Goal: Task Accomplishment & Management: Manage account settings

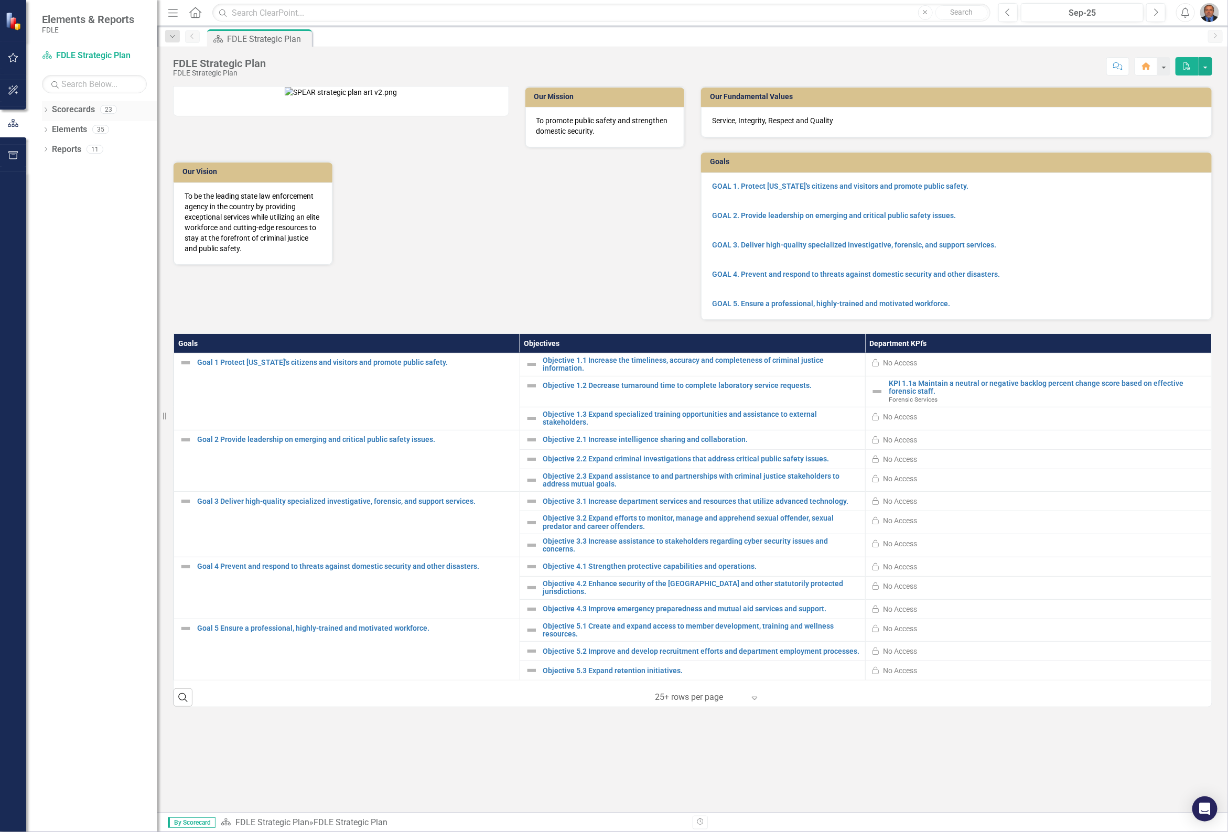
click at [45, 109] on icon "Dropdown" at bounding box center [45, 111] width 7 height 6
click at [50, 172] on icon "Dropdown" at bounding box center [51, 169] width 8 height 6
click at [61, 187] on icon "Dropdown" at bounding box center [62, 189] width 8 height 6
click at [111, 211] on link "Forensic Services" at bounding box center [118, 209] width 79 height 12
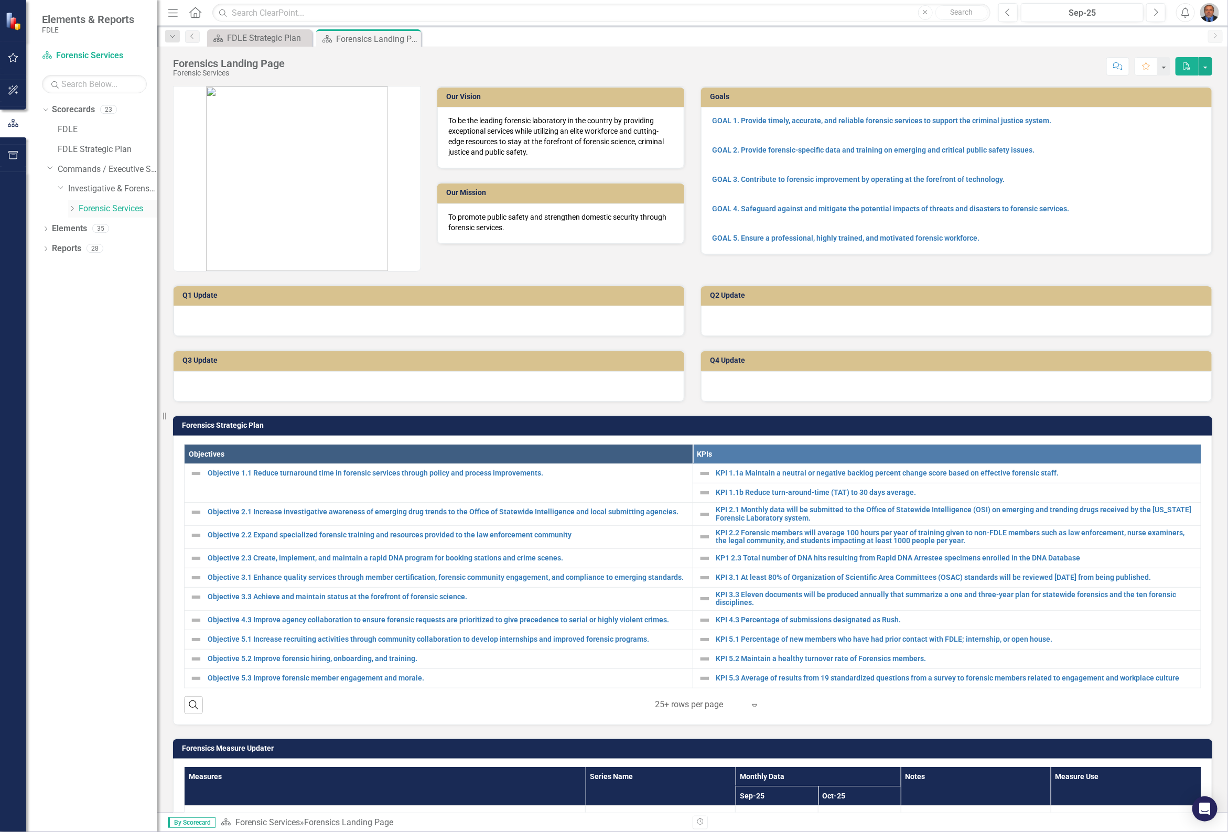
click at [72, 208] on icon "Dropdown" at bounding box center [72, 208] width 8 height 6
click at [106, 227] on link "Biology" at bounding box center [123, 229] width 68 height 12
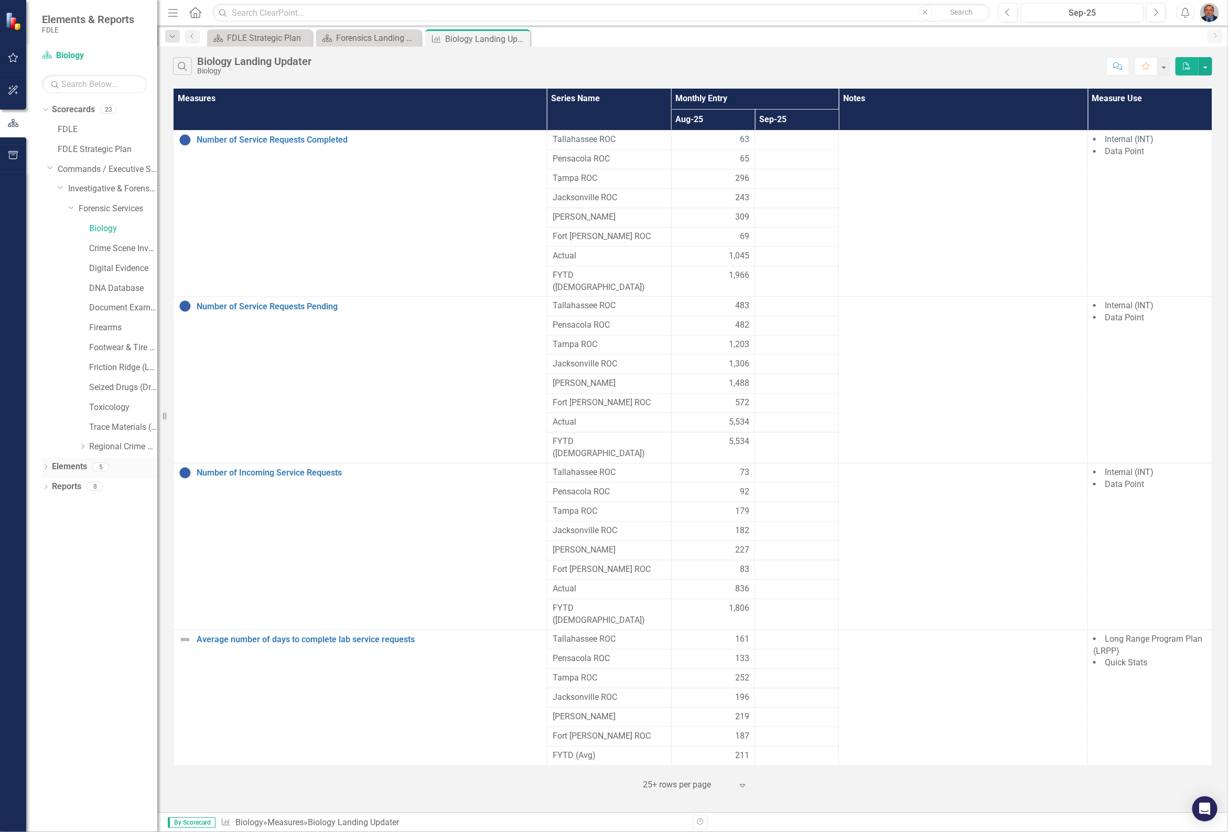
click at [45, 466] on icon "Dropdown" at bounding box center [45, 468] width 7 height 6
click at [51, 527] on icon "Dropdown" at bounding box center [50, 527] width 7 height 6
click at [107, 546] on div "Number of Service Requests Completed" at bounding box center [115, 543] width 83 height 9
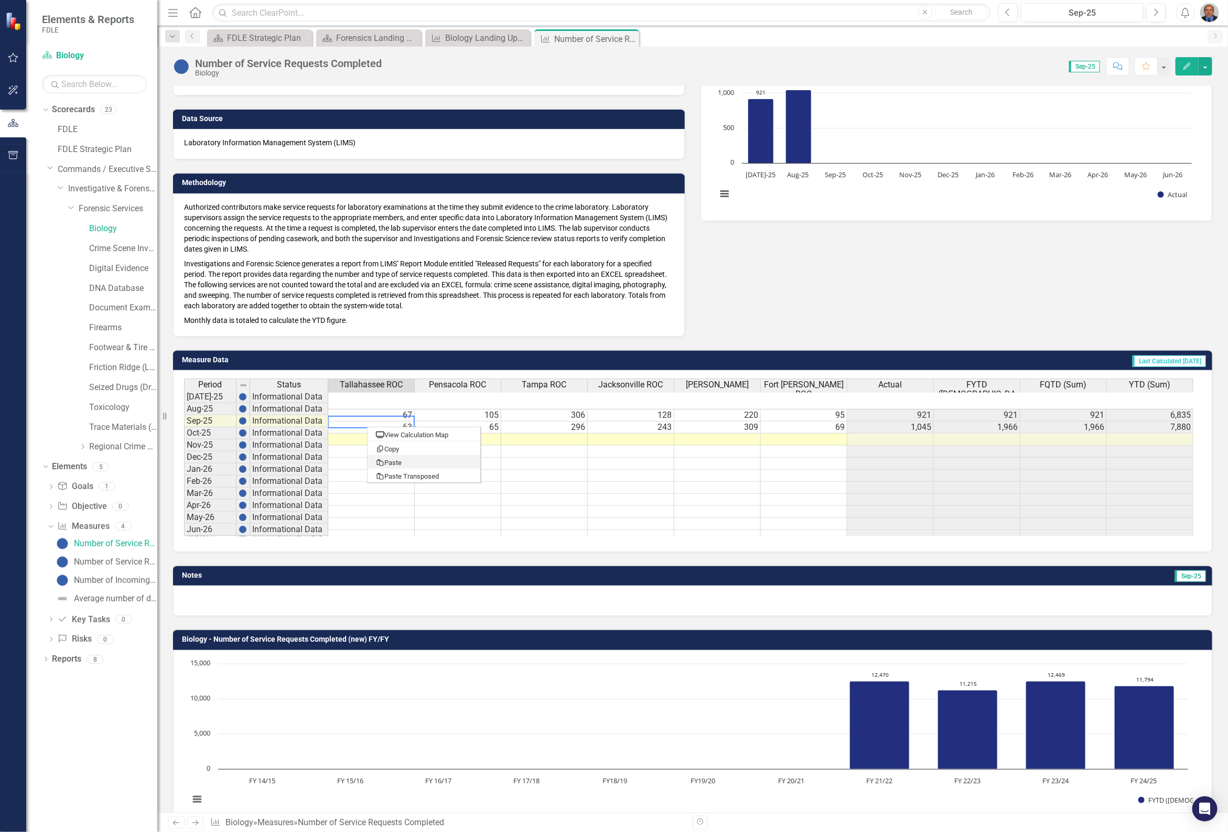
type textarea "59"
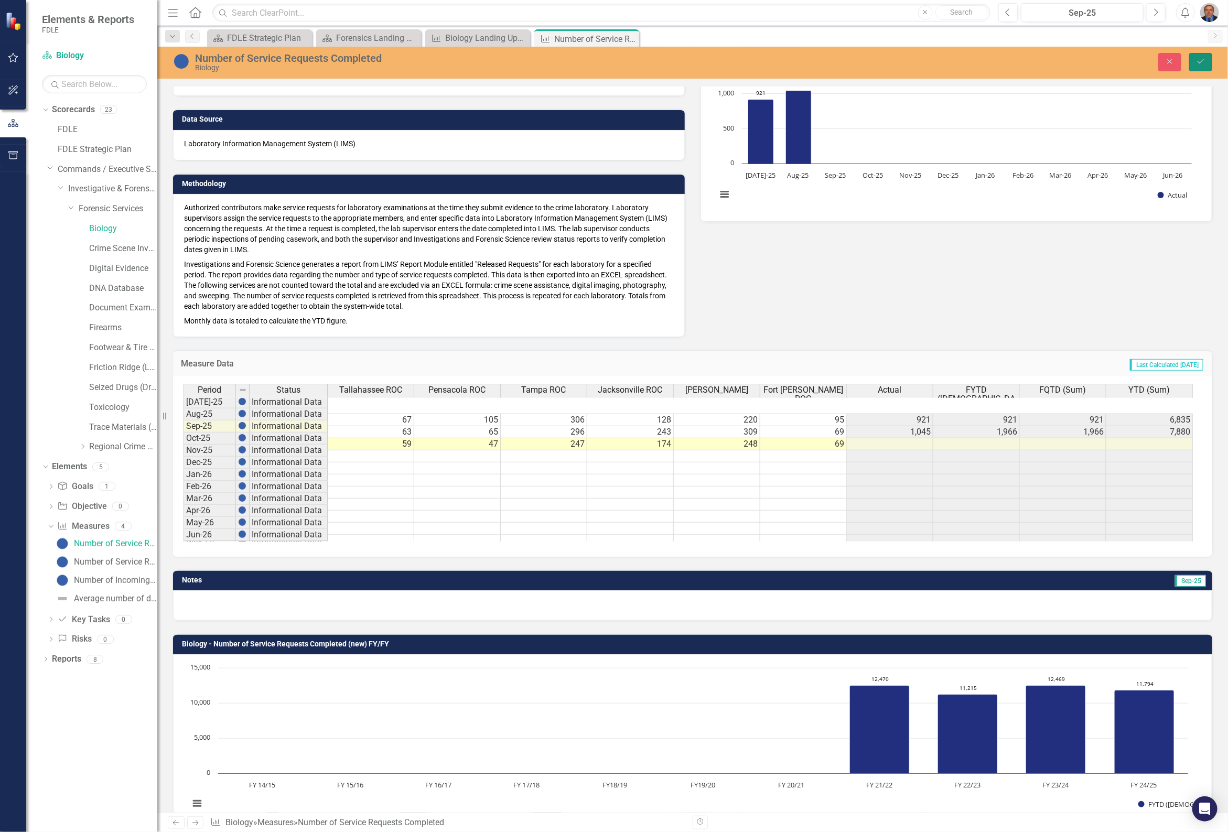
click at [1198, 61] on icon "Save" at bounding box center [1200, 61] width 9 height 7
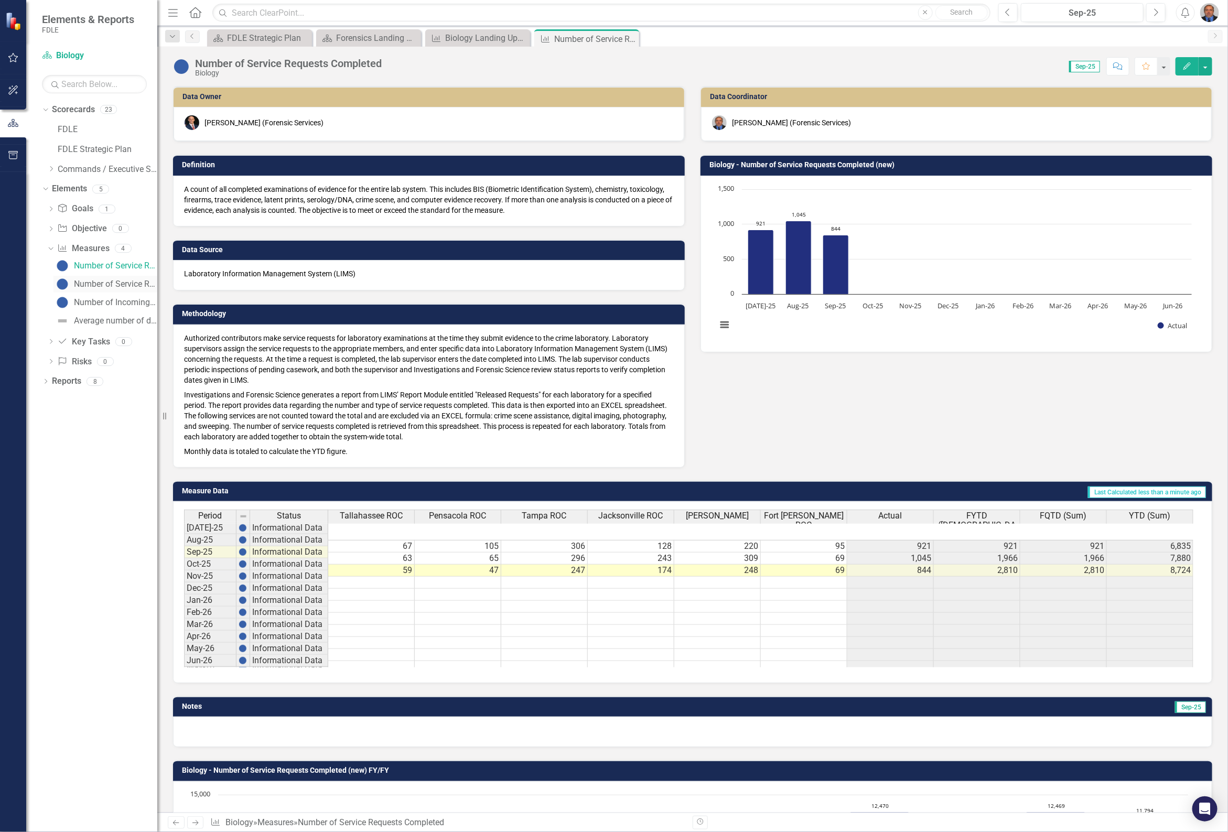
click at [106, 284] on div "Number of Service Requests Pending" at bounding box center [115, 283] width 83 height 9
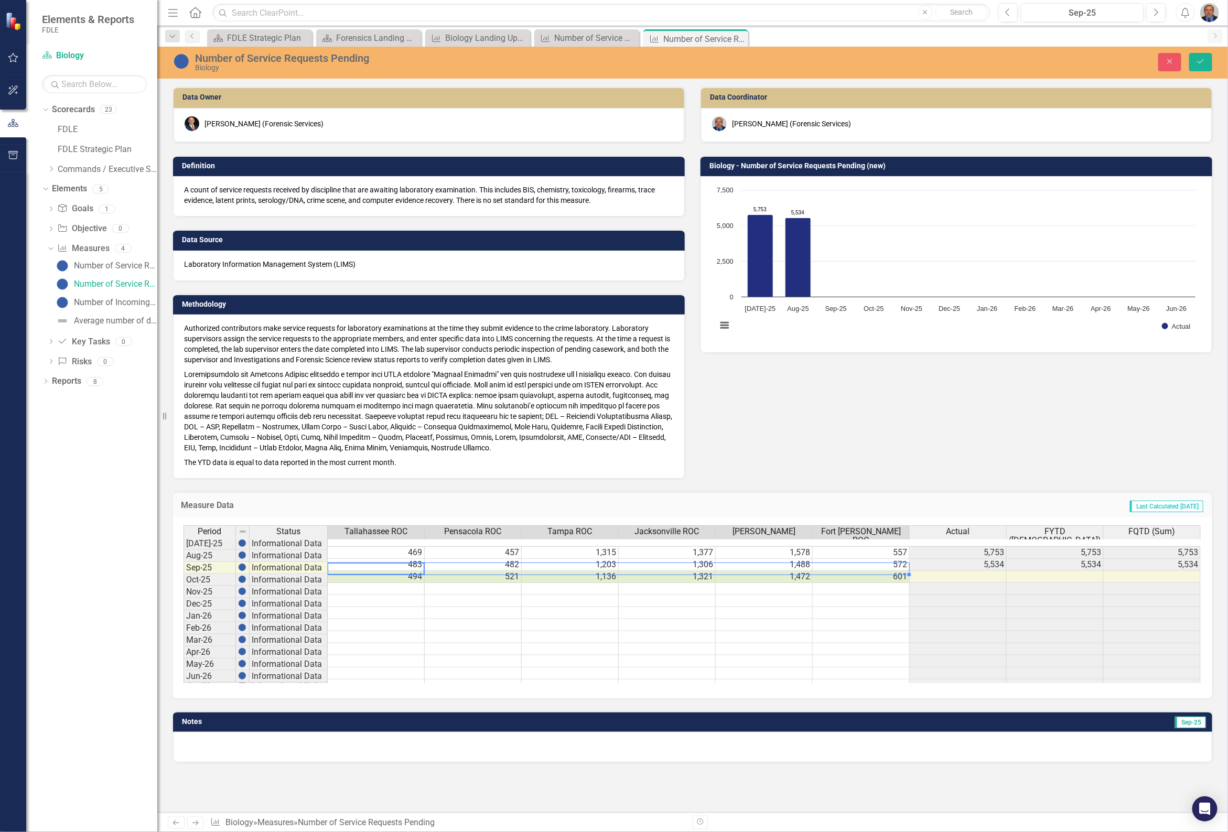
type textarea "494"
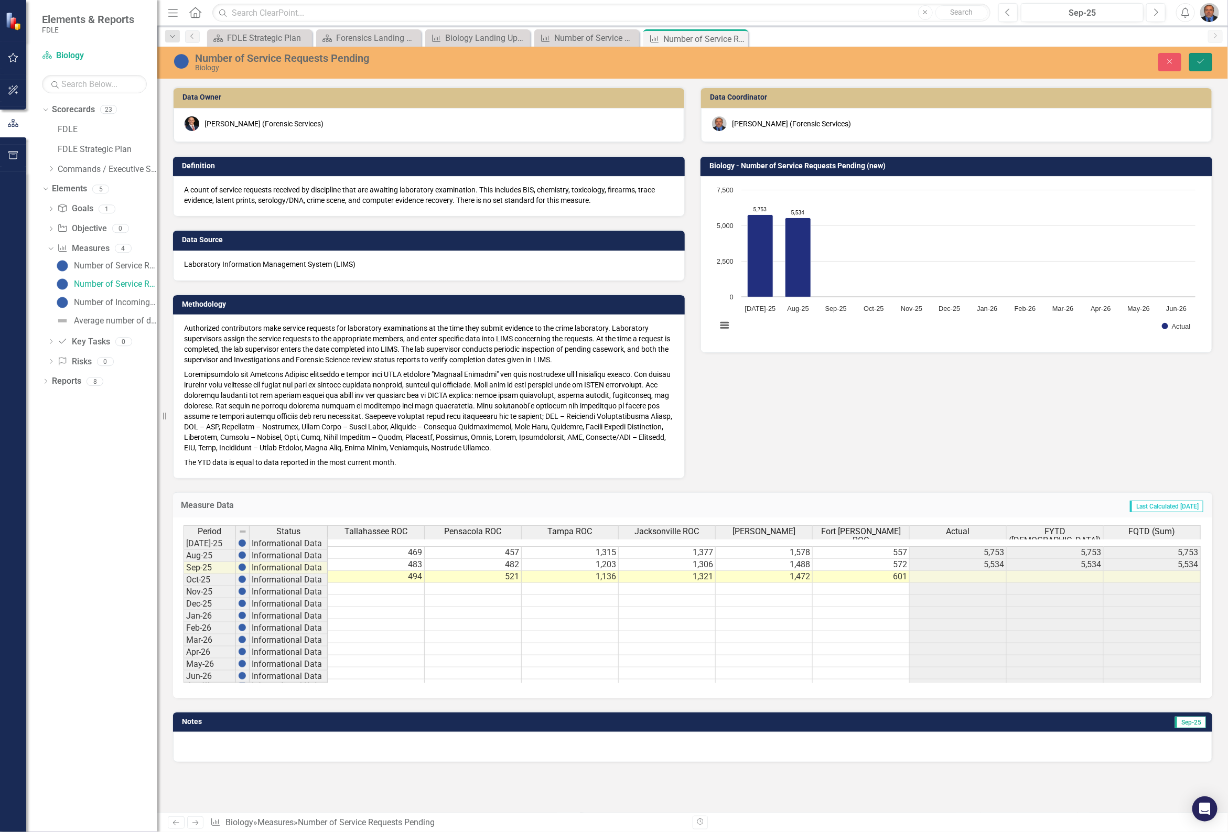
click at [1206, 61] on button "Save" at bounding box center [1200, 62] width 23 height 18
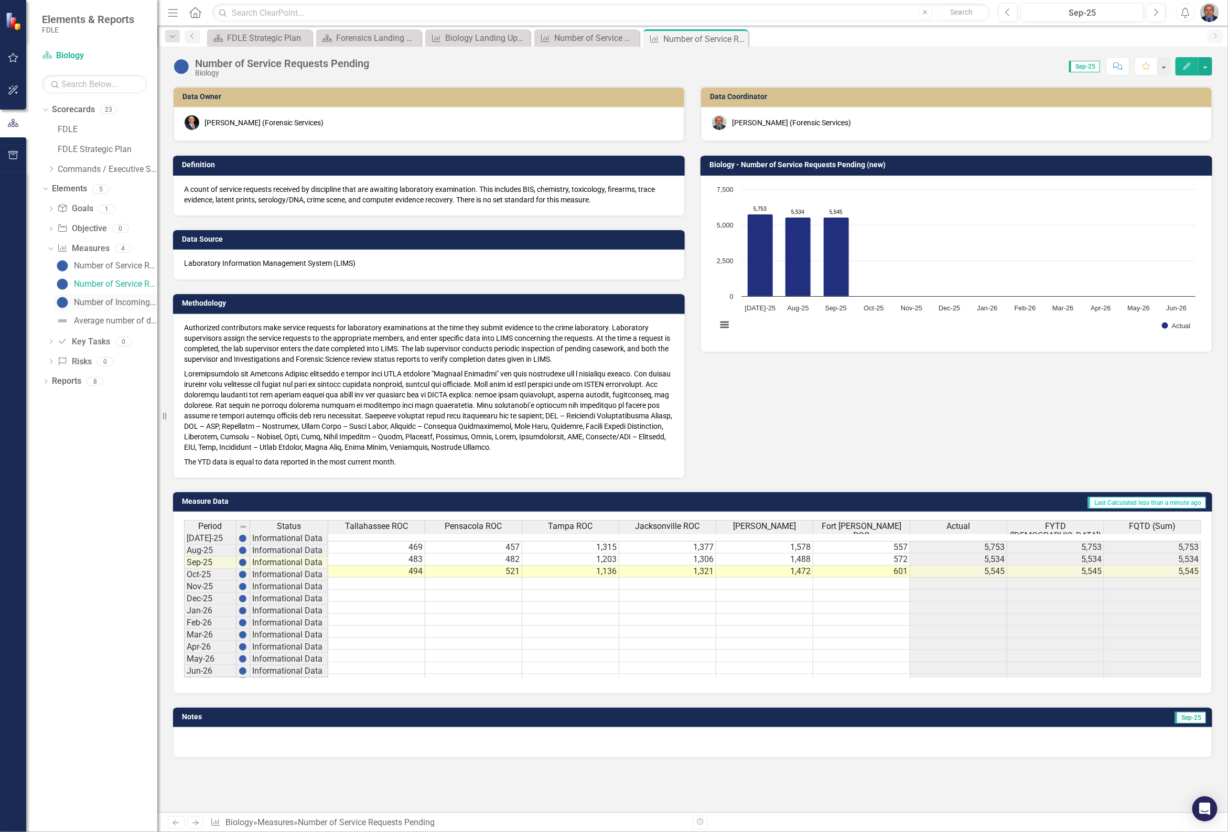
click at [133, 304] on div "Number of Incoming Service Requests" at bounding box center [115, 302] width 83 height 9
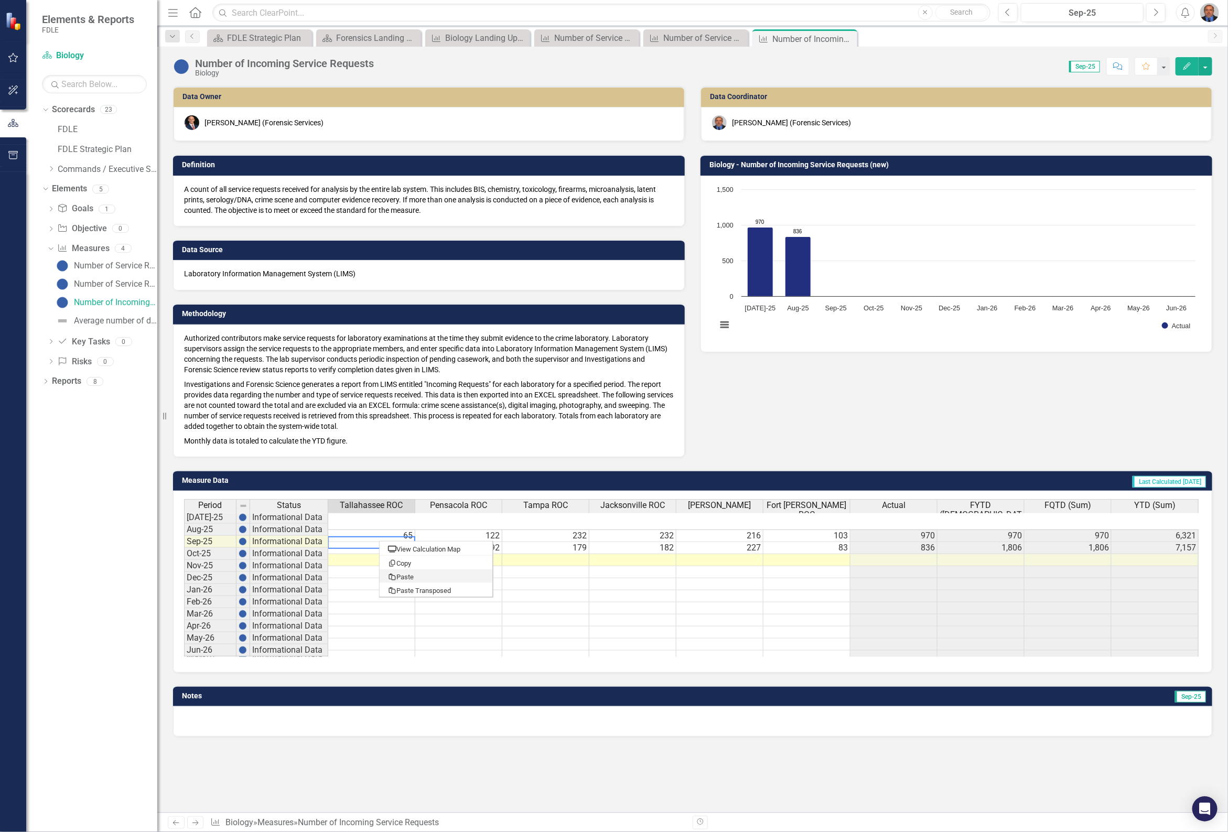
type textarea "71"
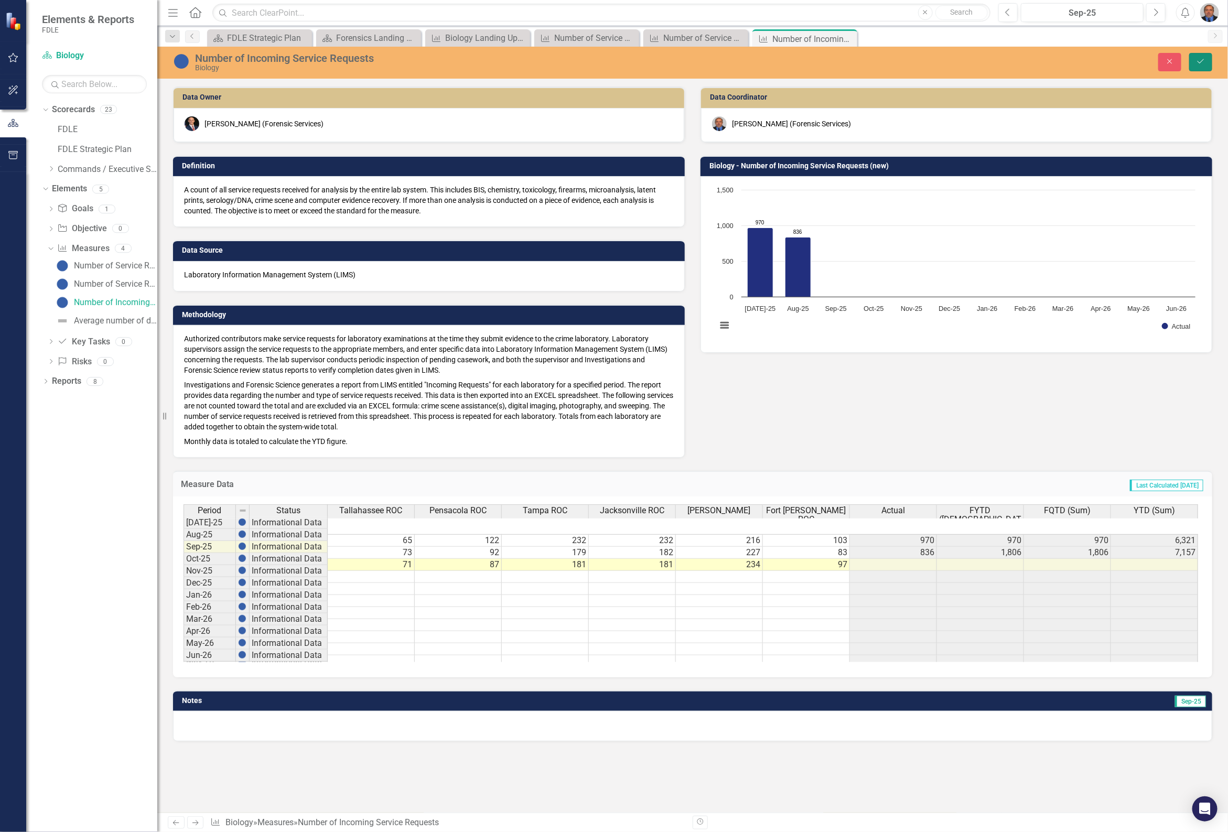
click at [1198, 59] on icon "Save" at bounding box center [1200, 61] width 9 height 7
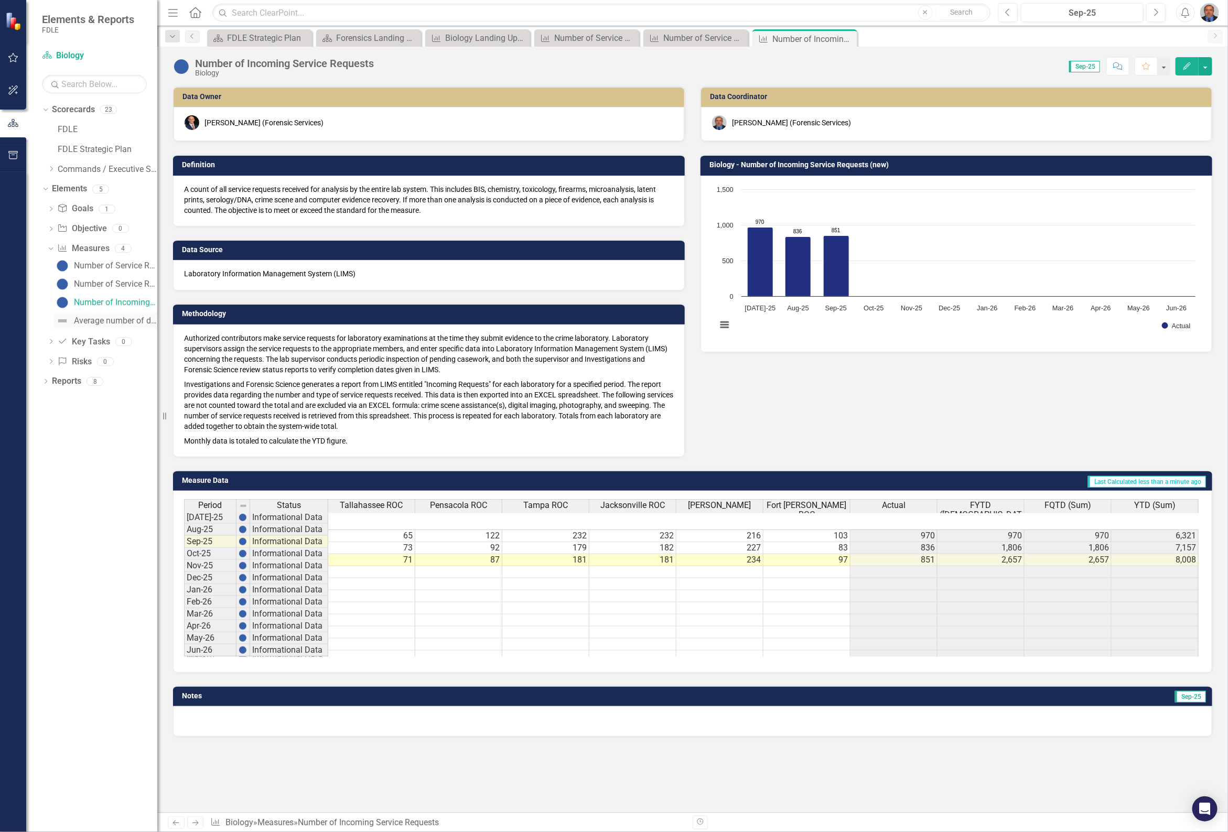
click at [100, 327] on link "Average number of days to complete lab service requests" at bounding box center [105, 320] width 104 height 17
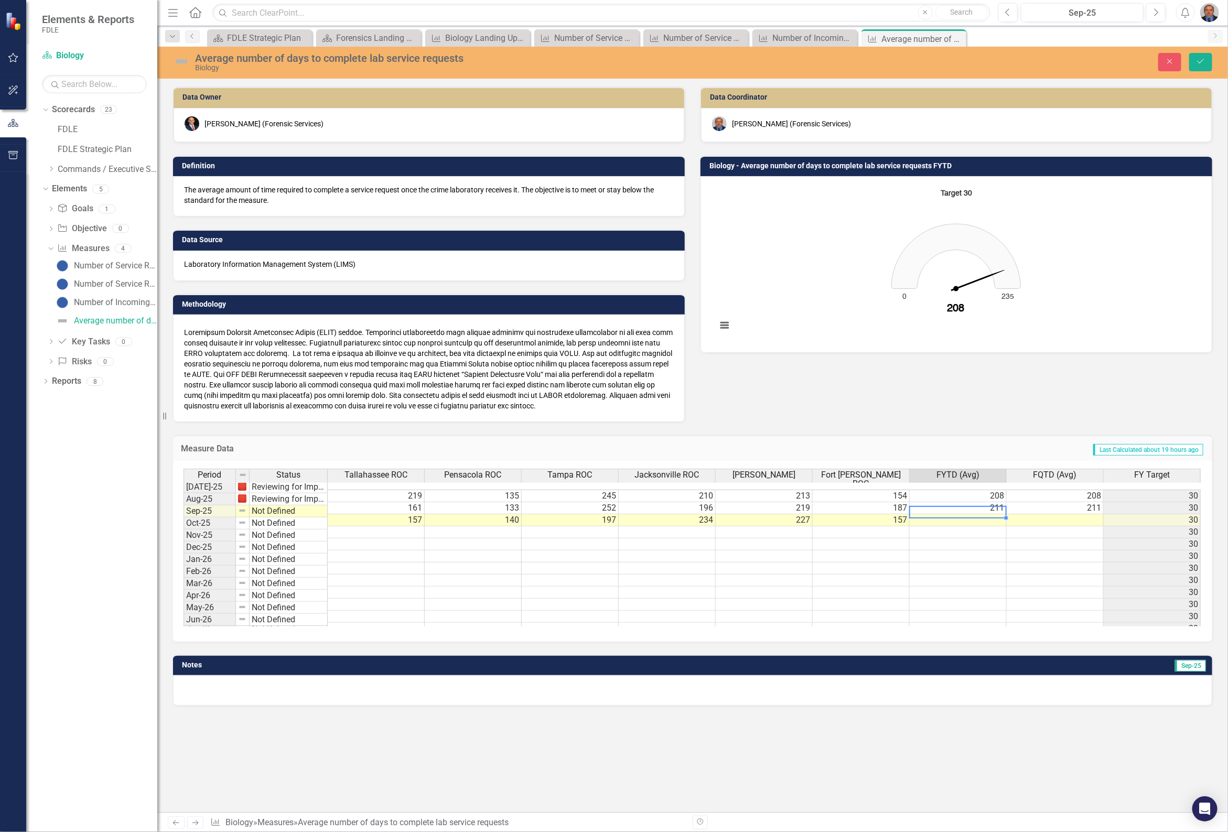
click at [968, 515] on td at bounding box center [957, 520] width 97 height 12
click at [999, 514] on td at bounding box center [957, 520] width 97 height 12
click at [975, 514] on td at bounding box center [957, 520] width 97 height 12
type textarea "209"
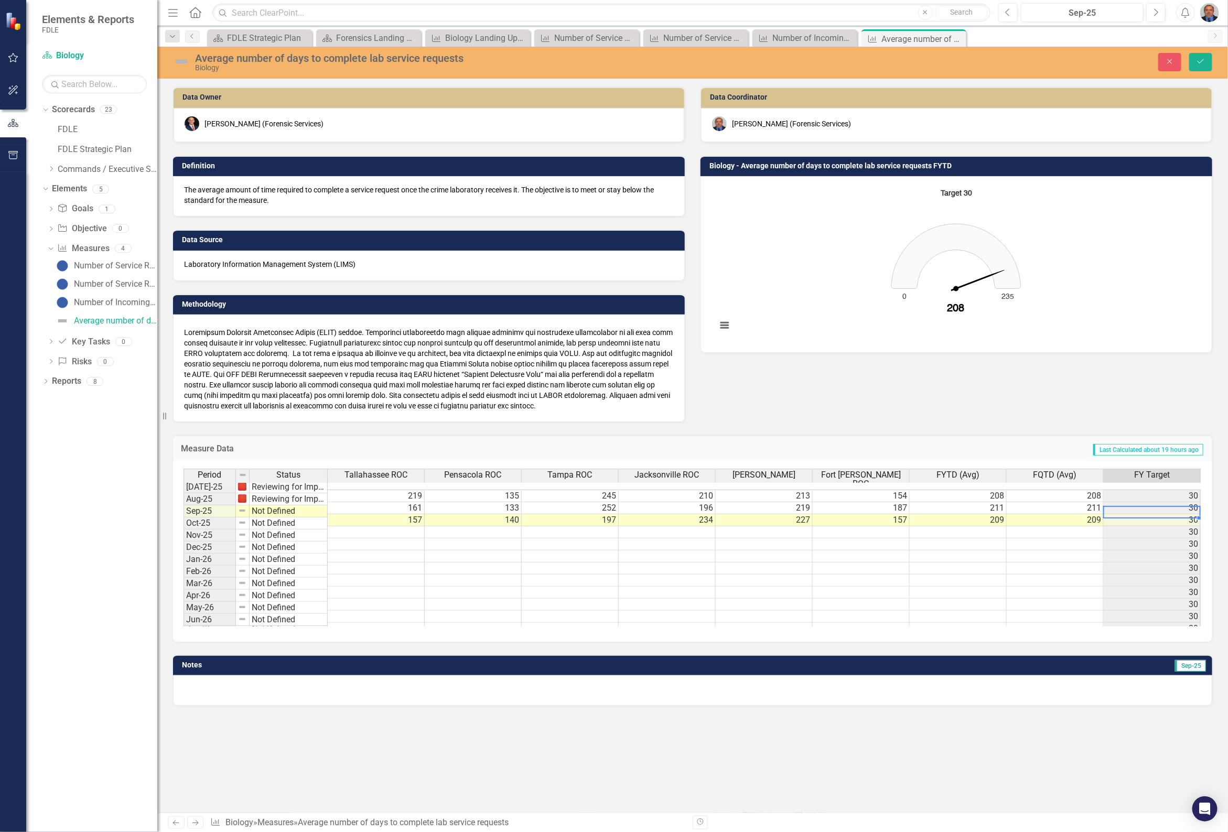
type textarea "209"
click at [50, 168] on icon "Dropdown" at bounding box center [51, 169] width 8 height 6
click at [58, 190] on icon "Dropdown" at bounding box center [62, 189] width 8 height 6
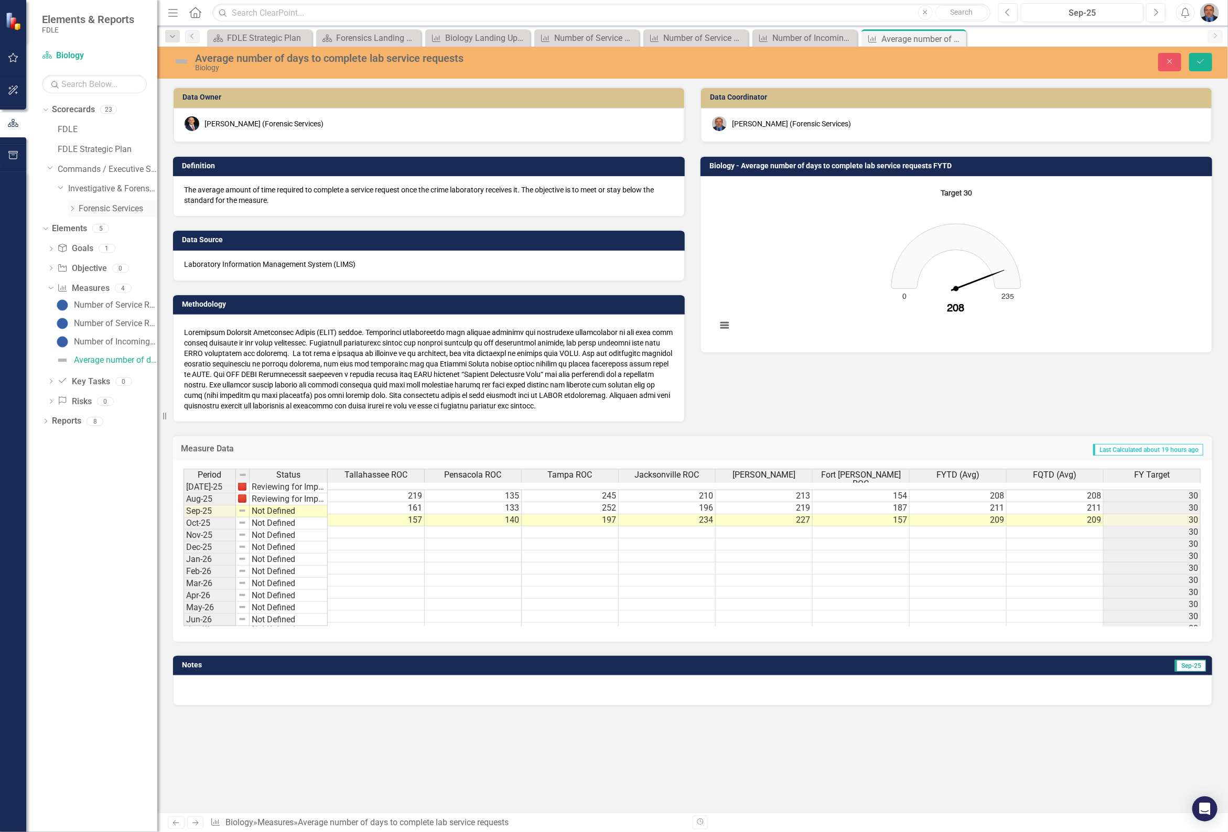
click at [69, 206] on icon "Dropdown" at bounding box center [72, 208] width 8 height 6
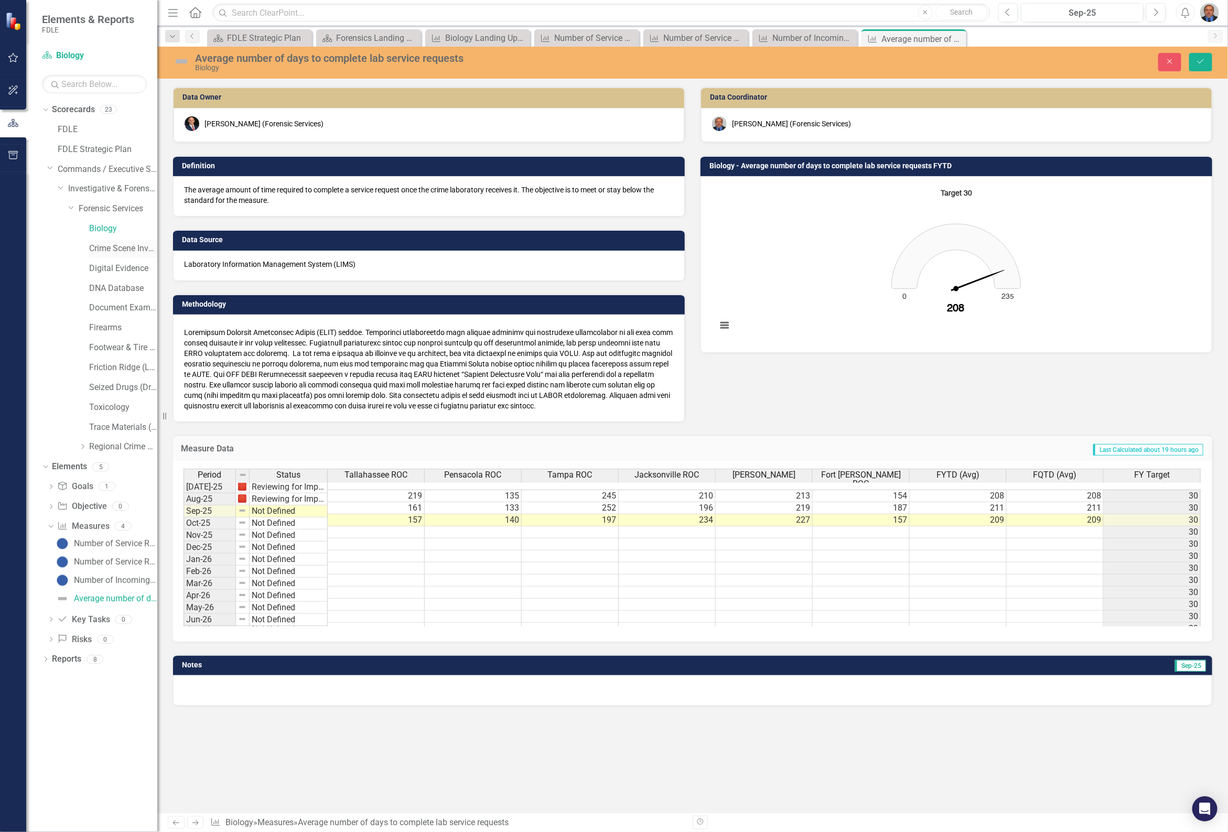
click at [101, 247] on link "Crime Scene Investigation" at bounding box center [123, 249] width 68 height 12
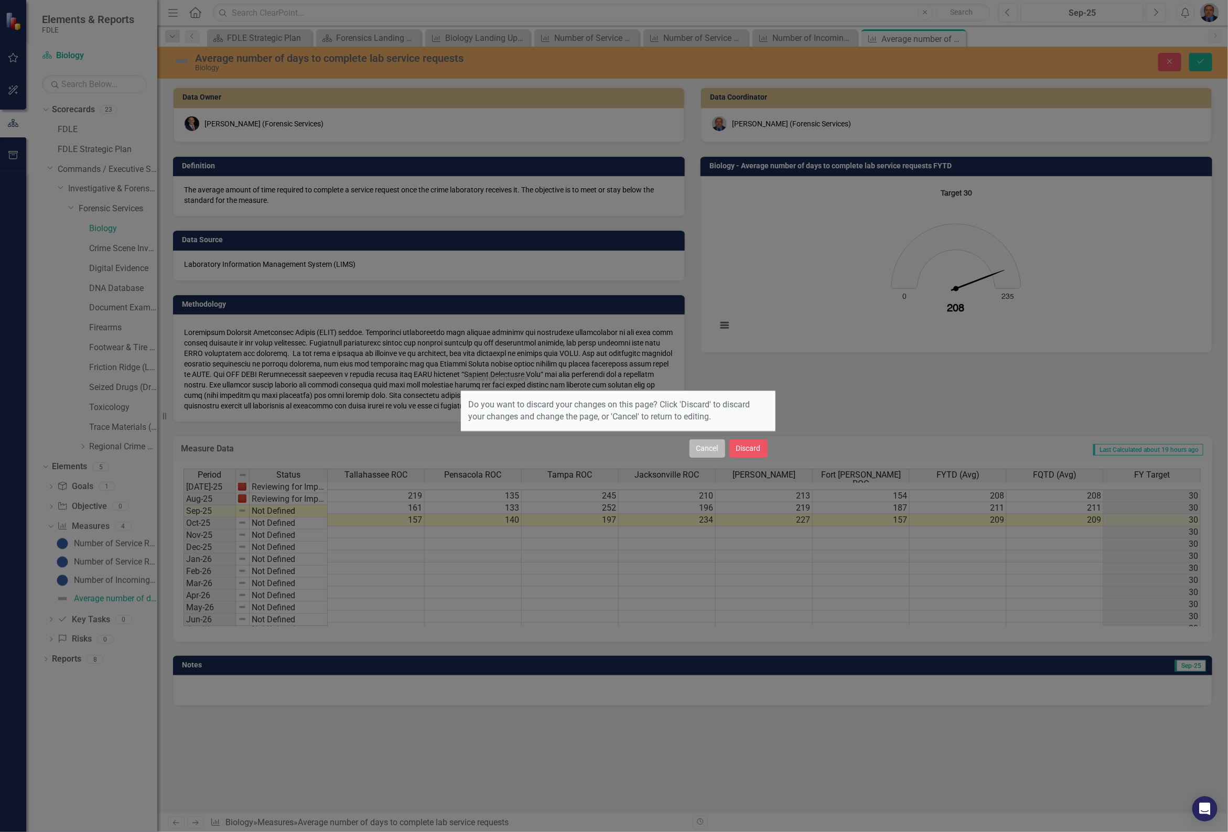
click at [696, 448] on button "Cancel" at bounding box center [707, 448] width 36 height 18
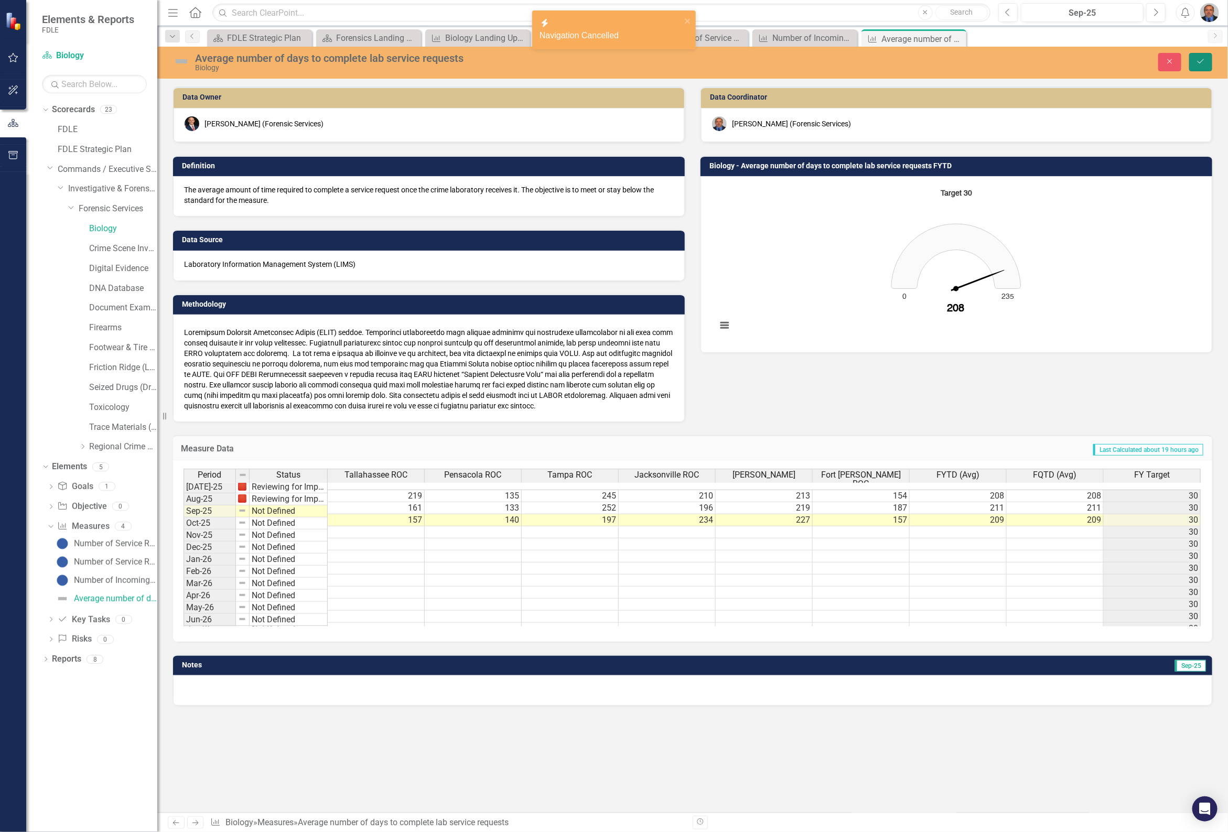
click at [1199, 61] on icon "Save" at bounding box center [1200, 61] width 9 height 7
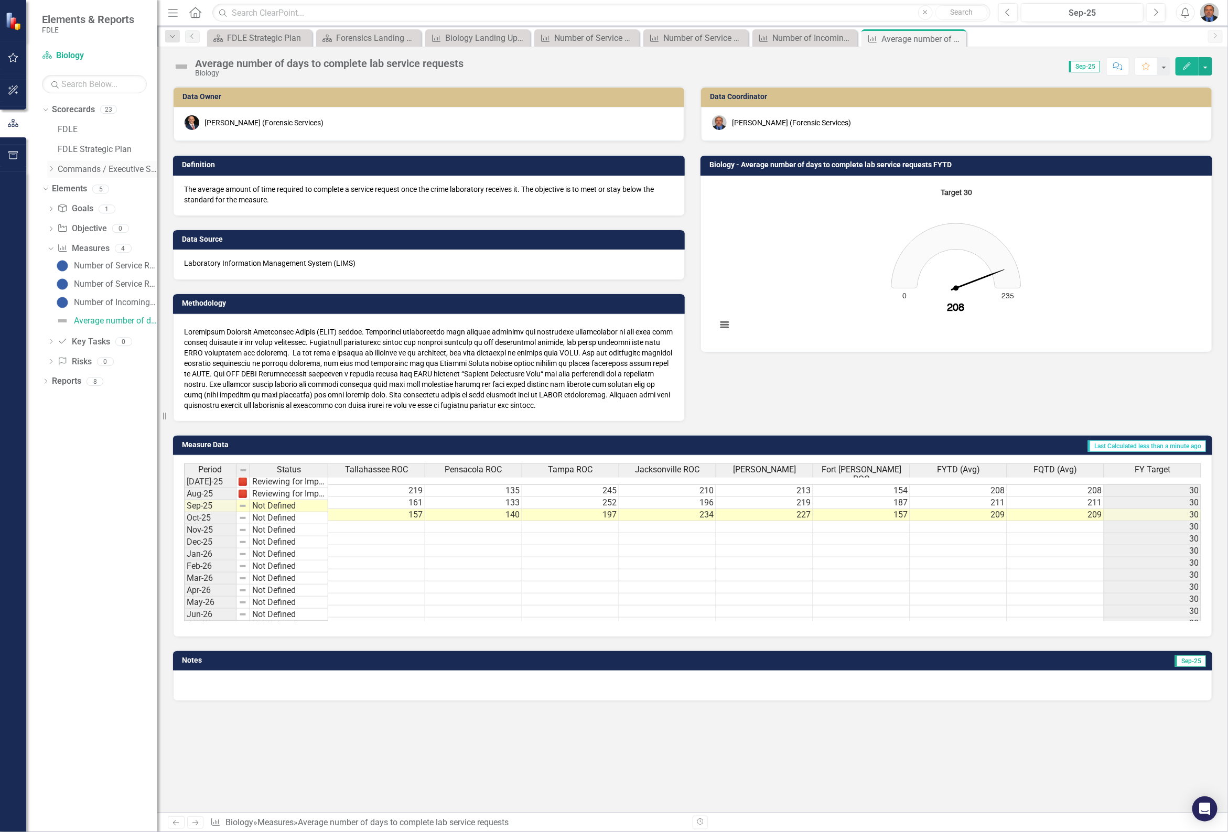
drag, startPoint x: 53, startPoint y: 164, endPoint x: 53, endPoint y: 175, distance: 10.5
click at [53, 165] on div "Dropdown" at bounding box center [51, 169] width 8 height 9
click at [59, 190] on icon "Dropdown" at bounding box center [62, 189] width 8 height 6
click at [73, 208] on icon at bounding box center [72, 208] width 3 height 5
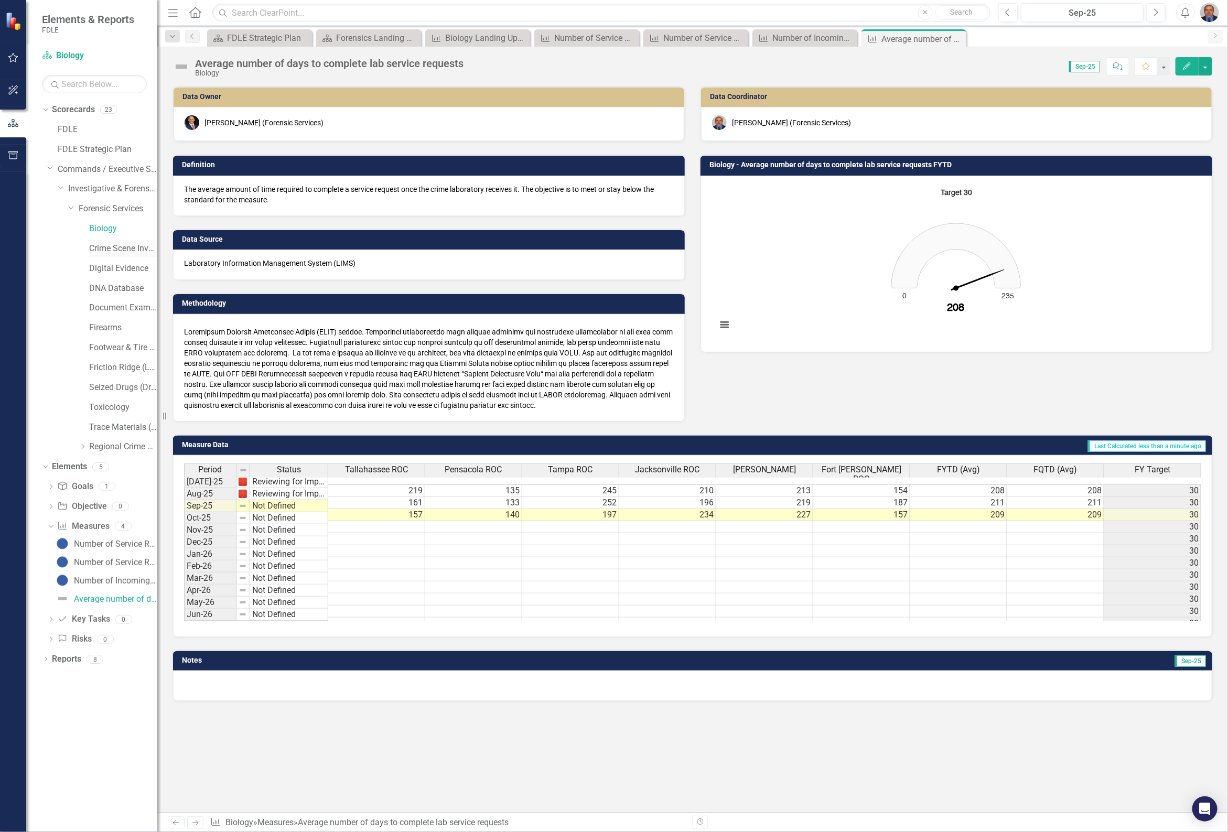
click at [113, 246] on link "Crime Scene Investigation" at bounding box center [123, 249] width 68 height 12
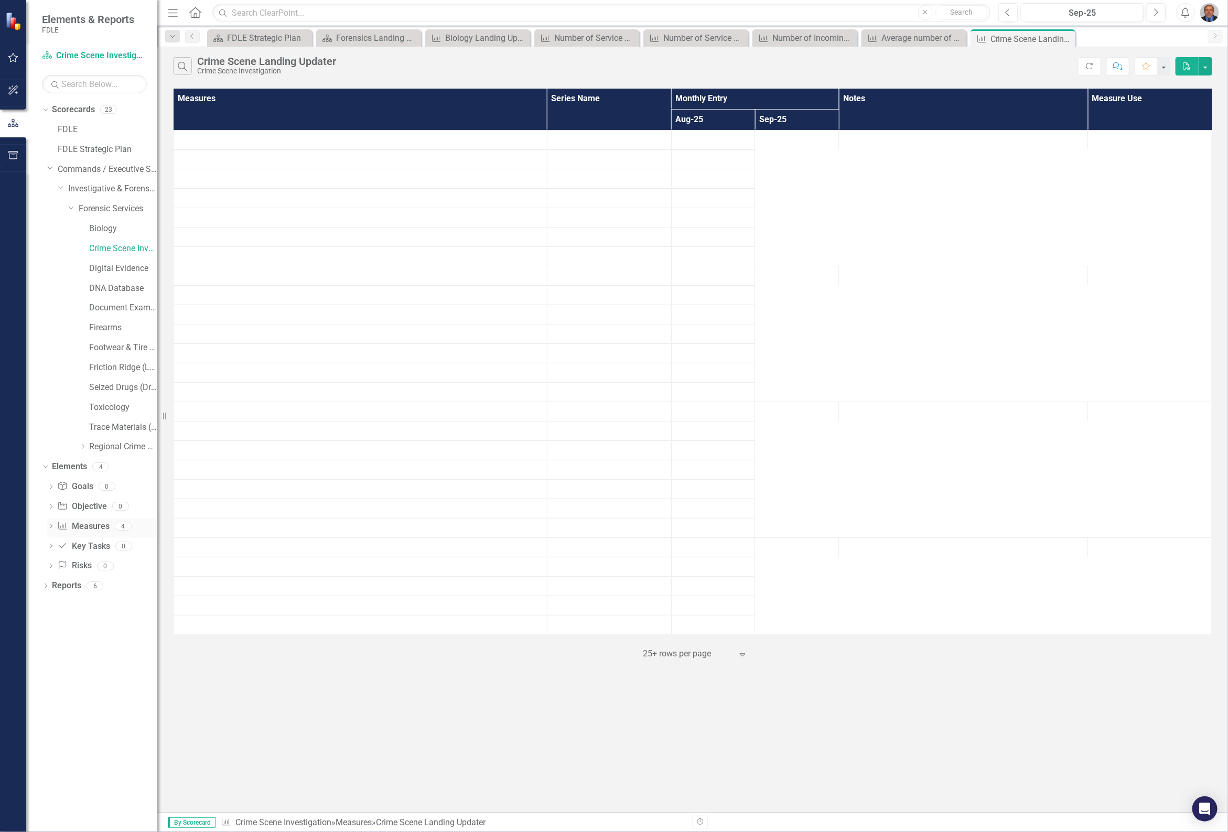
click at [49, 525] on icon "Dropdown" at bounding box center [50, 527] width 7 height 6
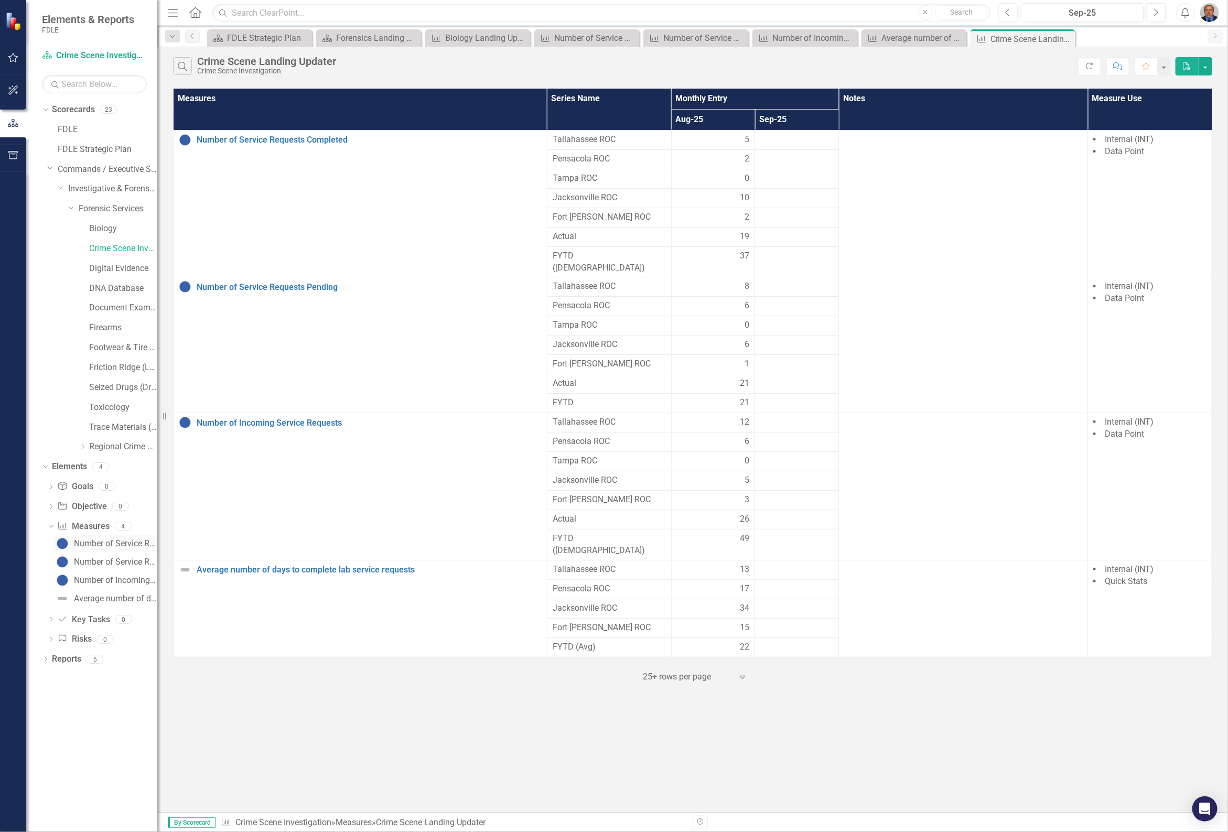
click at [110, 548] on div "Number of Service Requests Completed" at bounding box center [115, 543] width 83 height 9
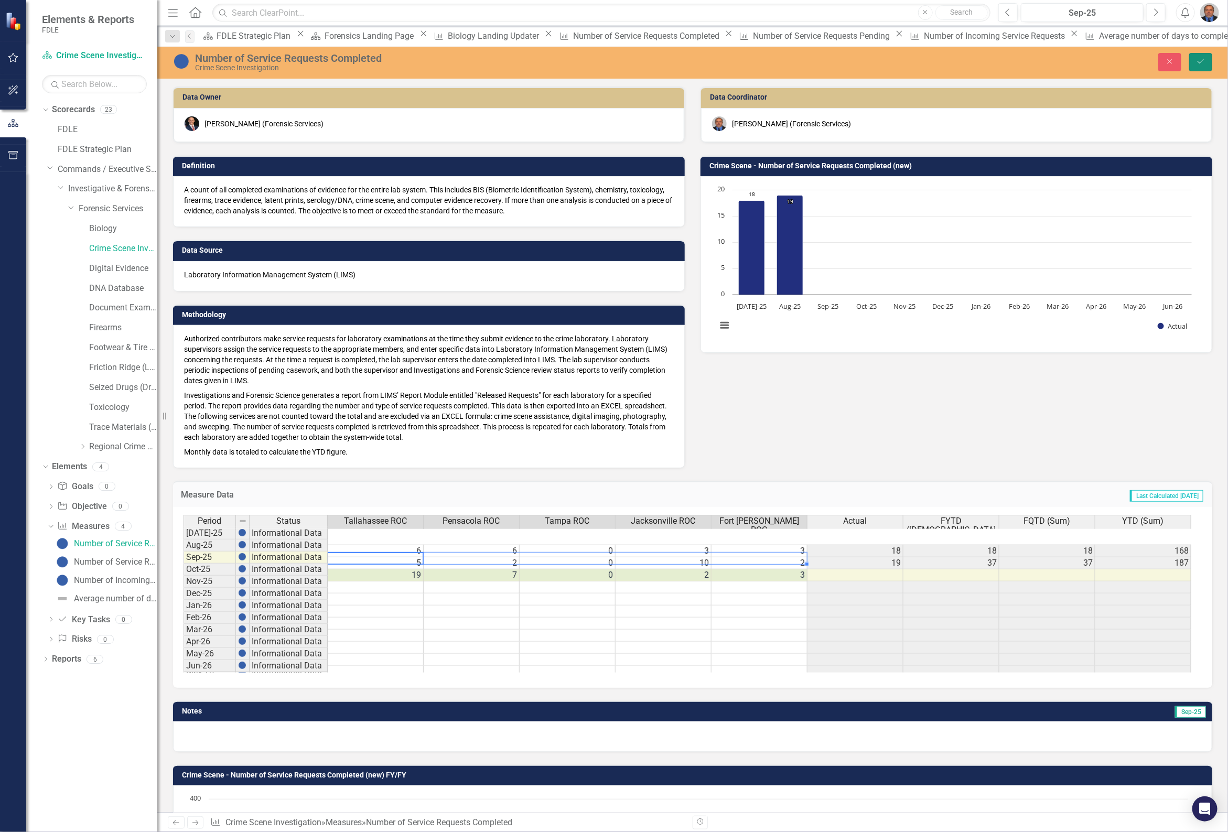
click at [1194, 66] on button "Save" at bounding box center [1200, 62] width 23 height 18
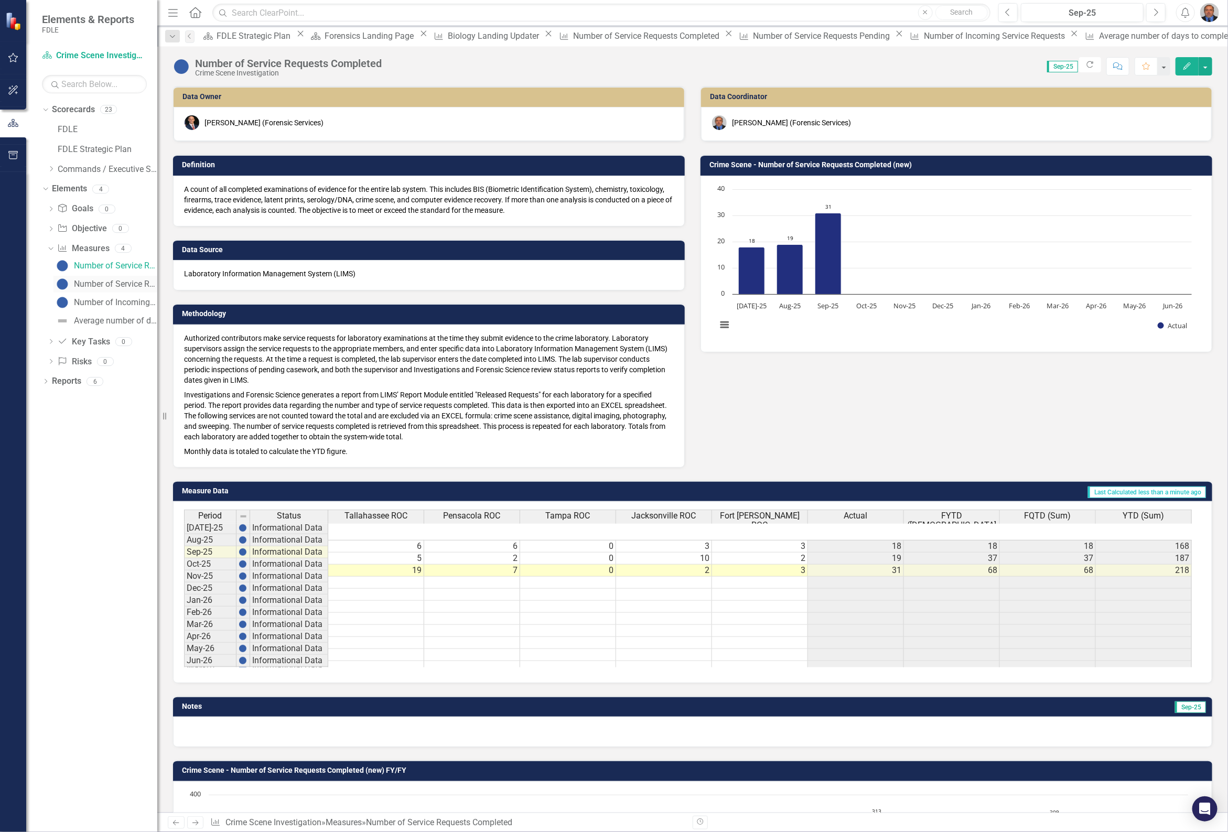
click at [122, 287] on div "Number of Service Requests Pending" at bounding box center [115, 283] width 83 height 9
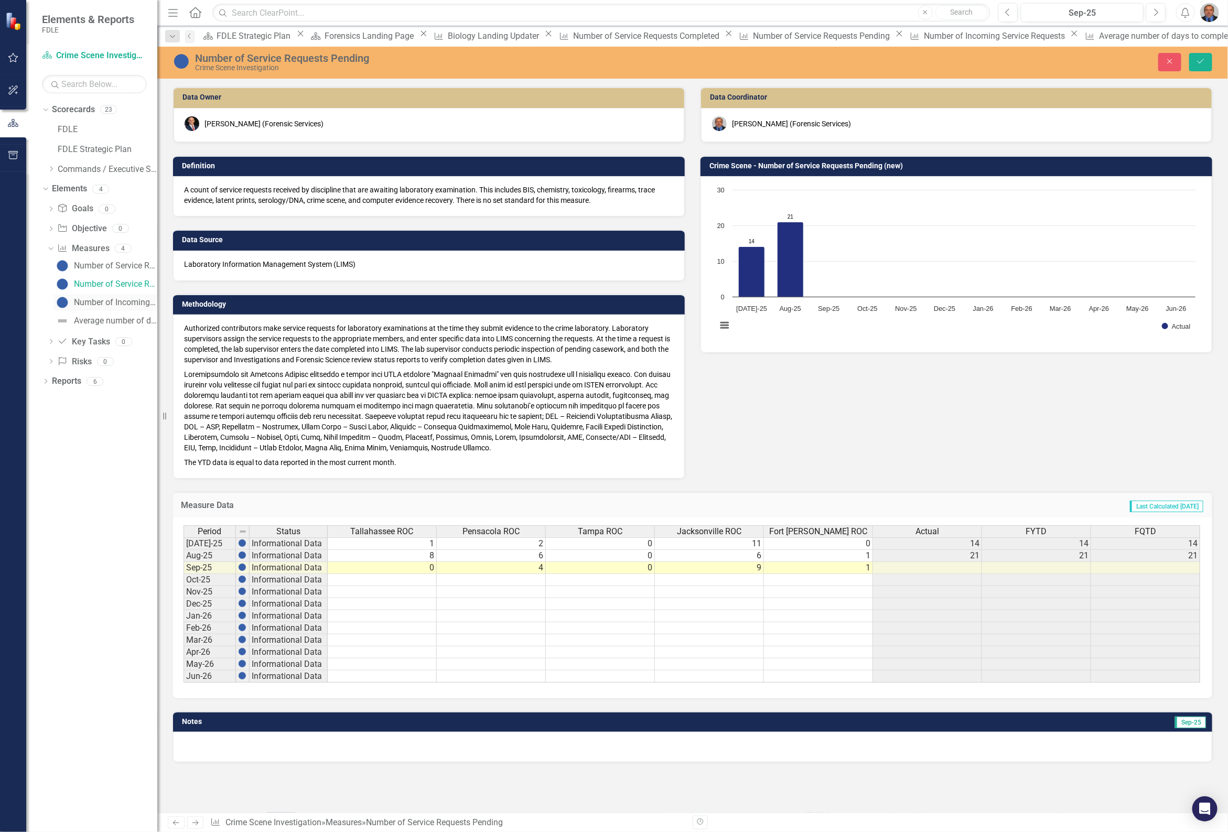
click at [105, 300] on div "Number of Incoming Service Requests" at bounding box center [115, 302] width 83 height 9
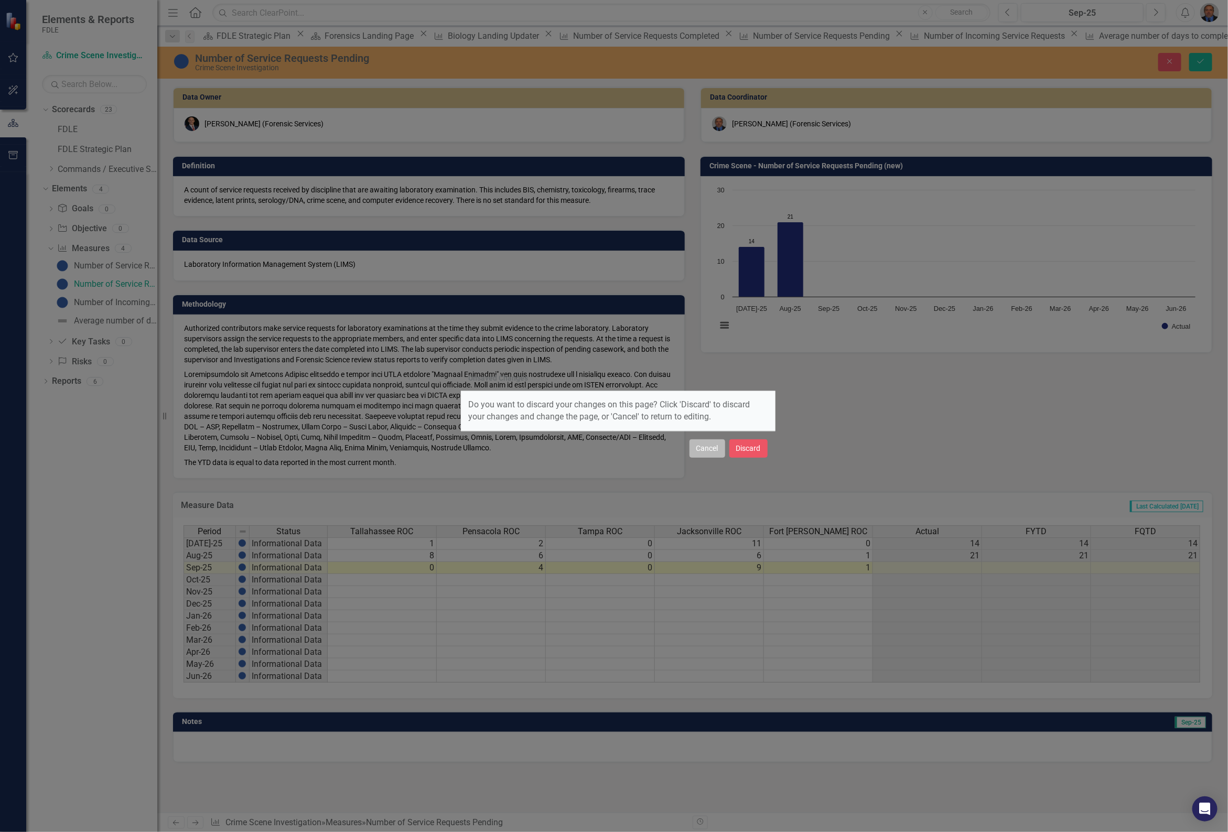
click at [706, 447] on button "Cancel" at bounding box center [707, 448] width 36 height 18
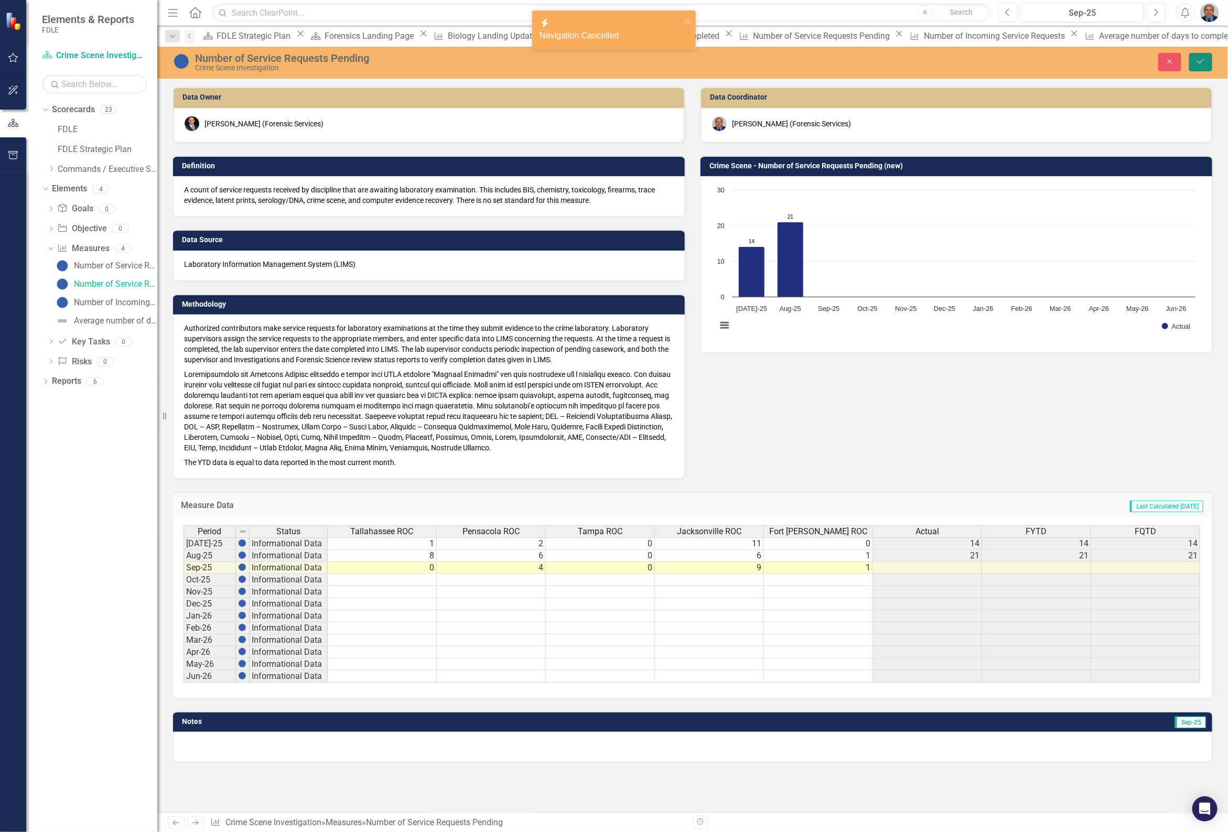
click at [1196, 63] on icon "Save" at bounding box center [1200, 61] width 9 height 7
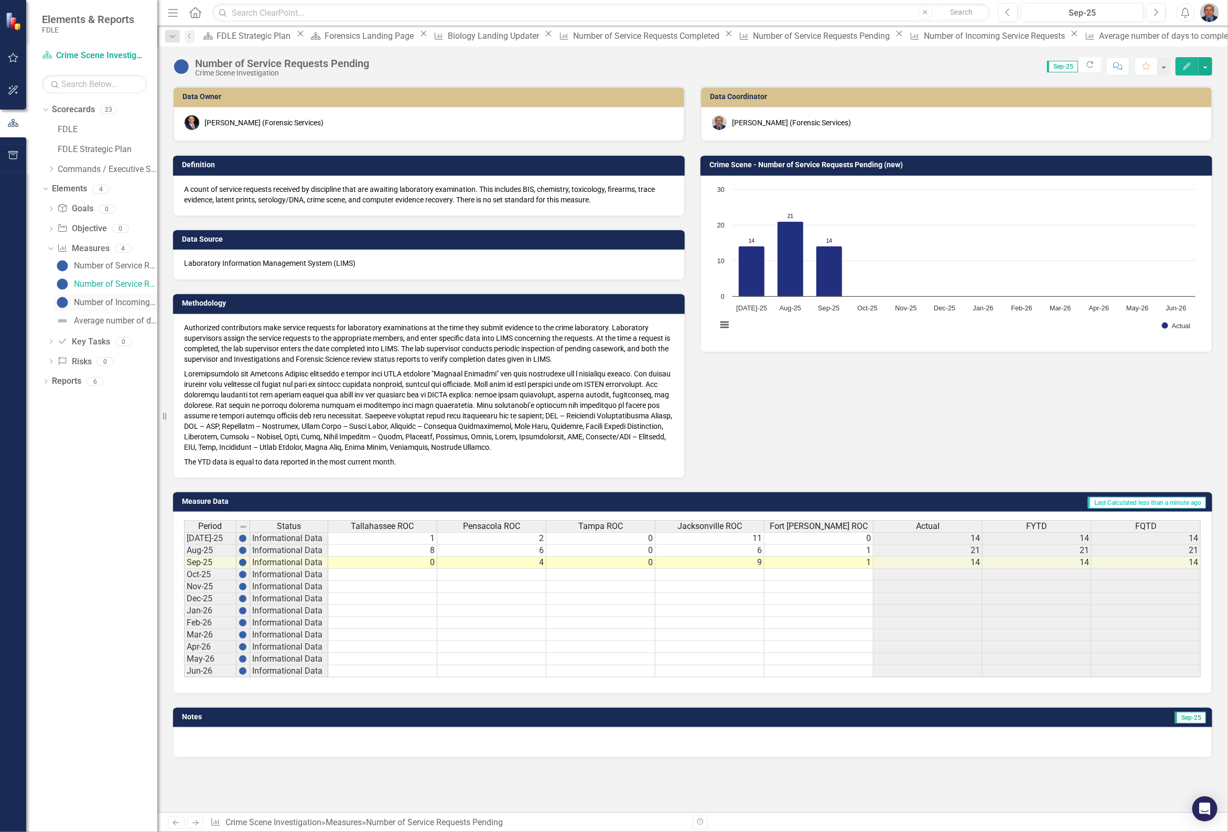
click at [119, 300] on div "Number of Incoming Service Requests" at bounding box center [115, 302] width 83 height 9
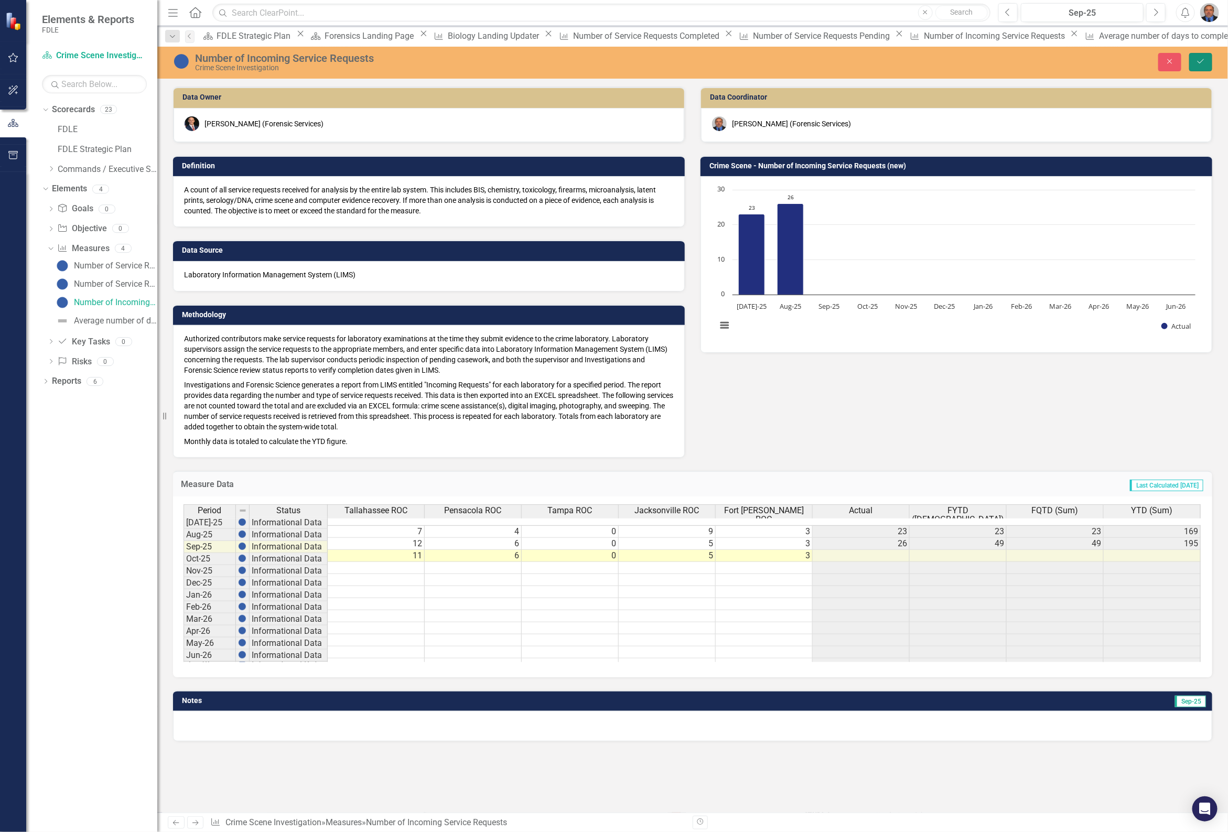
click at [1194, 59] on button "Save" at bounding box center [1200, 62] width 23 height 18
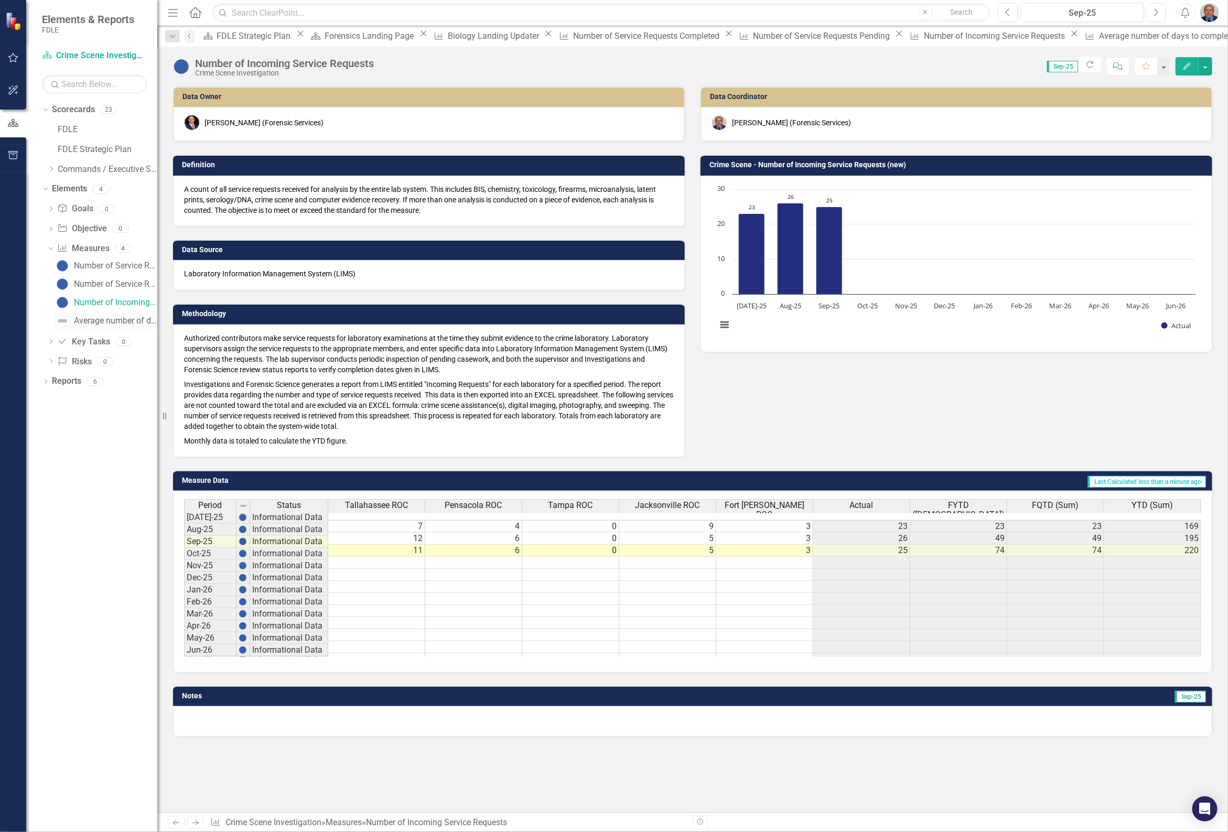
click at [124, 317] on div "Average number of days to complete lab service requests" at bounding box center [115, 320] width 83 height 9
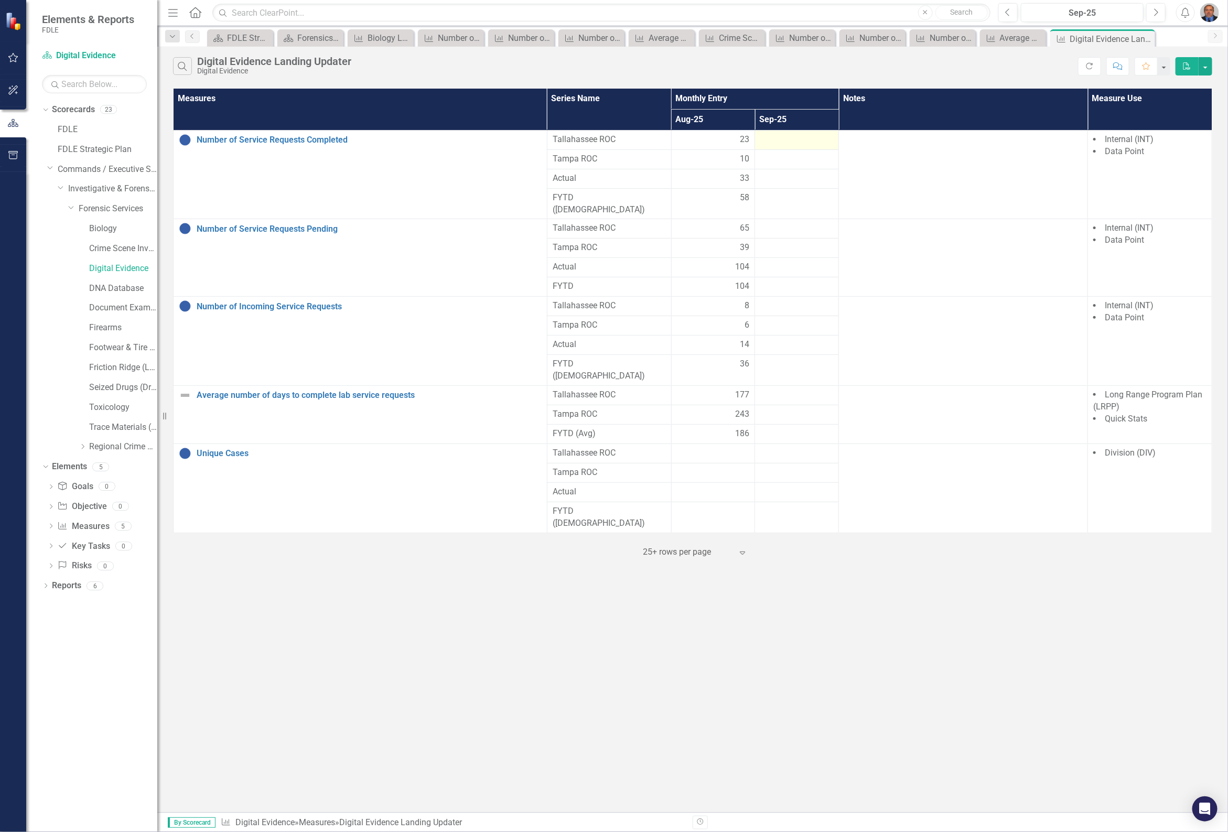
click at [795, 142] on div at bounding box center [796, 140] width 73 height 13
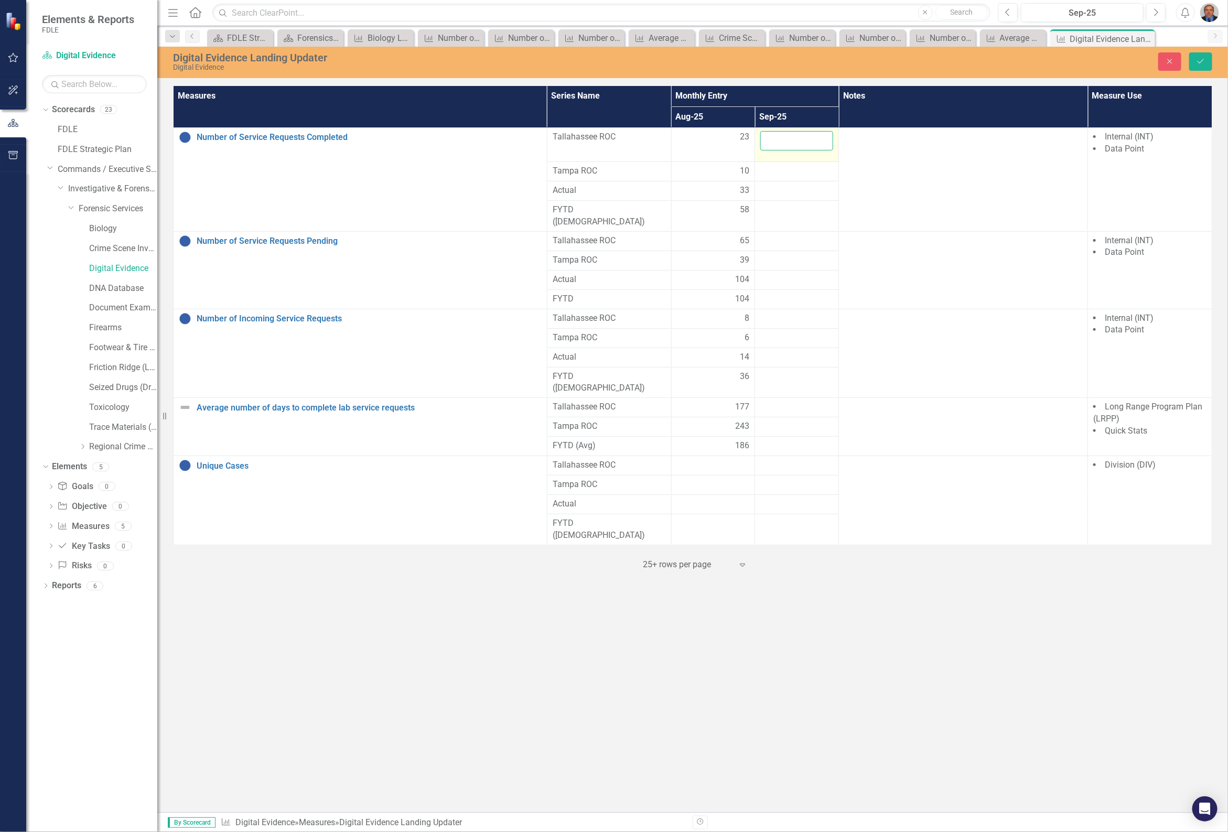
click at [795, 142] on input "number" at bounding box center [796, 140] width 73 height 19
type input "22"
click at [777, 171] on div at bounding box center [796, 171] width 73 height 13
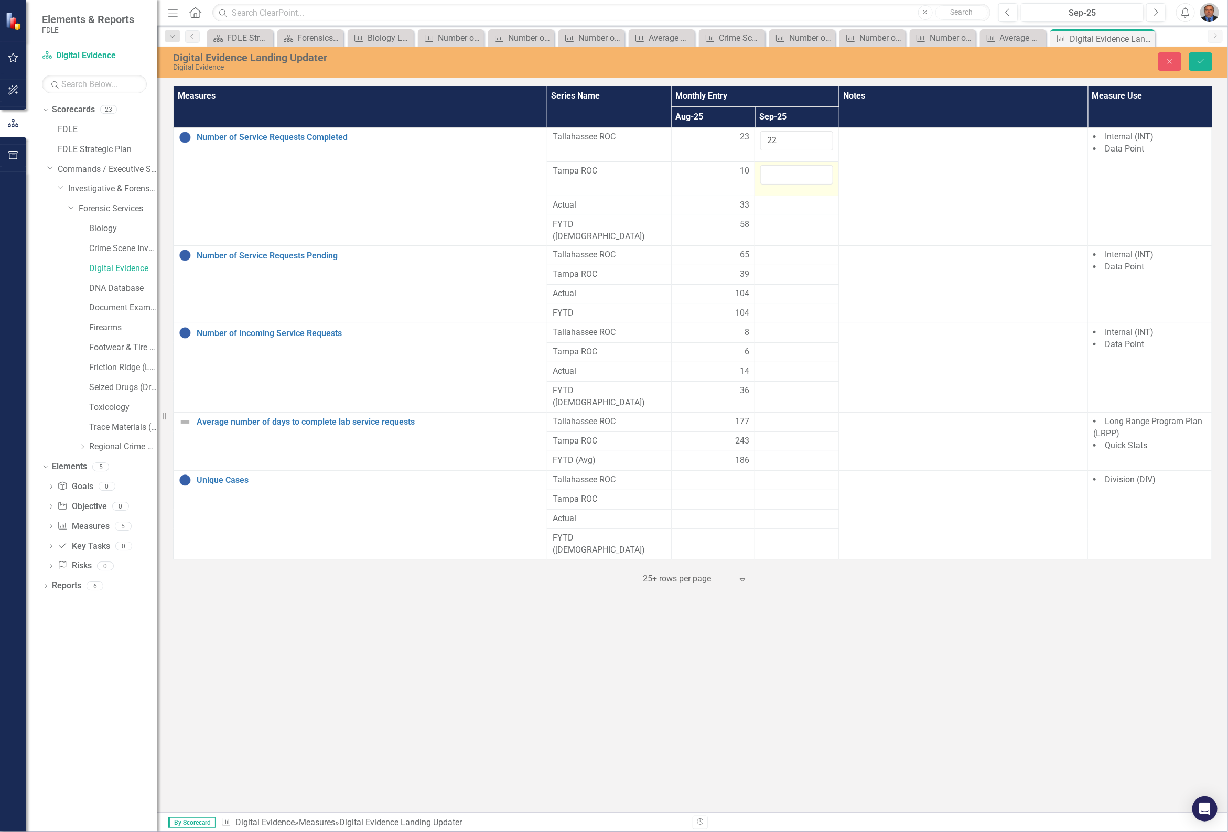
click at [777, 171] on input "number" at bounding box center [796, 174] width 73 height 19
click at [824, 169] on input "14" at bounding box center [796, 174] width 73 height 19
type input "13"
click at [821, 176] on input "13" at bounding box center [796, 174] width 73 height 19
click at [787, 219] on div at bounding box center [796, 225] width 73 height 13
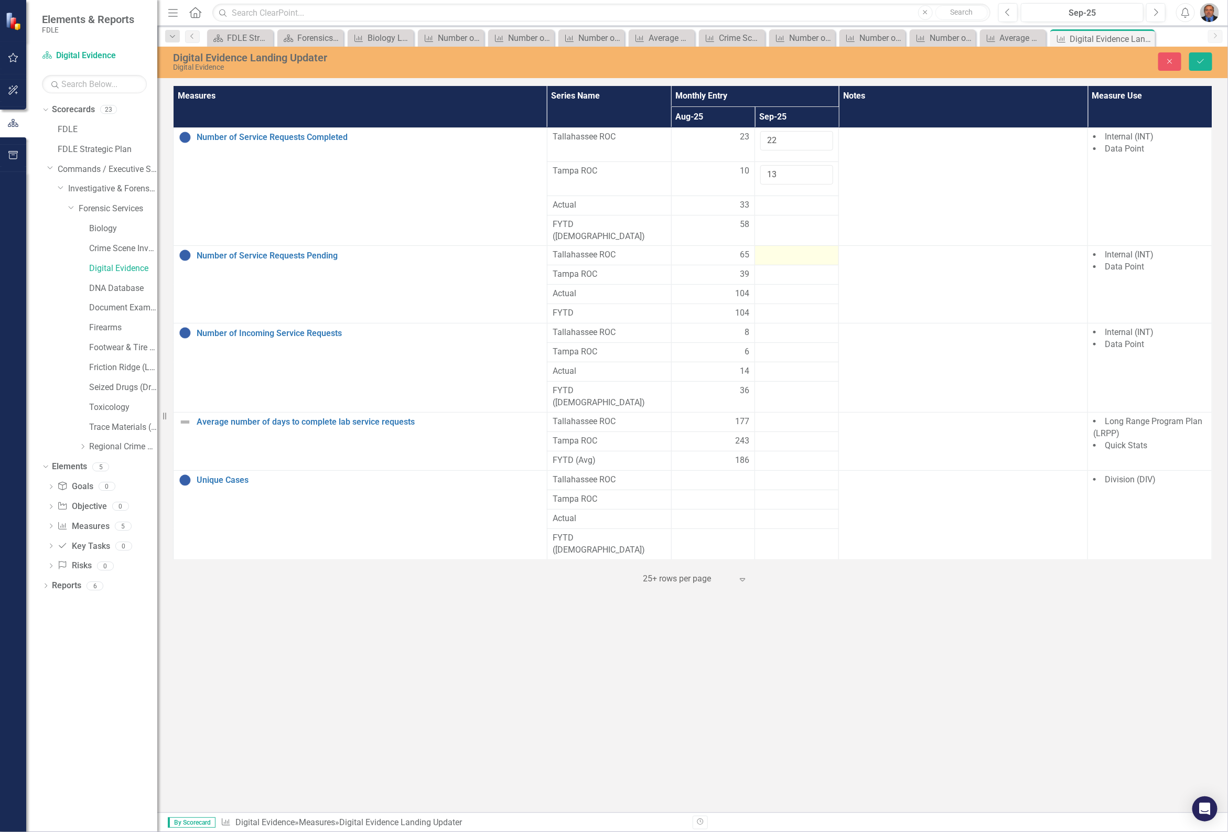
click at [784, 249] on div at bounding box center [796, 255] width 73 height 13
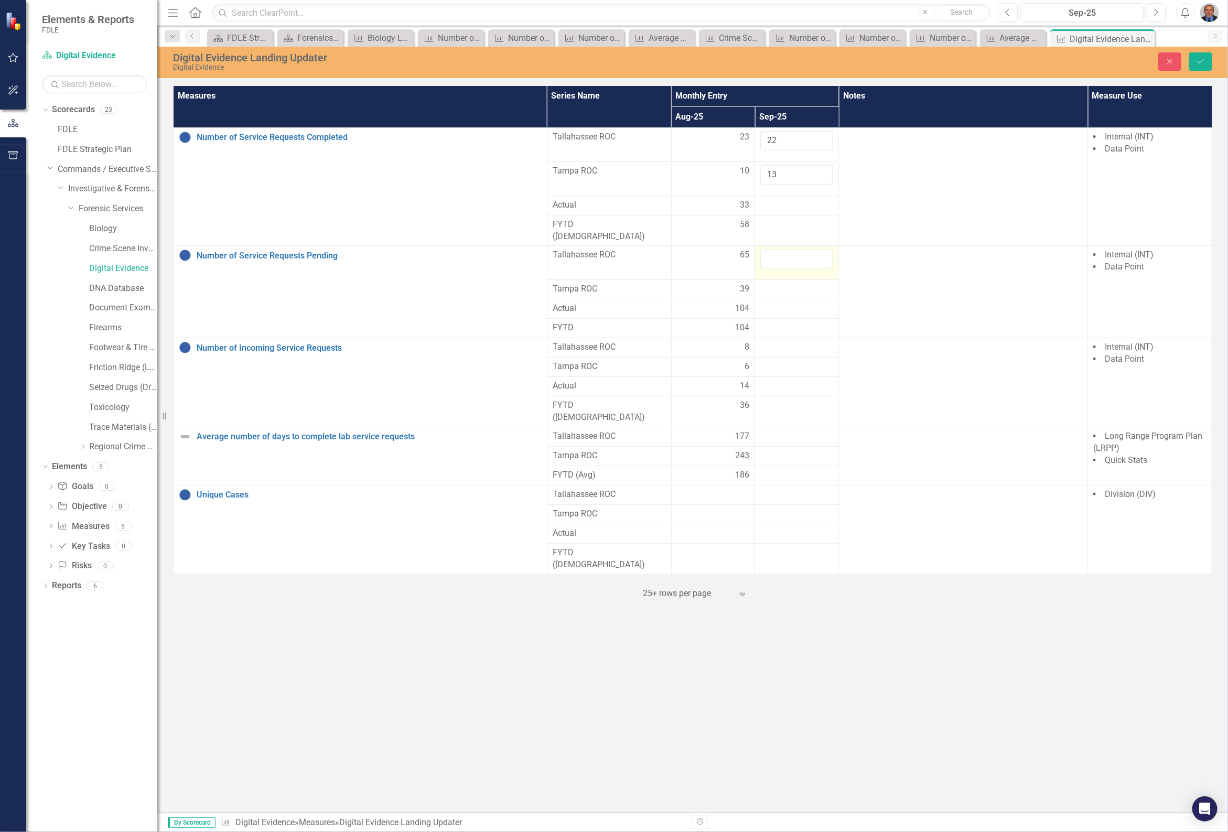
click at [784, 249] on input "number" at bounding box center [796, 258] width 73 height 19
type input "66"
click at [786, 283] on div at bounding box center [796, 289] width 73 height 13
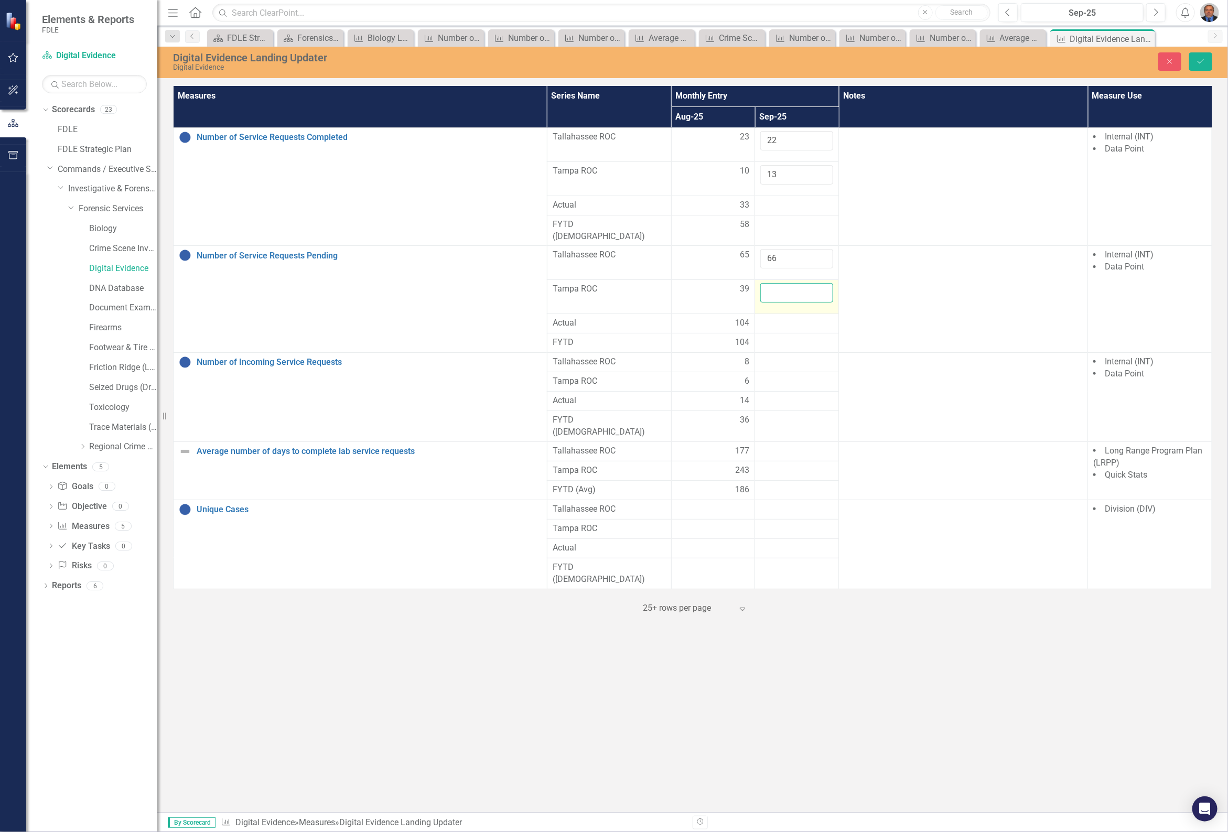
click at [786, 283] on input "number" at bounding box center [796, 292] width 73 height 19
type input "29"
click at [784, 356] on div at bounding box center [796, 362] width 73 height 13
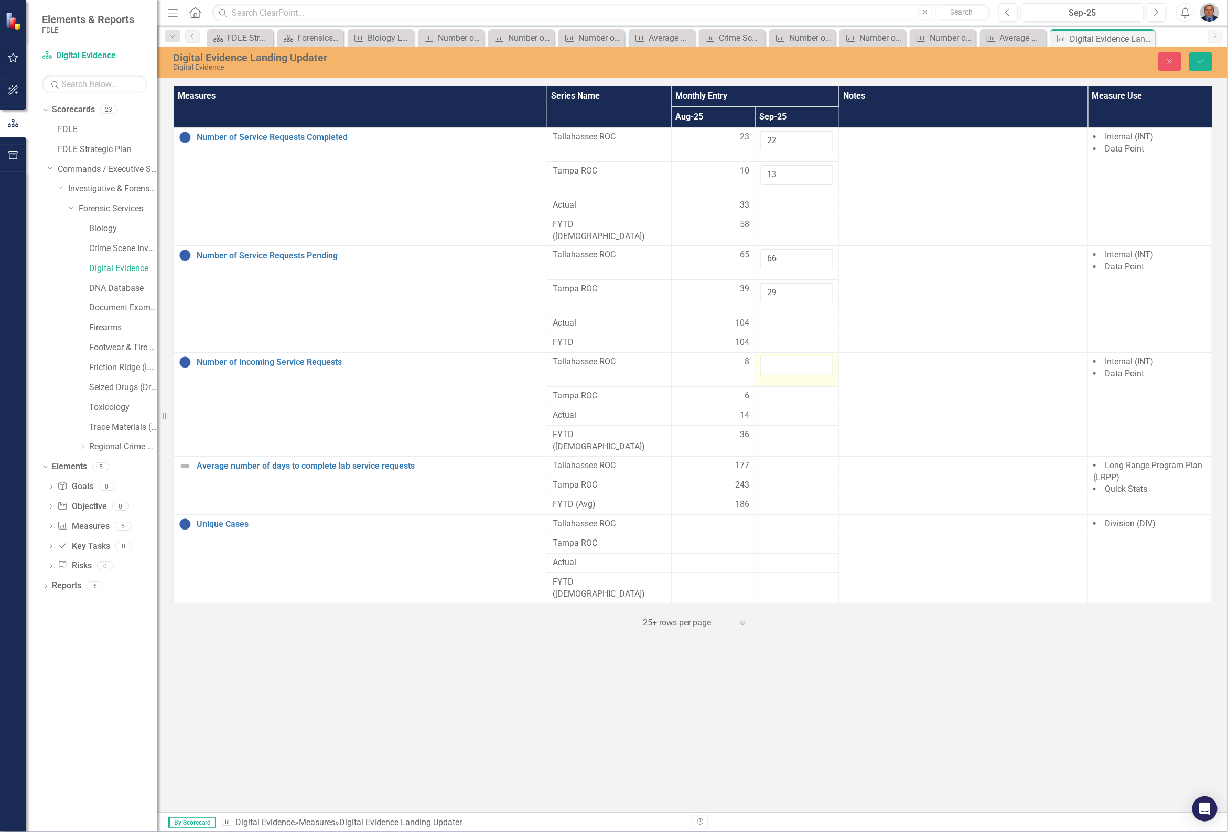
click at [784, 356] on input "number" at bounding box center [796, 365] width 73 height 19
type input "20"
click at [786, 390] on div at bounding box center [796, 396] width 73 height 13
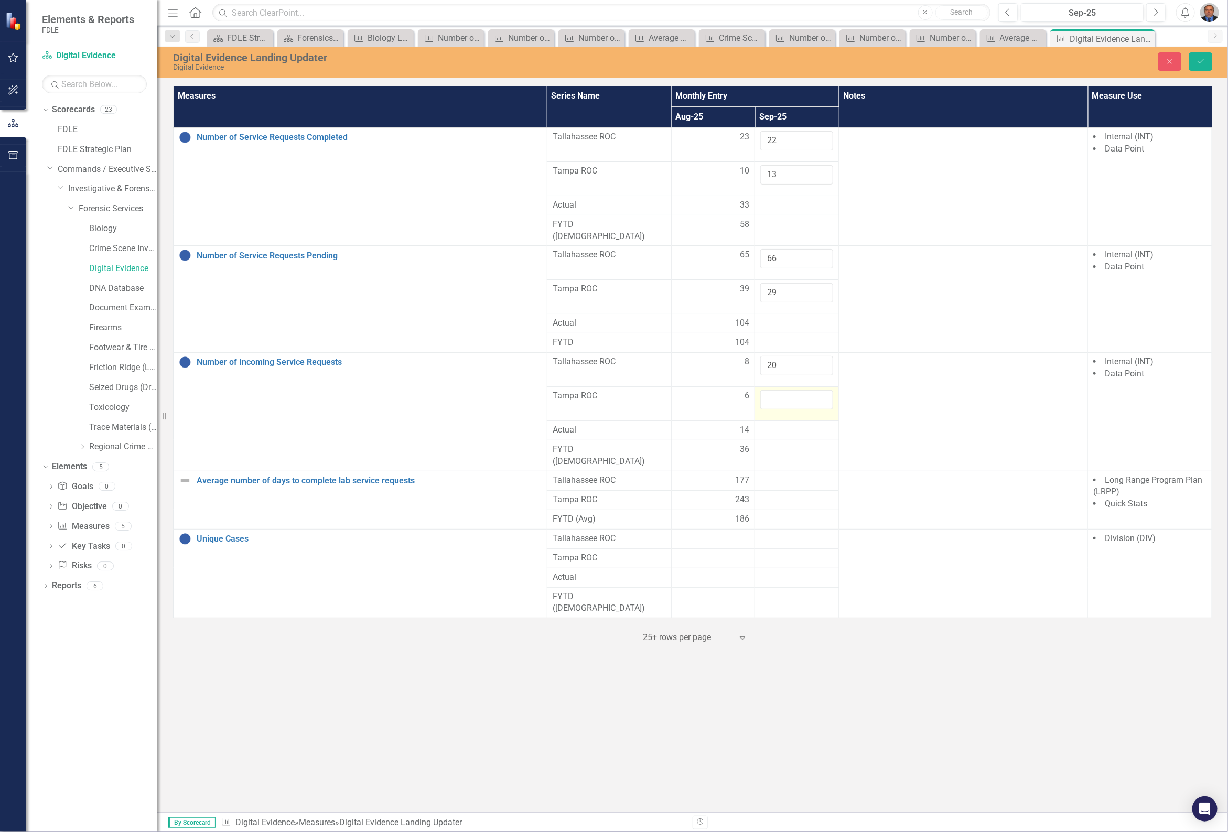
click at [786, 390] on input "number" at bounding box center [796, 399] width 73 height 19
type input "3"
click at [1207, 61] on button "Save" at bounding box center [1200, 61] width 23 height 18
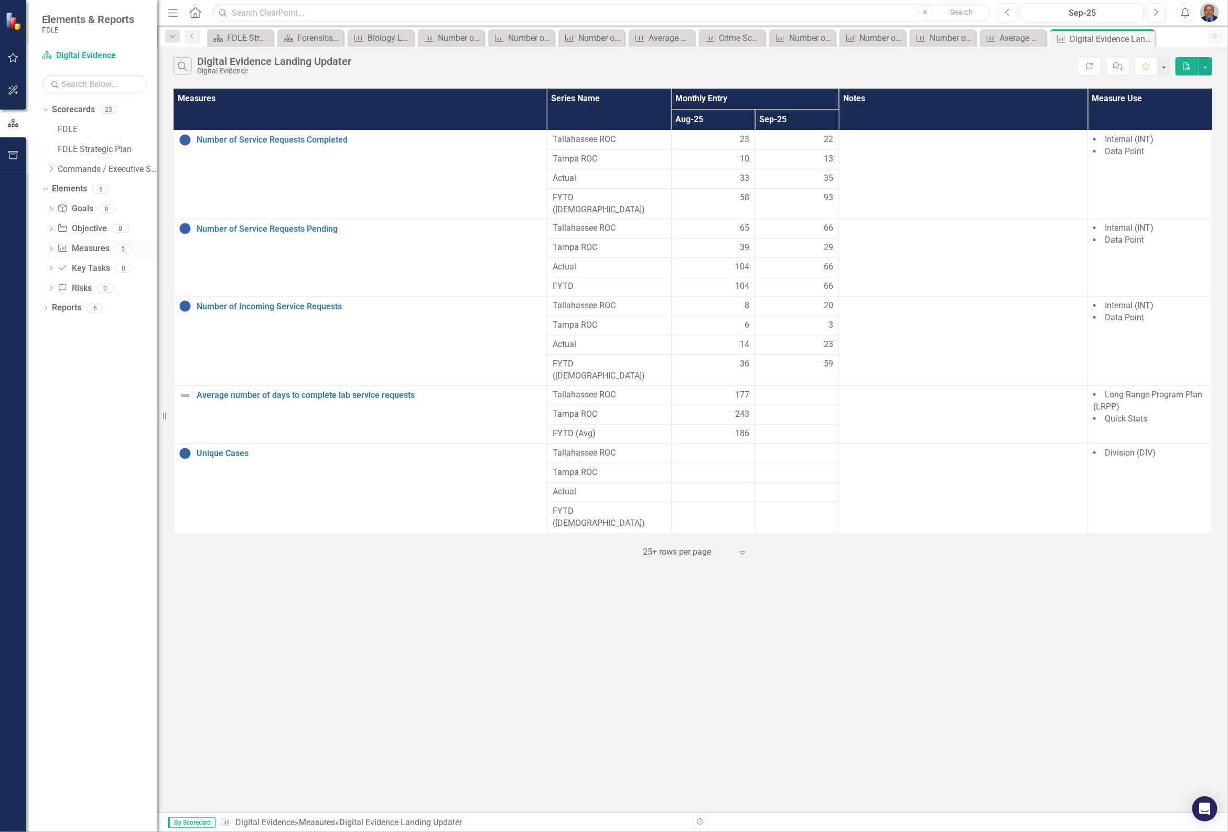
click at [50, 249] on icon "Dropdown" at bounding box center [50, 250] width 7 height 6
click at [90, 318] on div "Average number of days to complete lab service requests" at bounding box center [115, 320] width 83 height 9
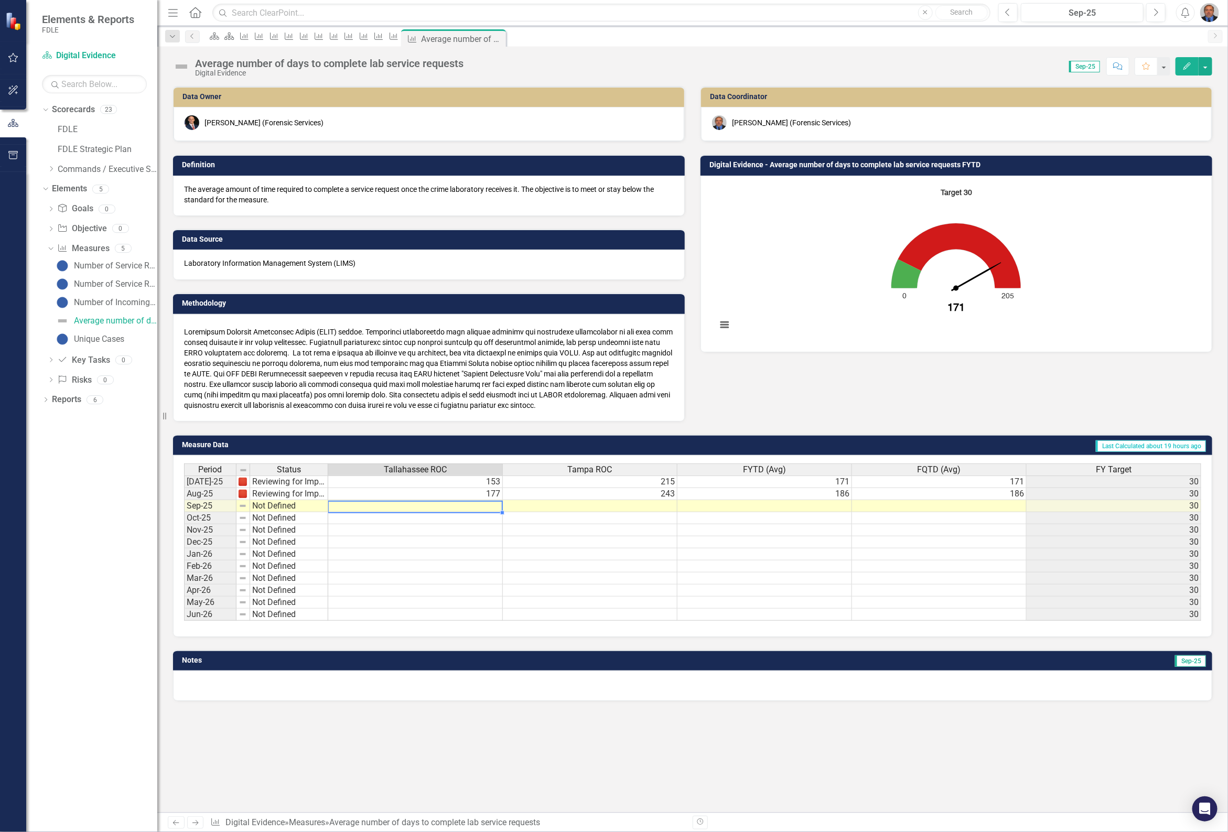
click at [437, 504] on td at bounding box center [415, 506] width 175 height 12
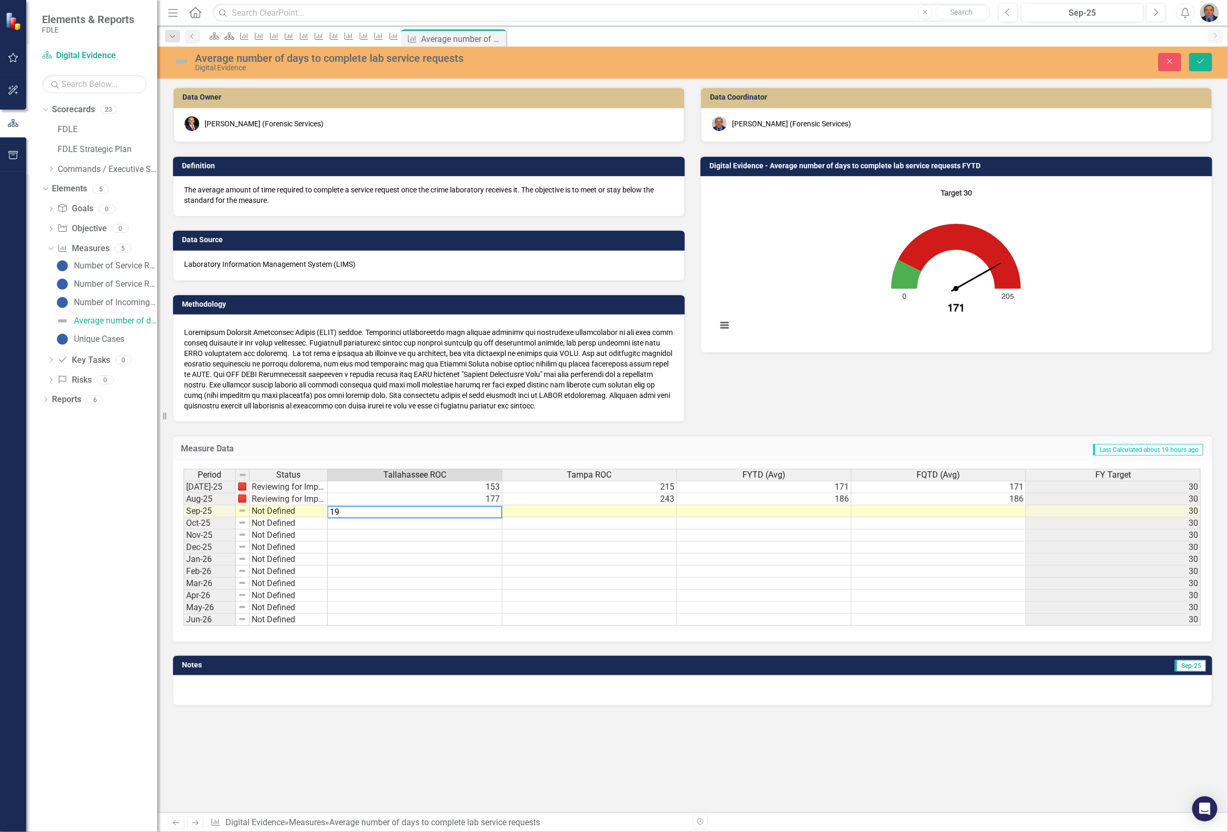
type textarea "193"
type textarea "140"
type textarea "181"
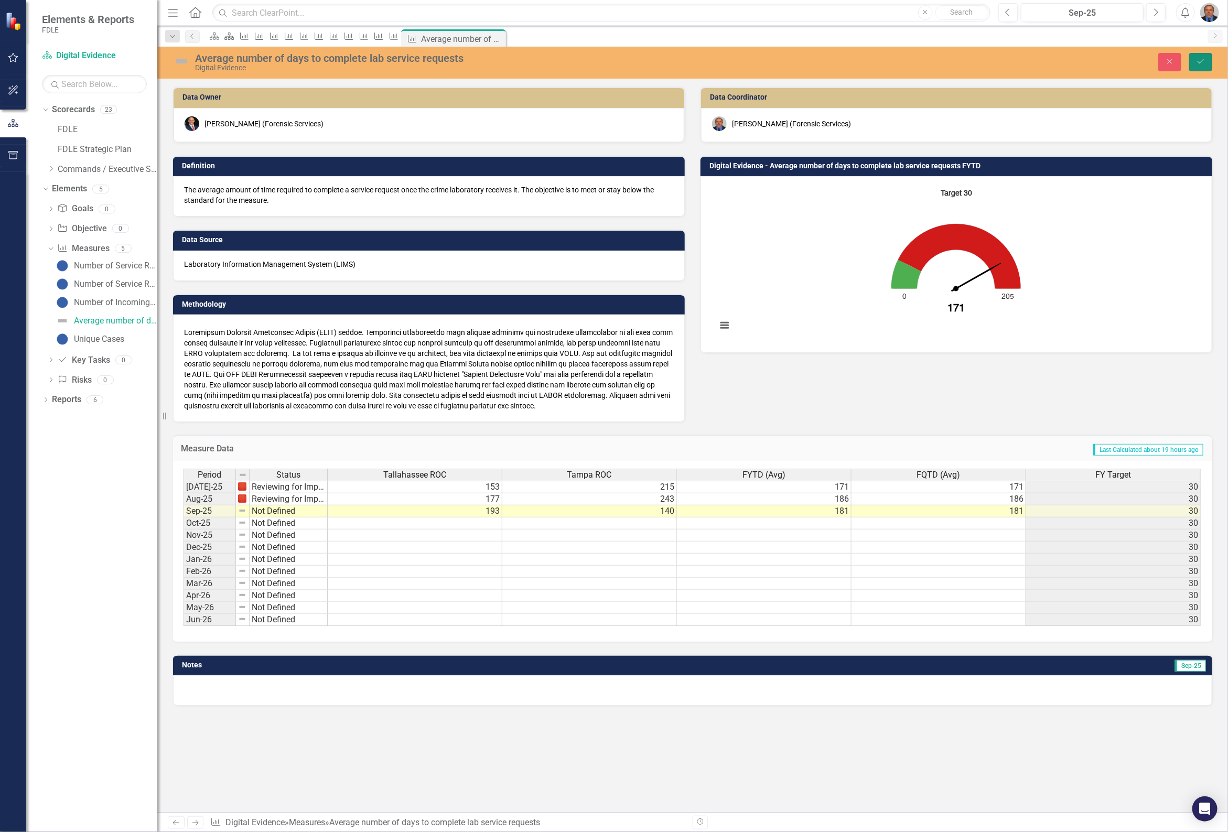
click at [1201, 56] on button "Save" at bounding box center [1200, 62] width 23 height 18
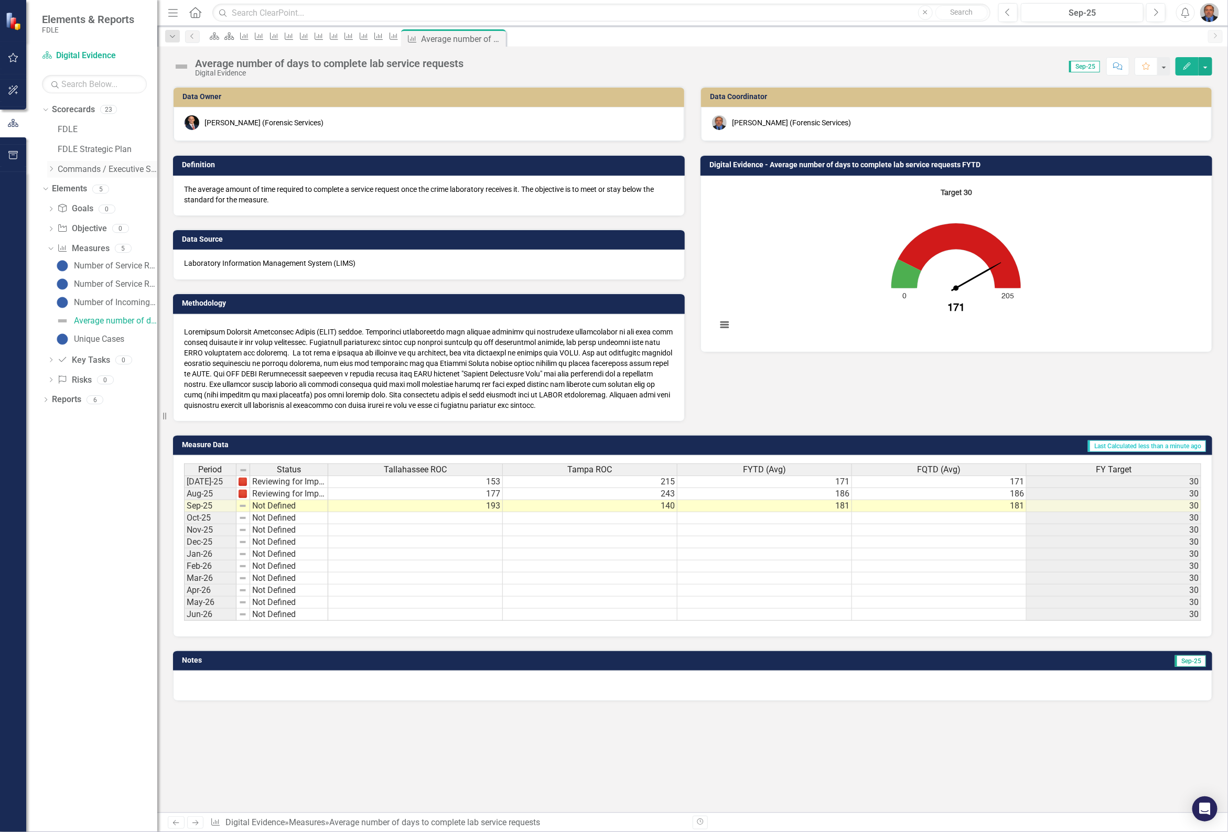
click at [55, 171] on icon "Dropdown" at bounding box center [51, 169] width 8 height 6
click at [57, 188] on div "Dropdown Investigative & Forensic Services Command" at bounding box center [102, 190] width 110 height 20
click at [59, 187] on icon "Dropdown" at bounding box center [62, 189] width 8 height 6
click at [69, 210] on icon "Dropdown" at bounding box center [72, 208] width 8 height 6
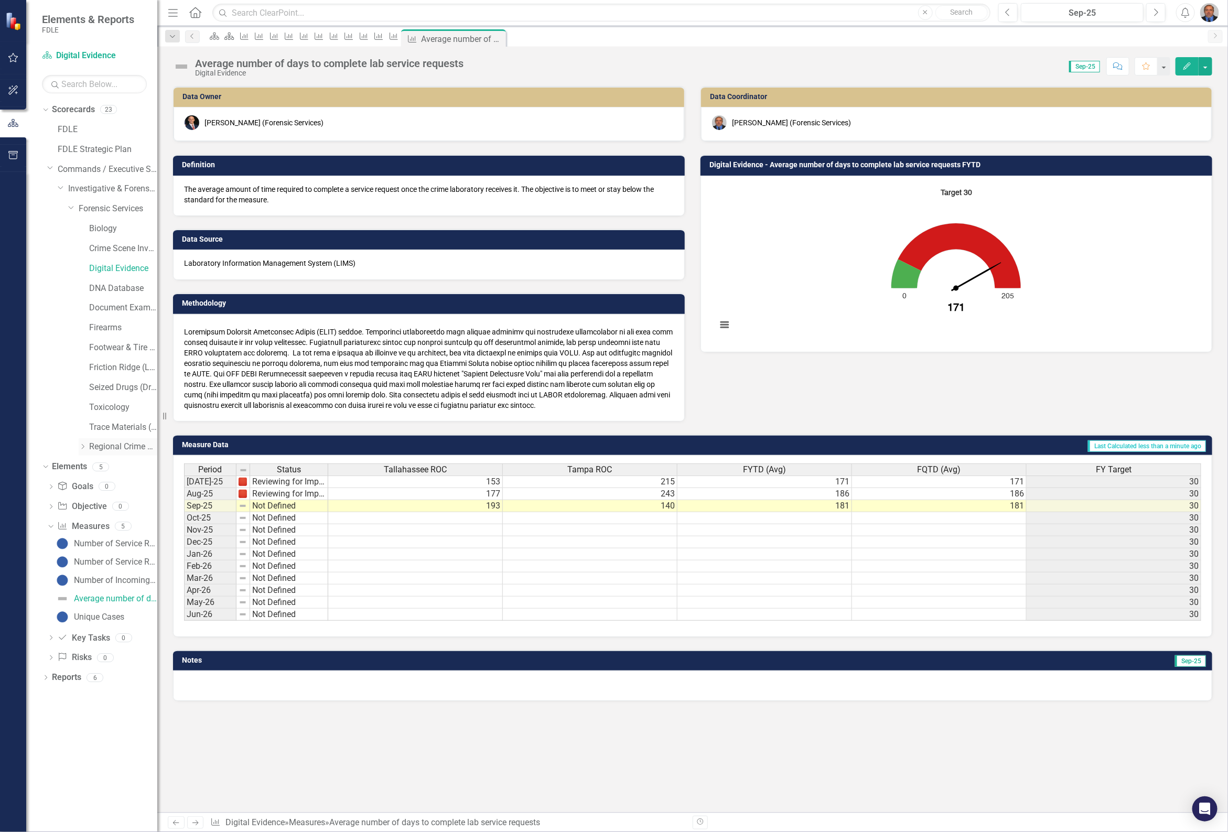
click at [88, 448] on div "Dropdown" at bounding box center [84, 446] width 10 height 9
click at [116, 462] on link "FMROC Lab" at bounding box center [108, 464] width 100 height 12
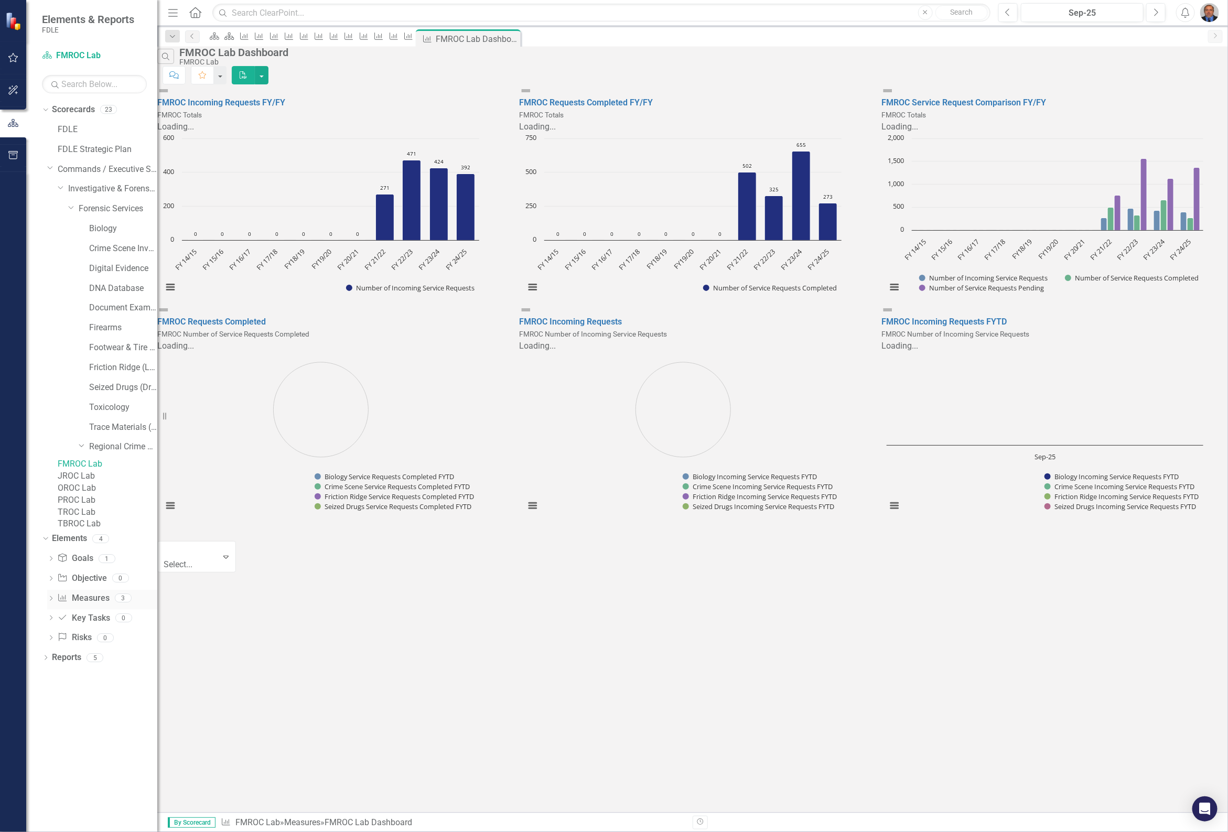
click at [51, 604] on div "Dropdown" at bounding box center [50, 599] width 7 height 9
click at [100, 620] on div "FMROC Totals" at bounding box center [100, 615] width 53 height 9
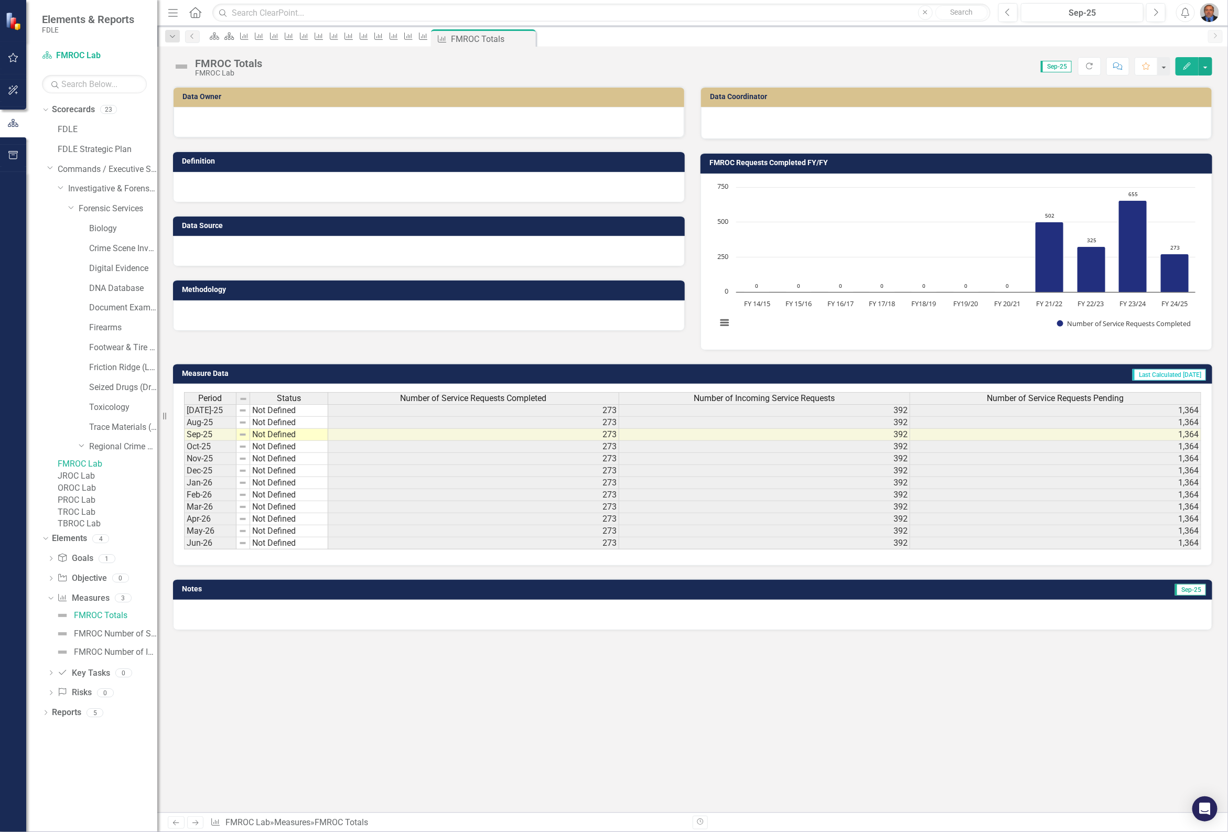
scroll to position [2, 0]
click at [90, 202] on div "Dropdown Forensic Services" at bounding box center [112, 208] width 89 height 17
click at [88, 209] on link "Forensic Services" at bounding box center [118, 209] width 79 height 12
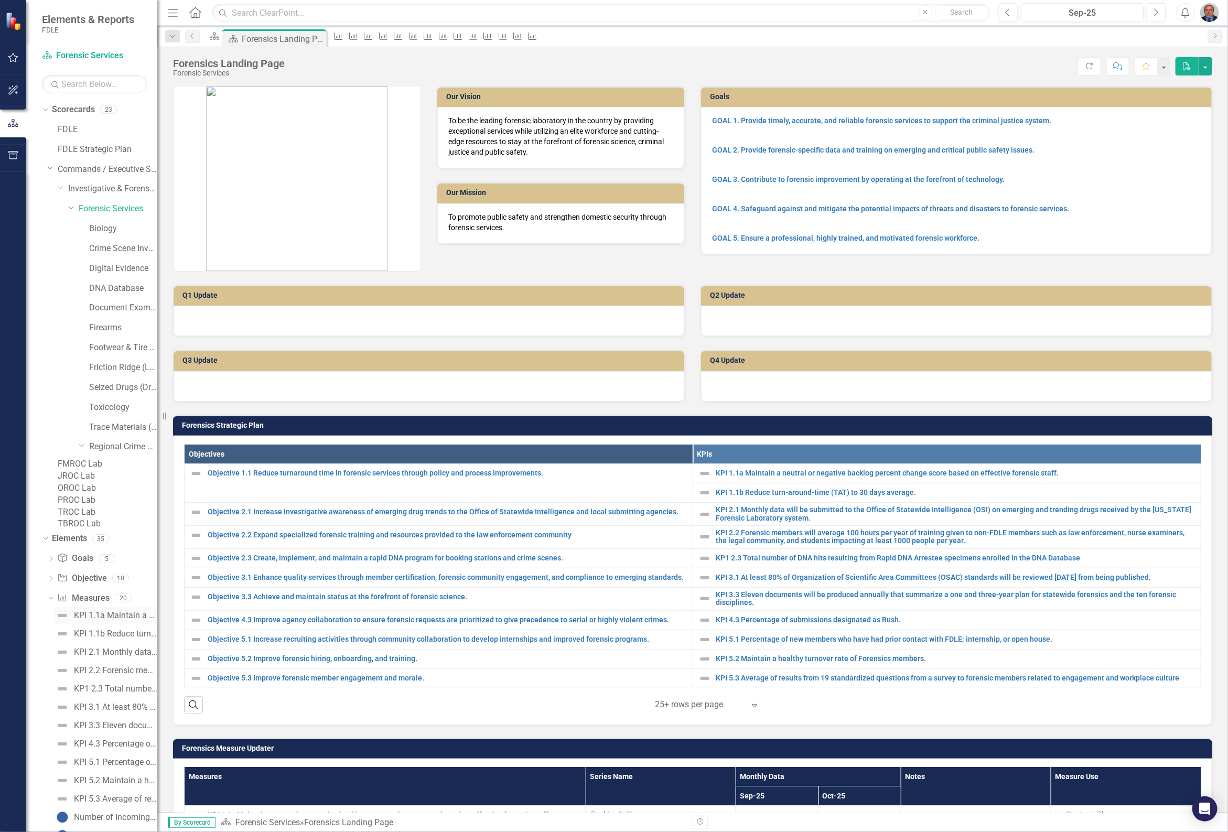
click at [104, 620] on div "KPI 1.1a Maintain a neutral or negative backlog percent change score based on e…" at bounding box center [115, 615] width 83 height 9
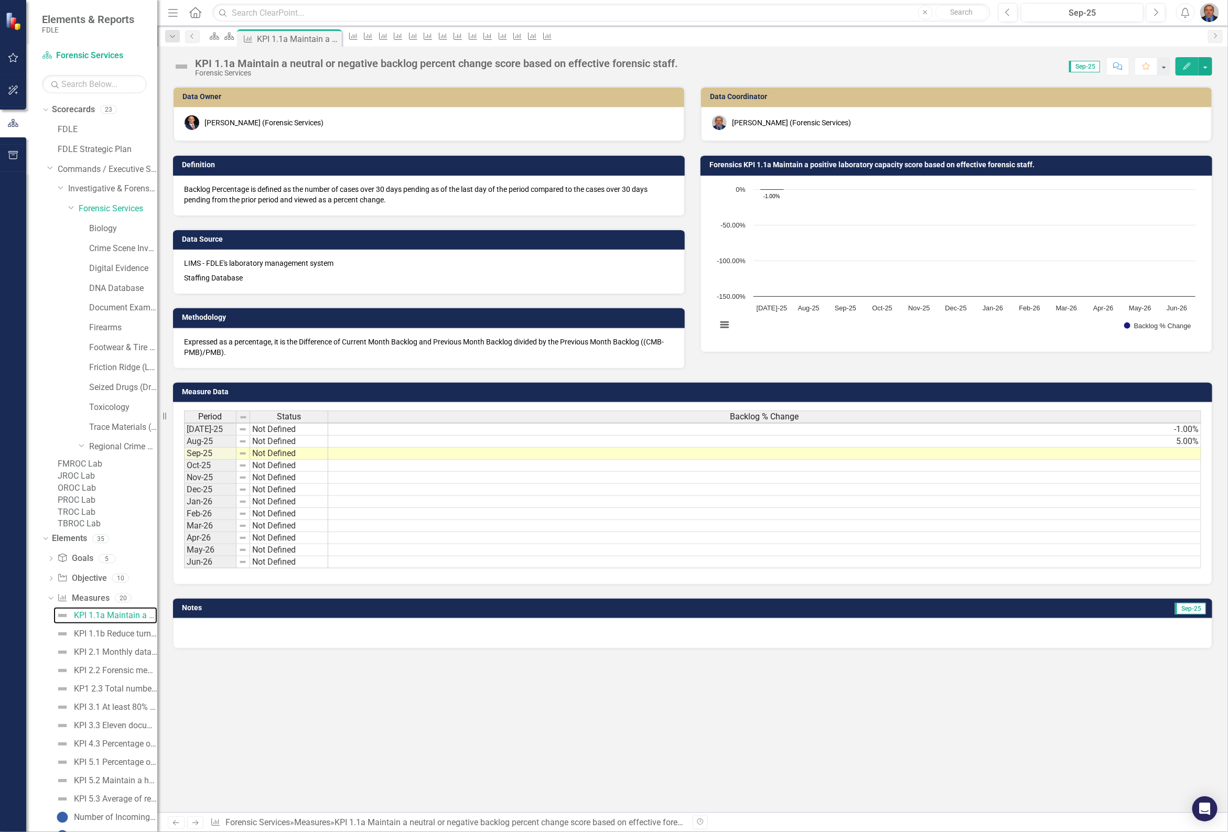
scroll to position [2, 8]
click at [95, 638] on div "KPI 1.1b Reduce turn-around-time (TAT) to 30 days average." at bounding box center [115, 633] width 83 height 9
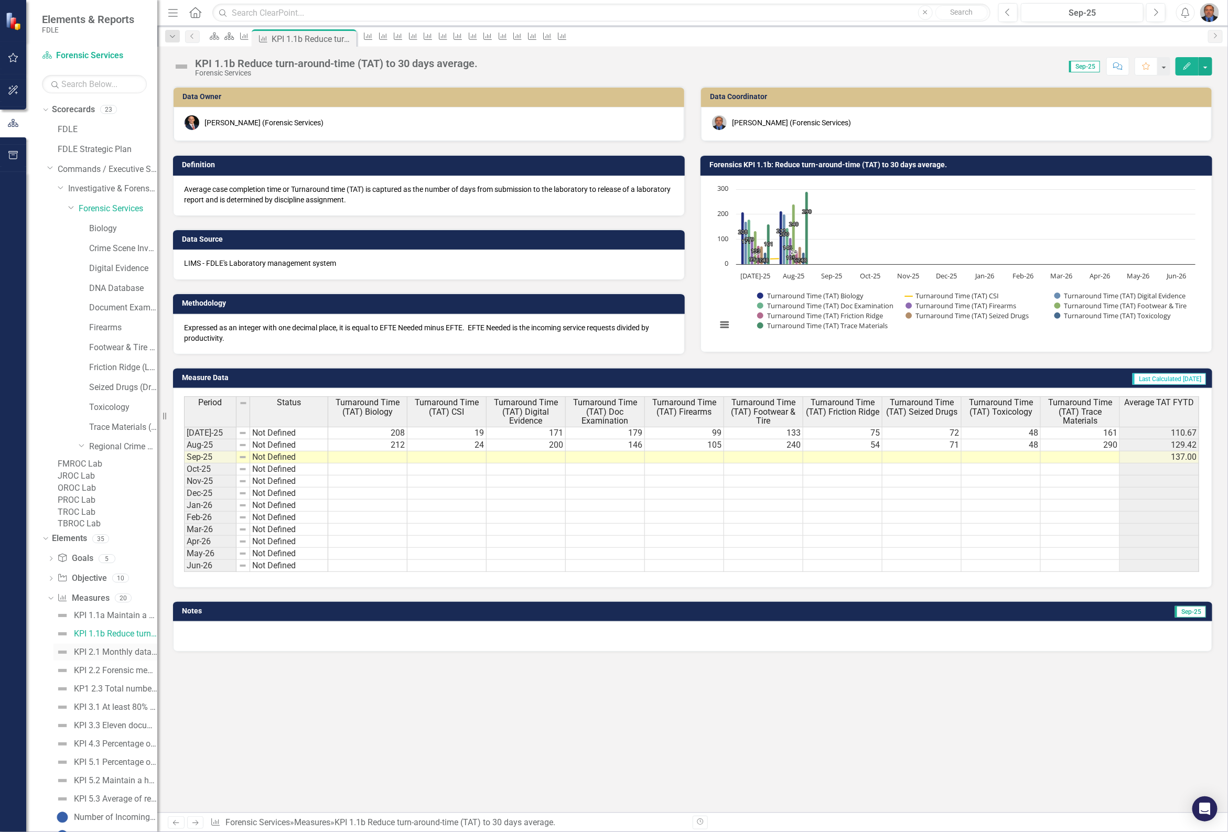
click at [108, 657] on div "KPI 2.1 Monthly data will be submitted to the Office of Statewide Intelligence …" at bounding box center [115, 651] width 83 height 9
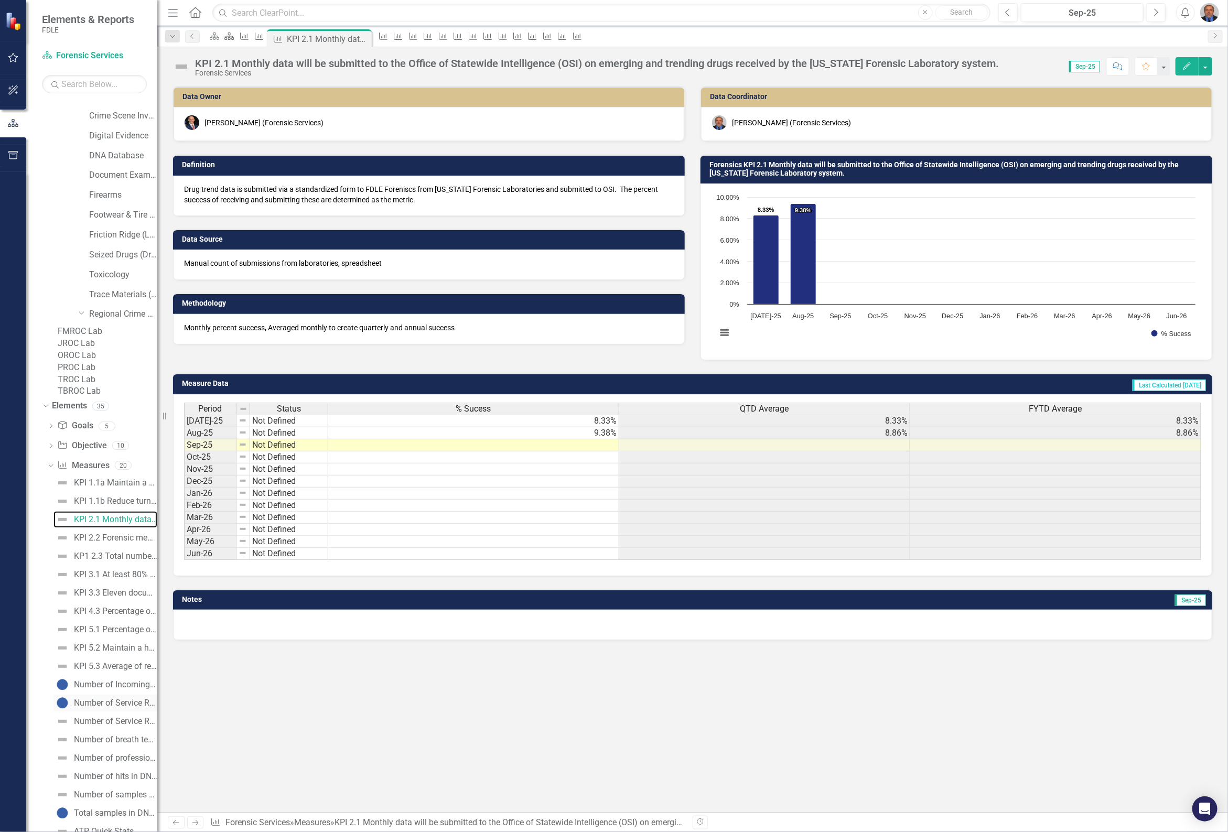
scroll to position [251, 0]
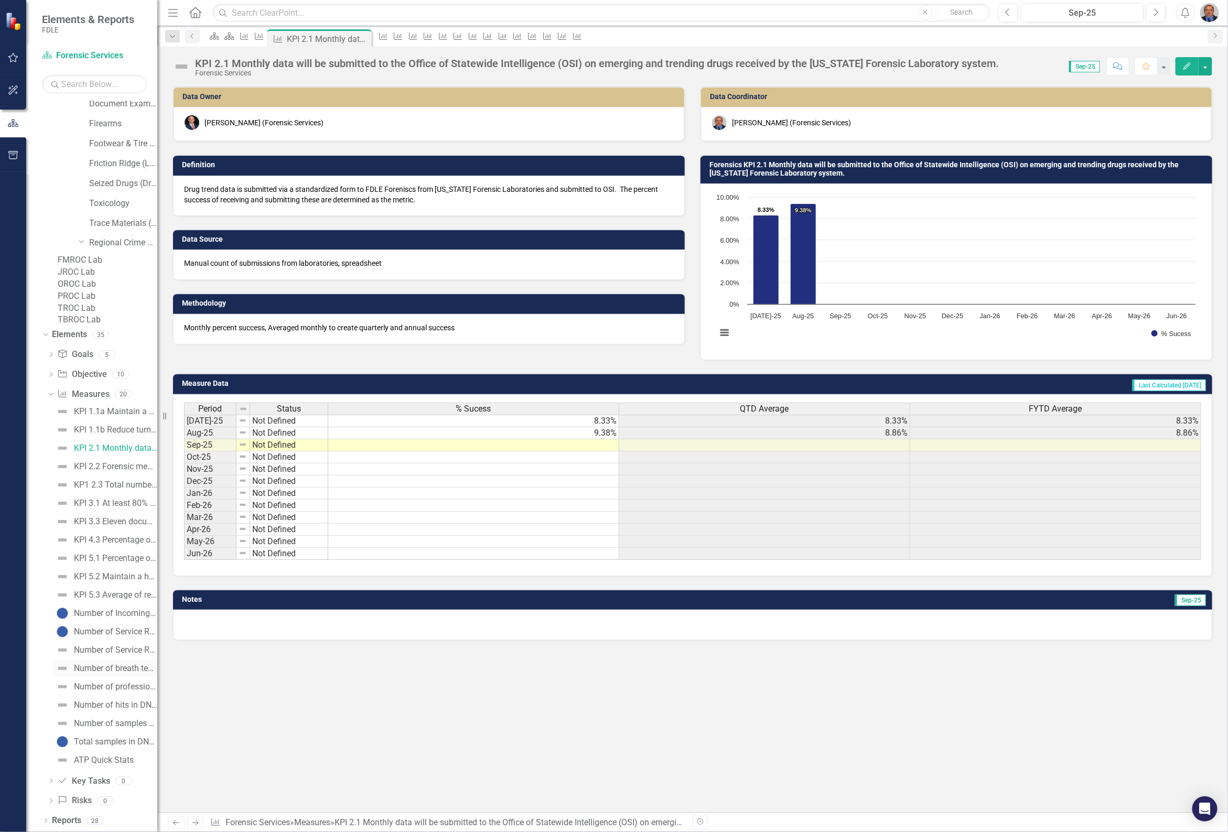
click at [127, 667] on div "Number of breath testing instruments inspected" at bounding box center [115, 668] width 83 height 9
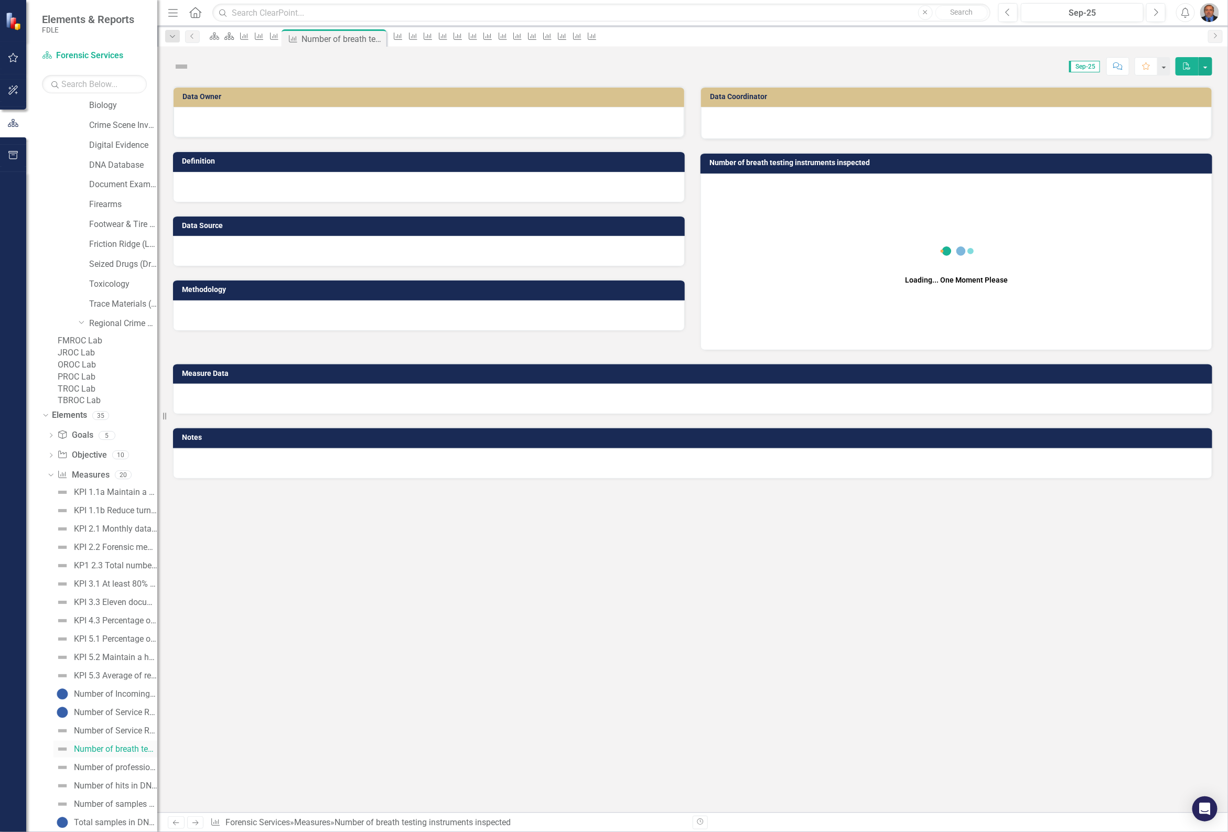
scroll to position [95, 0]
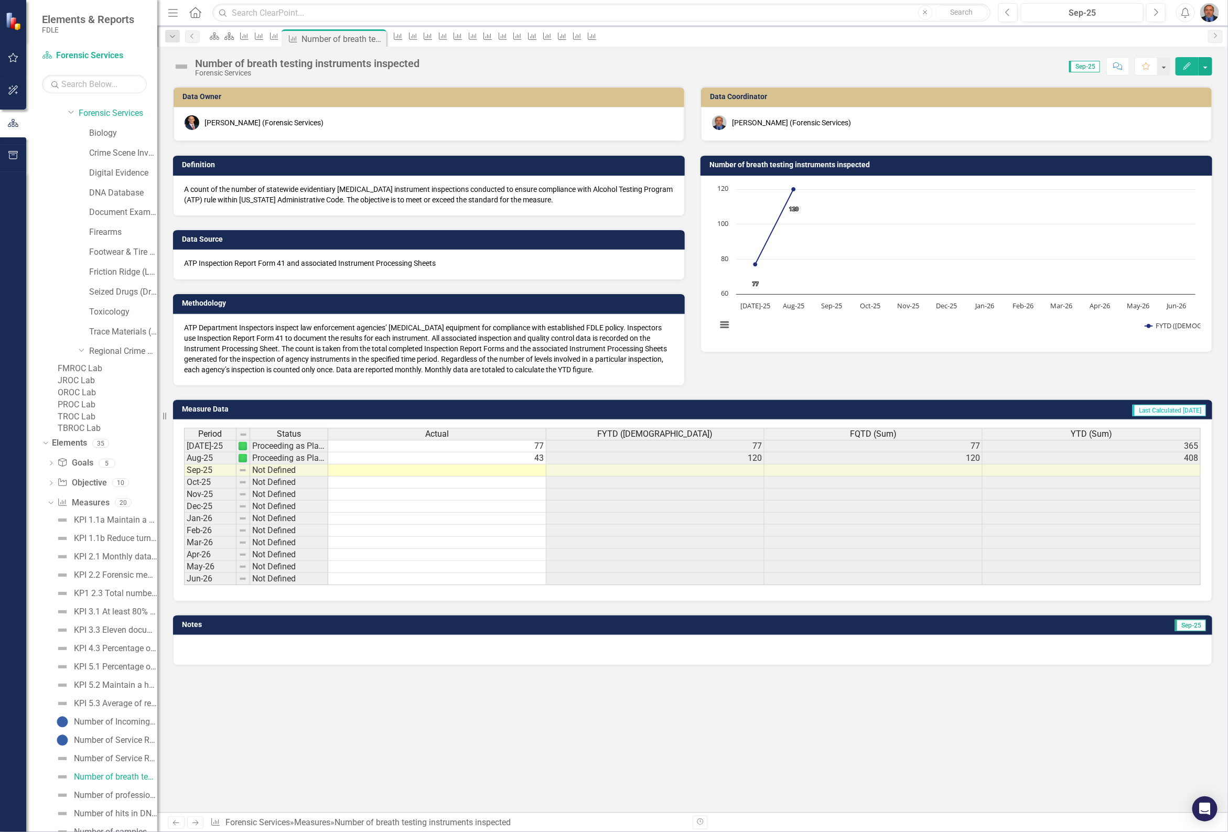
click at [526, 471] on td at bounding box center [437, 470] width 218 height 12
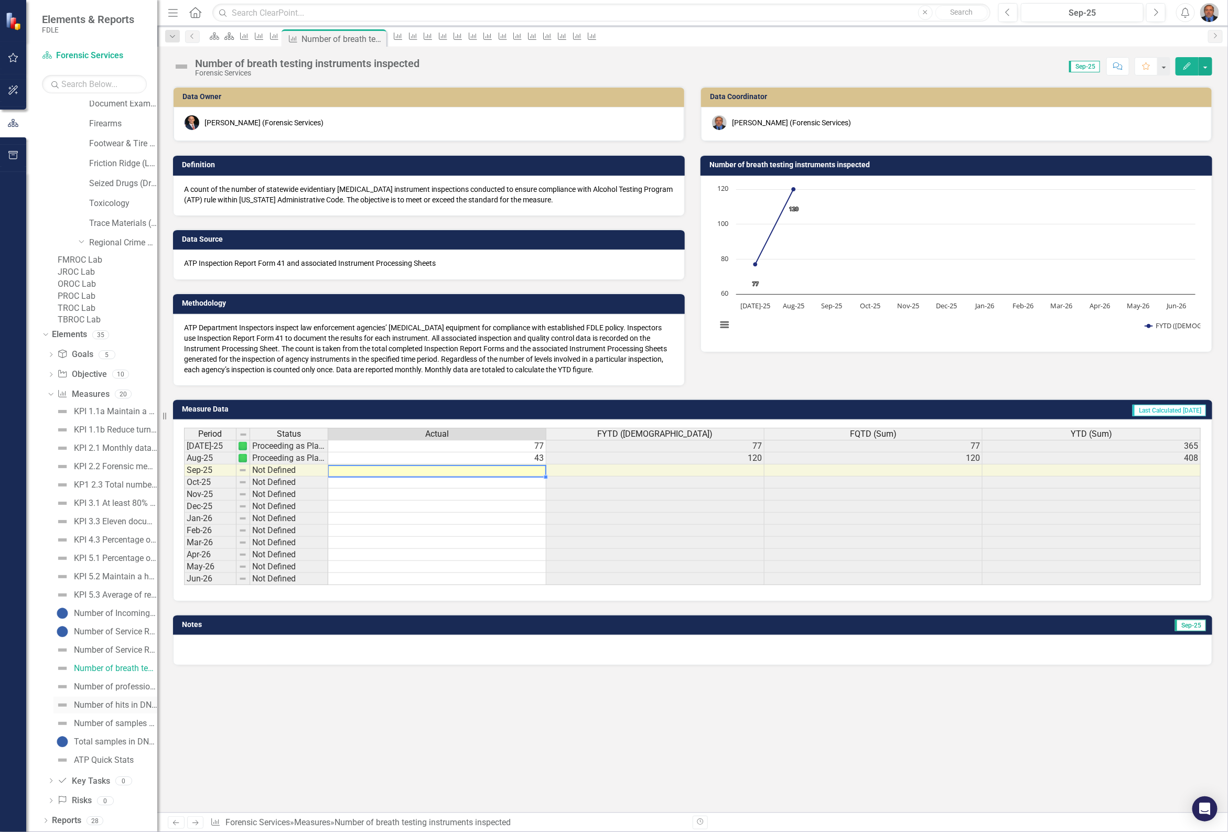
scroll to position [251, 0]
click at [118, 688] on div "Number of professional law enforcement certificates issued - Forensics" at bounding box center [115, 686] width 83 height 9
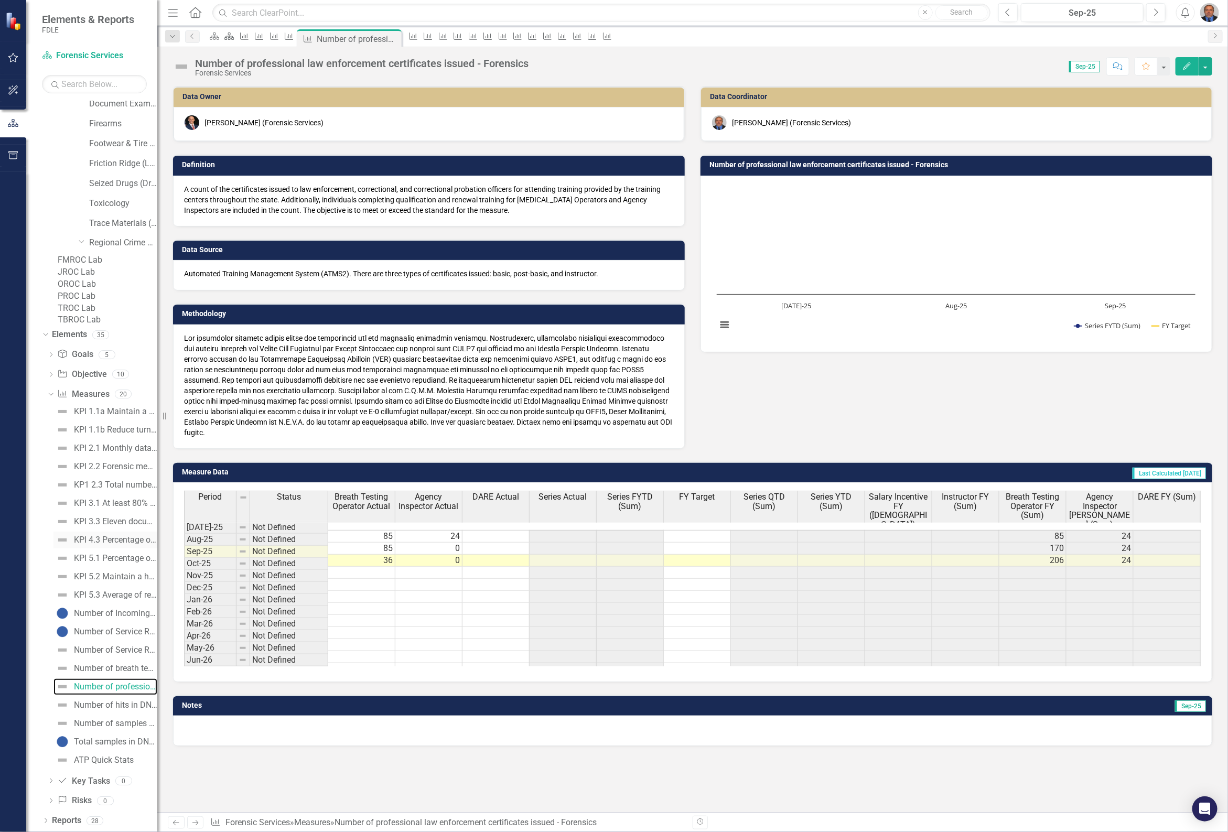
scroll to position [251, 0]
click at [101, 701] on div "Number of hits in DNA Database" at bounding box center [115, 704] width 83 height 9
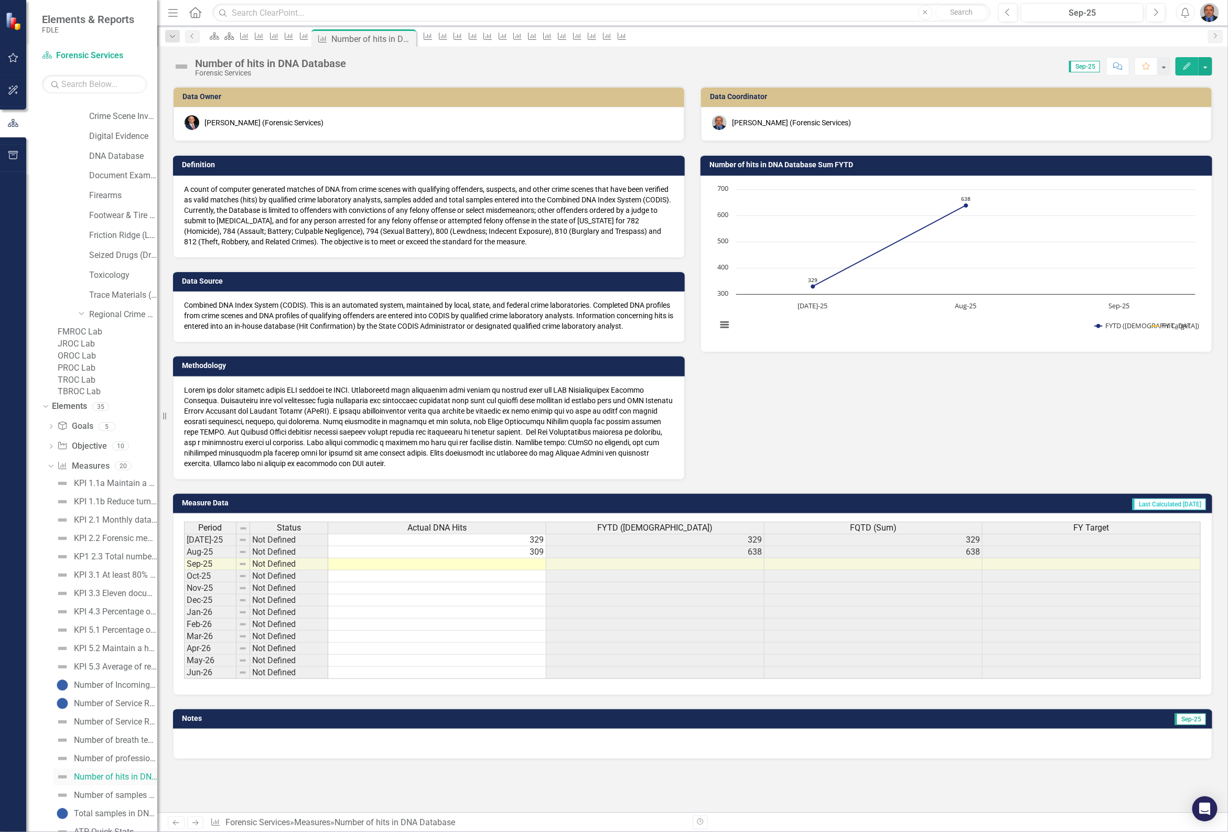
scroll to position [251, 0]
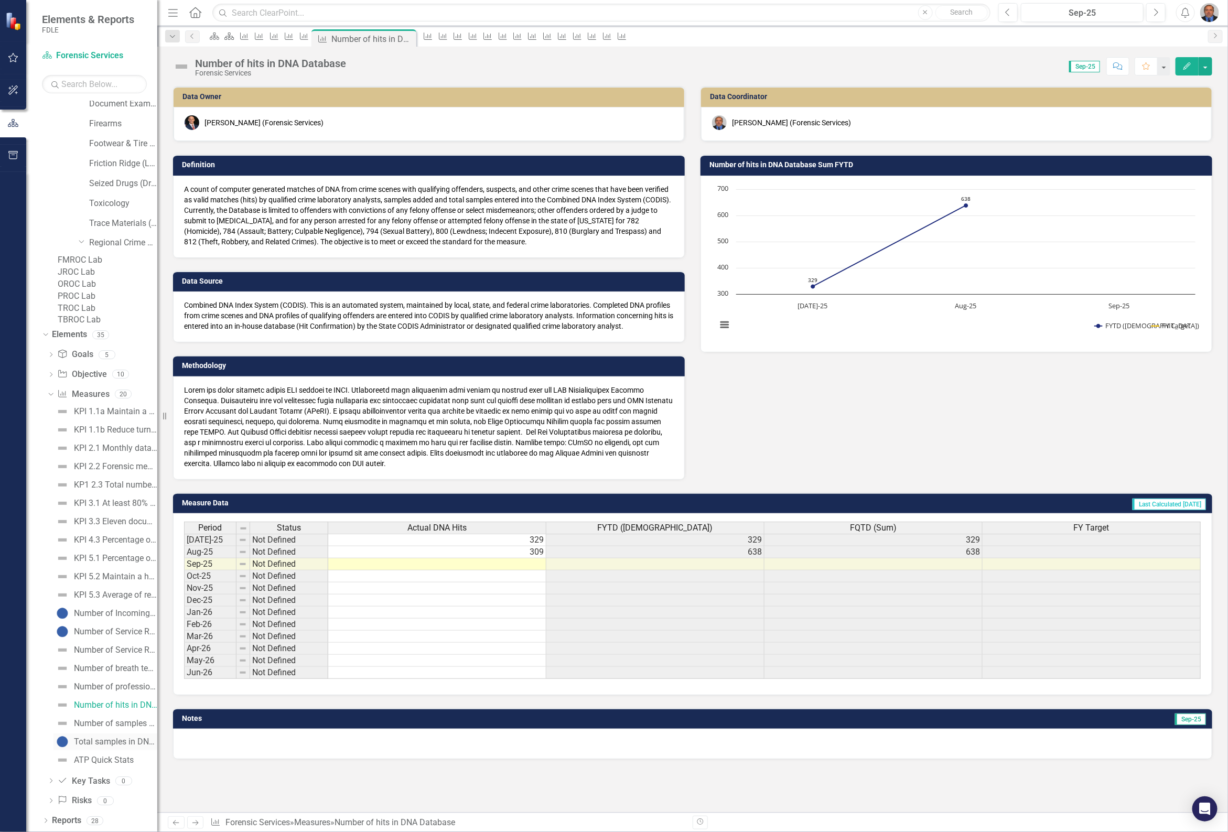
click at [121, 740] on div "Total samples in DNA Database" at bounding box center [115, 741] width 83 height 9
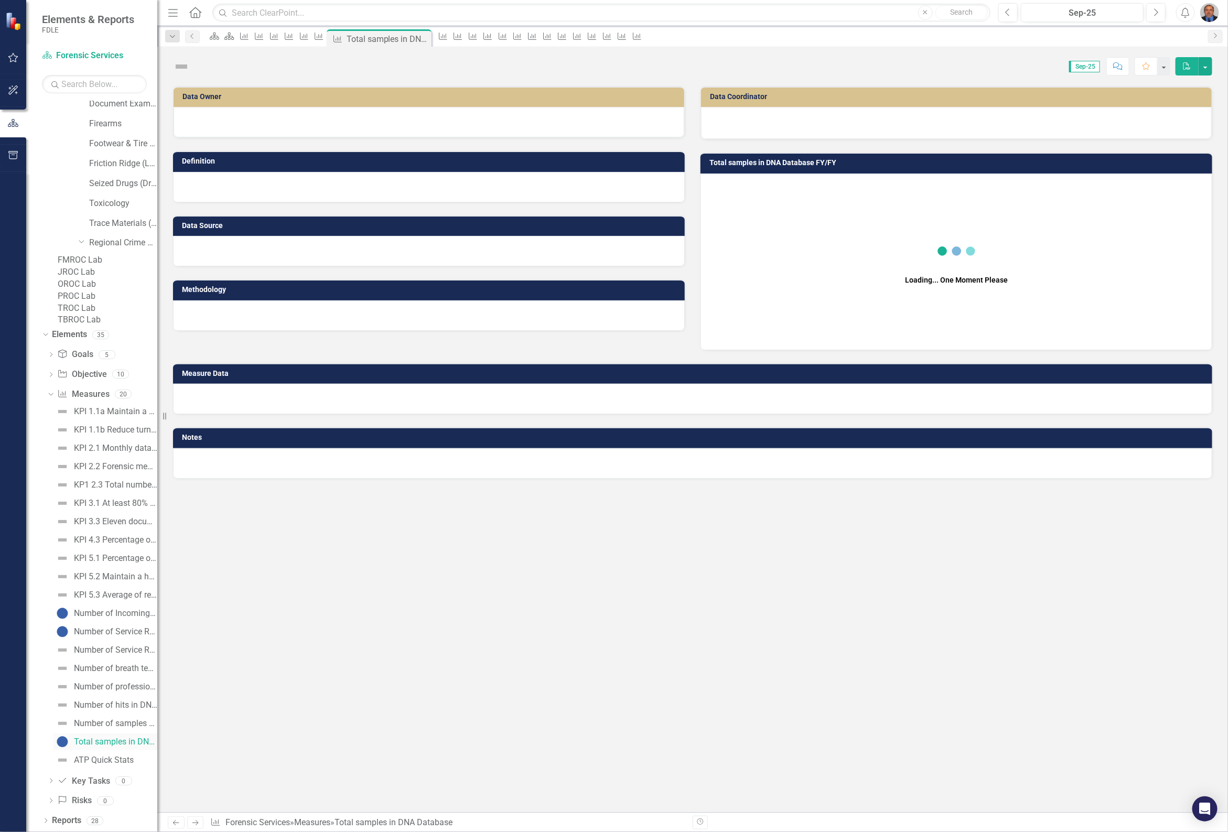
scroll to position [169, 0]
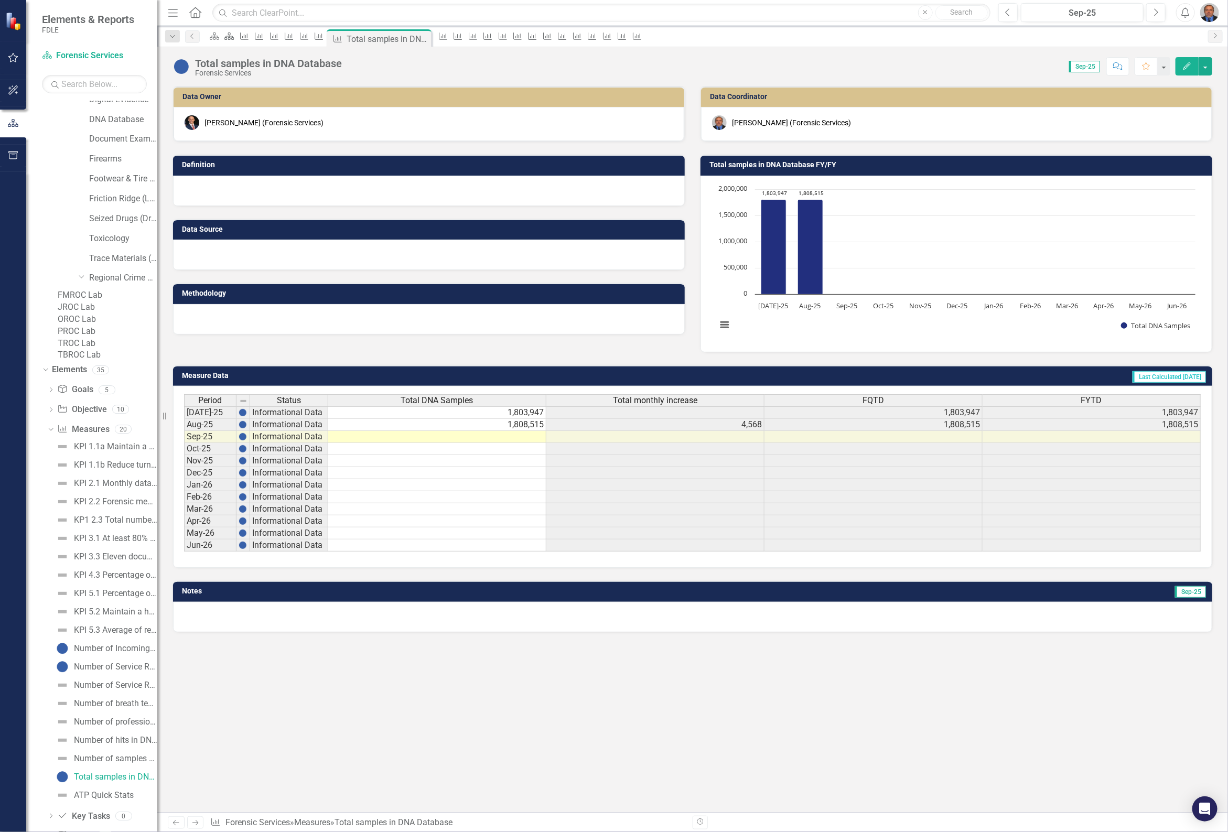
click at [528, 426] on td "1,808,515" at bounding box center [437, 425] width 218 height 12
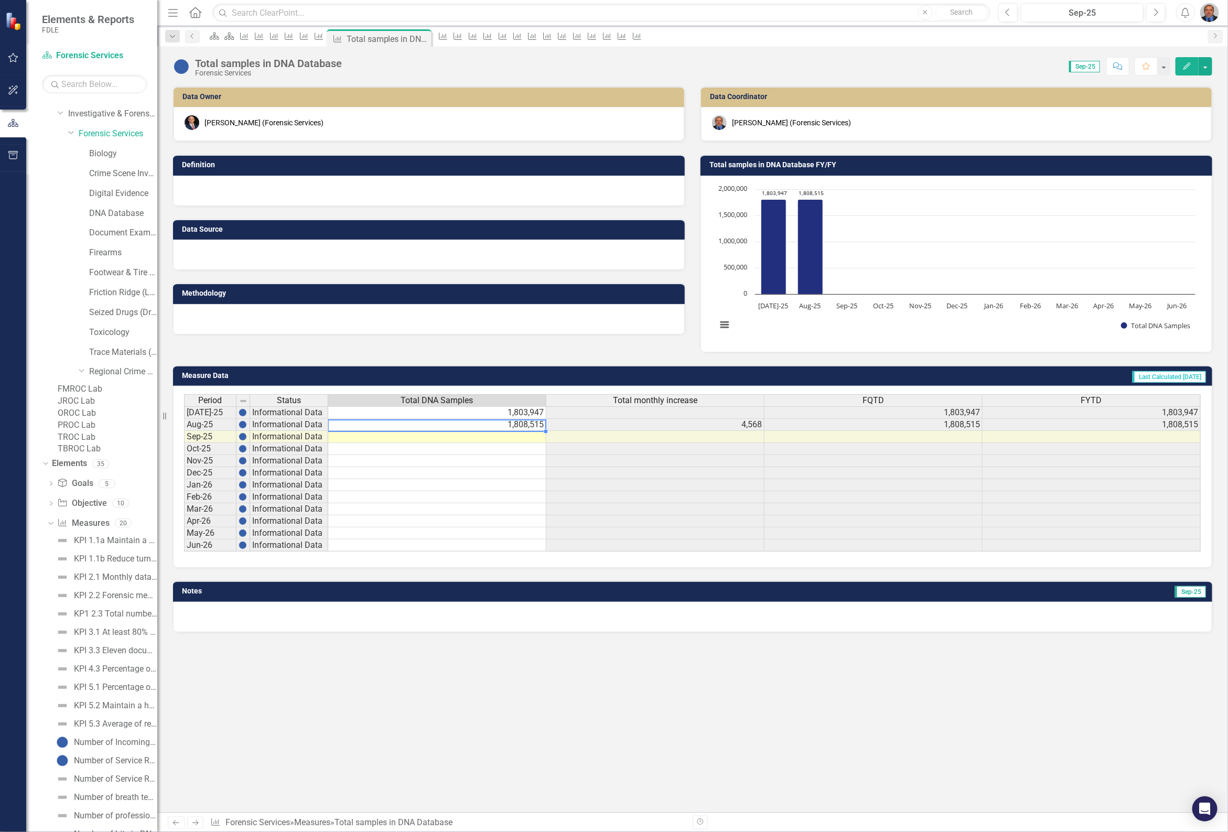
scroll to position [38, 0]
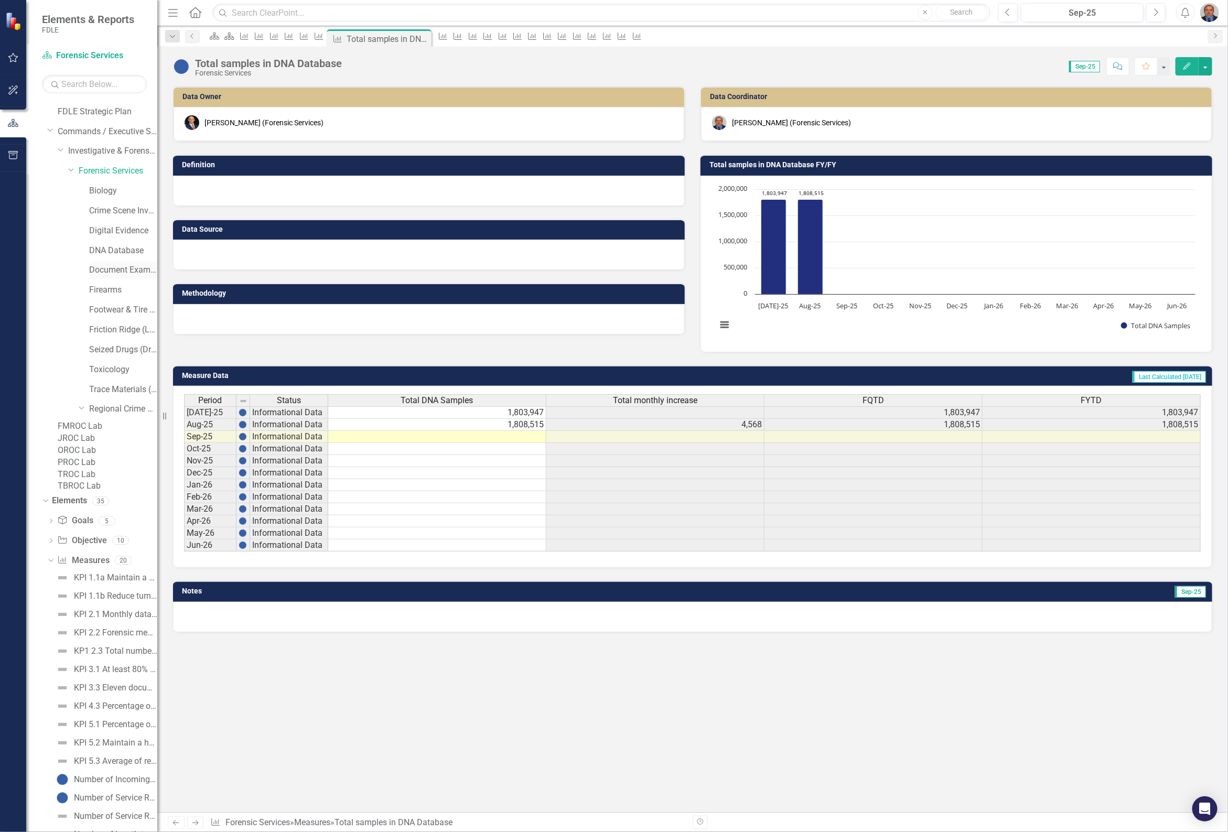
click at [116, 269] on link "Document Examination (Questioned Documents)" at bounding box center [123, 270] width 68 height 12
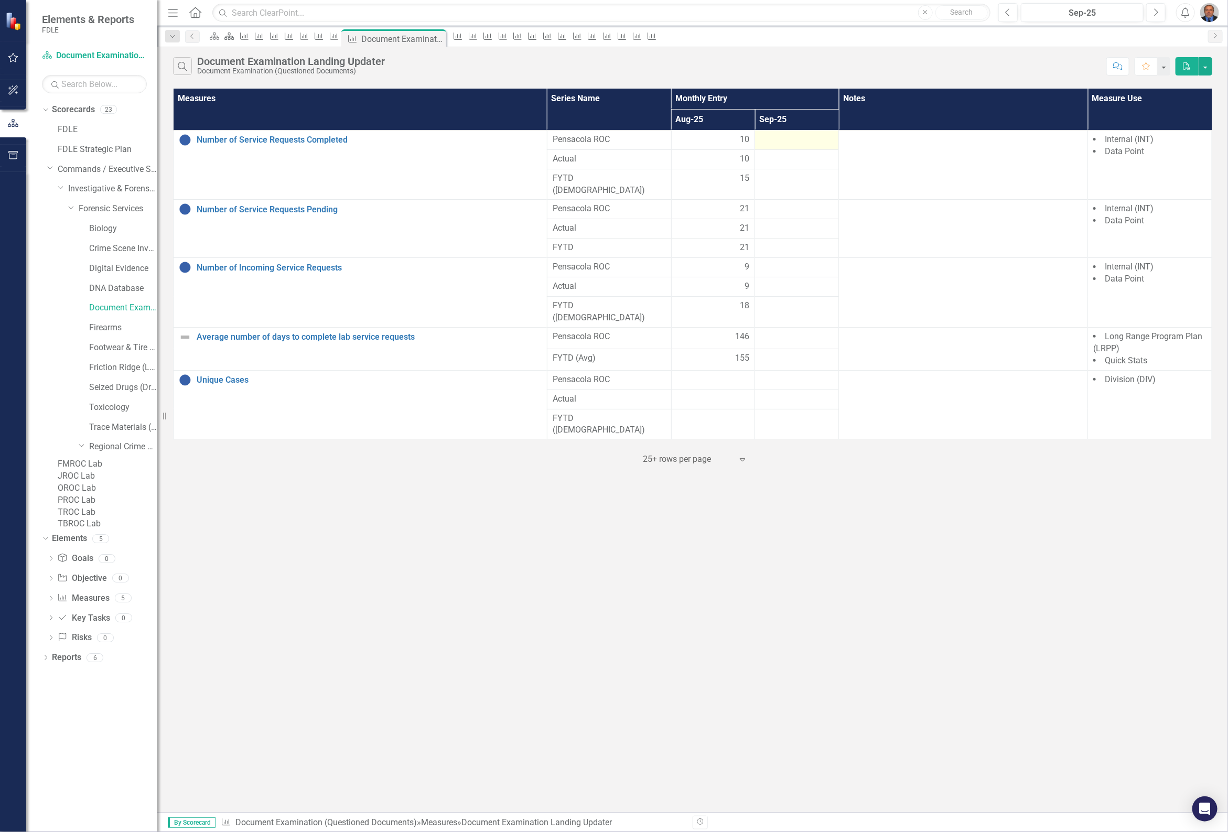
click at [774, 140] on div at bounding box center [796, 140] width 73 height 13
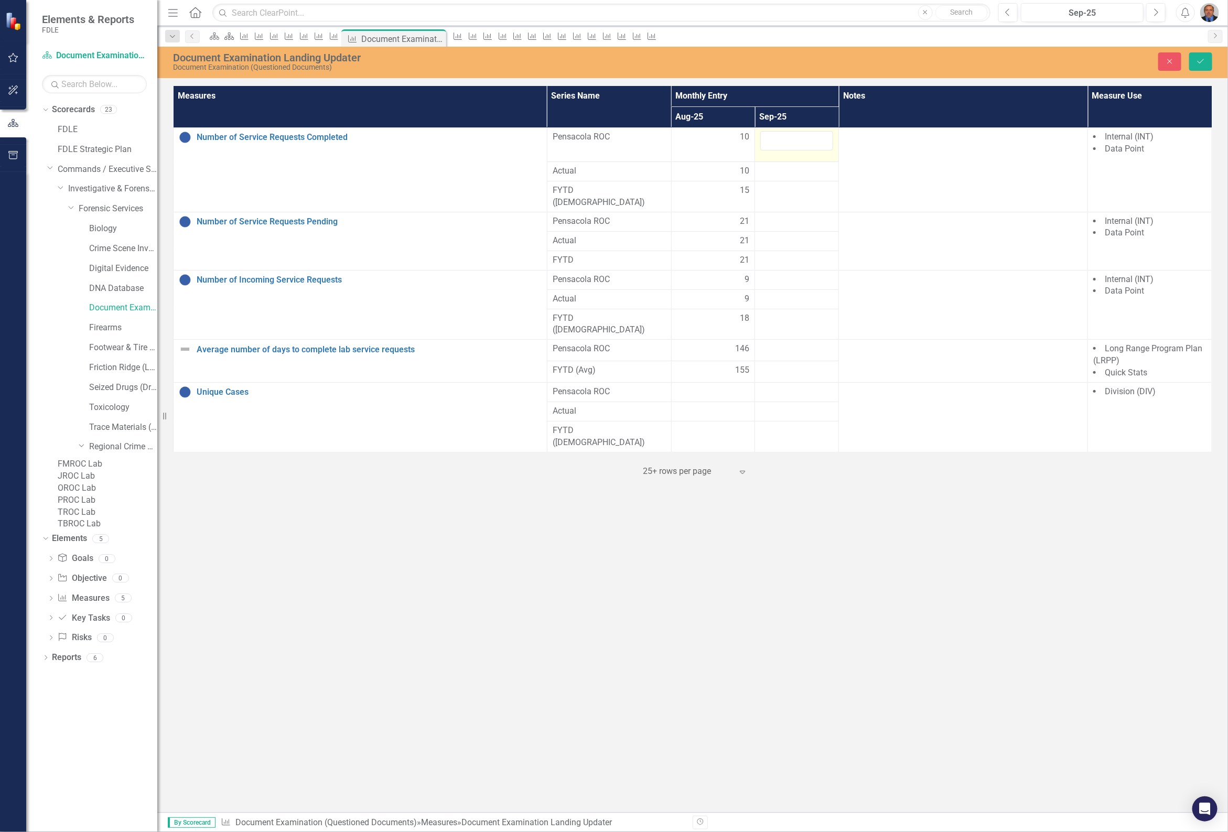
click at [774, 140] on input "number" at bounding box center [796, 140] width 73 height 19
type input "10"
click at [789, 215] on div at bounding box center [796, 221] width 73 height 13
click at [790, 215] on div at bounding box center [796, 221] width 73 height 13
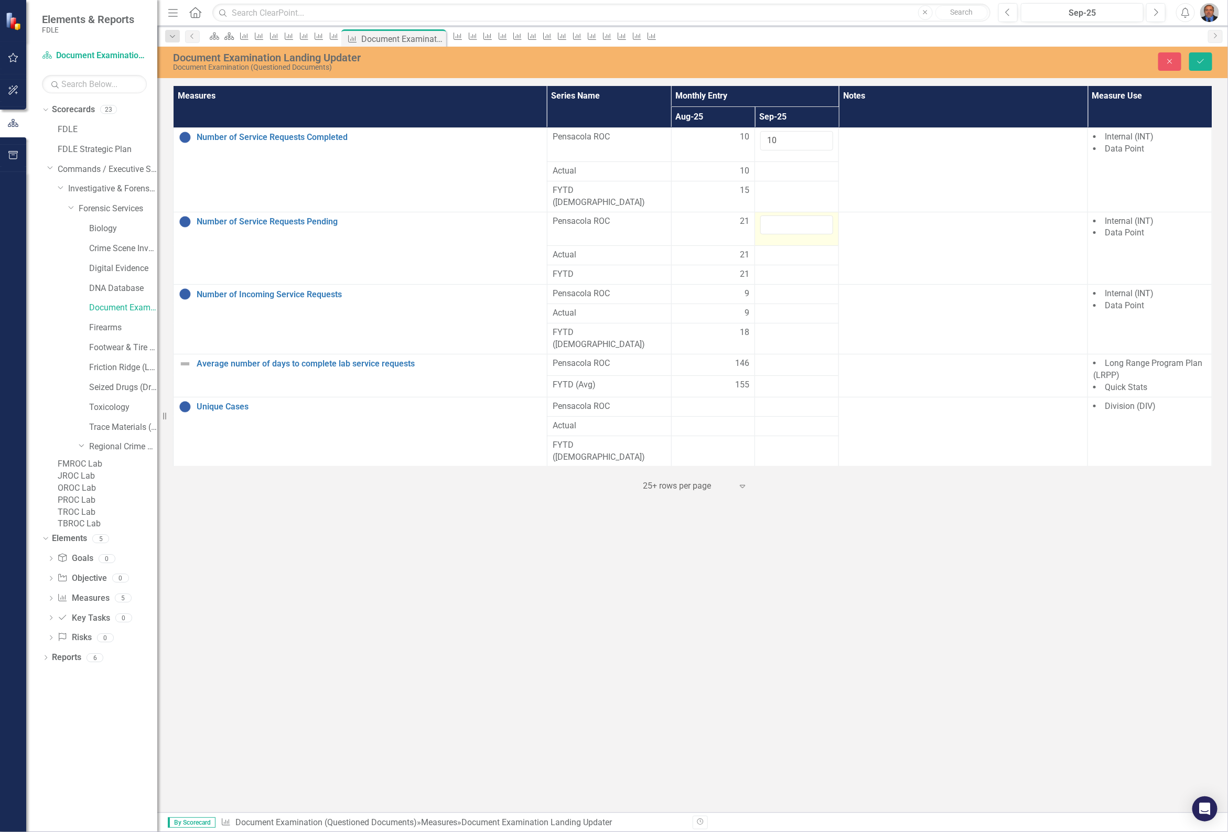
click at [790, 215] on input "number" at bounding box center [796, 224] width 73 height 19
type input "18"
click at [789, 288] on div at bounding box center [796, 294] width 73 height 13
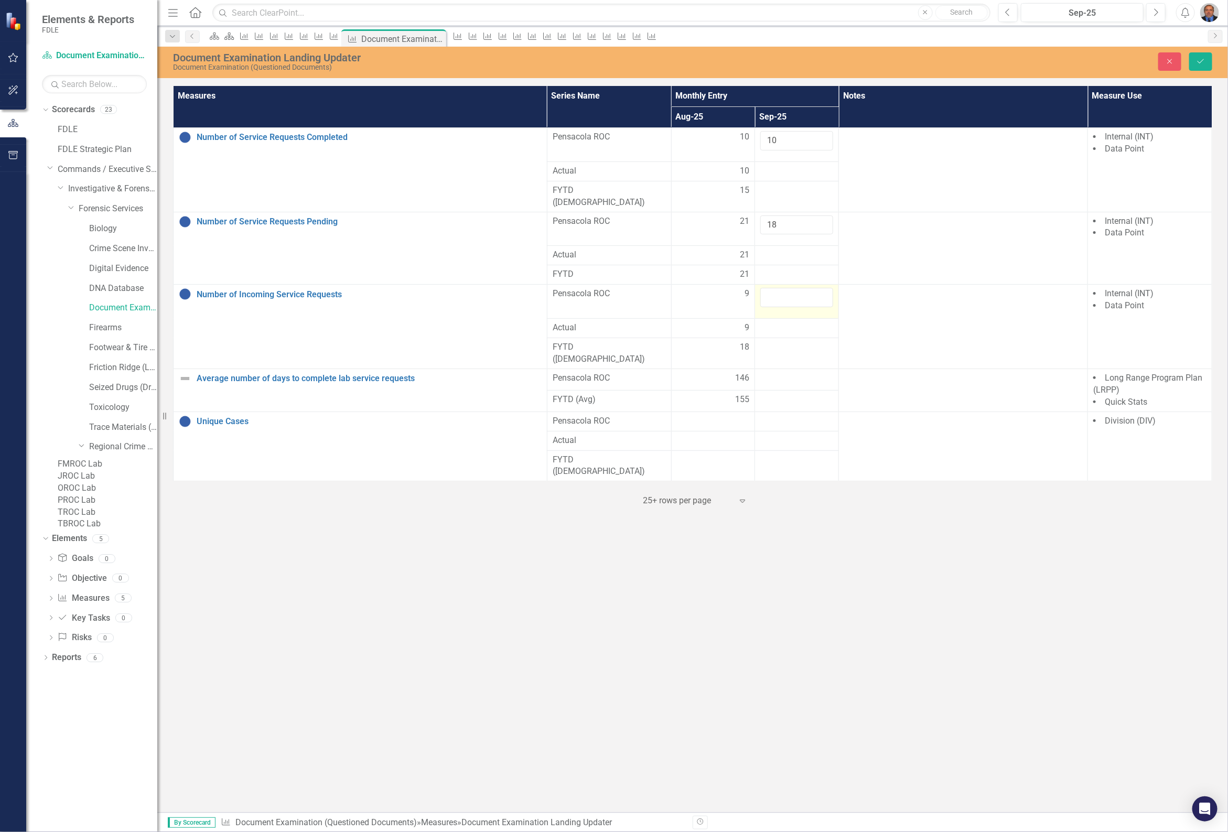
click at [789, 288] on input "number" at bounding box center [796, 297] width 73 height 19
type input "8"
click at [1200, 59] on icon "Save" at bounding box center [1200, 61] width 9 height 7
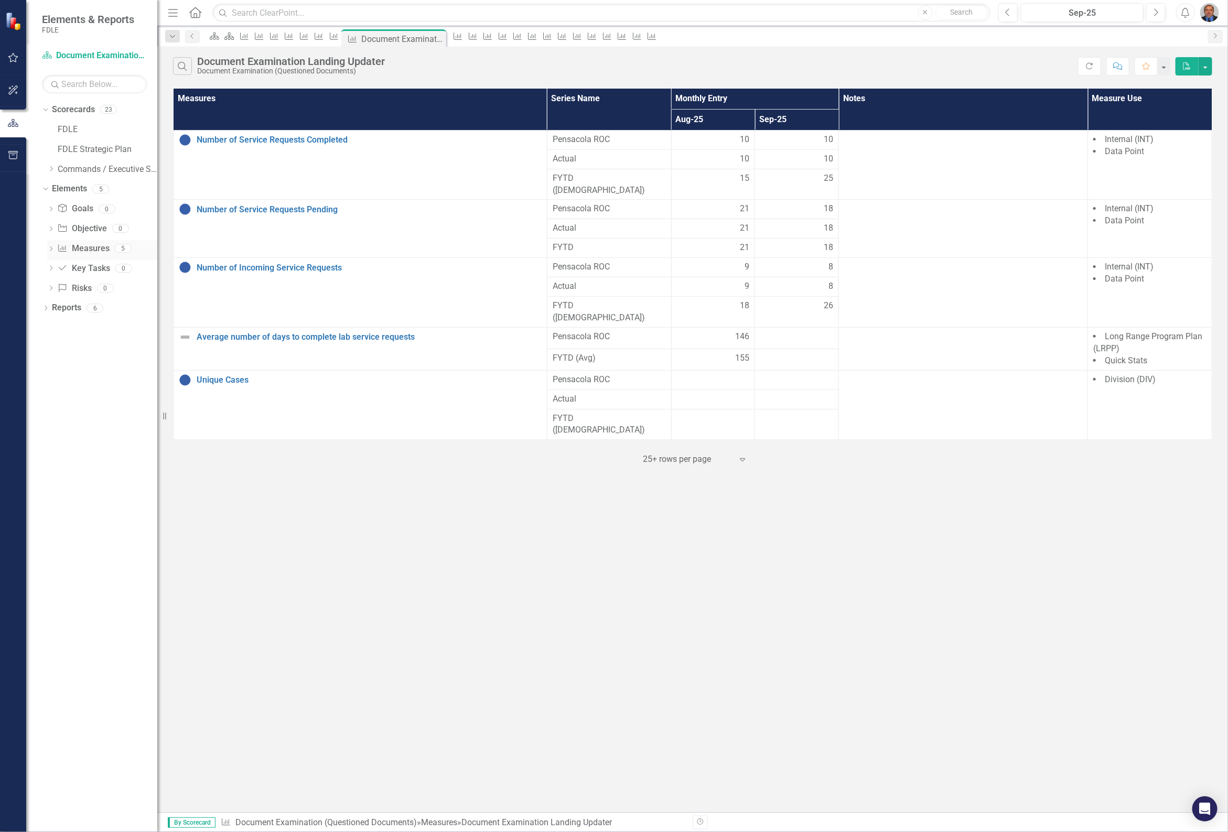
click at [50, 250] on icon "Dropdown" at bounding box center [50, 250] width 7 height 6
click at [101, 320] on div "Average number of days to complete lab service requests" at bounding box center [115, 320] width 83 height 9
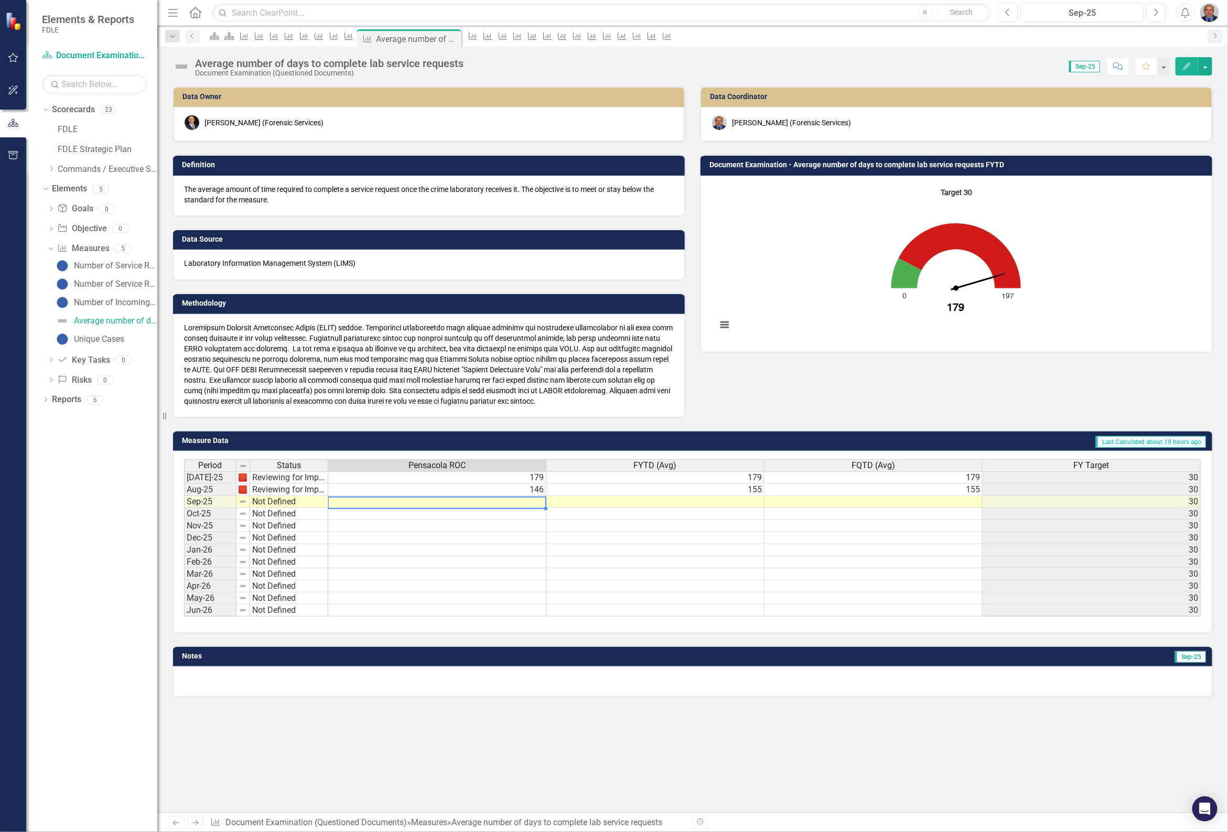
click at [426, 498] on td at bounding box center [437, 502] width 218 height 12
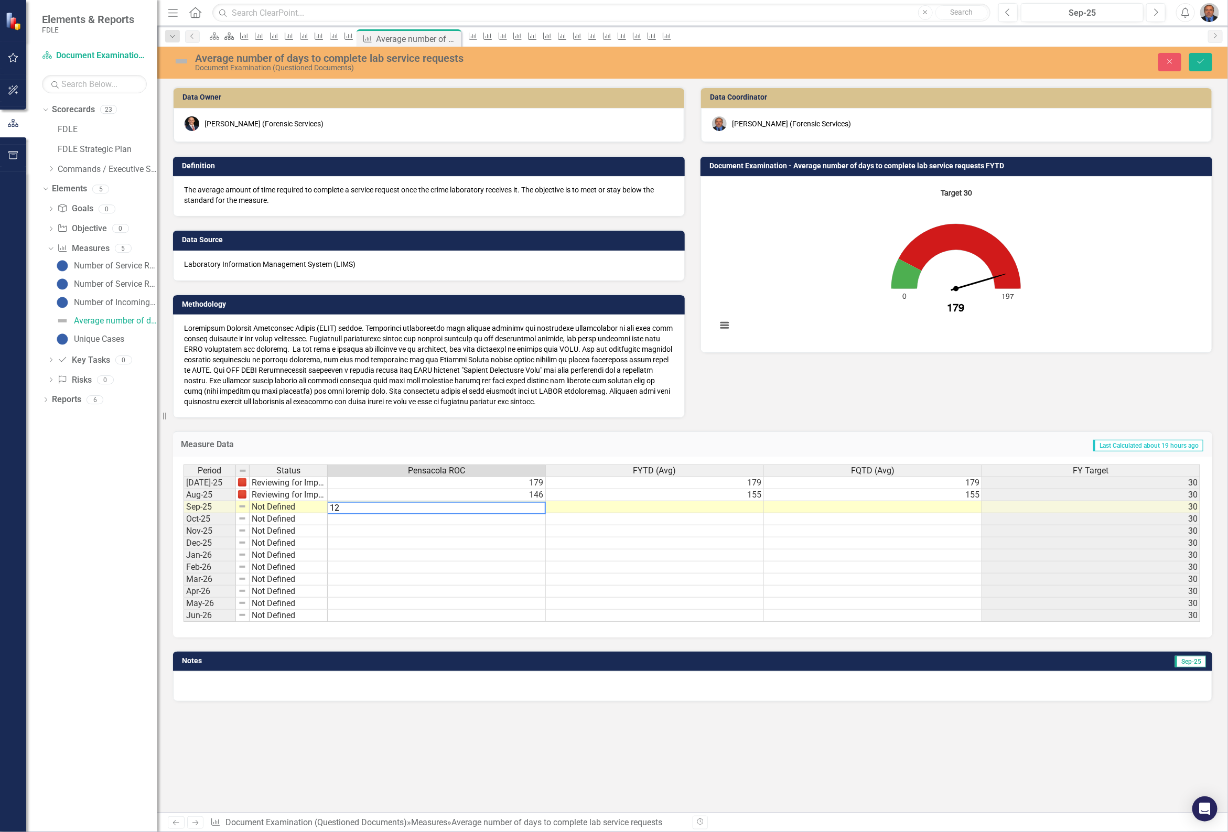
type textarea "129"
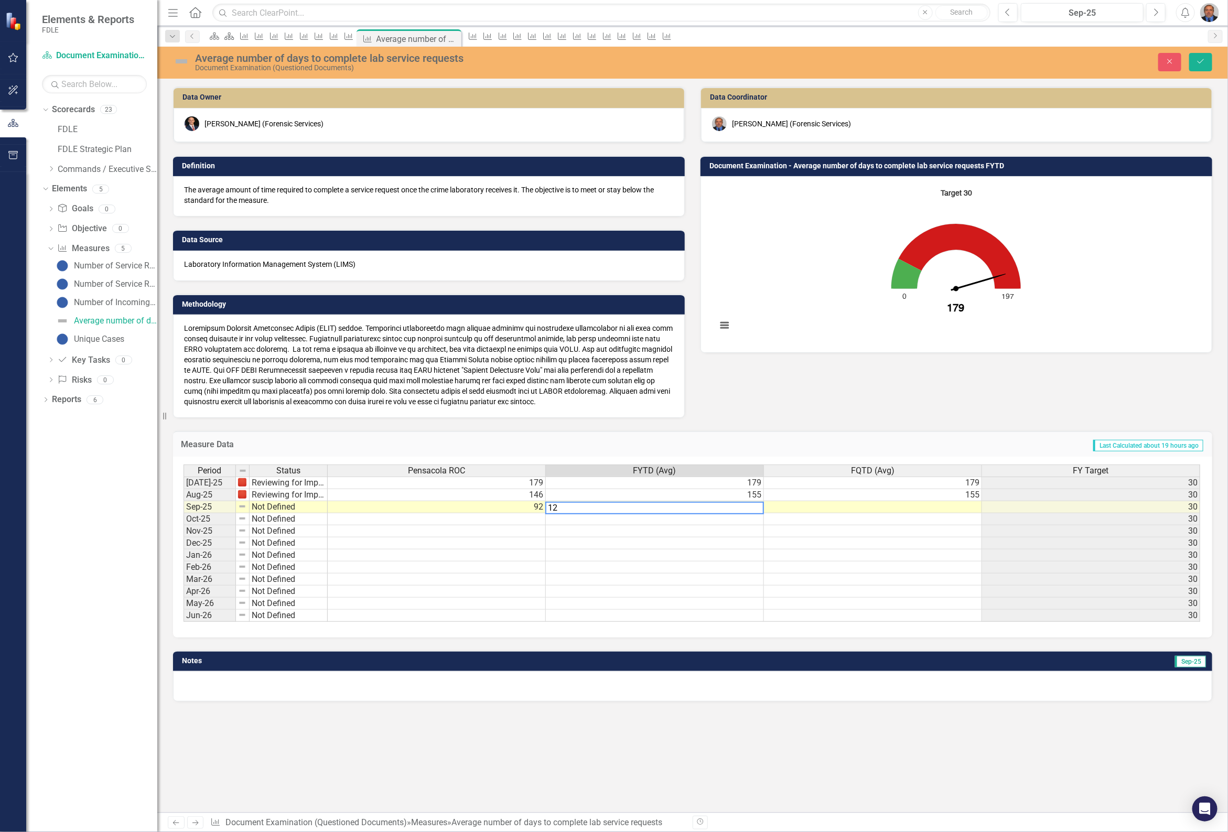
type textarea "129"
click at [1202, 63] on icon "Save" at bounding box center [1200, 61] width 9 height 7
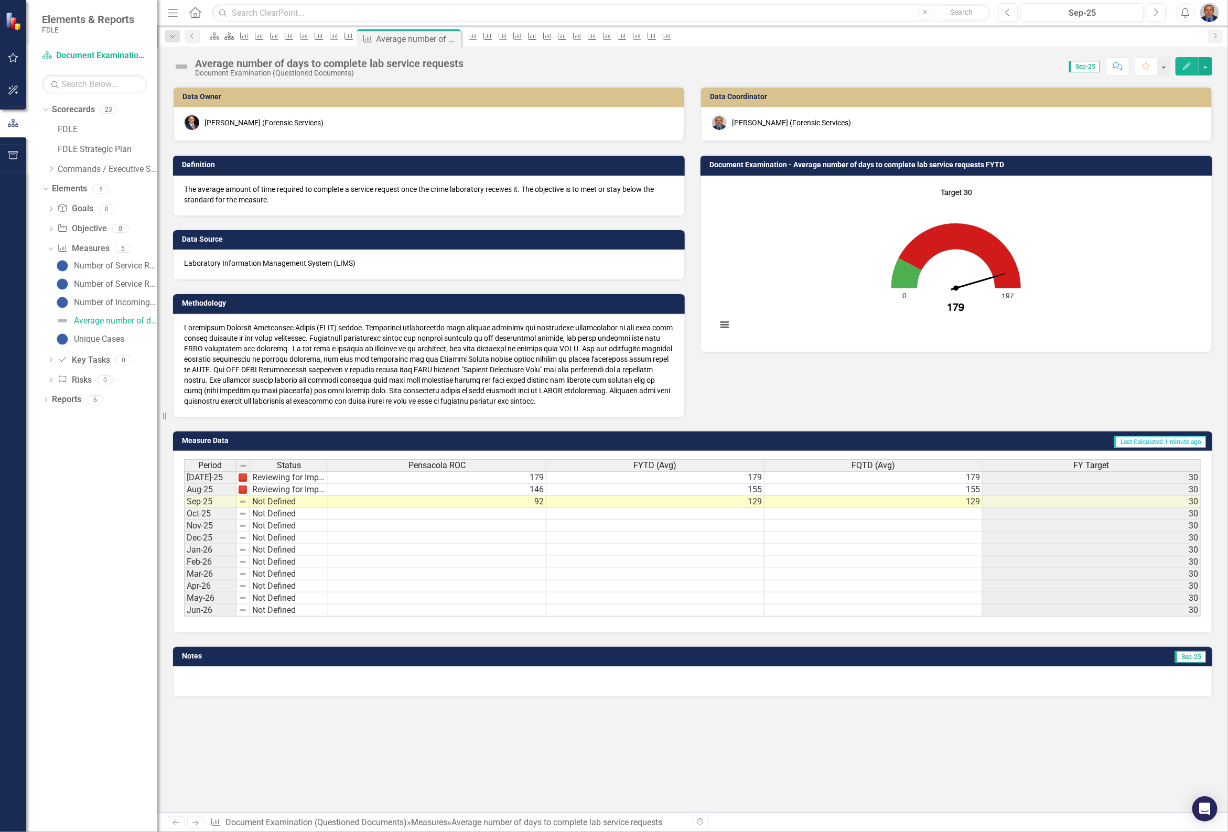
drag, startPoint x: 51, startPoint y: 173, endPoint x: 57, endPoint y: 181, distance: 9.7
click at [51, 173] on div "Dropdown" at bounding box center [51, 169] width 8 height 9
click at [62, 191] on icon "Dropdown" at bounding box center [62, 189] width 8 height 6
click at [72, 211] on icon "Dropdown" at bounding box center [72, 208] width 8 height 6
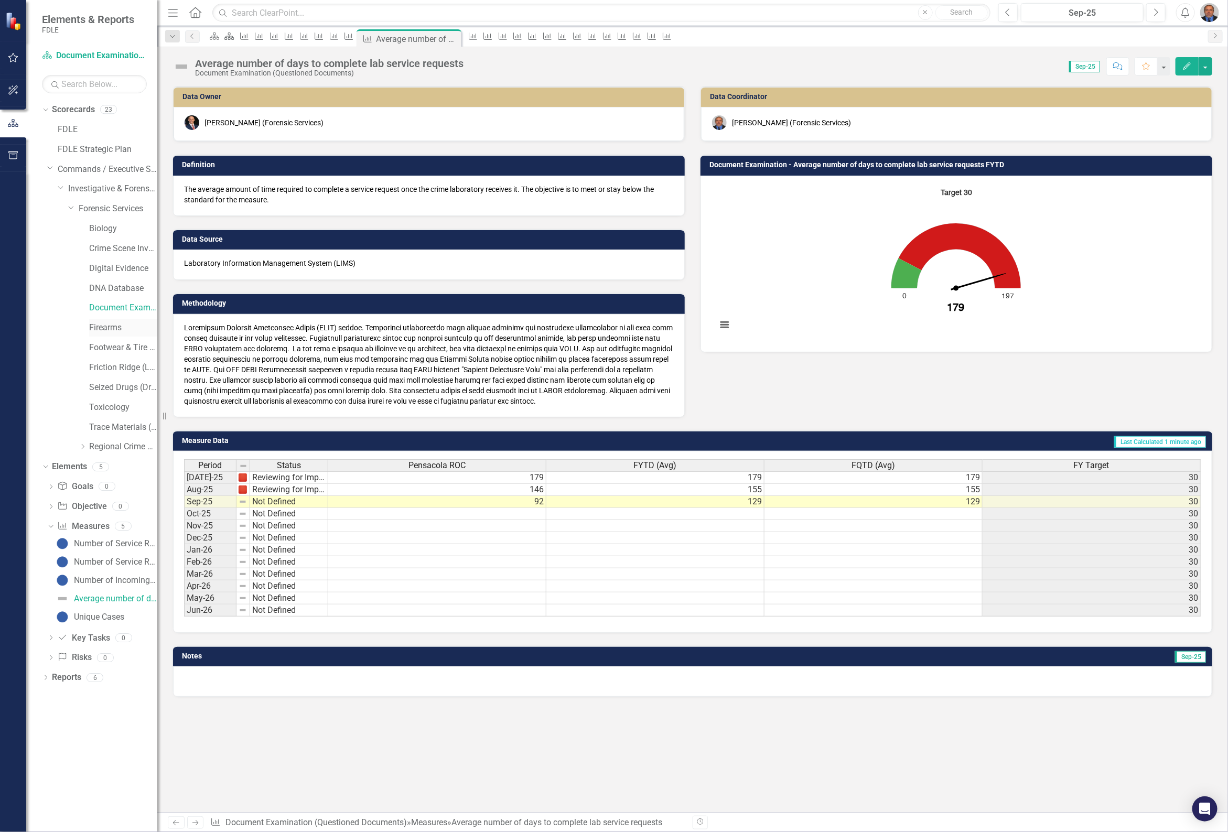
click at [108, 326] on link "Firearms" at bounding box center [123, 328] width 68 height 12
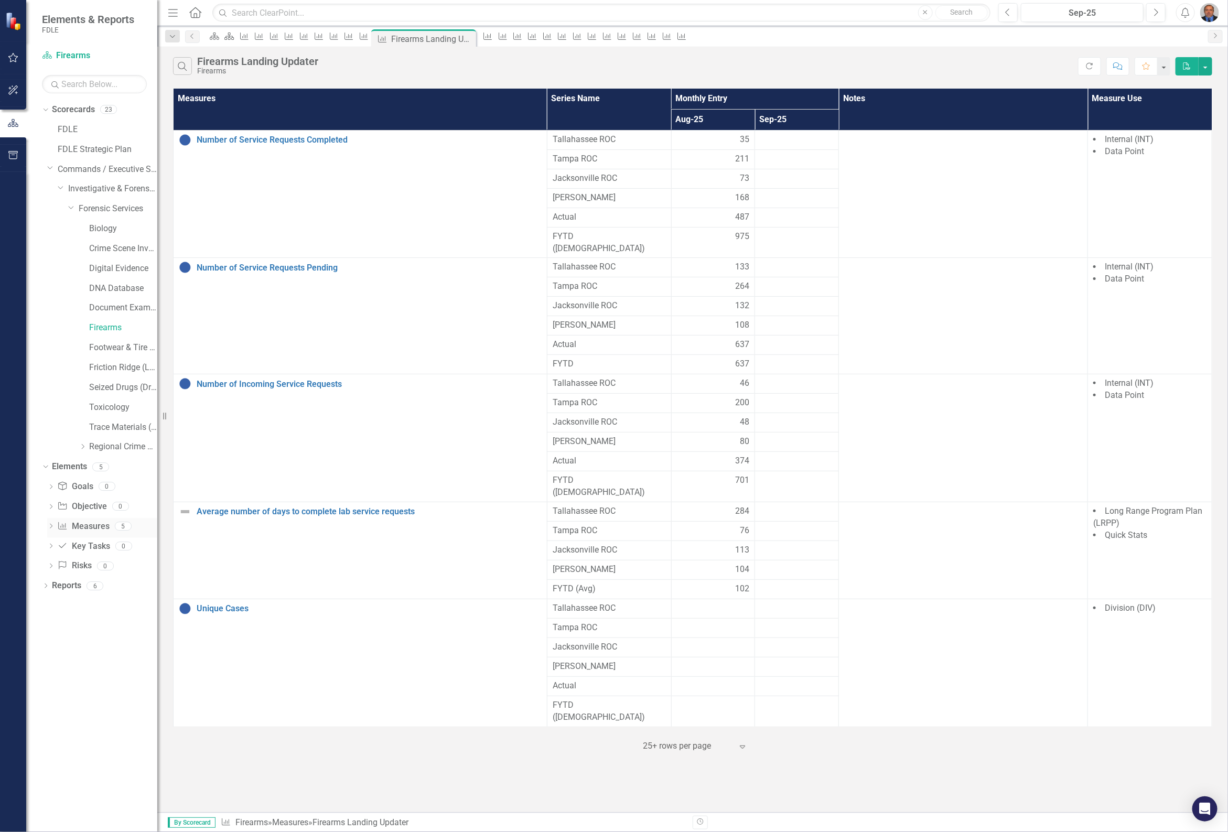
click at [54, 528] on icon "Dropdown" at bounding box center [50, 527] width 7 height 6
click at [101, 543] on div "Number of Service Requests Completed" at bounding box center [115, 543] width 83 height 9
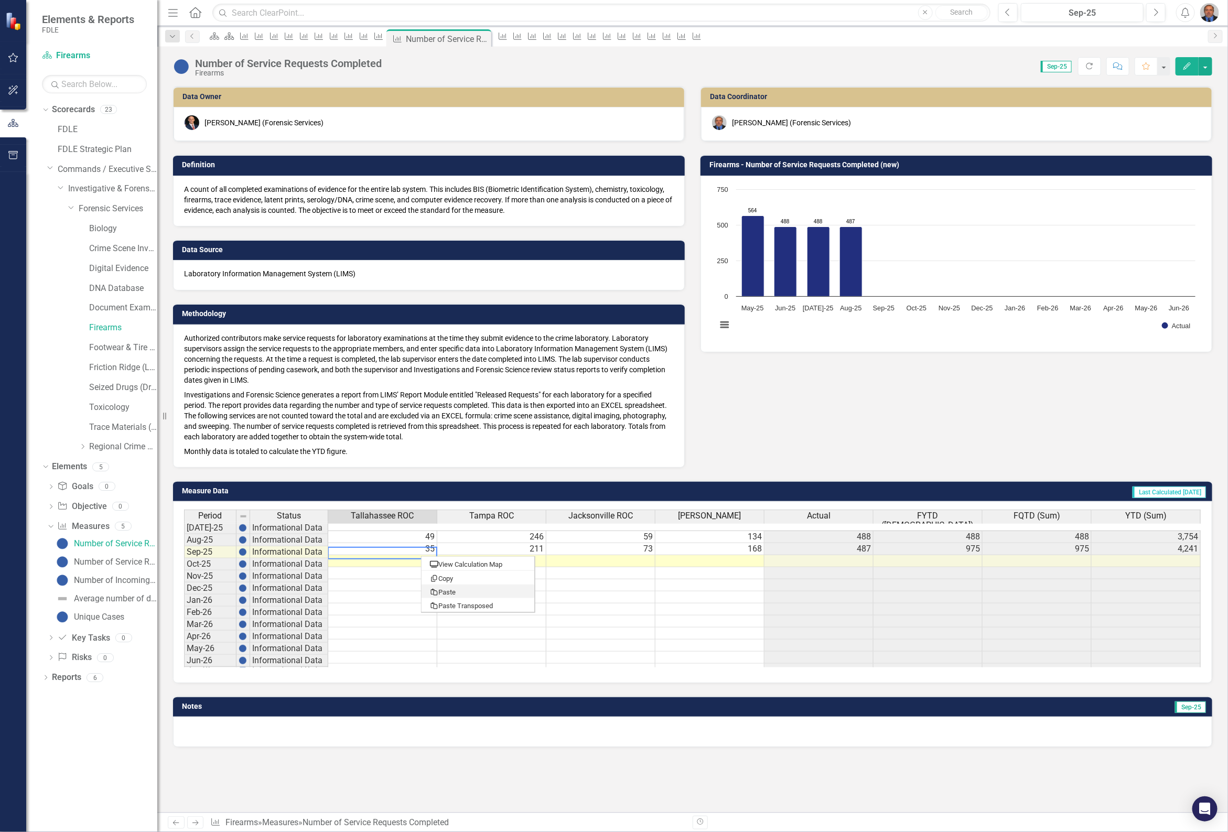
type textarea "23"
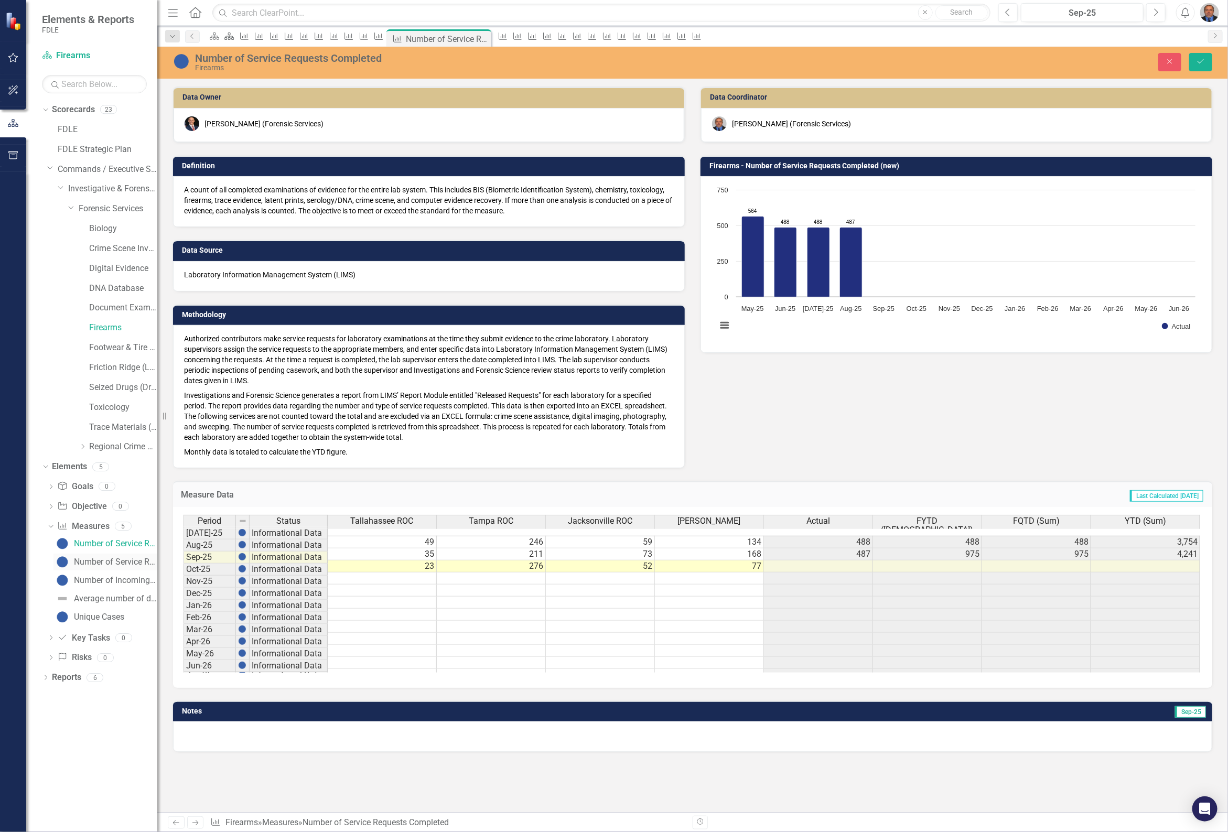
click at [129, 560] on div "Number of Service Requests Pending" at bounding box center [115, 561] width 83 height 9
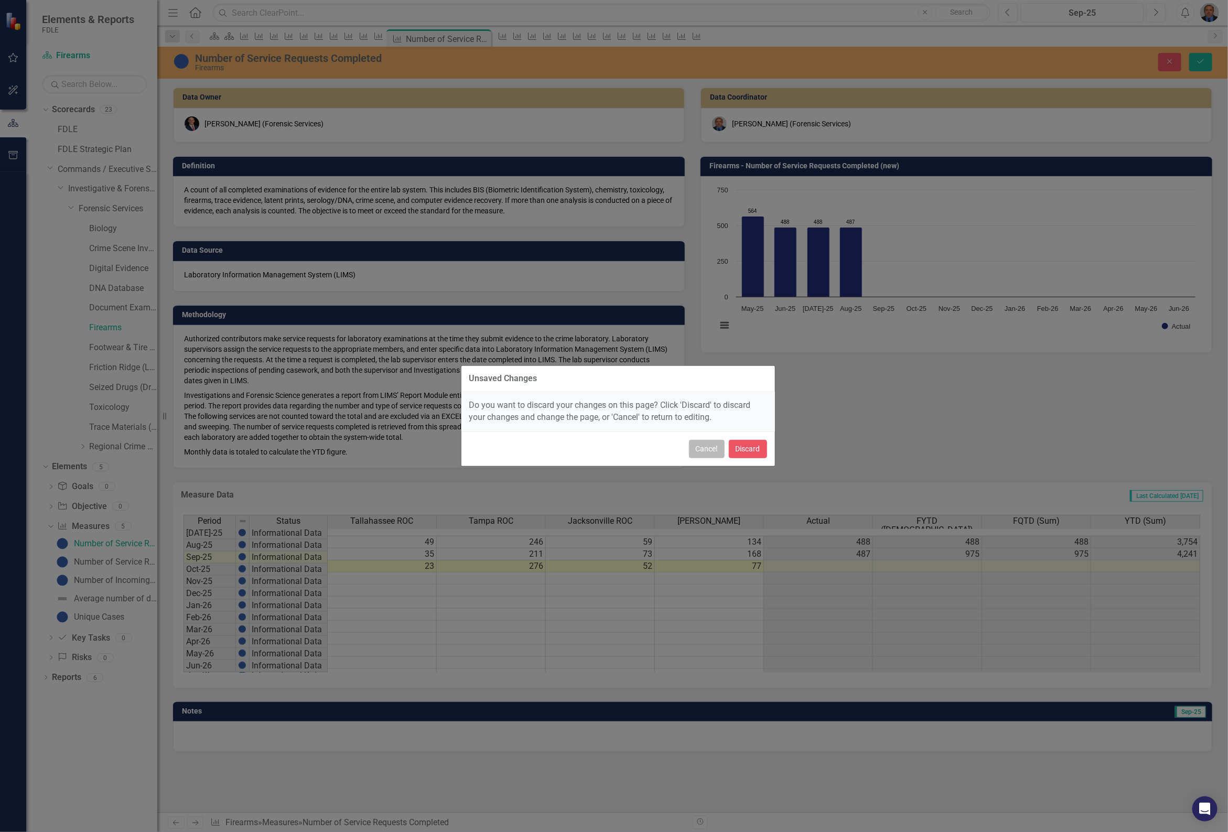
drag, startPoint x: 713, startPoint y: 452, endPoint x: 924, endPoint y: 318, distance: 250.2
click at [716, 448] on button "Cancel" at bounding box center [707, 449] width 36 height 18
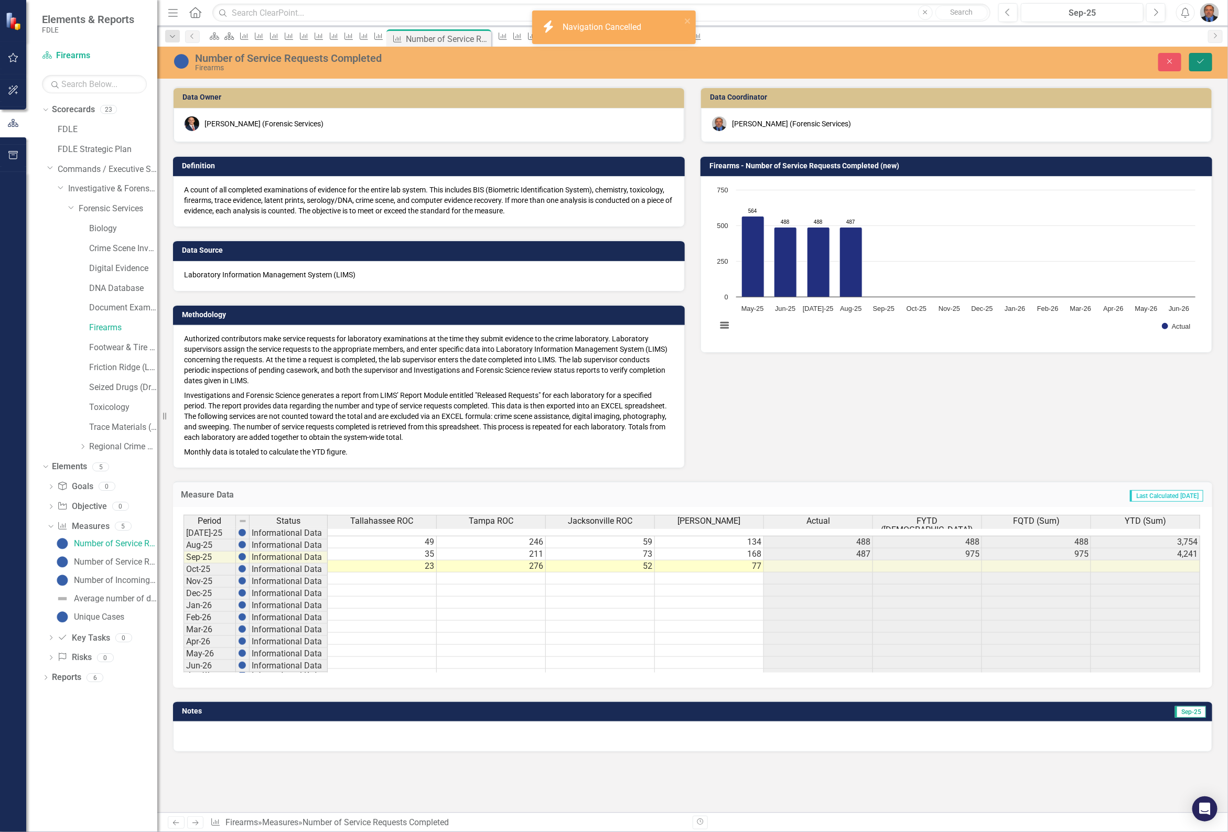
click at [1199, 60] on icon "Save" at bounding box center [1200, 61] width 9 height 7
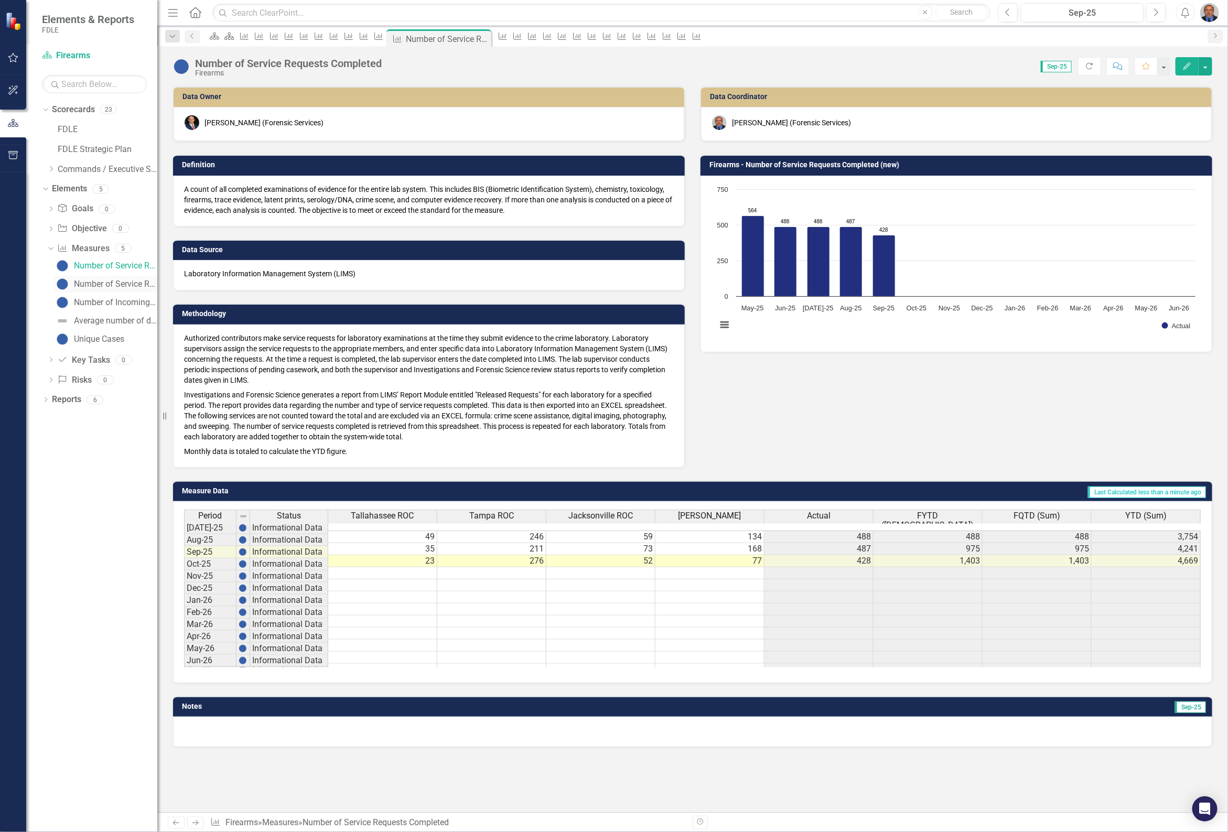
click at [90, 281] on div "Number of Service Requests Pending" at bounding box center [115, 283] width 83 height 9
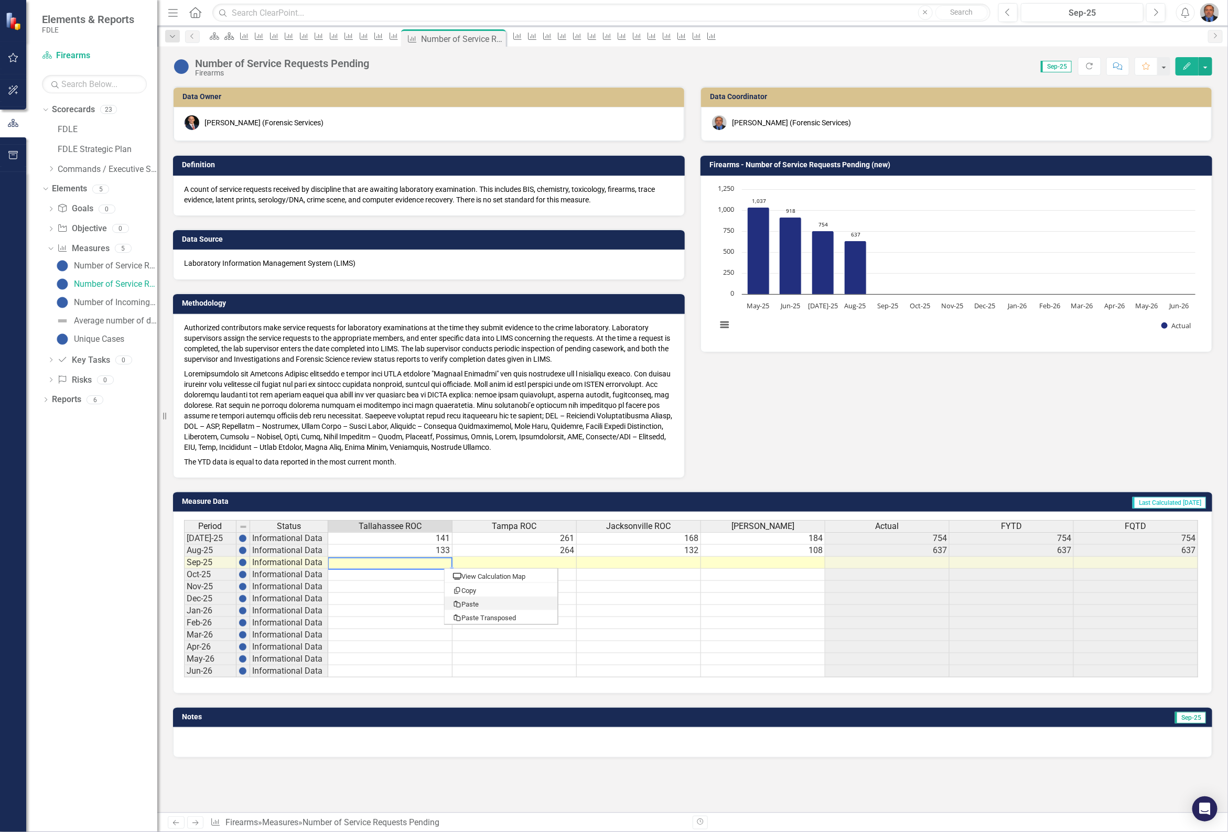
type textarea "102"
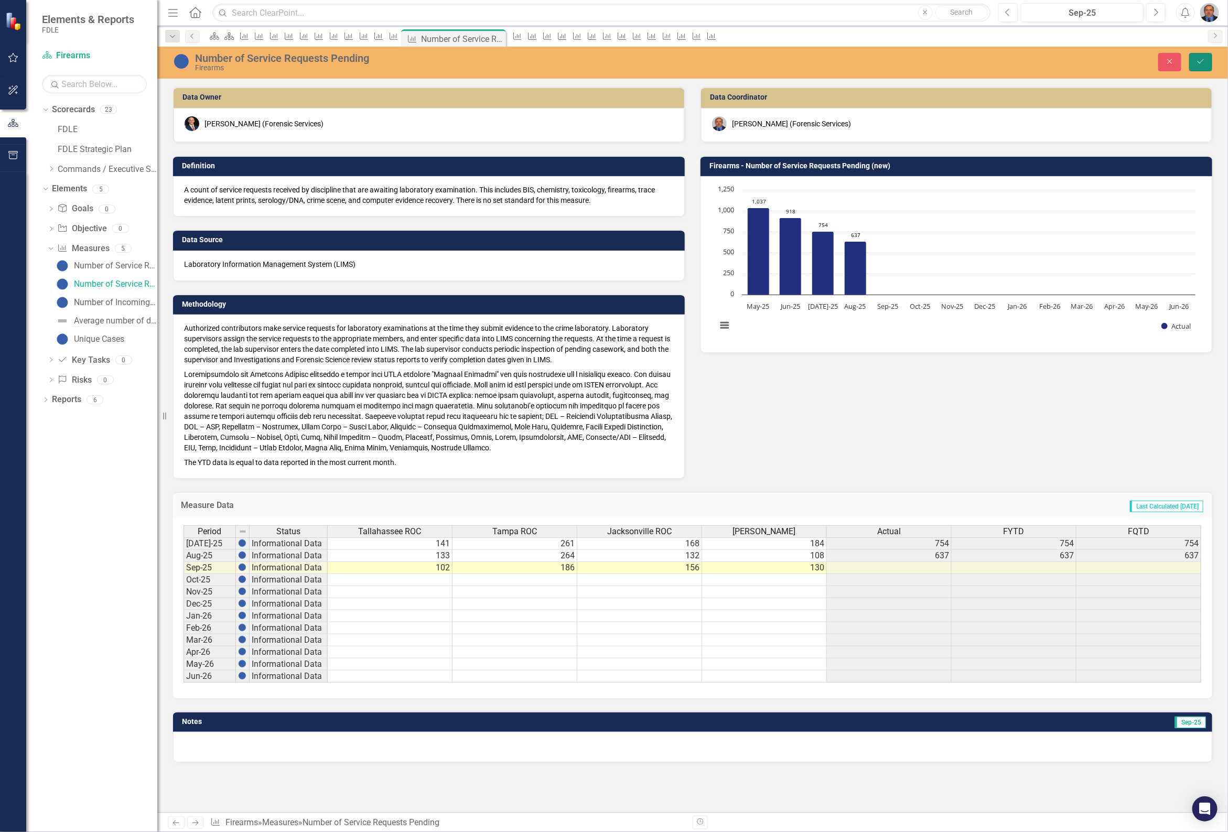
click at [1206, 64] on button "Save" at bounding box center [1200, 62] width 23 height 18
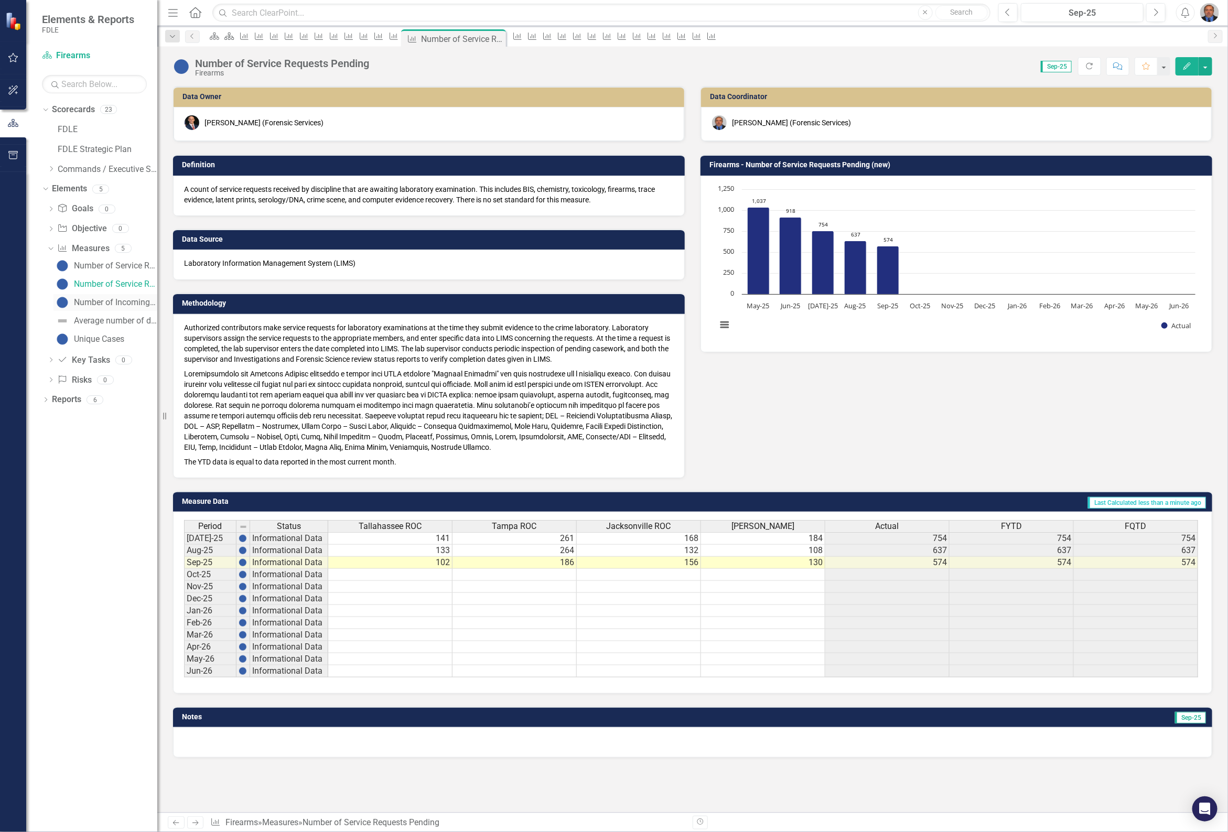
click at [118, 302] on div "Number of Incoming Service Requests" at bounding box center [115, 302] width 83 height 9
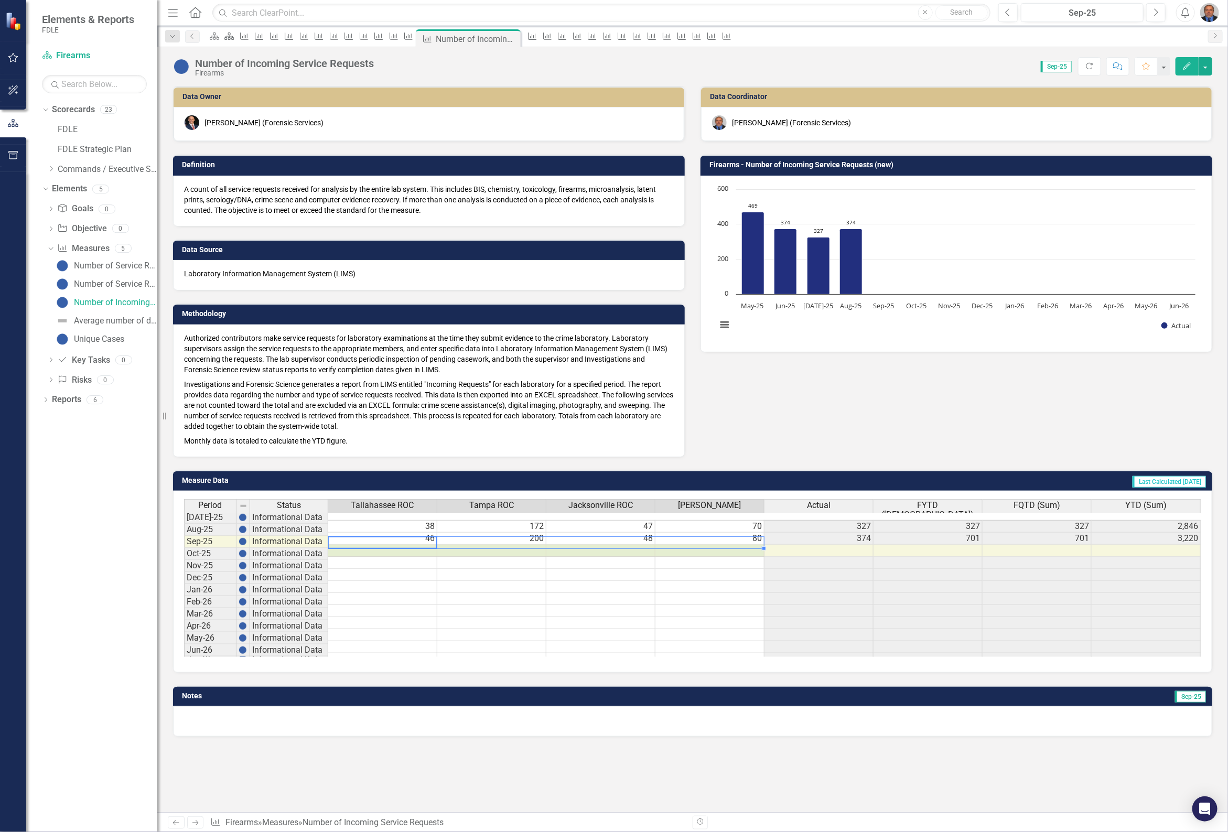
type textarea "37"
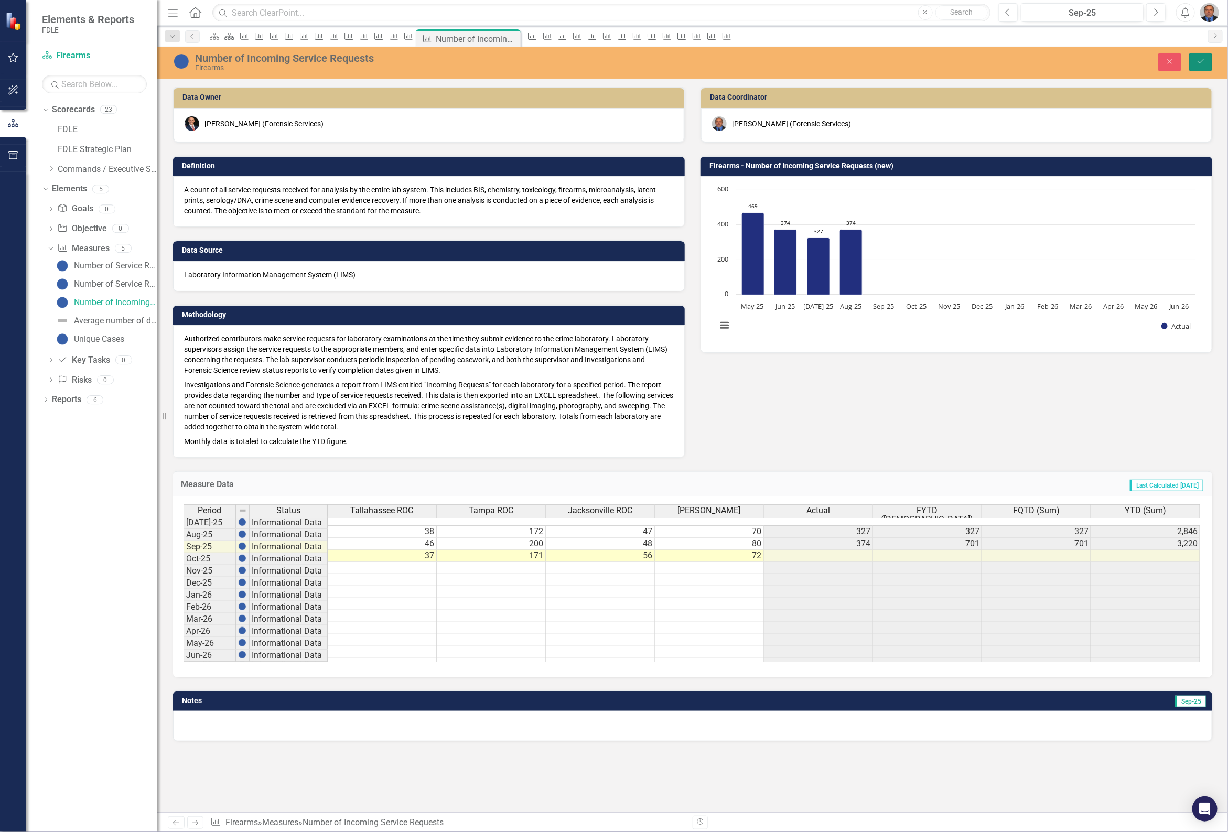
click at [1201, 61] on icon "Save" at bounding box center [1200, 61] width 9 height 7
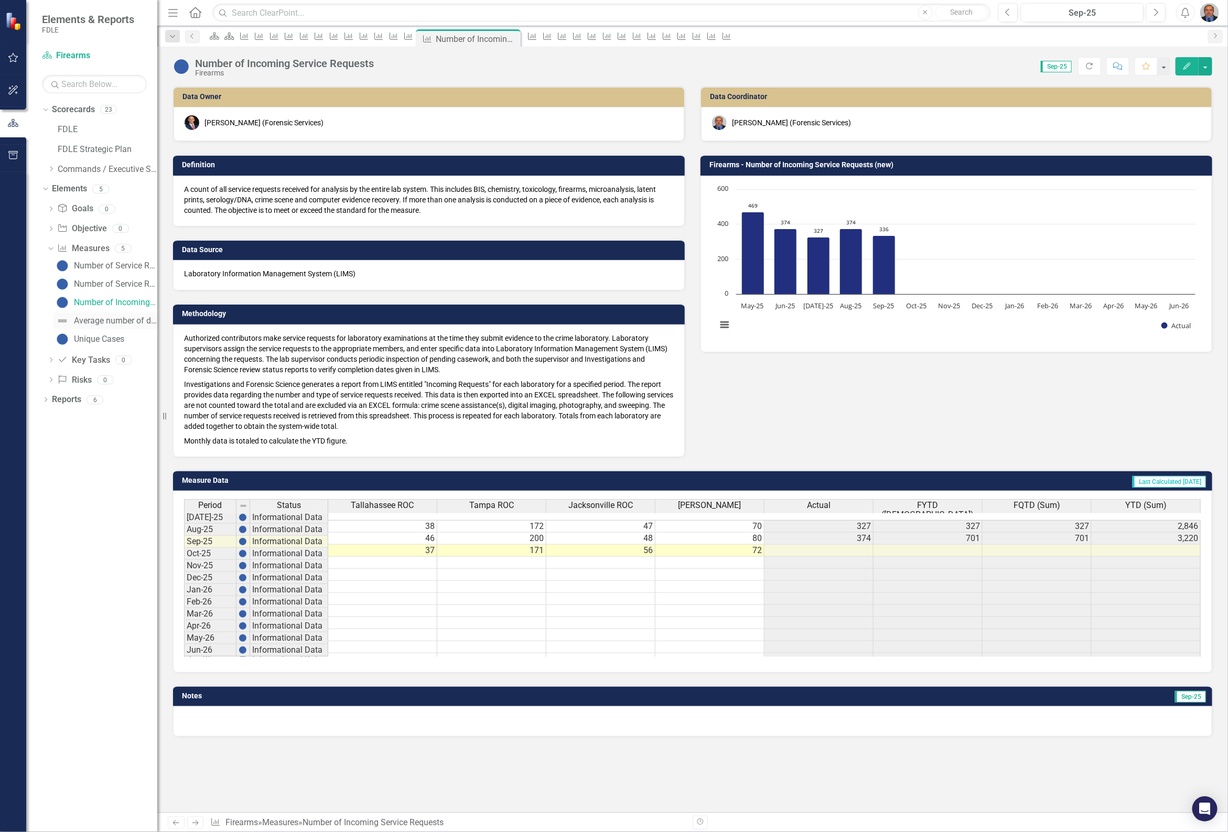
click at [87, 320] on div "Average number of days to complete lab service requests" at bounding box center [115, 320] width 83 height 9
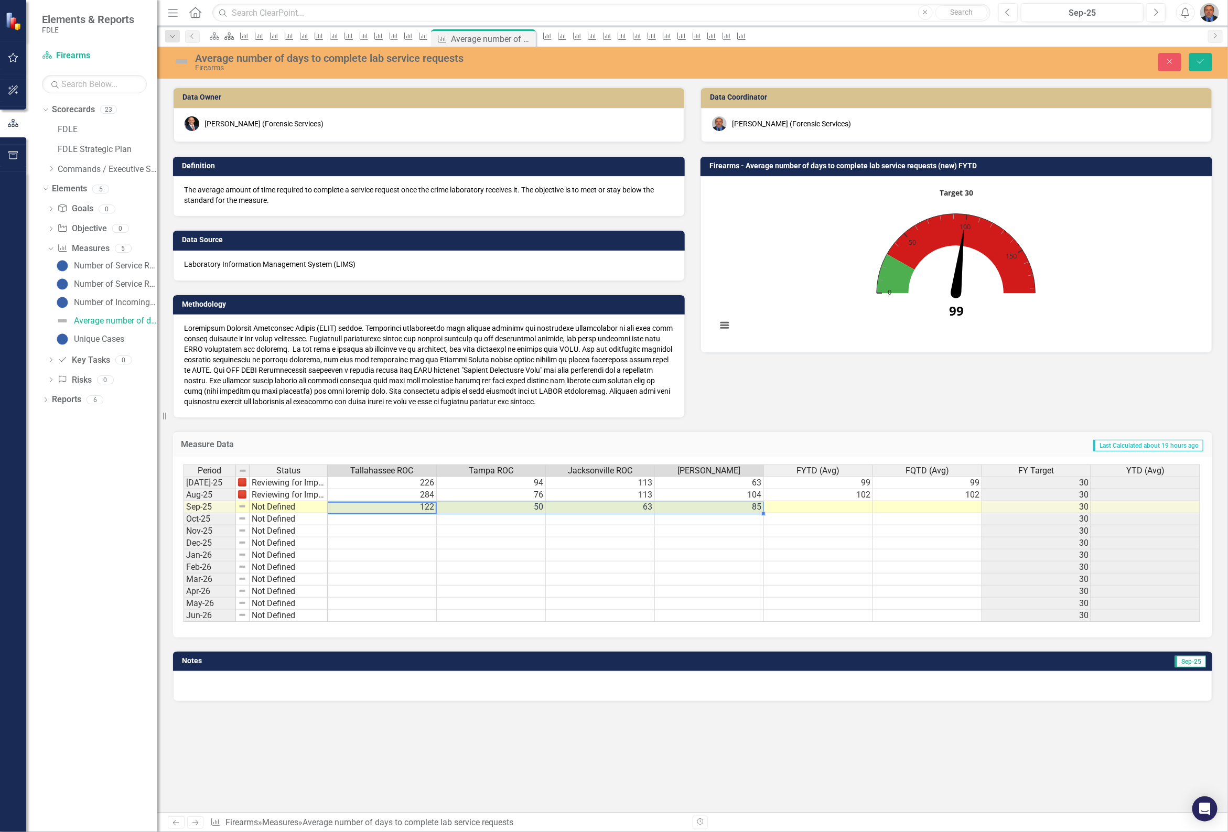
click at [852, 502] on td at bounding box center [818, 507] width 109 height 12
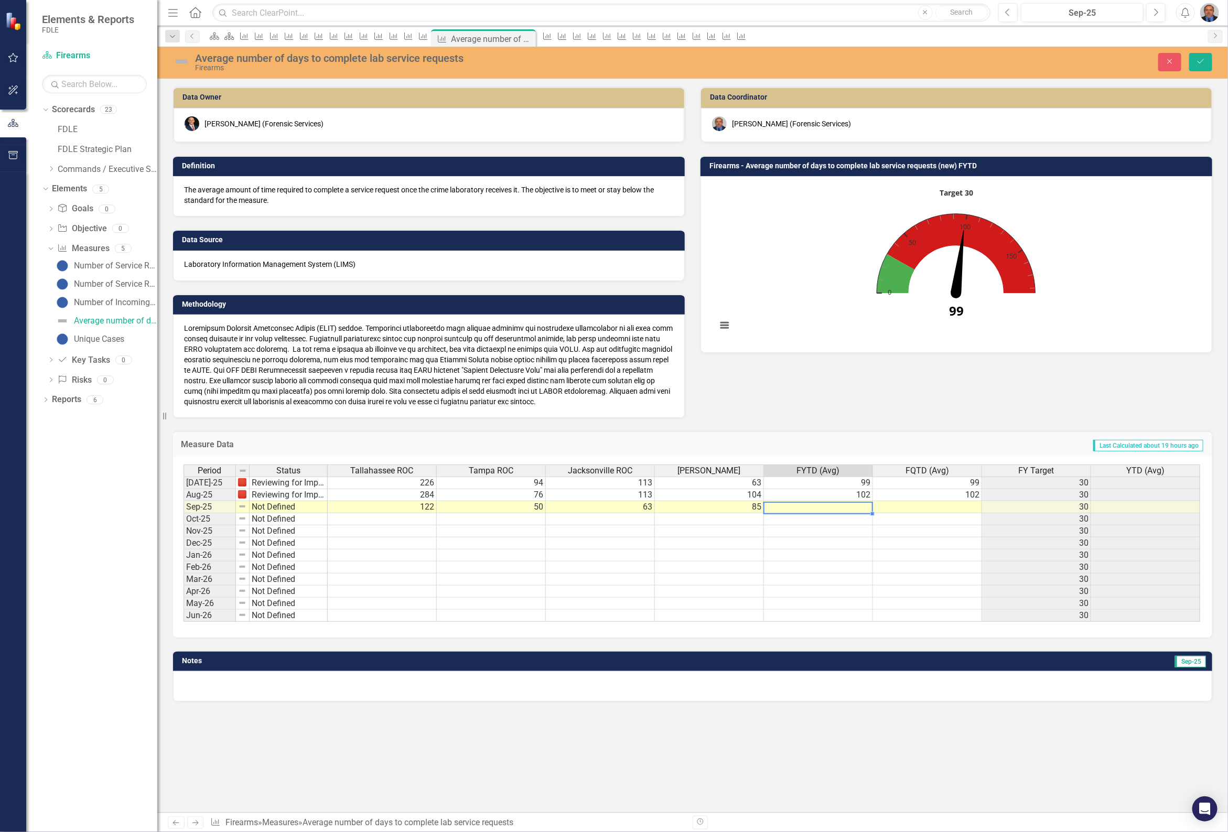
type textarea "90"
click at [1207, 56] on button "Save" at bounding box center [1200, 62] width 23 height 18
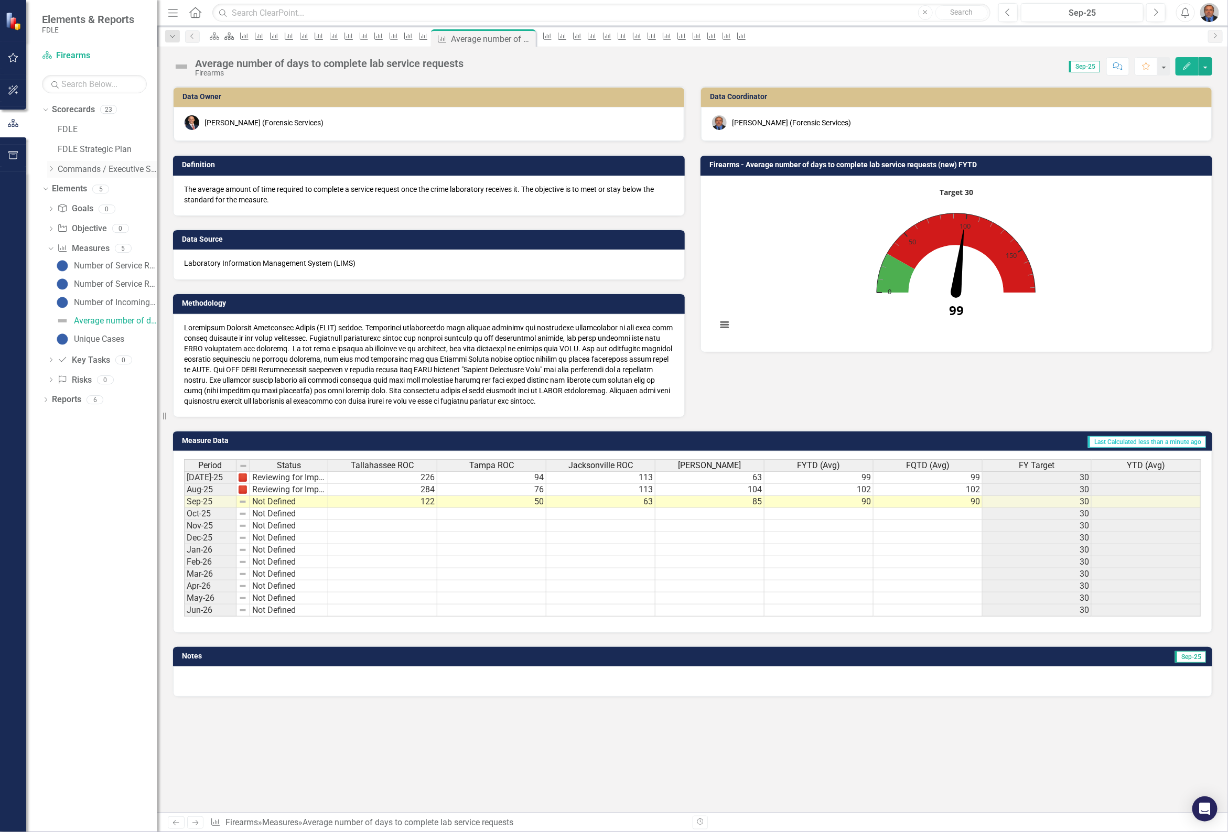
click at [51, 170] on icon "Dropdown" at bounding box center [51, 169] width 8 height 6
click at [61, 191] on icon "Dropdown" at bounding box center [62, 189] width 8 height 6
click at [83, 205] on link "Forensic Services" at bounding box center [118, 209] width 79 height 12
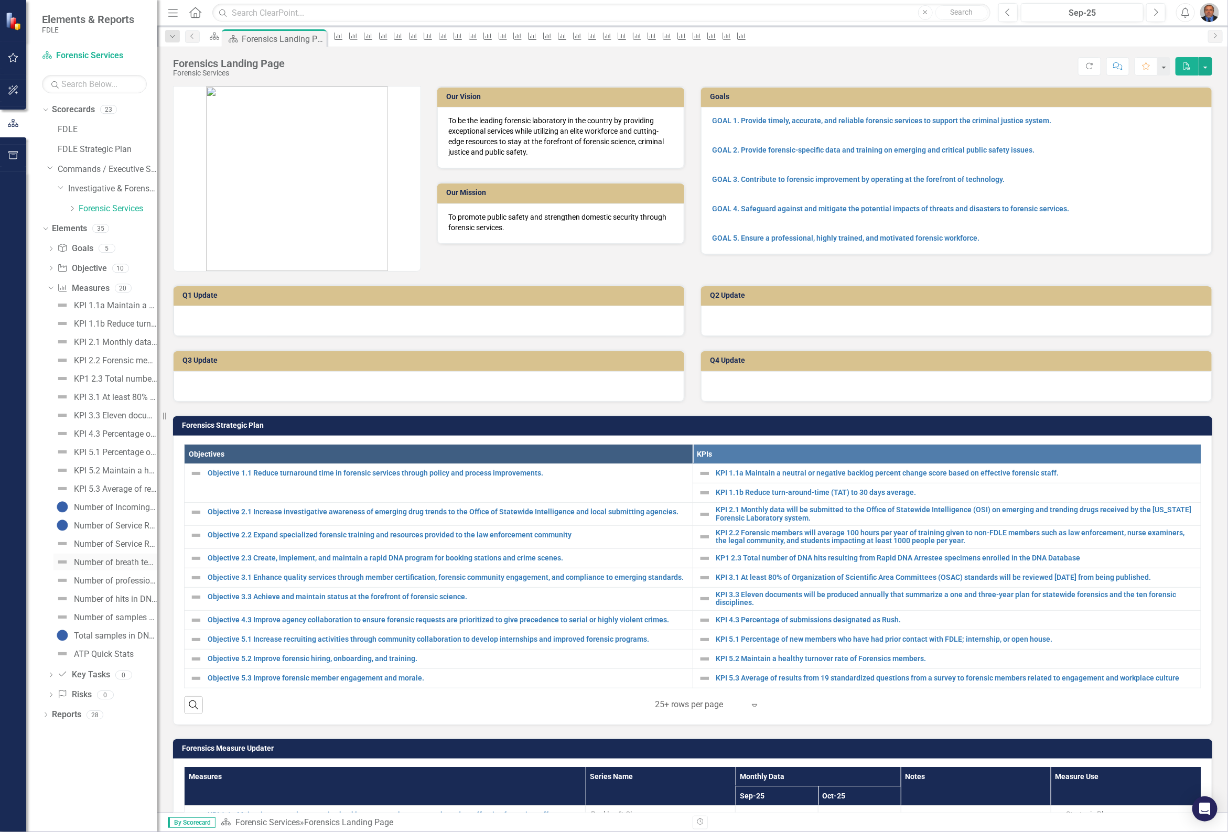
click at [112, 558] on div "Number of breath testing instruments inspected" at bounding box center [115, 562] width 83 height 9
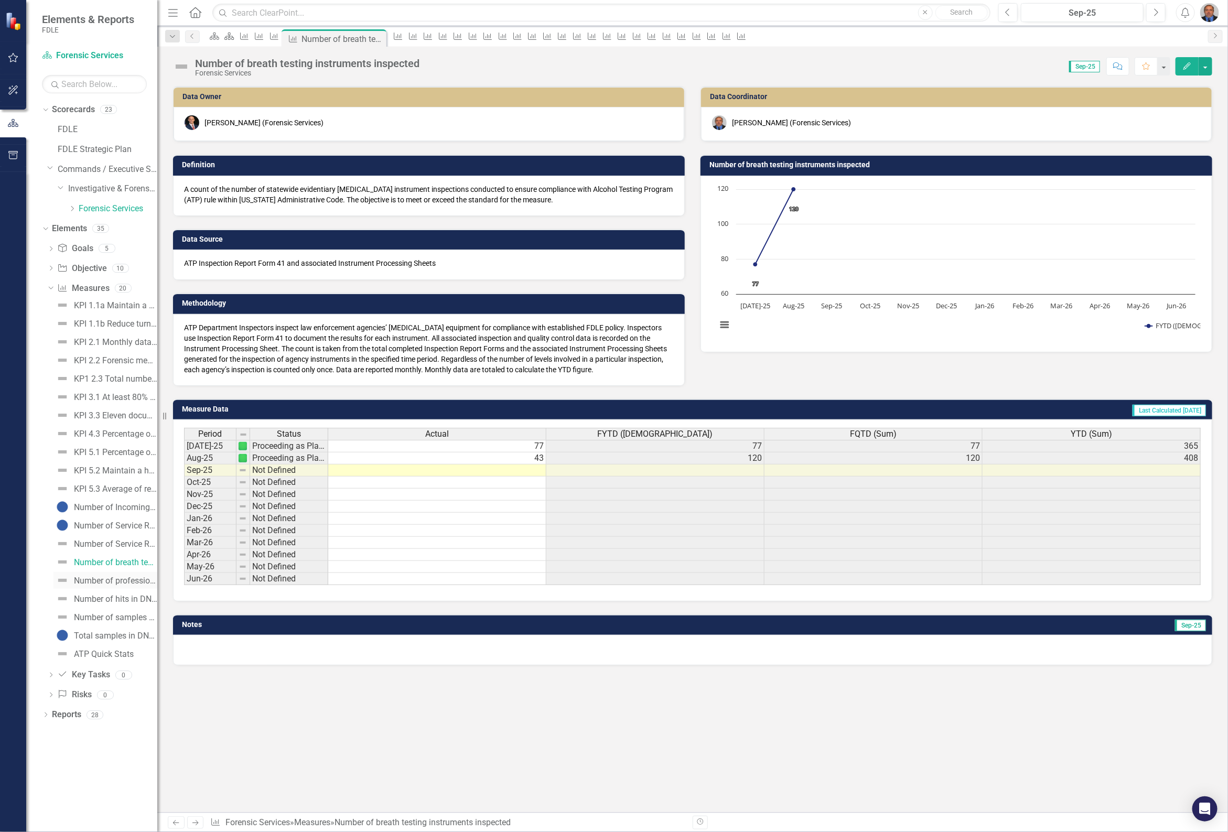
click at [117, 582] on div "Number of professional law enforcement certificates issued - Forensics" at bounding box center [115, 580] width 83 height 9
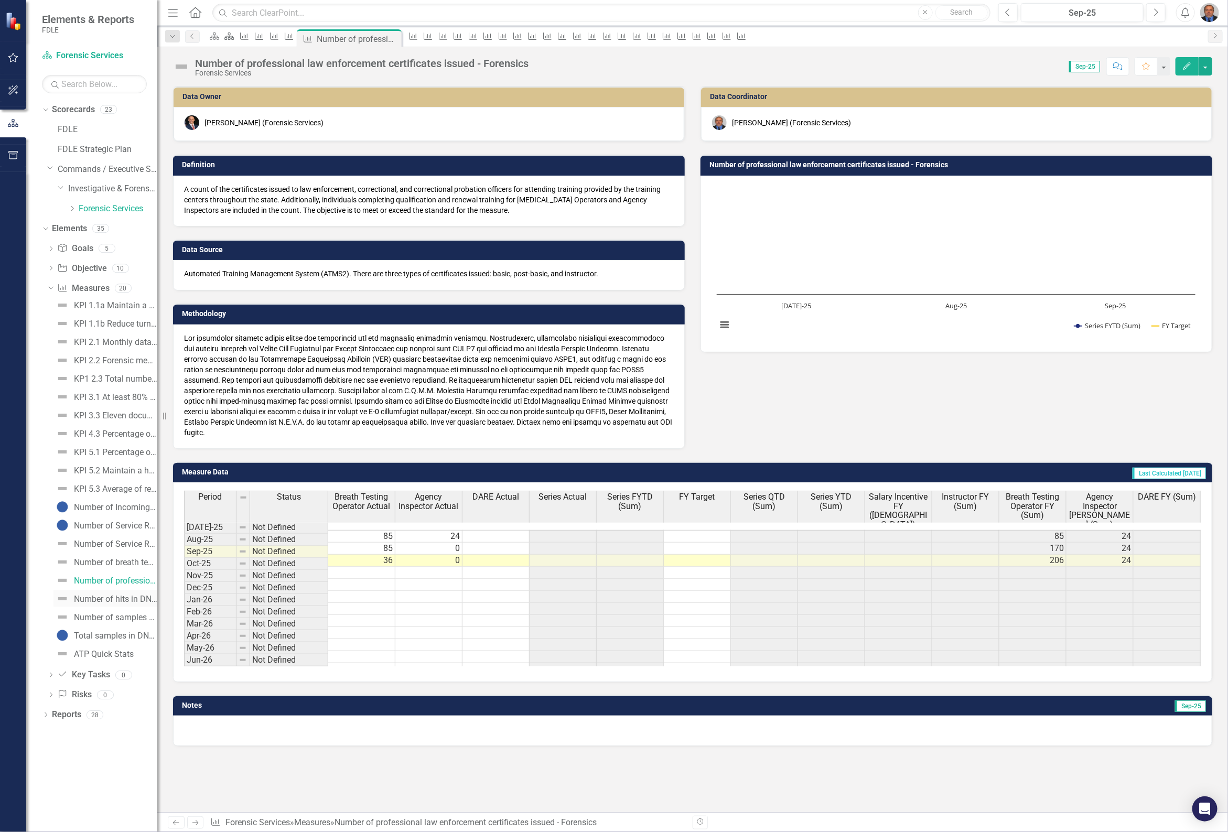
click at [121, 599] on div "Number of hits in DNA Database" at bounding box center [115, 598] width 83 height 9
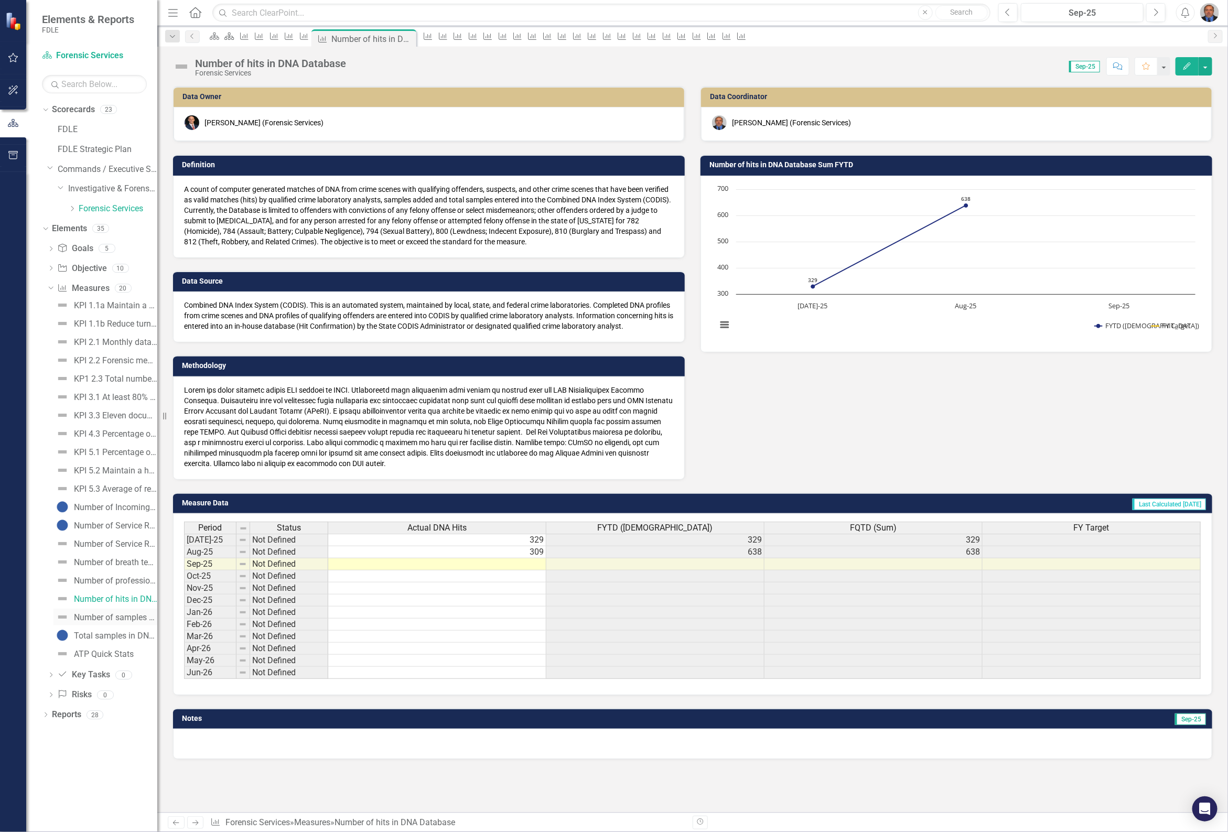
click at [121, 616] on div "Number of samples added in DNA Database" at bounding box center [115, 617] width 83 height 9
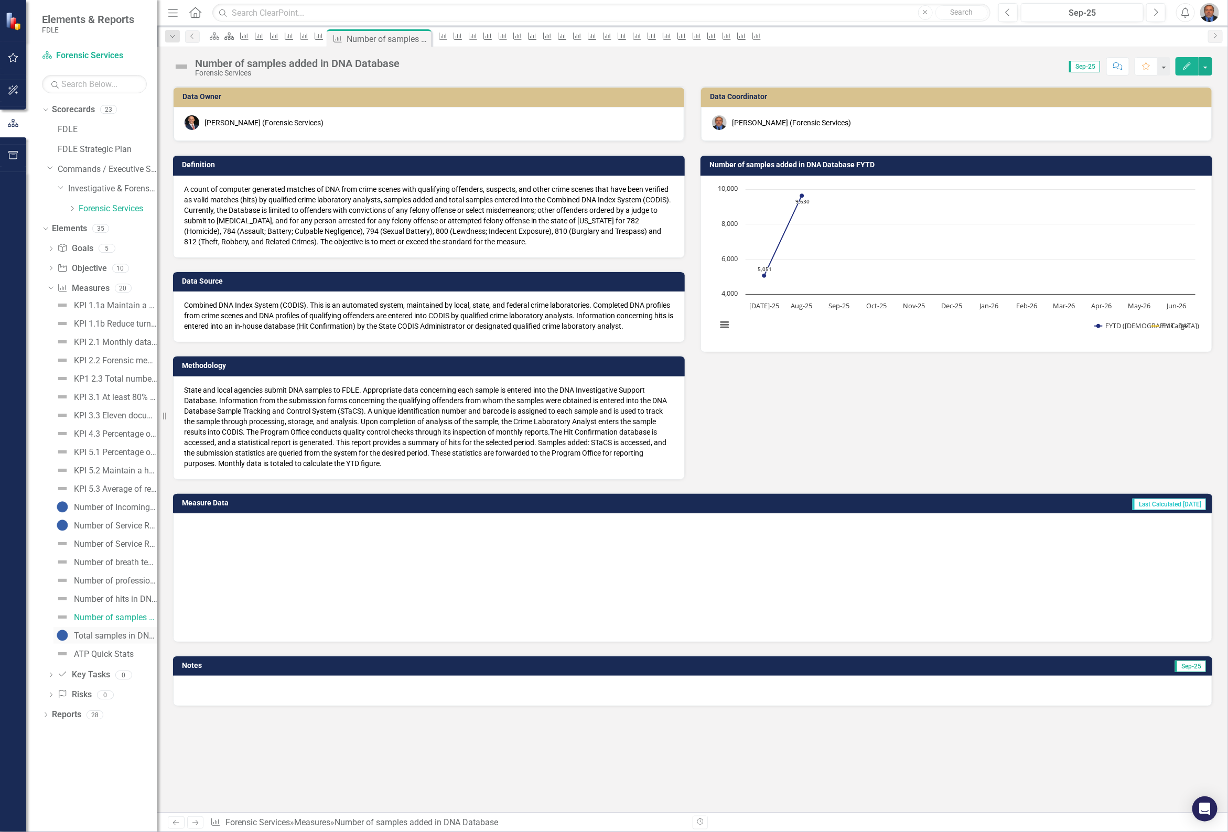
click at [118, 633] on div "Total samples in DNA Database" at bounding box center [115, 635] width 83 height 9
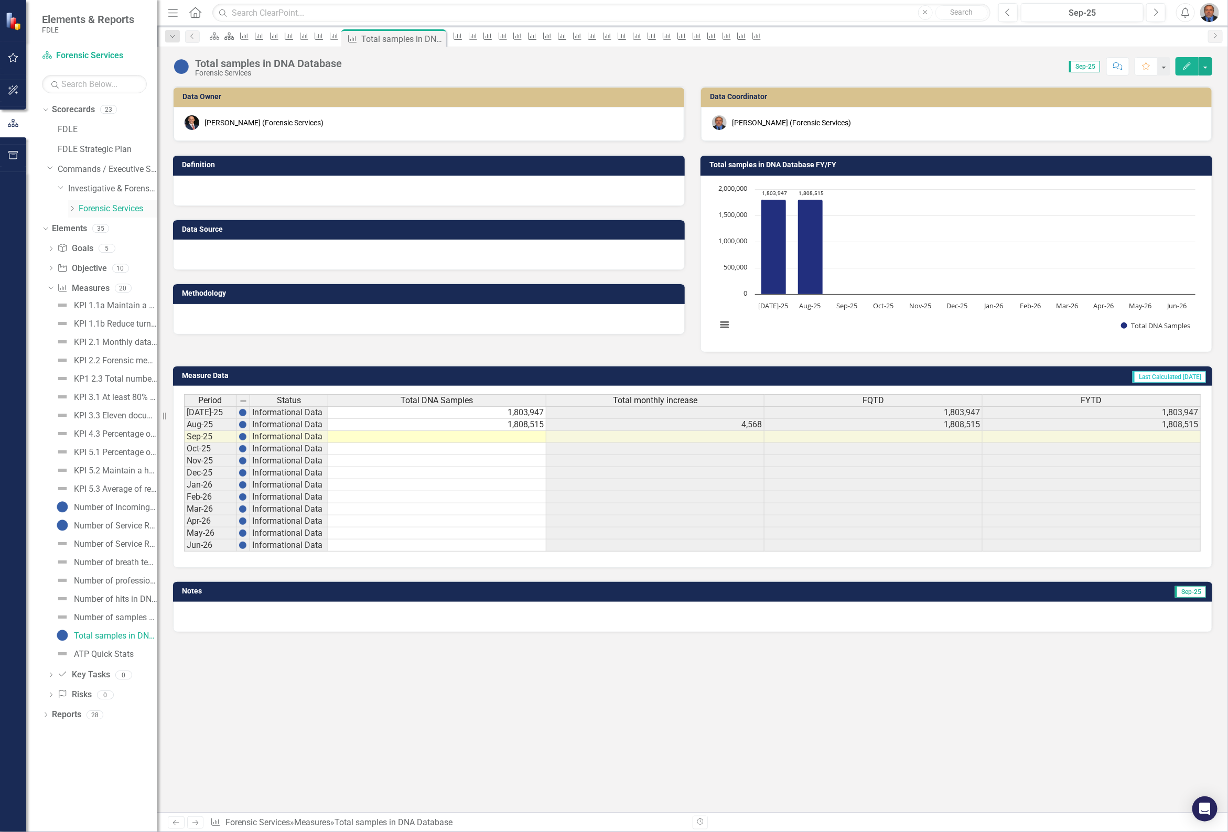
click at [71, 210] on icon "Dropdown" at bounding box center [72, 208] width 8 height 6
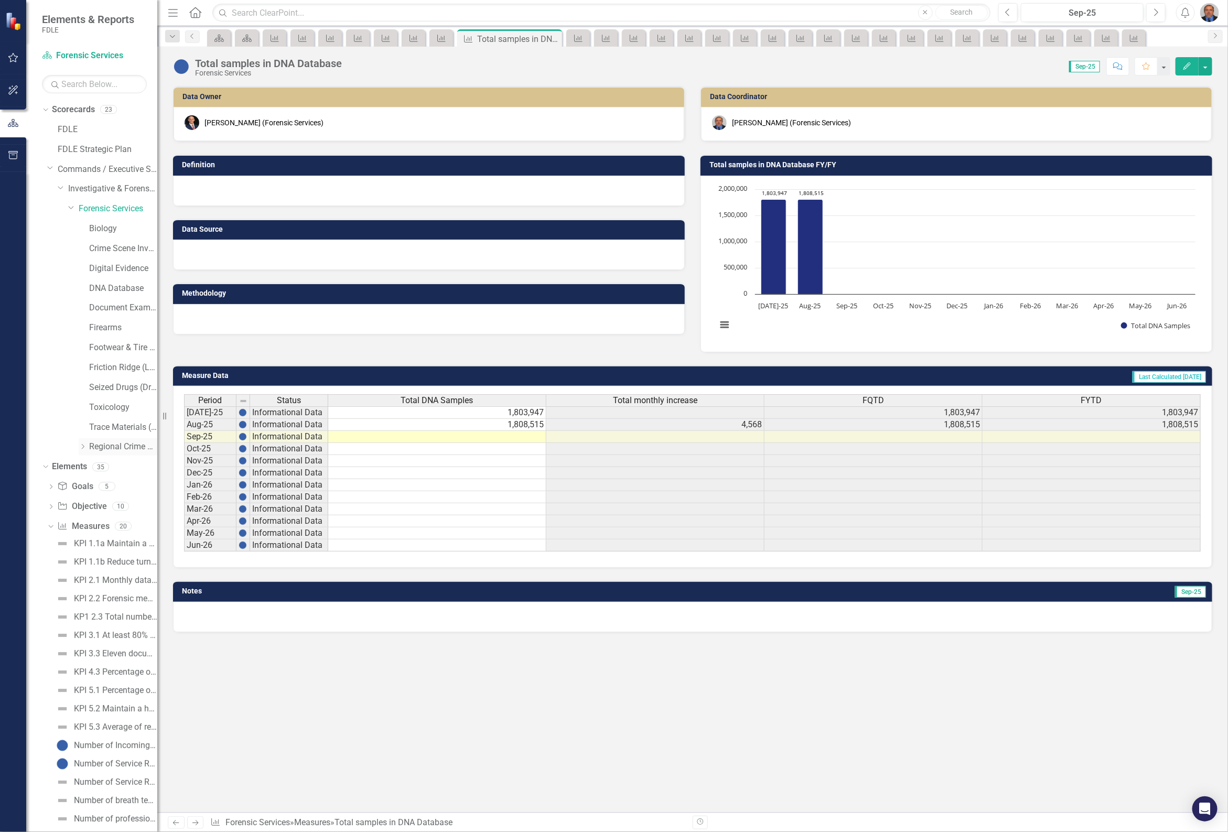
click at [84, 449] on icon "Dropdown" at bounding box center [83, 446] width 8 height 6
click at [128, 464] on link "FMROC Lab" at bounding box center [129, 467] width 58 height 12
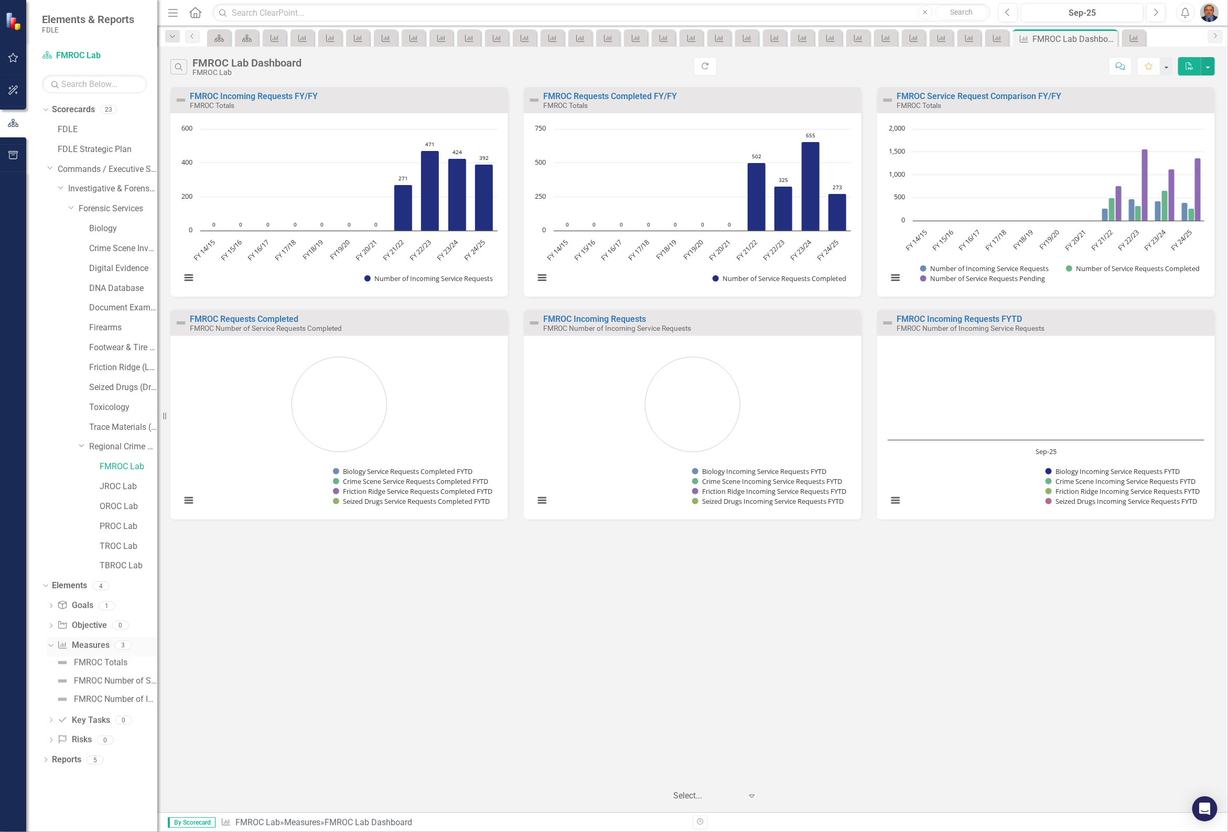
click at [50, 649] on div "Dropdown" at bounding box center [50, 646] width 7 height 5
click at [53, 646] on icon "Dropdown" at bounding box center [50, 647] width 7 height 6
click at [104, 661] on div "FMROC Totals" at bounding box center [100, 662] width 53 height 9
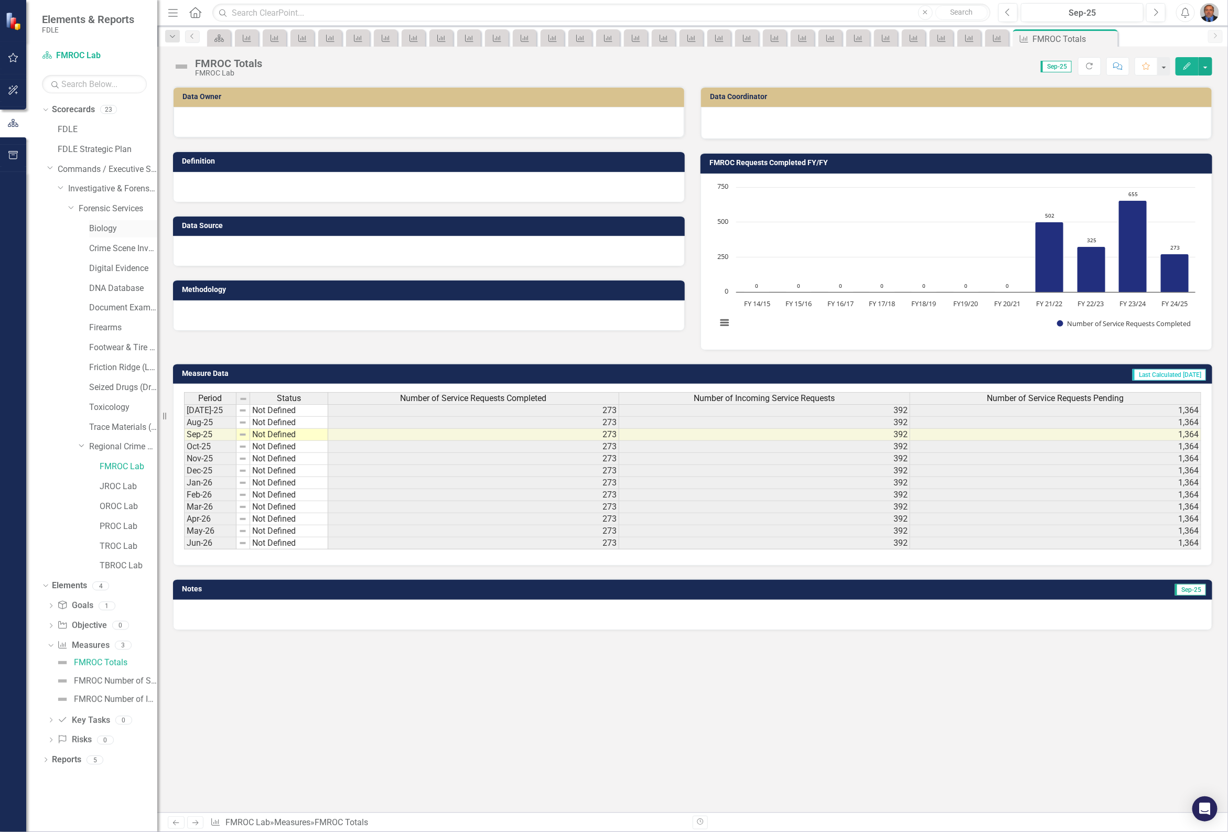
click at [104, 227] on link "Biology" at bounding box center [123, 229] width 68 height 12
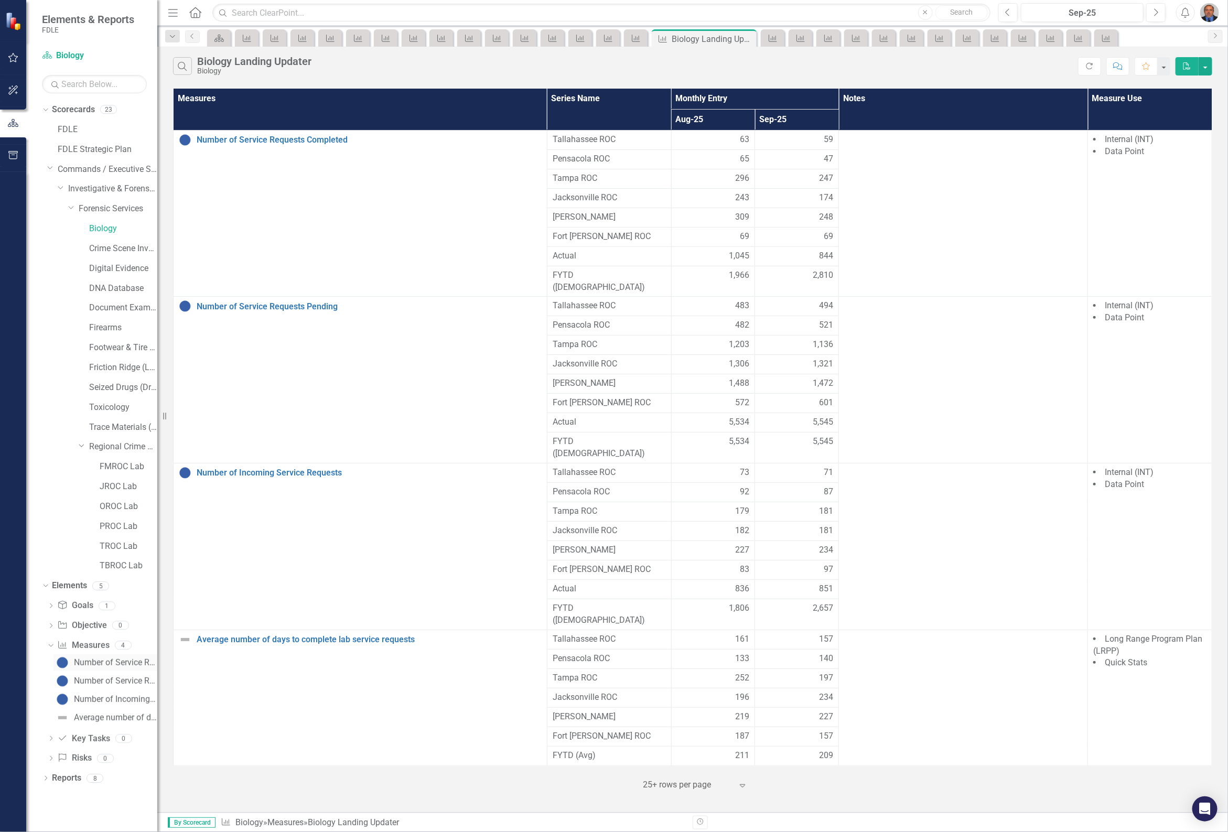
click at [85, 660] on div "Number of Service Requests Completed" at bounding box center [115, 662] width 83 height 9
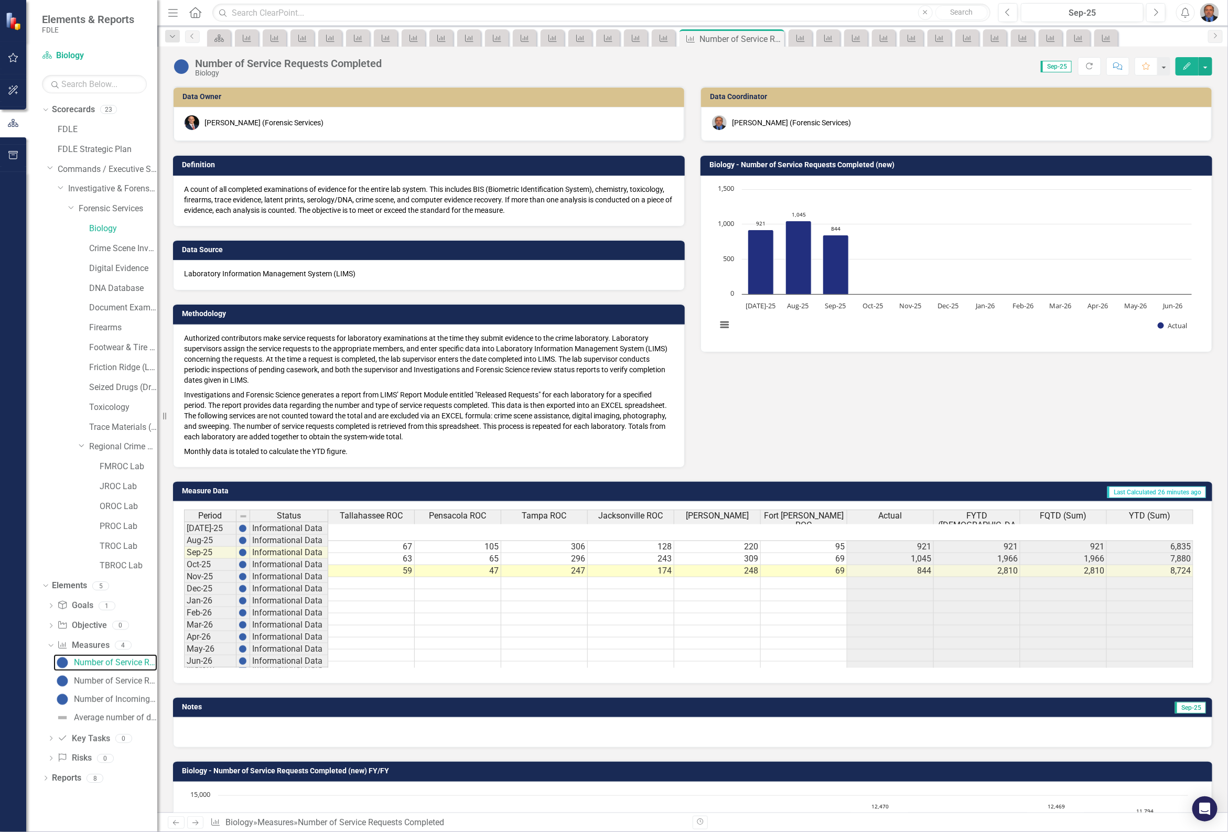
scroll to position [2, 0]
type textarea "59"
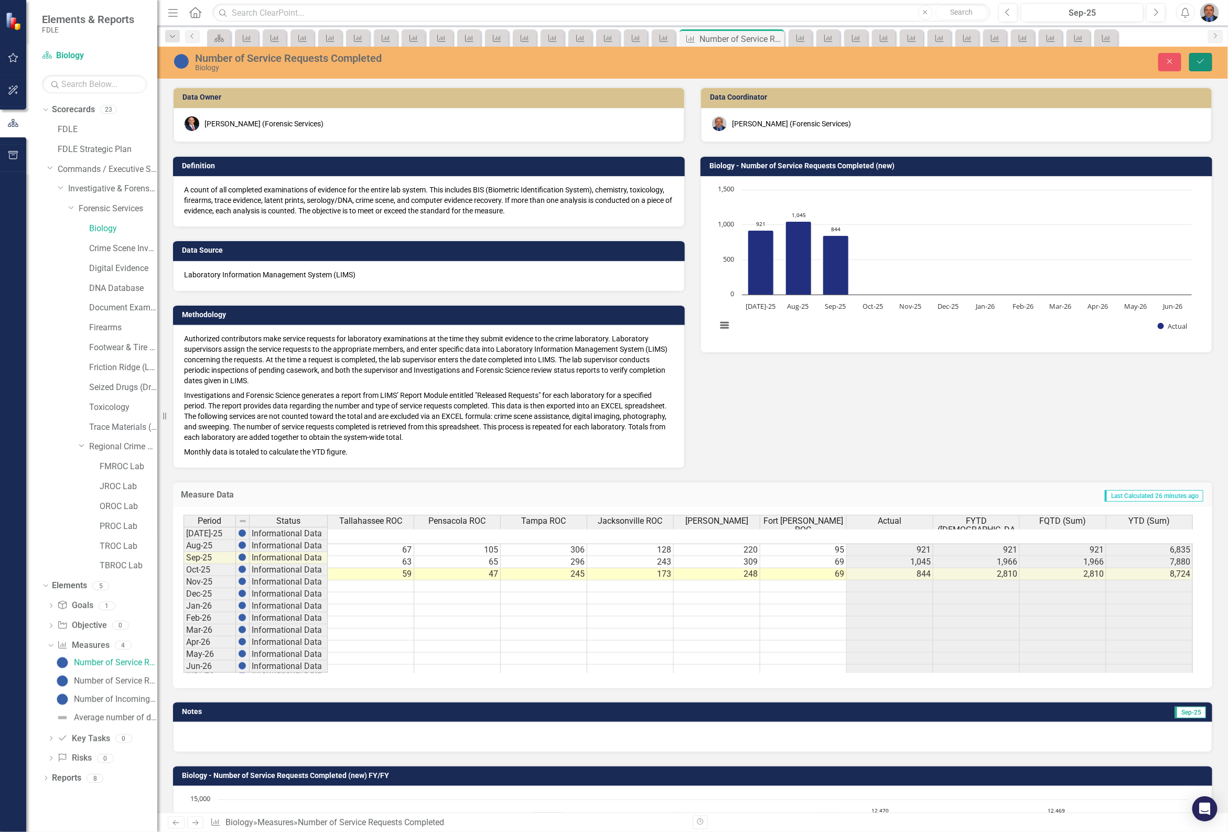
click at [1199, 57] on button "Save" at bounding box center [1200, 62] width 23 height 18
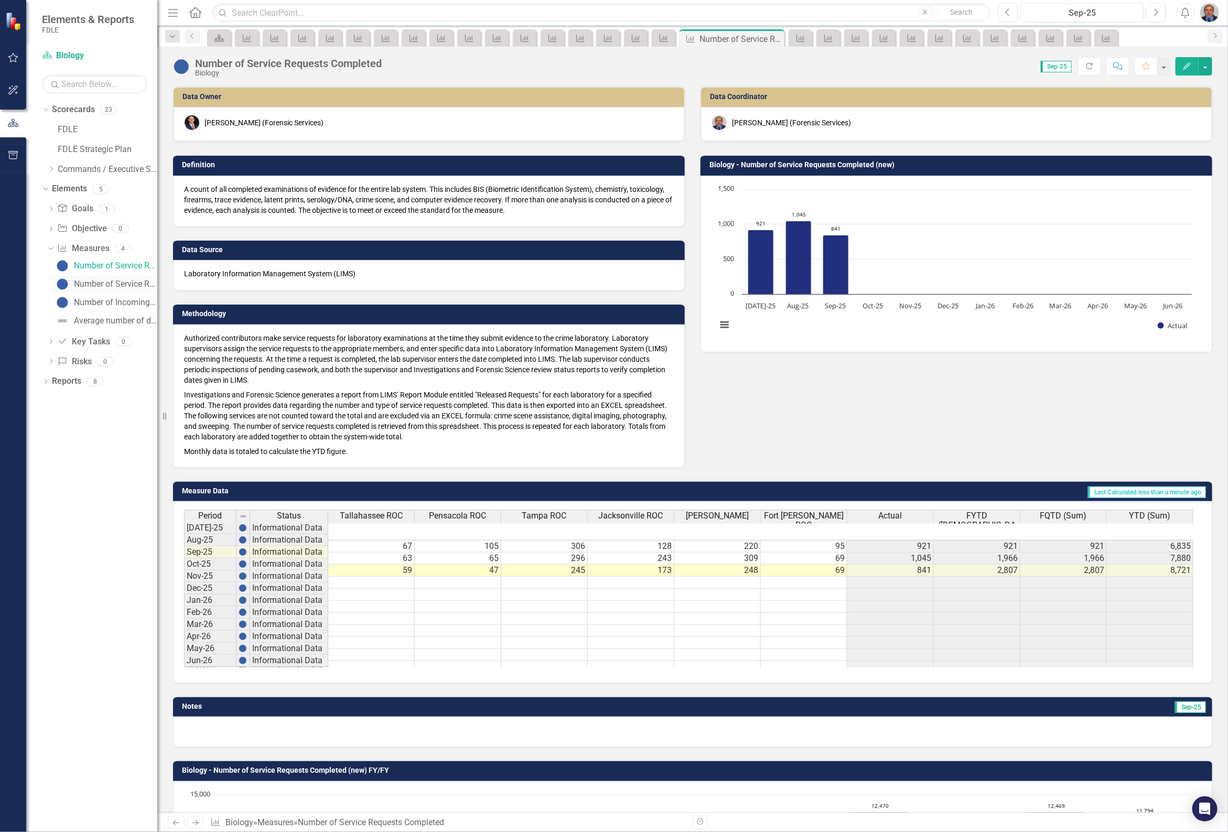
click at [134, 284] on div "Number of Service Requests Pending" at bounding box center [115, 283] width 83 height 9
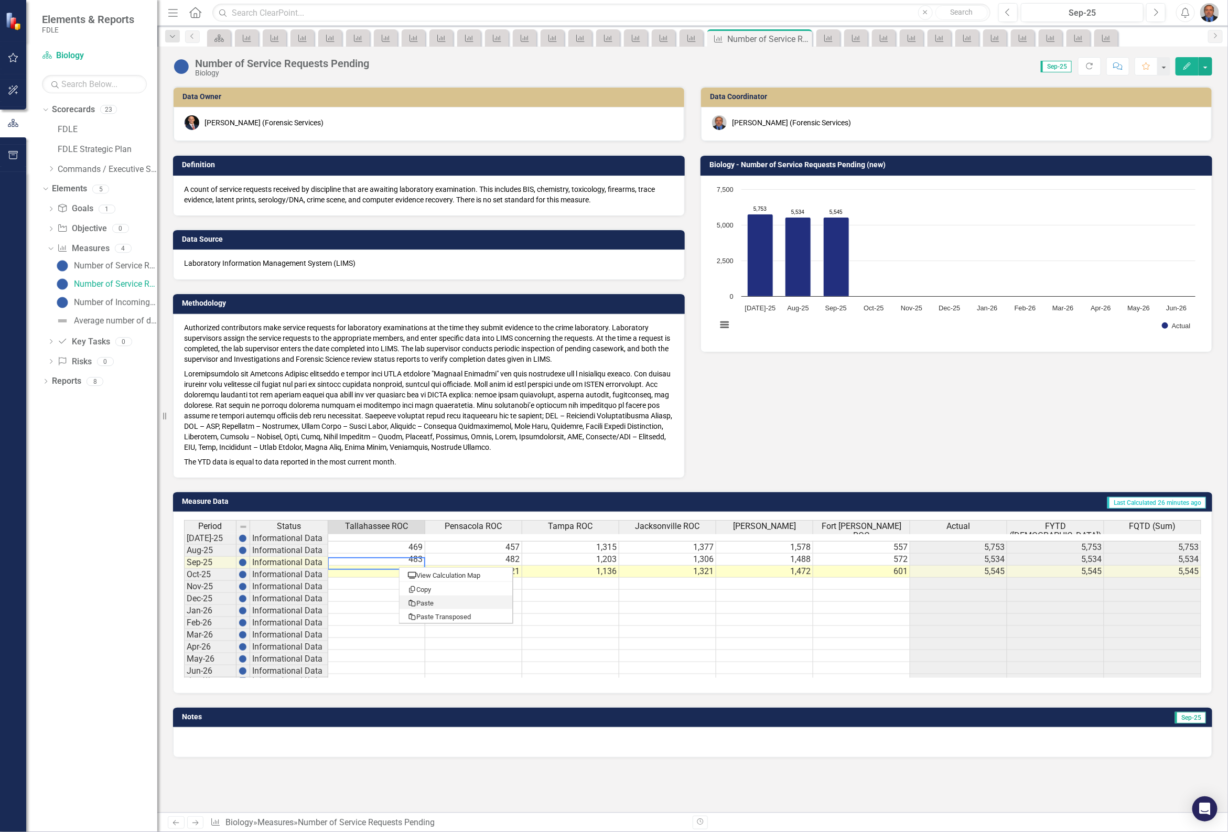
type textarea "492"
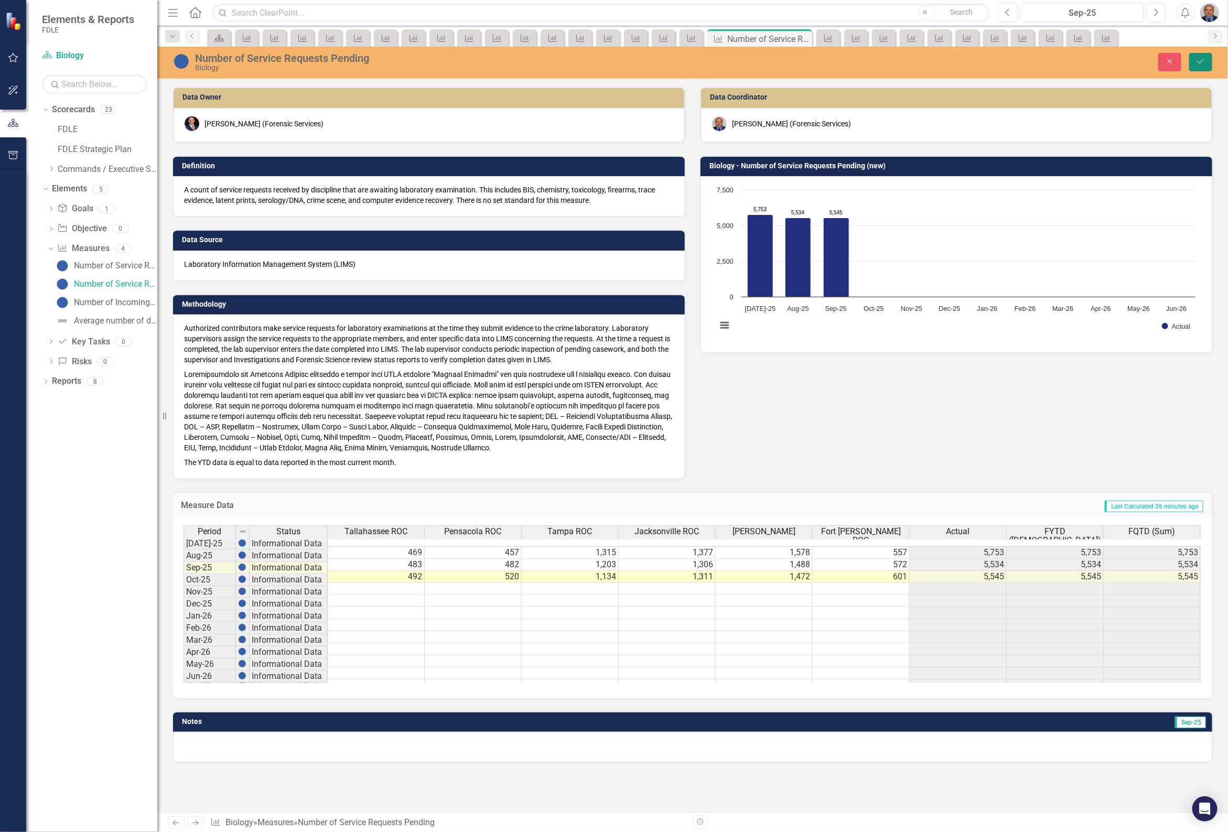
click at [1204, 57] on button "Save" at bounding box center [1200, 62] width 23 height 18
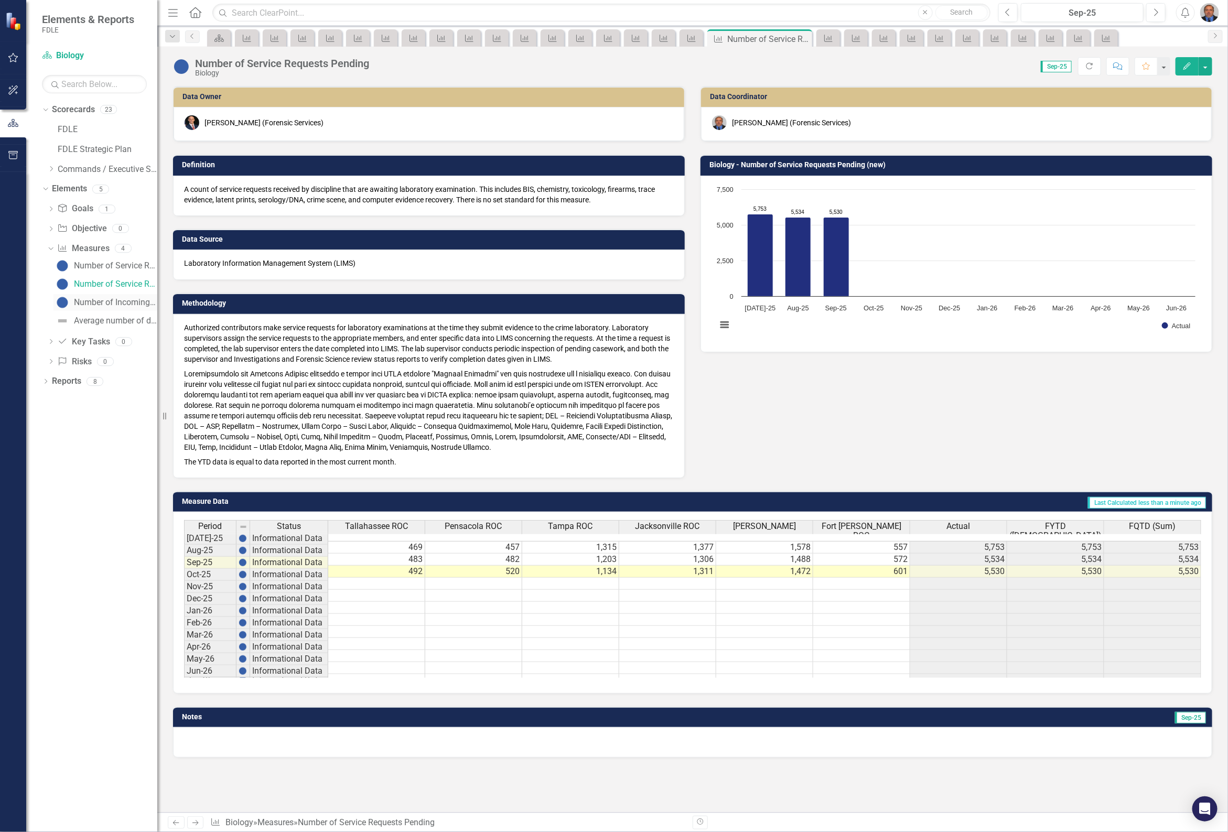
click at [100, 300] on div "Number of Incoming Service Requests" at bounding box center [115, 302] width 83 height 9
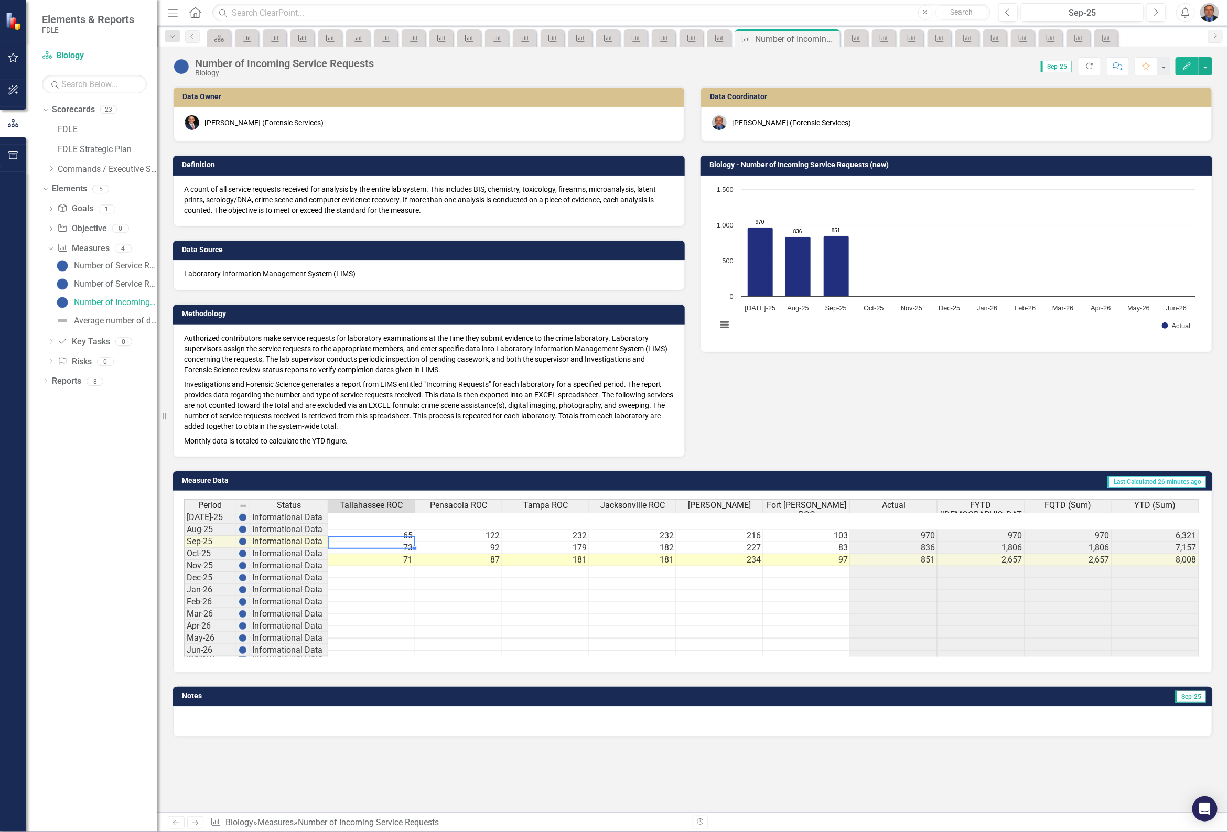
click at [397, 554] on td "71" at bounding box center [371, 560] width 87 height 12
type textarea "66"
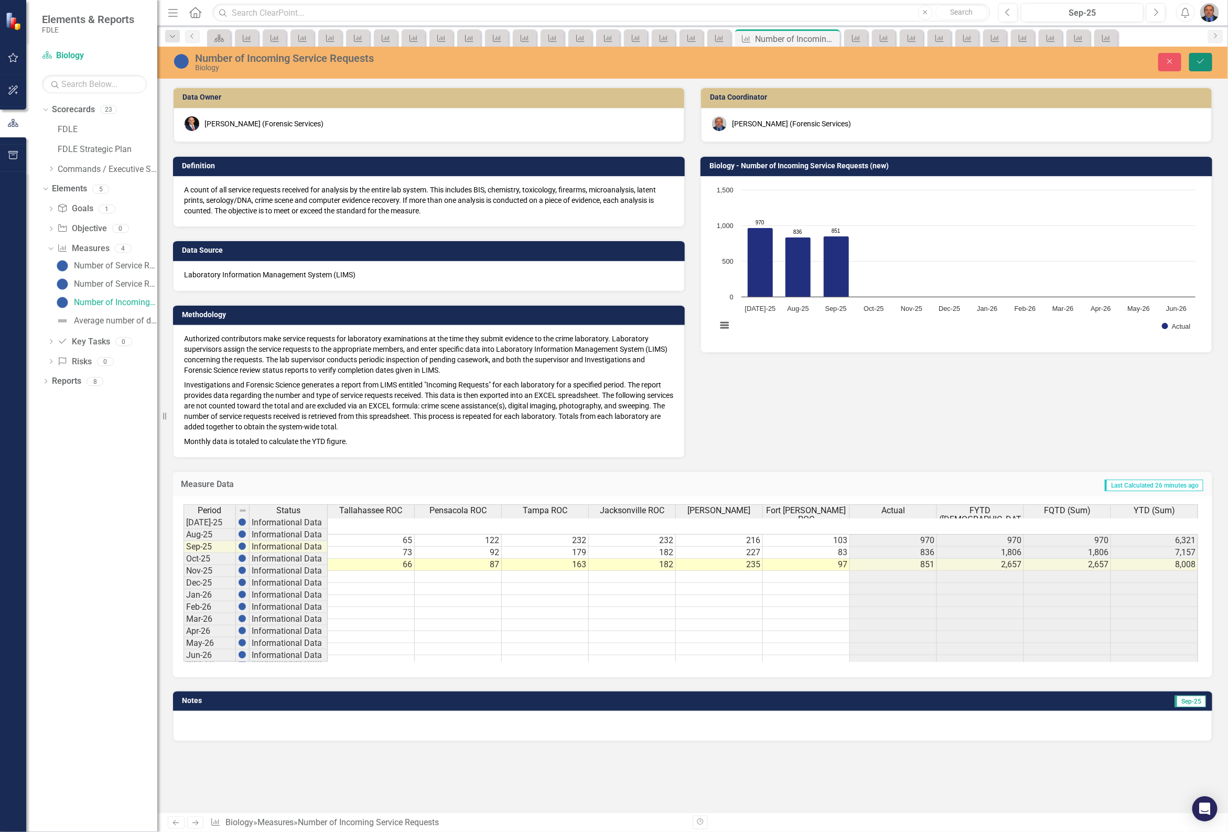
click at [1201, 59] on icon "Save" at bounding box center [1200, 61] width 9 height 7
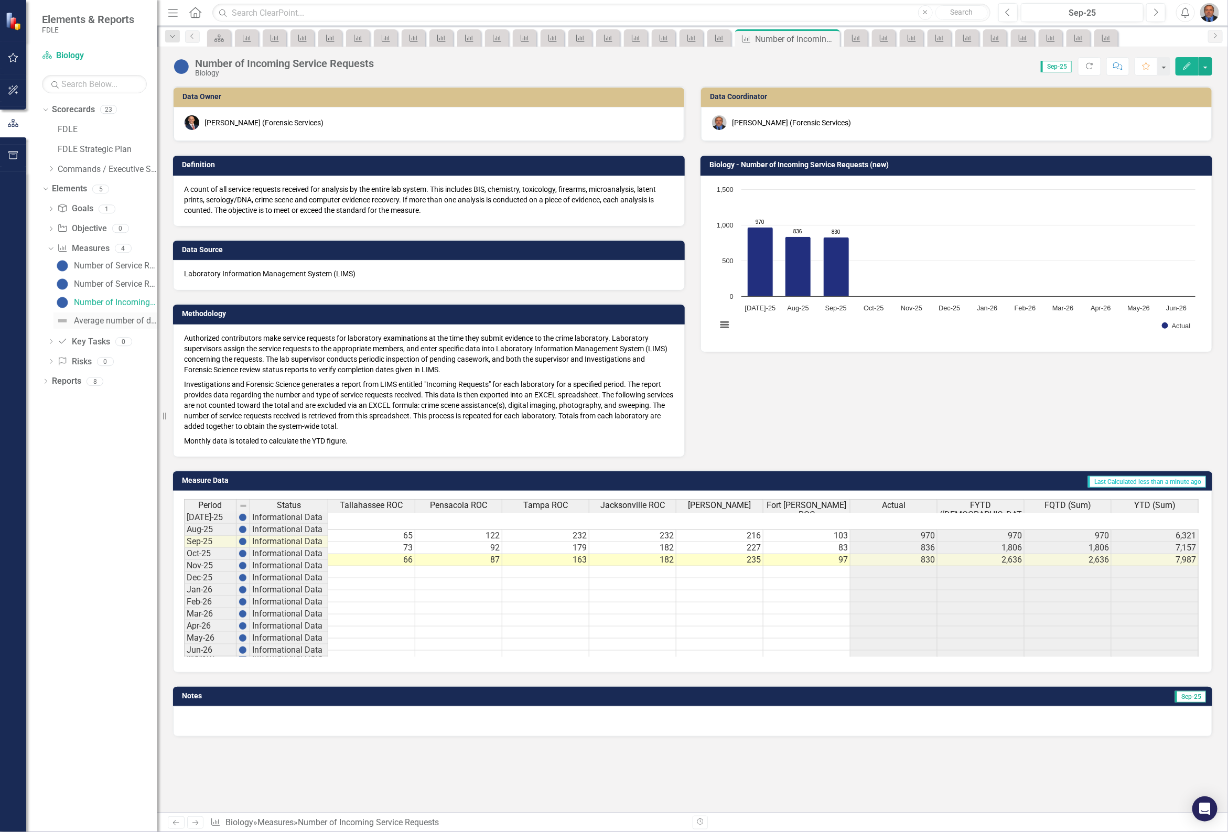
click at [108, 320] on div "Average number of days to complete lab service requests" at bounding box center [115, 320] width 83 height 9
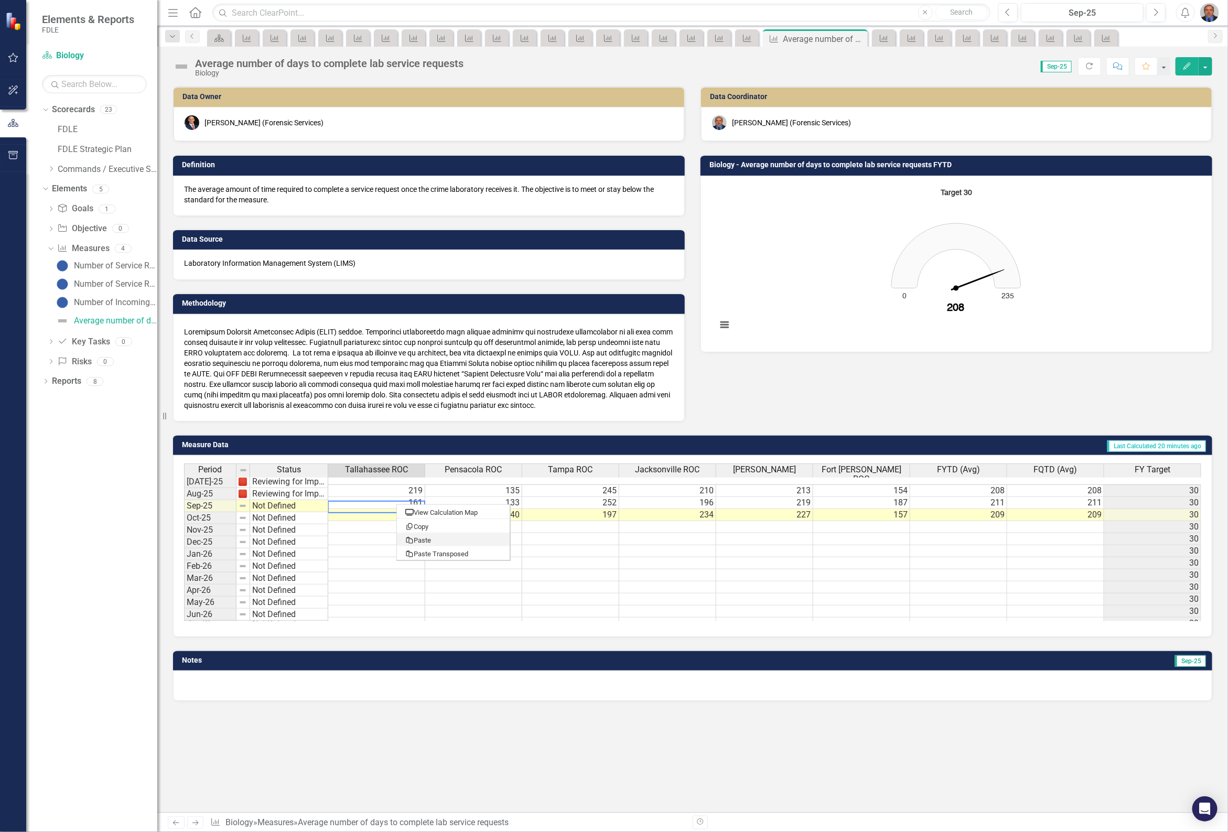
type textarea "157"
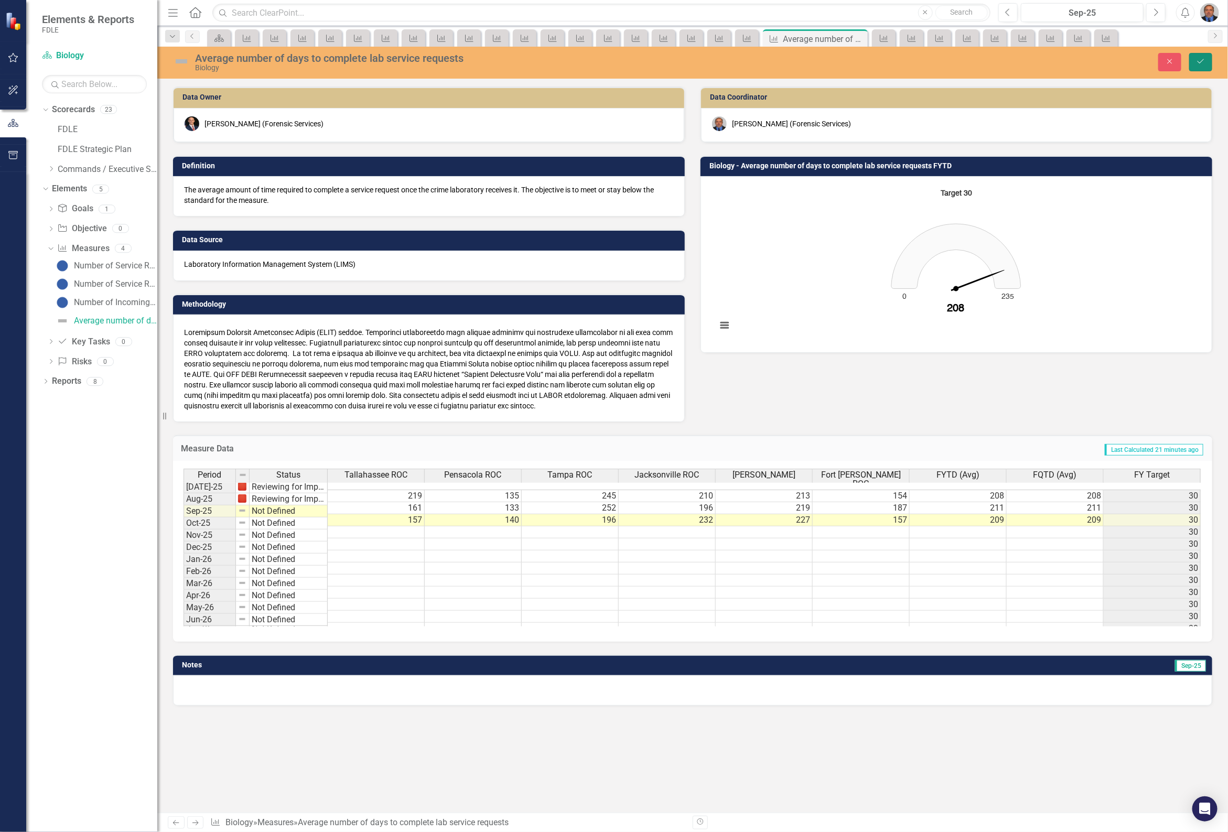
click at [1199, 64] on icon "Save" at bounding box center [1200, 61] width 9 height 7
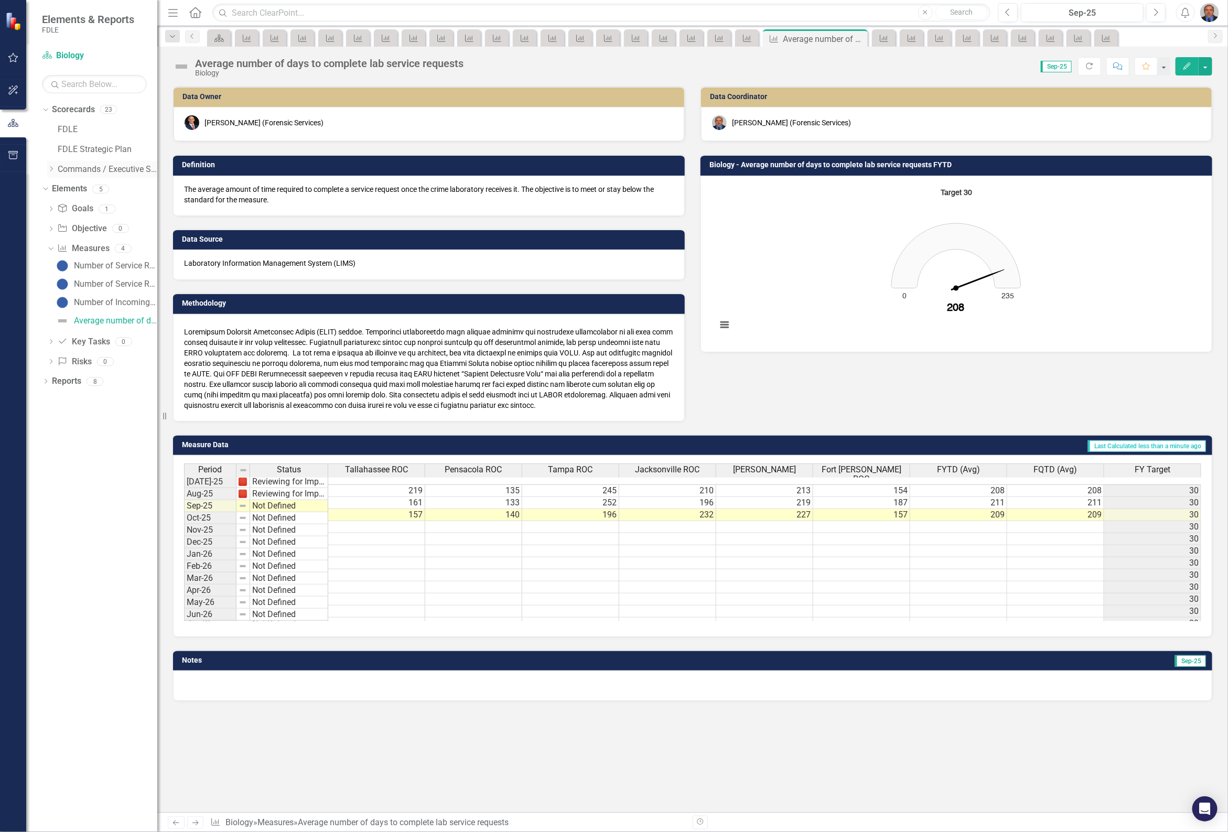
click at [51, 173] on div "Dropdown" at bounding box center [51, 169] width 8 height 9
click at [62, 189] on icon "Dropdown" at bounding box center [62, 189] width 8 height 6
click at [72, 209] on icon "Dropdown" at bounding box center [72, 208] width 8 height 6
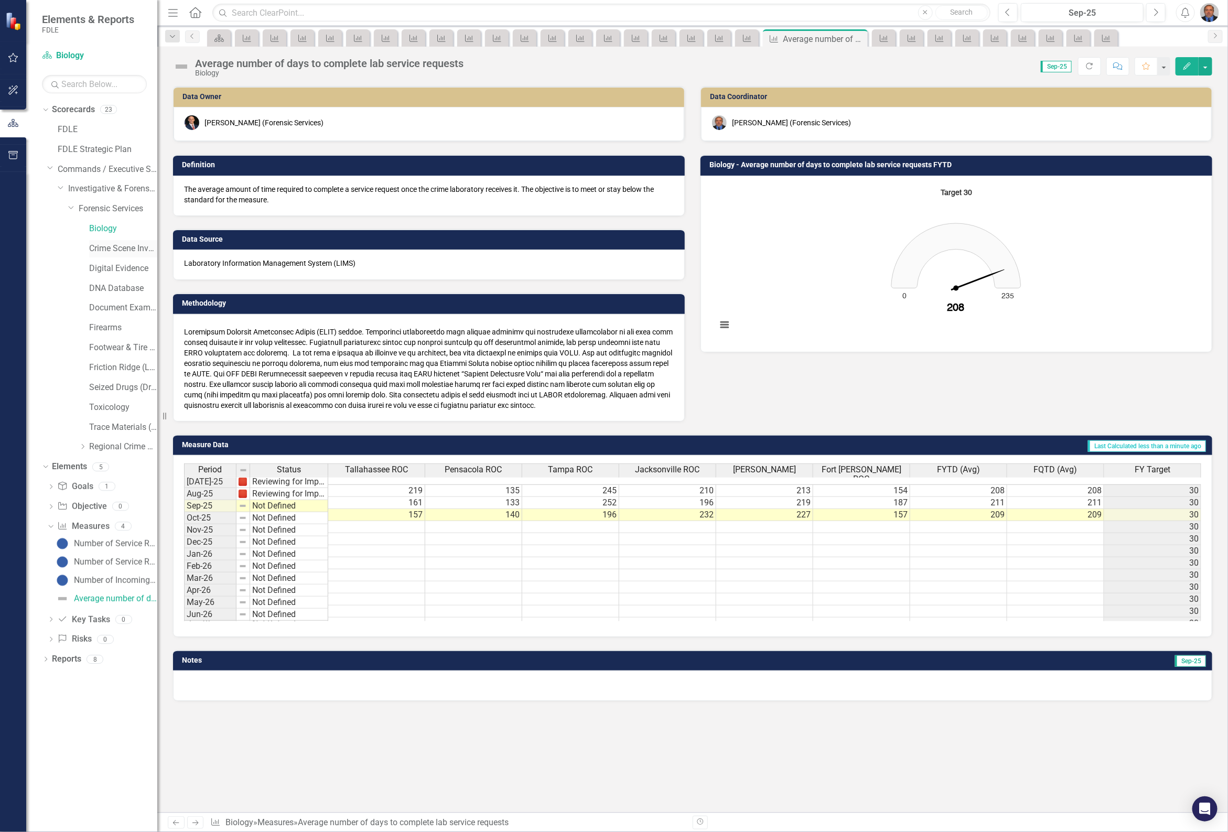
click at [106, 247] on link "Crime Scene Investigation" at bounding box center [123, 249] width 68 height 12
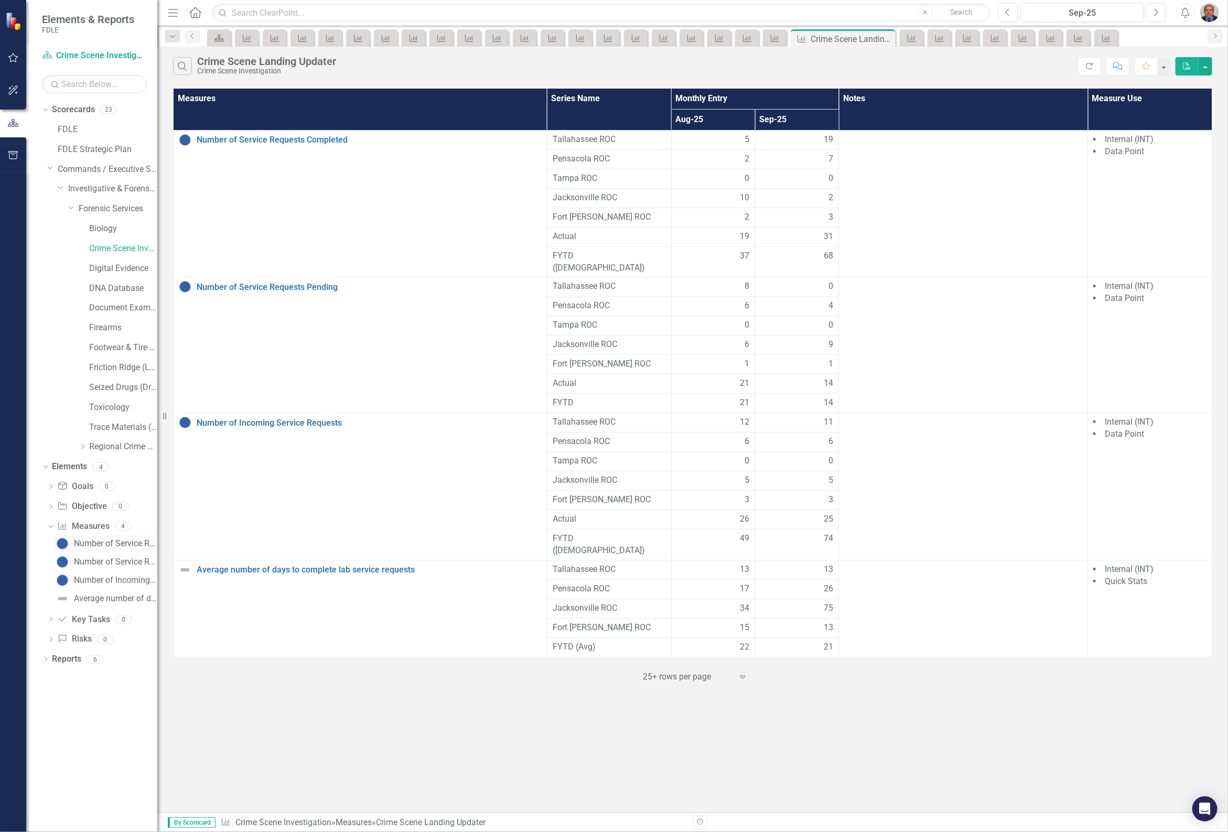
click at [97, 546] on div "Number of Service Requests Completed" at bounding box center [115, 543] width 83 height 9
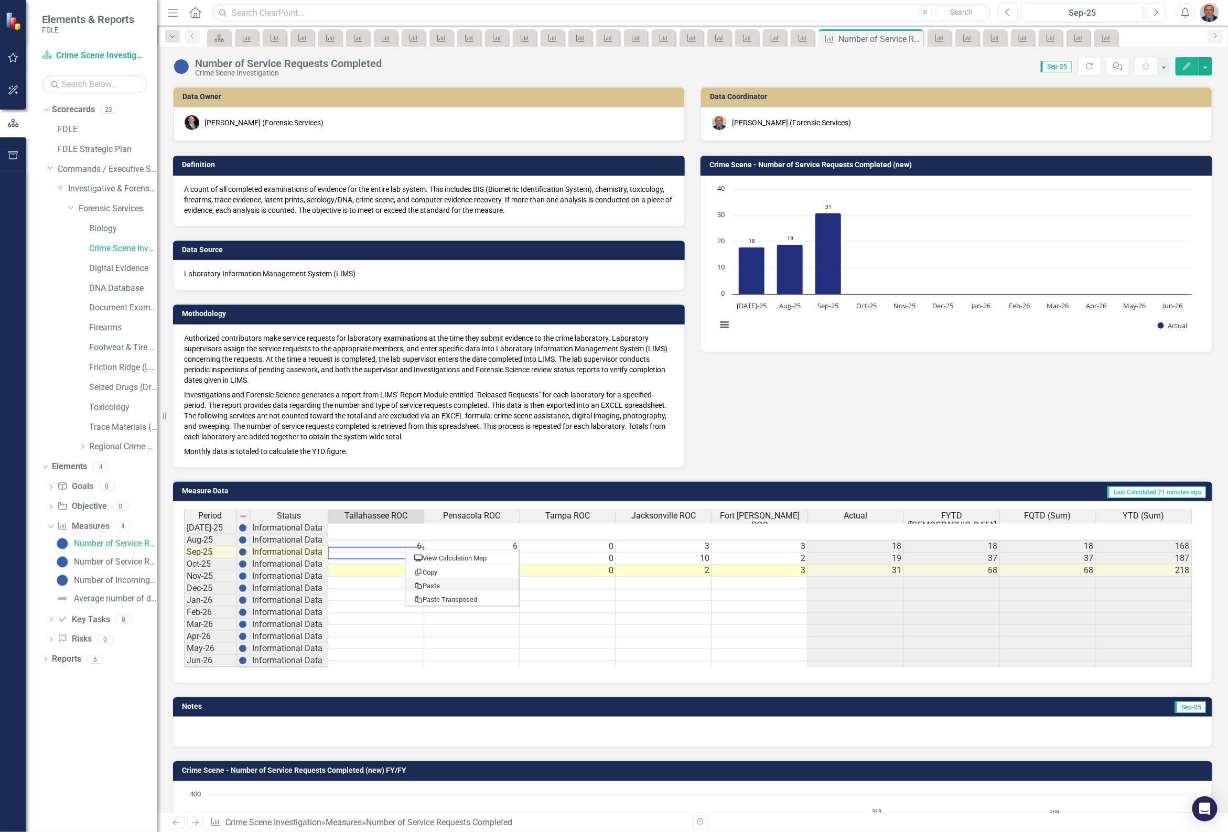
type textarea "19"
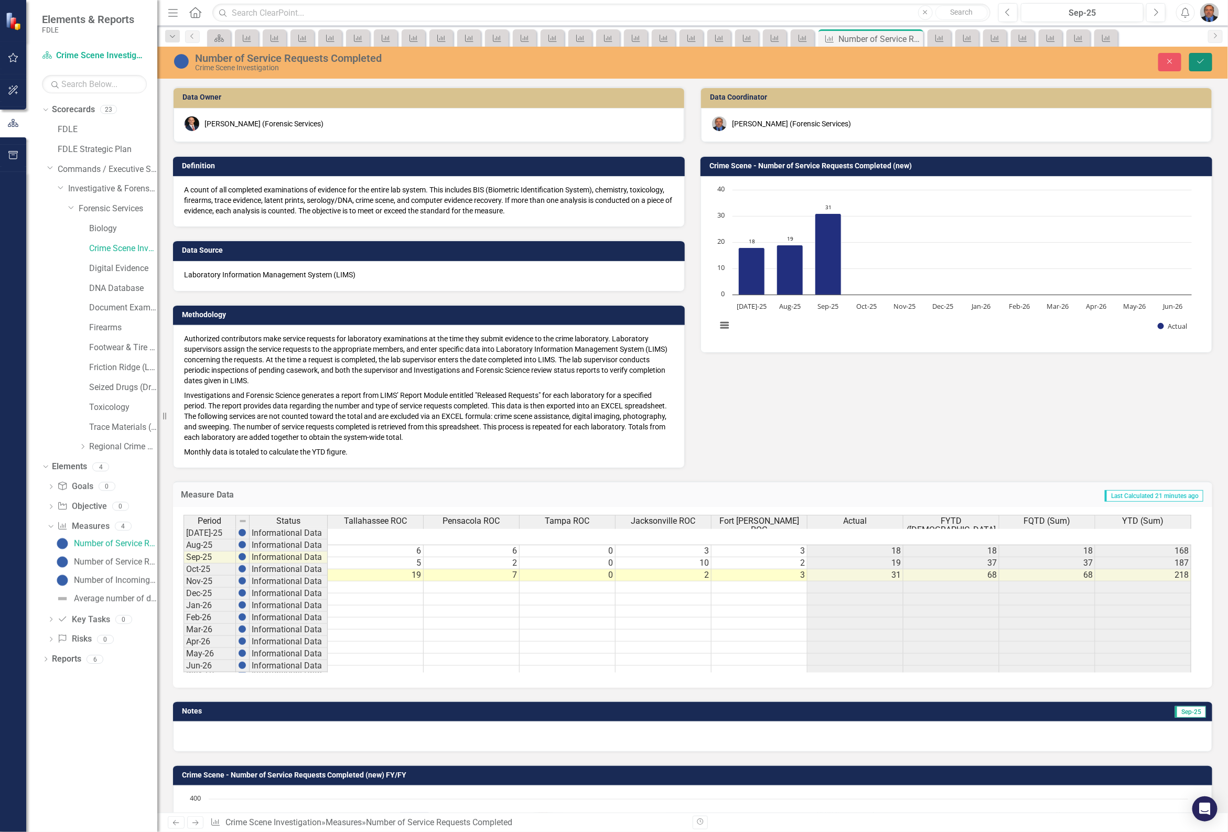
click at [1199, 61] on icon "Save" at bounding box center [1200, 61] width 9 height 7
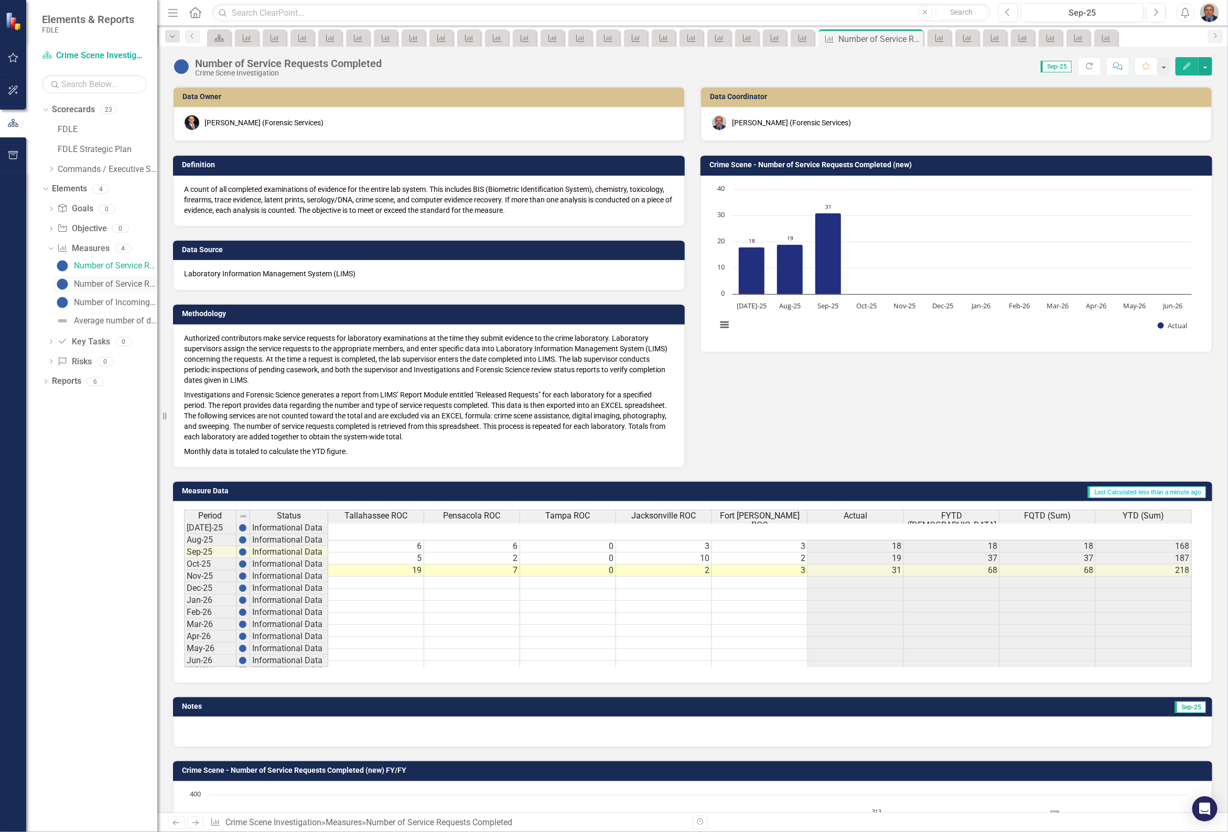
click at [135, 281] on div "Number of Service Requests Pending" at bounding box center [115, 283] width 83 height 9
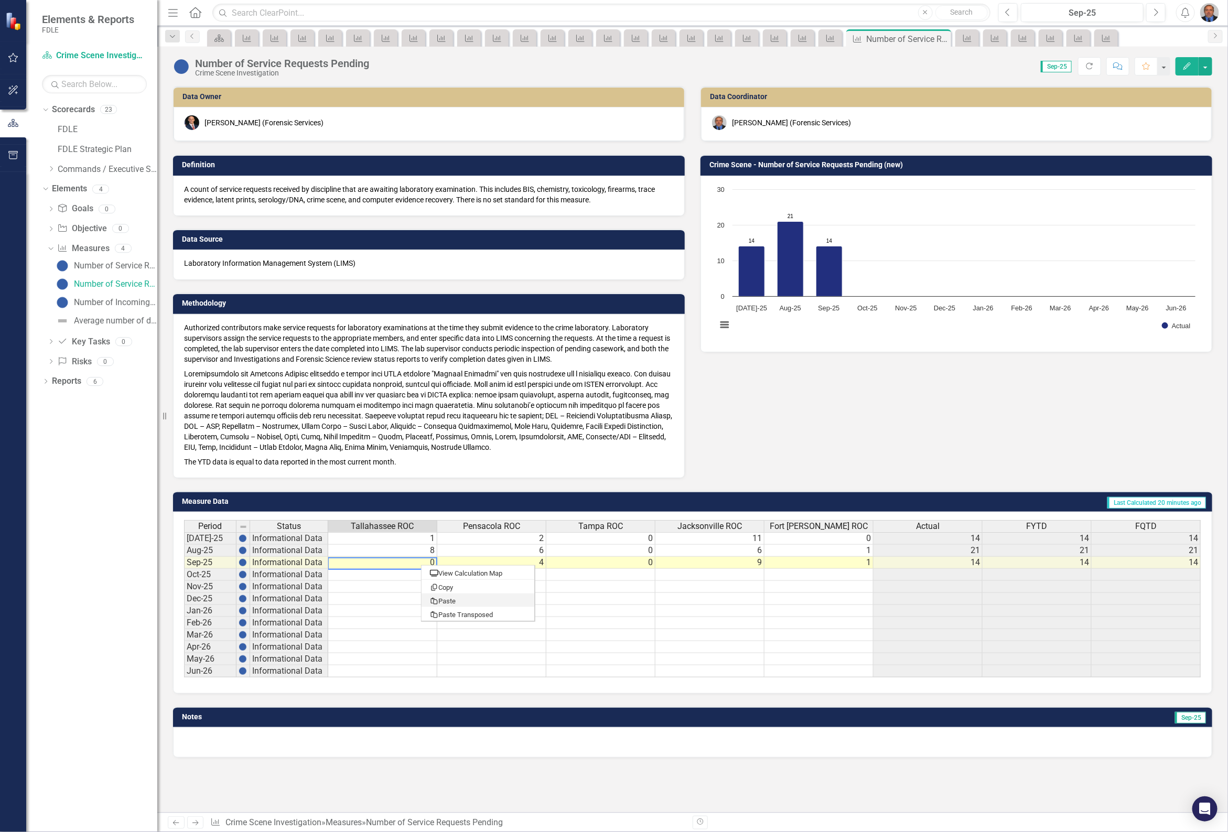
type textarea "0"
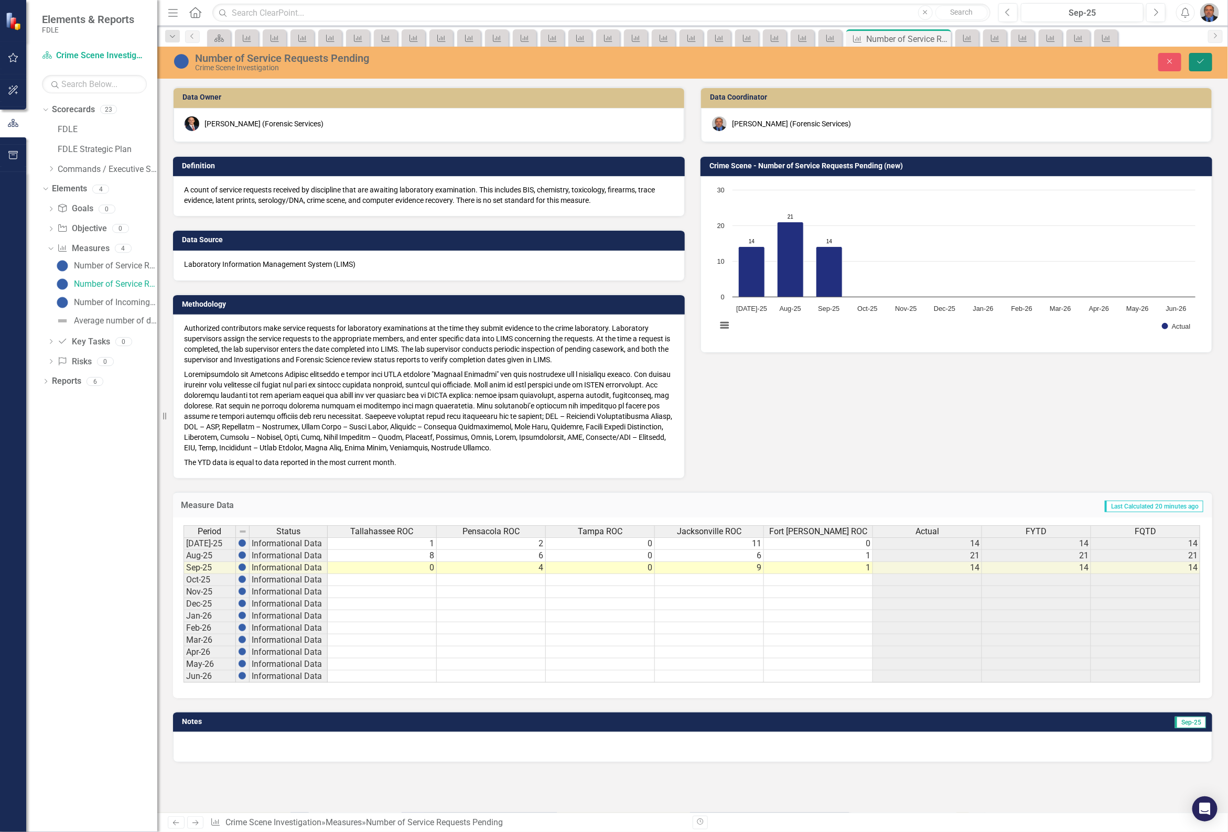
click at [1203, 61] on icon "Save" at bounding box center [1200, 61] width 9 height 7
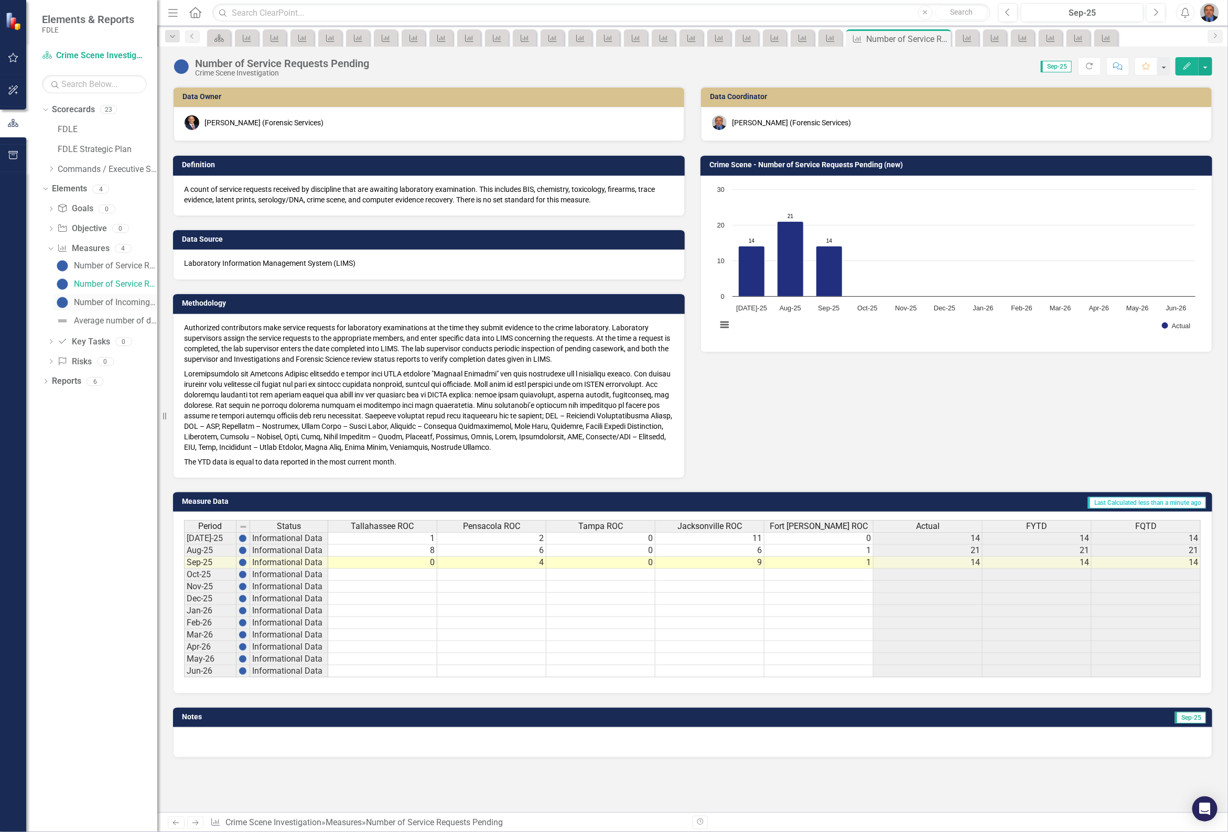
click at [104, 300] on div "Number of Incoming Service Requests" at bounding box center [115, 302] width 83 height 9
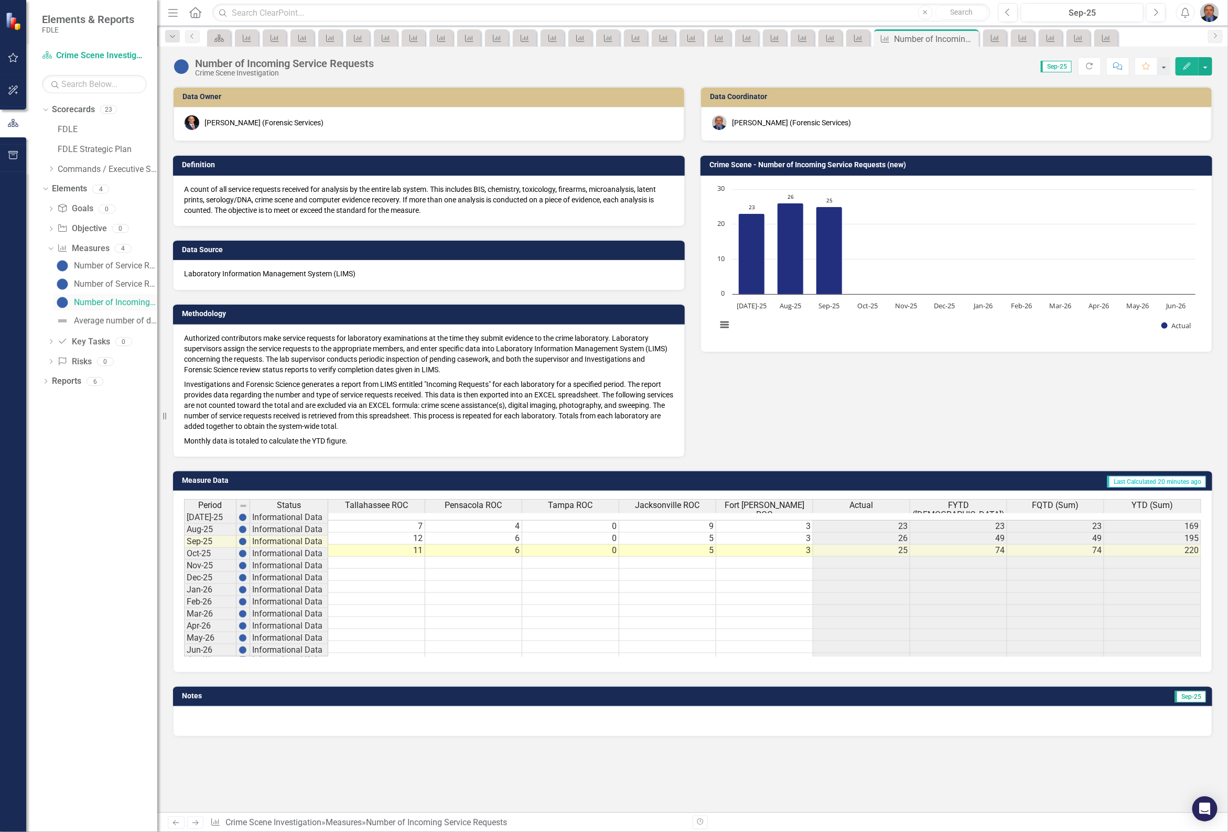
click at [90, 305] on div "Number of Incoming Service Requests" at bounding box center [115, 302] width 83 height 9
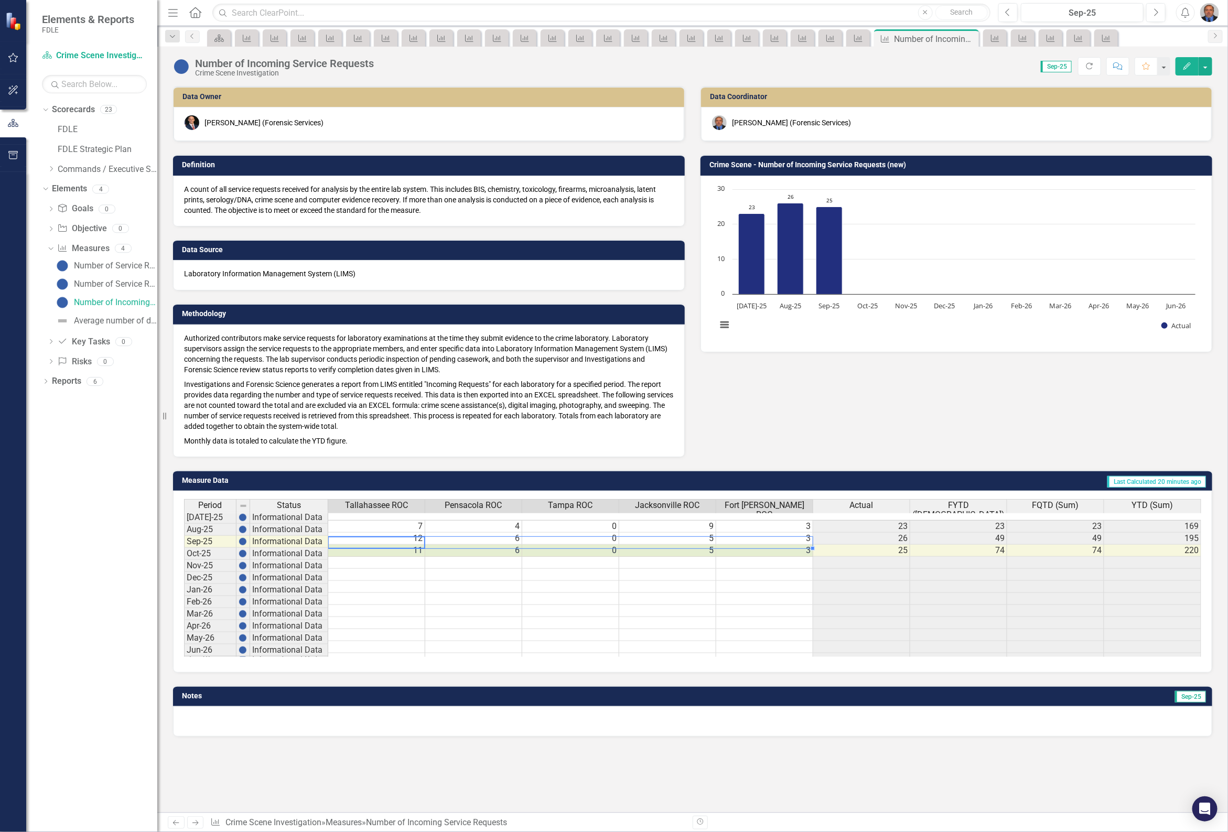
type textarea "11"
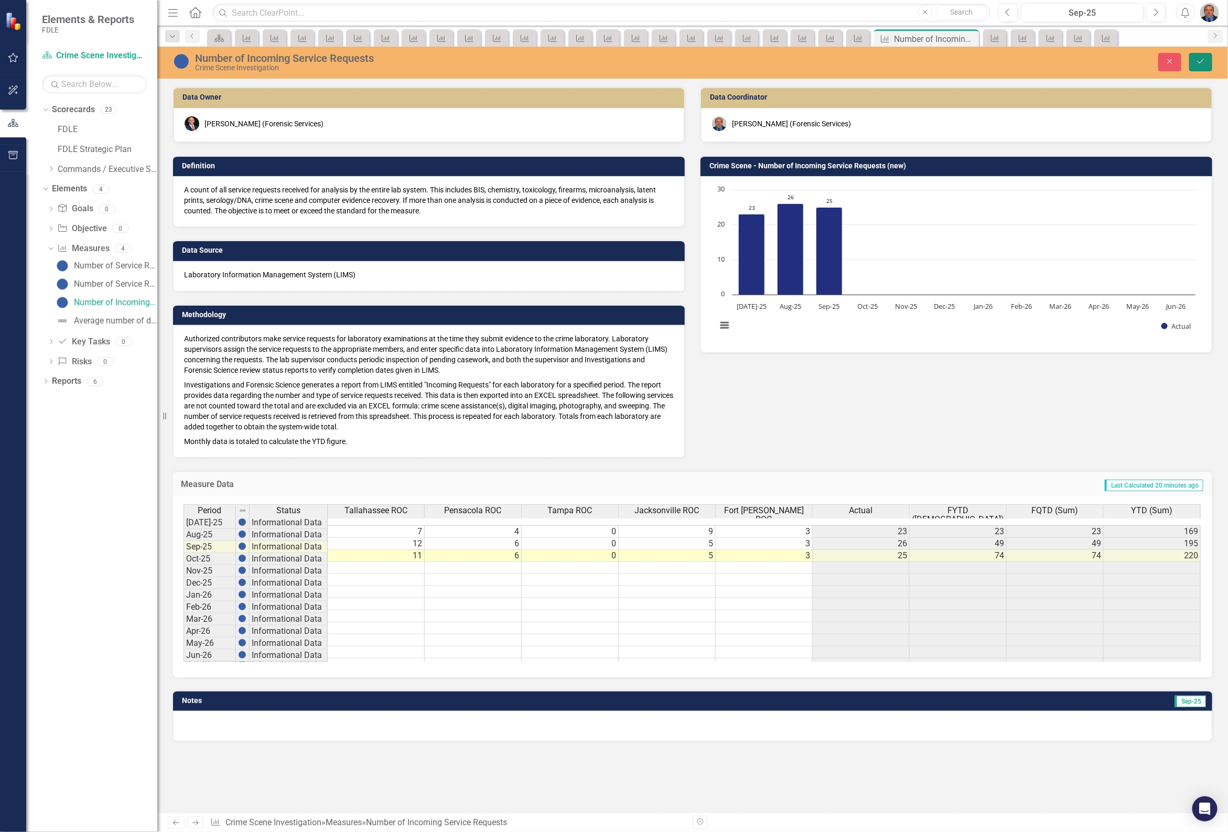
click at [1193, 58] on button "Save" at bounding box center [1200, 62] width 23 height 18
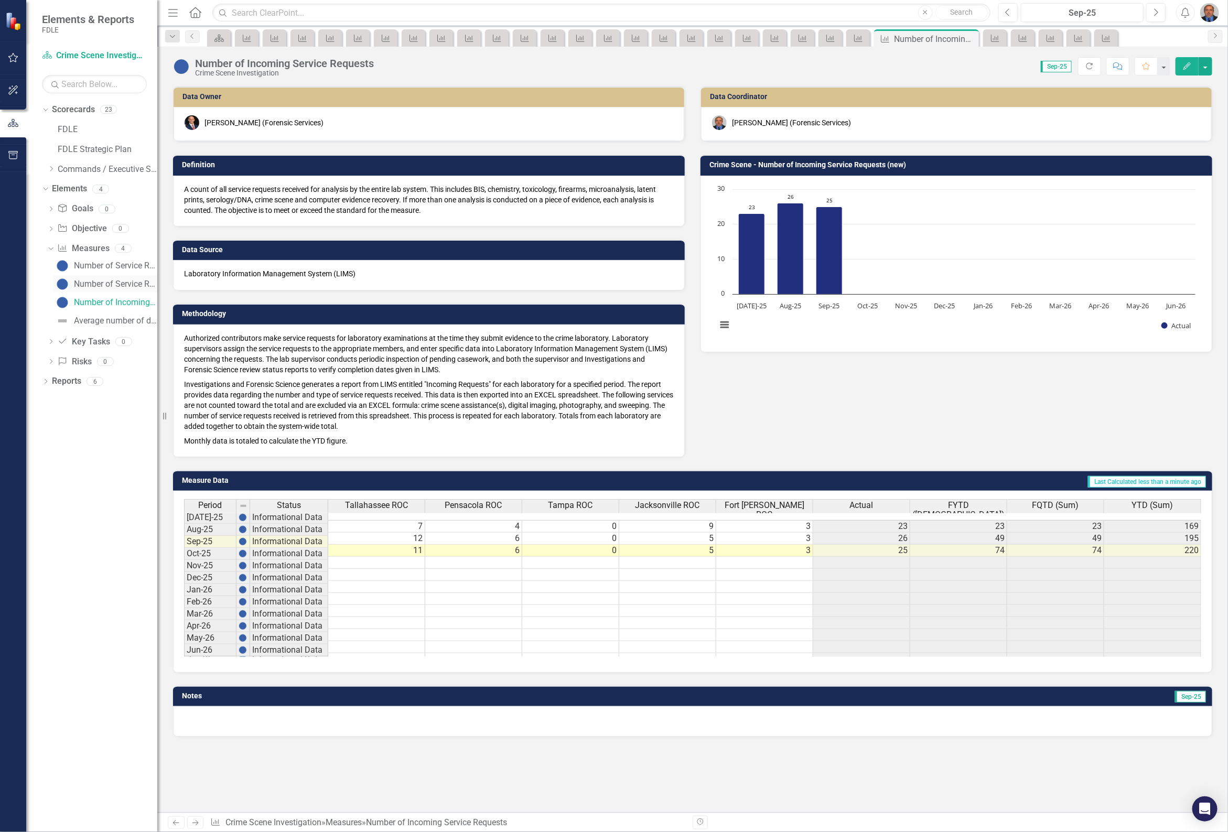
click at [132, 286] on div "Number of Service Requests Pending" at bounding box center [115, 283] width 83 height 9
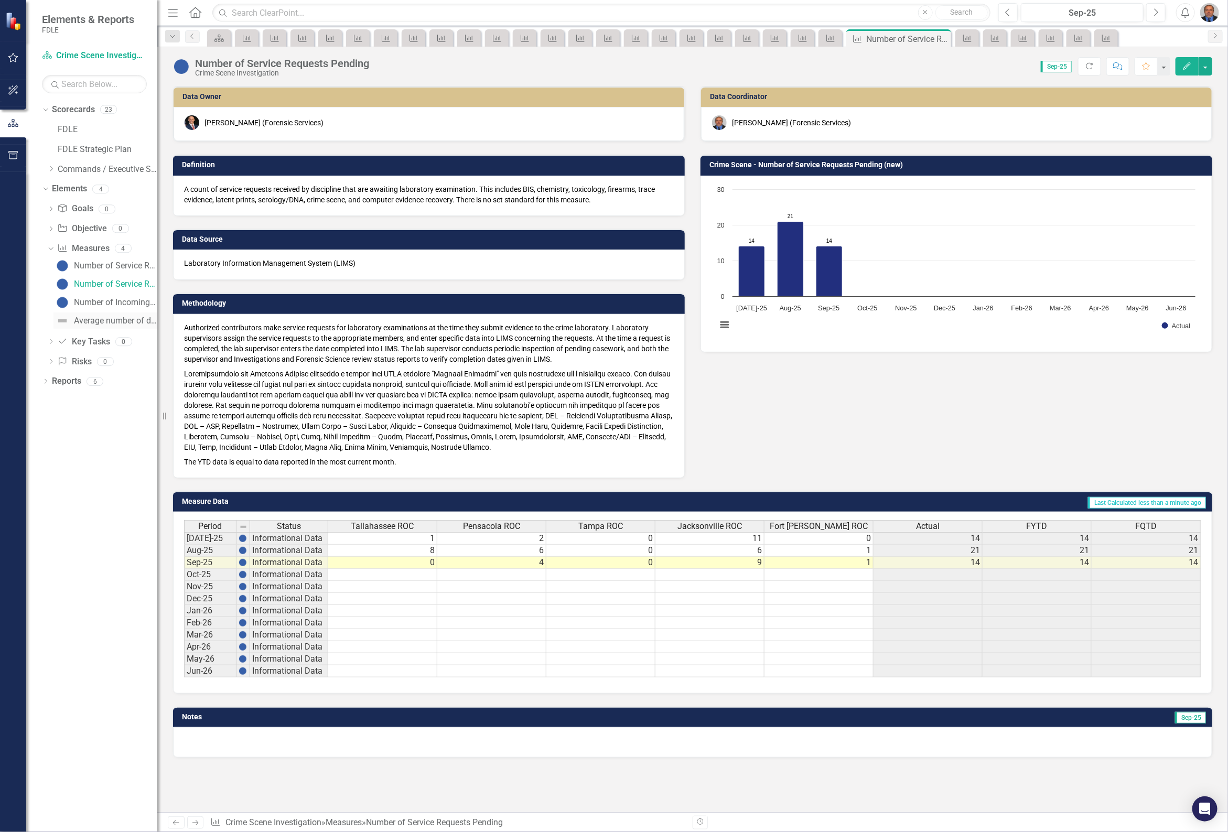
click at [121, 316] on div "Average number of days to complete lab service requests" at bounding box center [115, 320] width 83 height 9
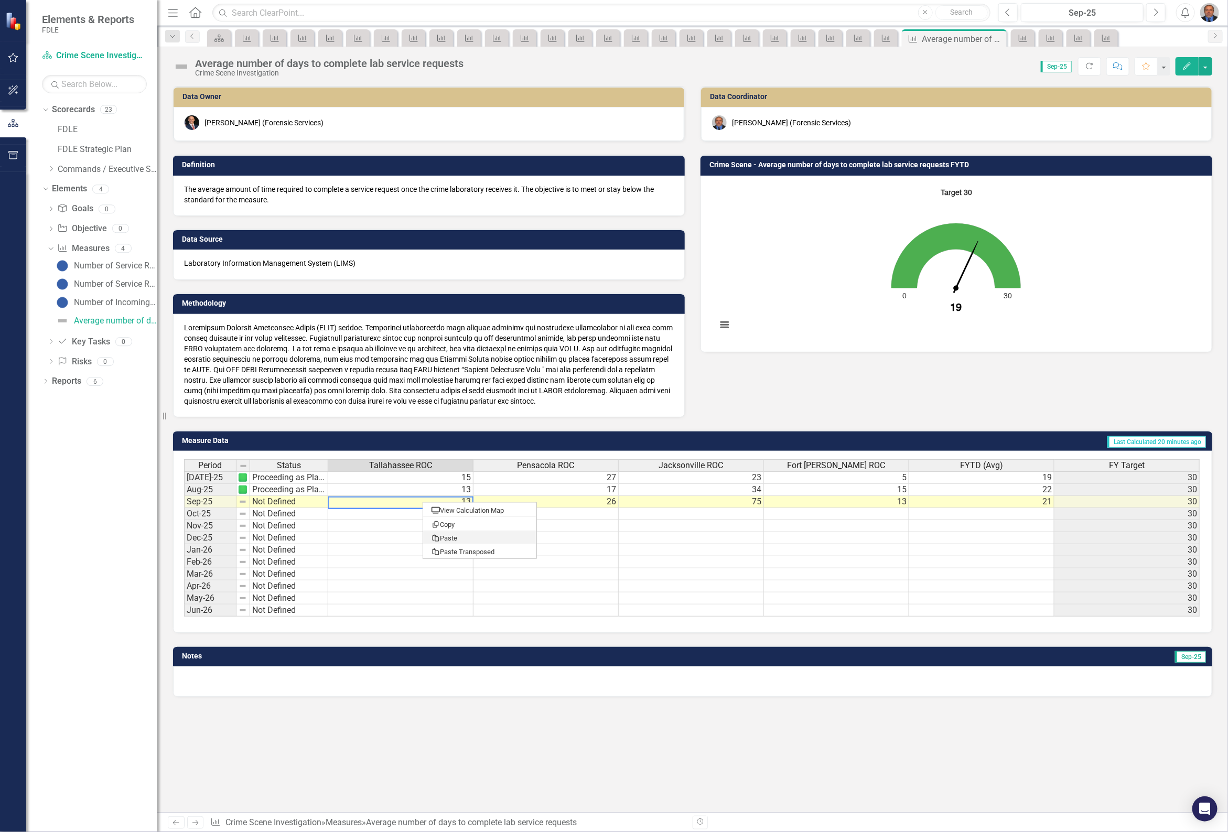
type textarea "13"
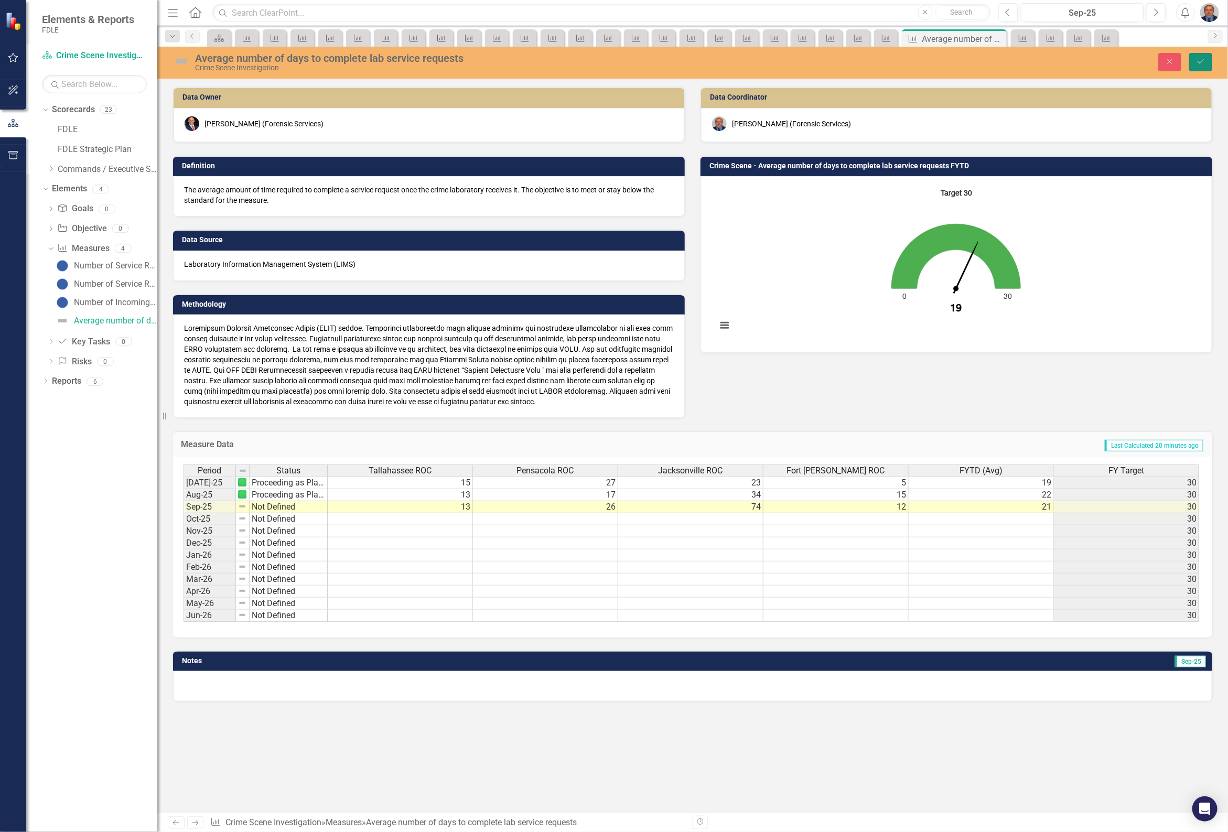
click at [1199, 59] on icon "Save" at bounding box center [1200, 61] width 9 height 7
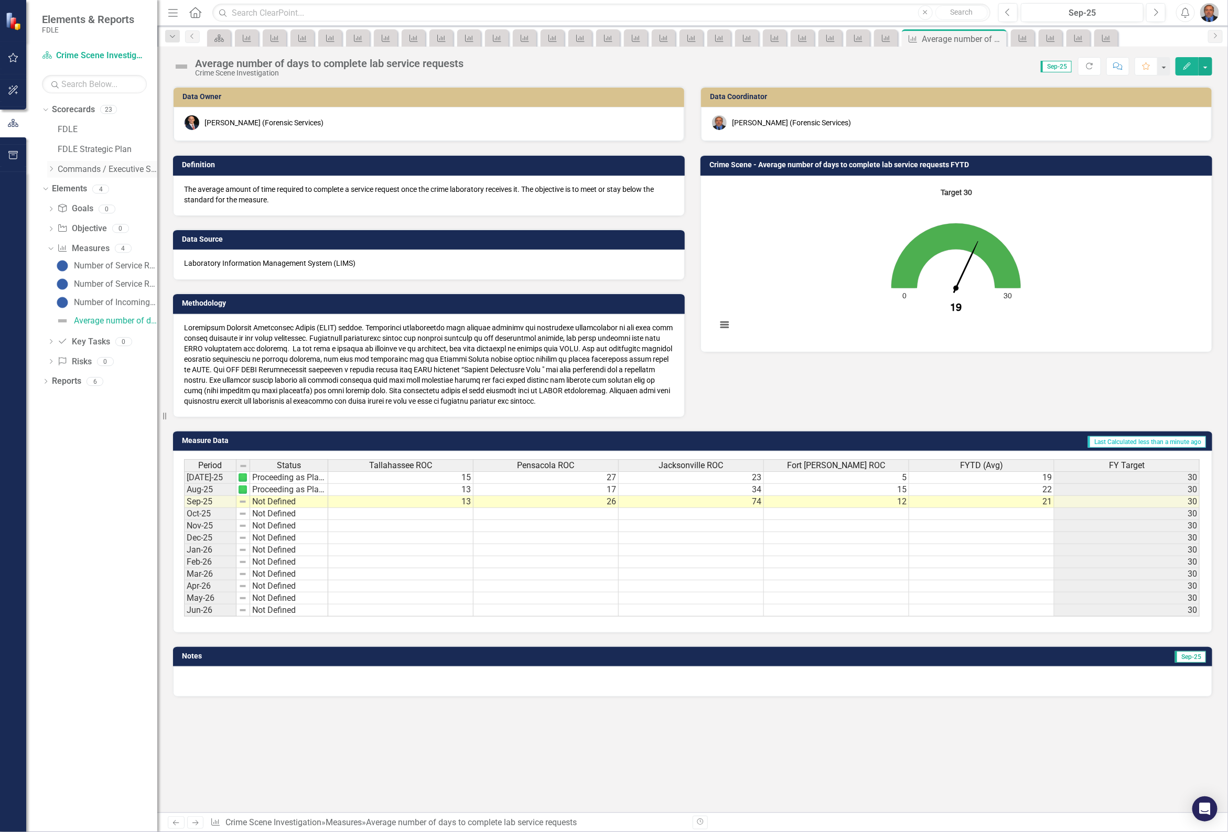
click at [55, 170] on icon "Dropdown" at bounding box center [51, 169] width 8 height 6
click at [62, 190] on icon "Dropdown" at bounding box center [62, 189] width 8 height 6
click at [73, 211] on icon "Dropdown" at bounding box center [72, 208] width 8 height 6
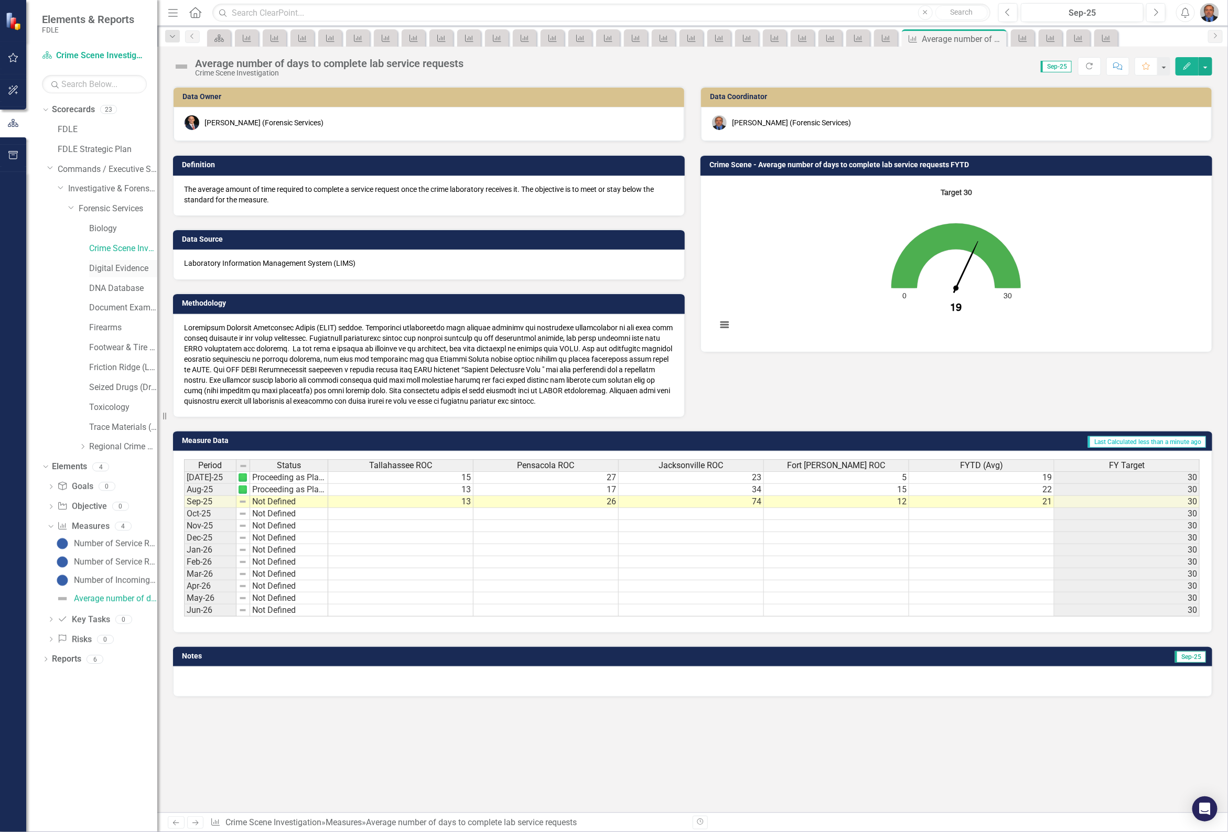
click at [116, 265] on link "Digital Evidence" at bounding box center [123, 269] width 68 height 12
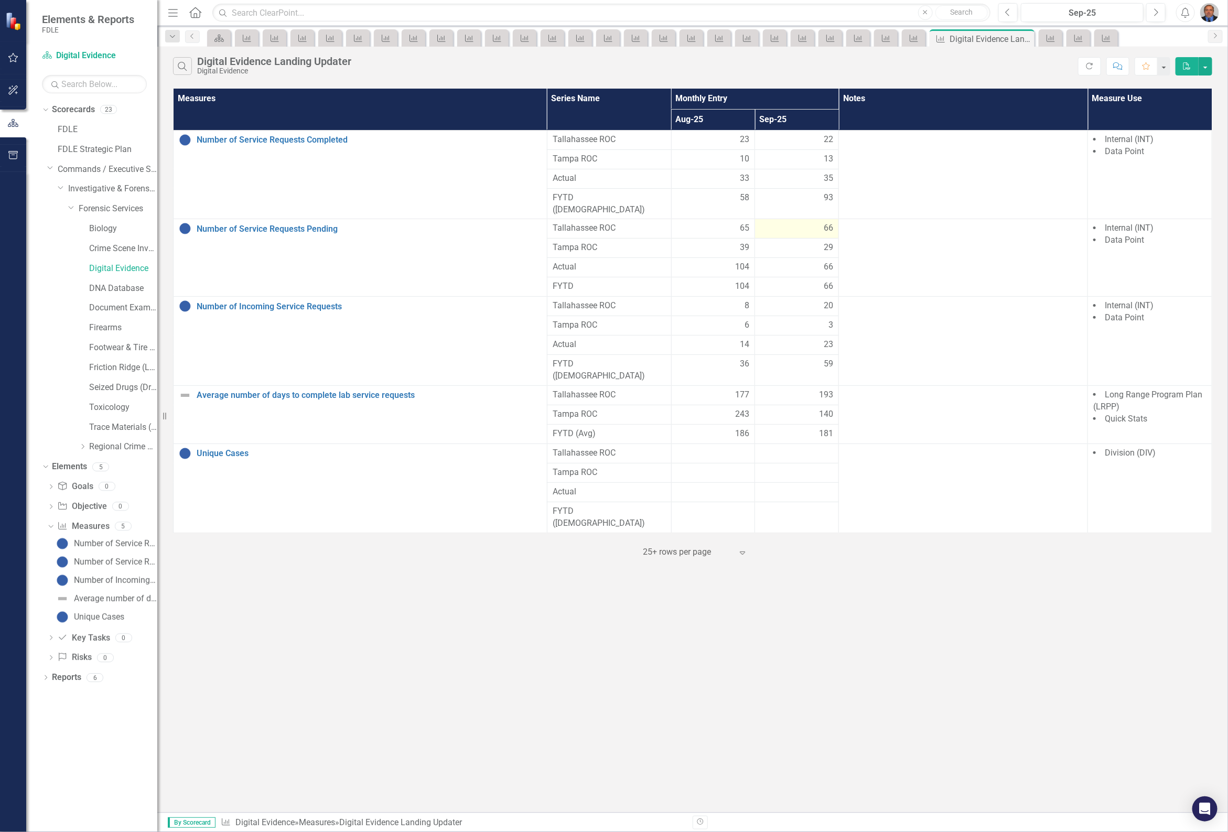
click at [819, 219] on td "66" at bounding box center [797, 228] width 84 height 19
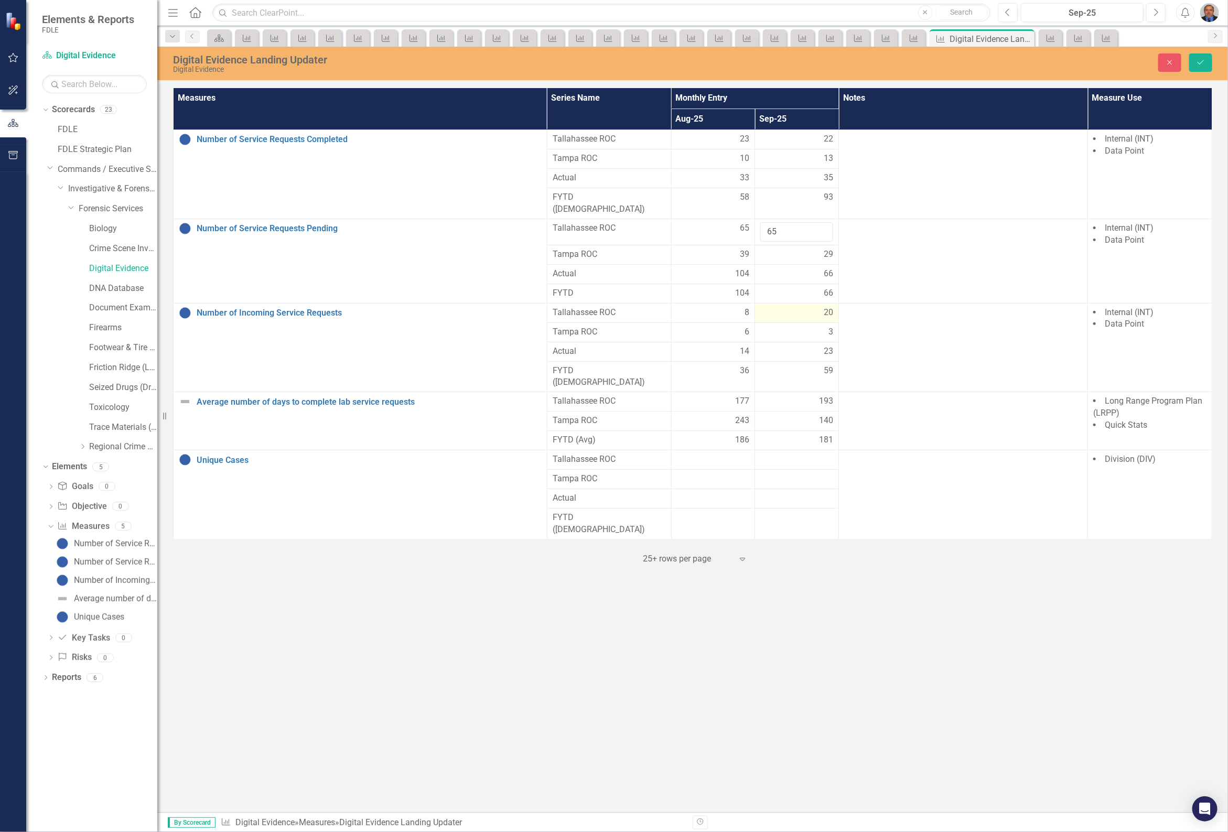
type input "65"
click at [818, 307] on div "20" at bounding box center [796, 313] width 73 height 12
type input "1"
type input "22"
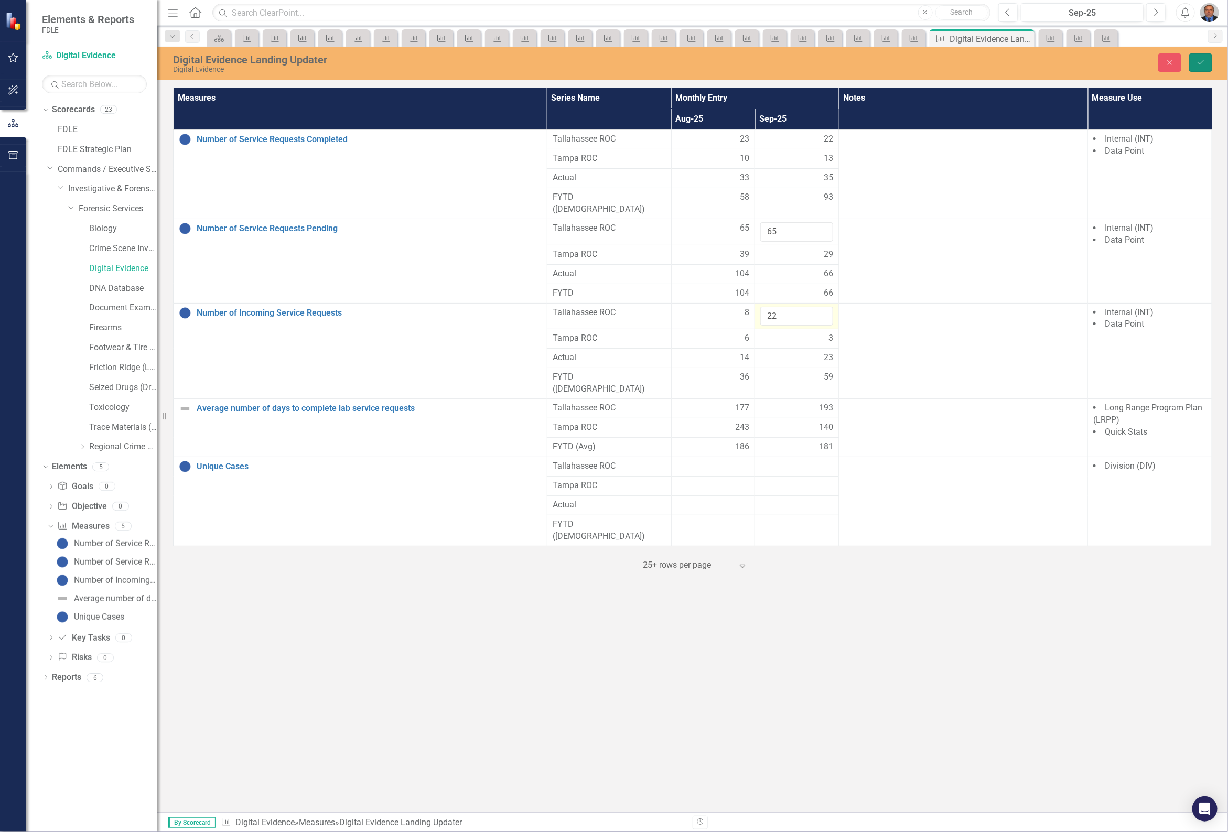
click at [1203, 59] on icon "Save" at bounding box center [1200, 62] width 9 height 7
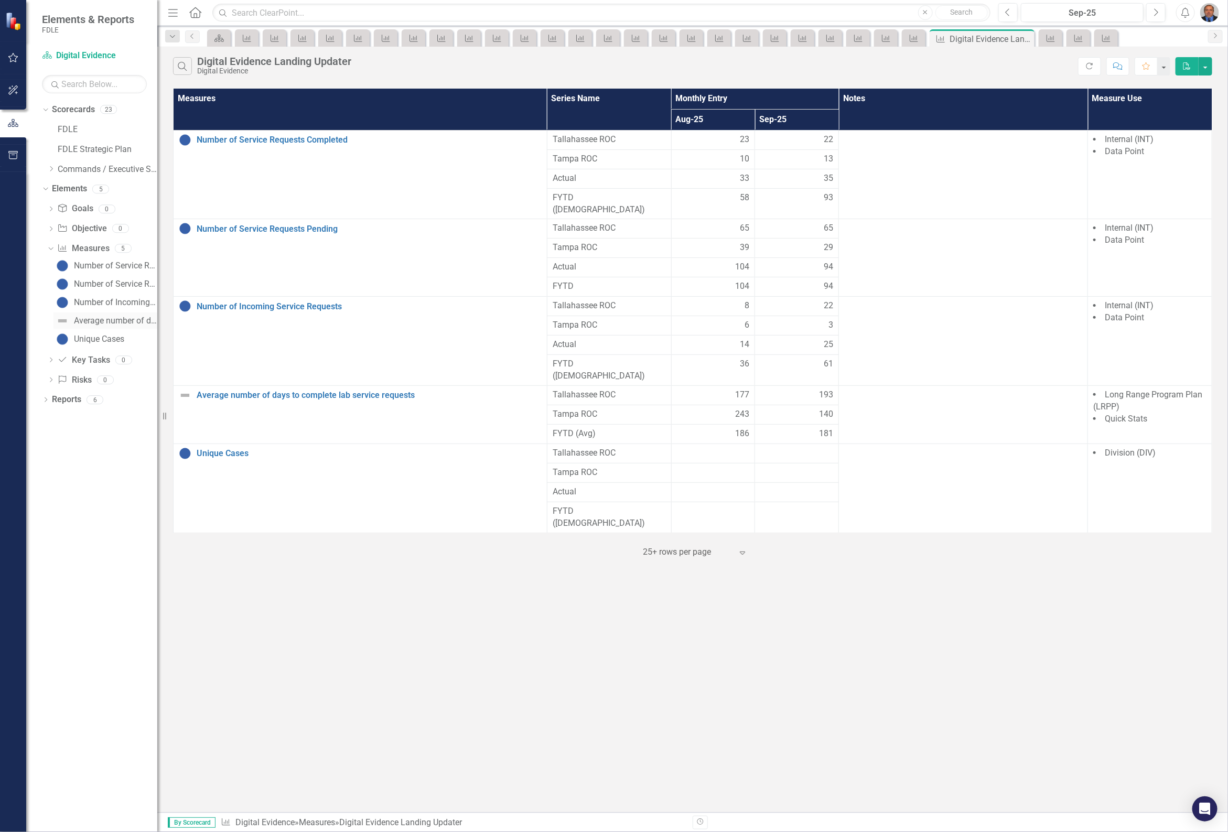
click at [95, 322] on div "Average number of days to complete lab service requests" at bounding box center [115, 320] width 83 height 9
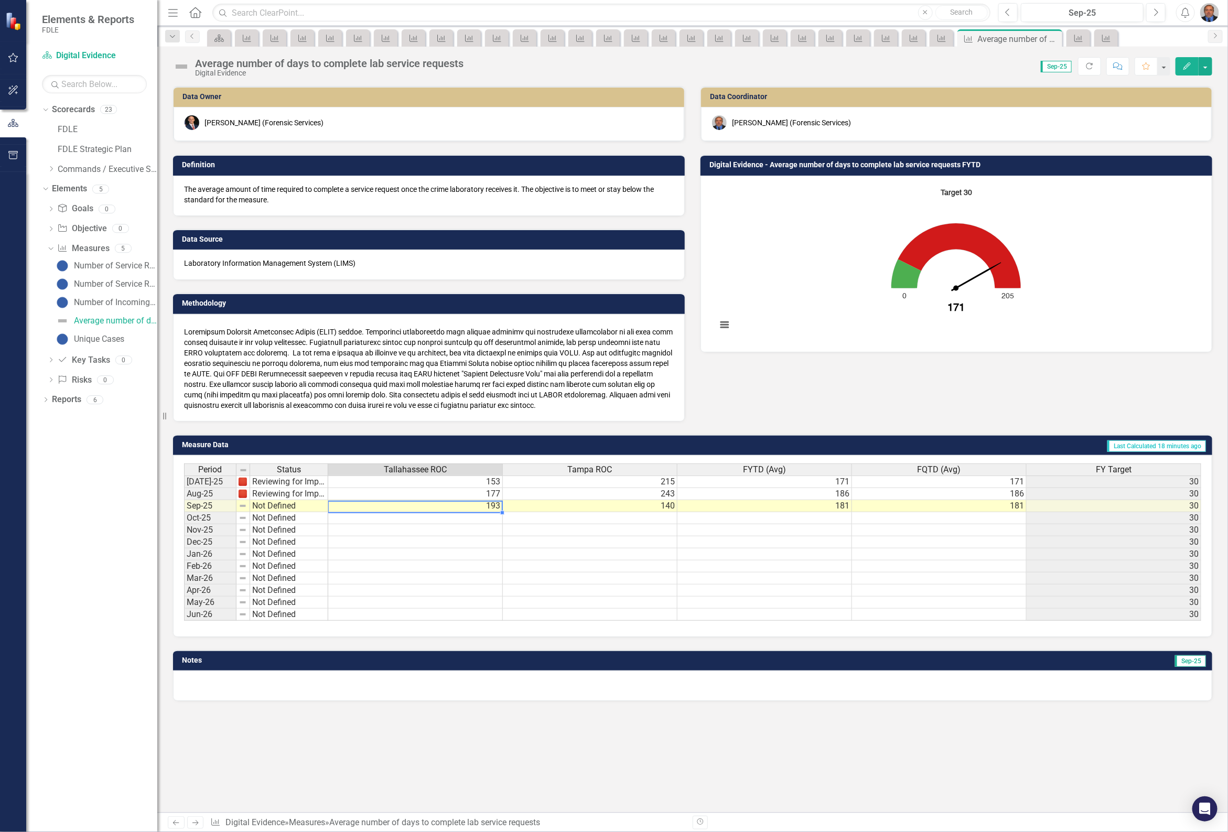
click at [487, 502] on td "193" at bounding box center [415, 506] width 175 height 12
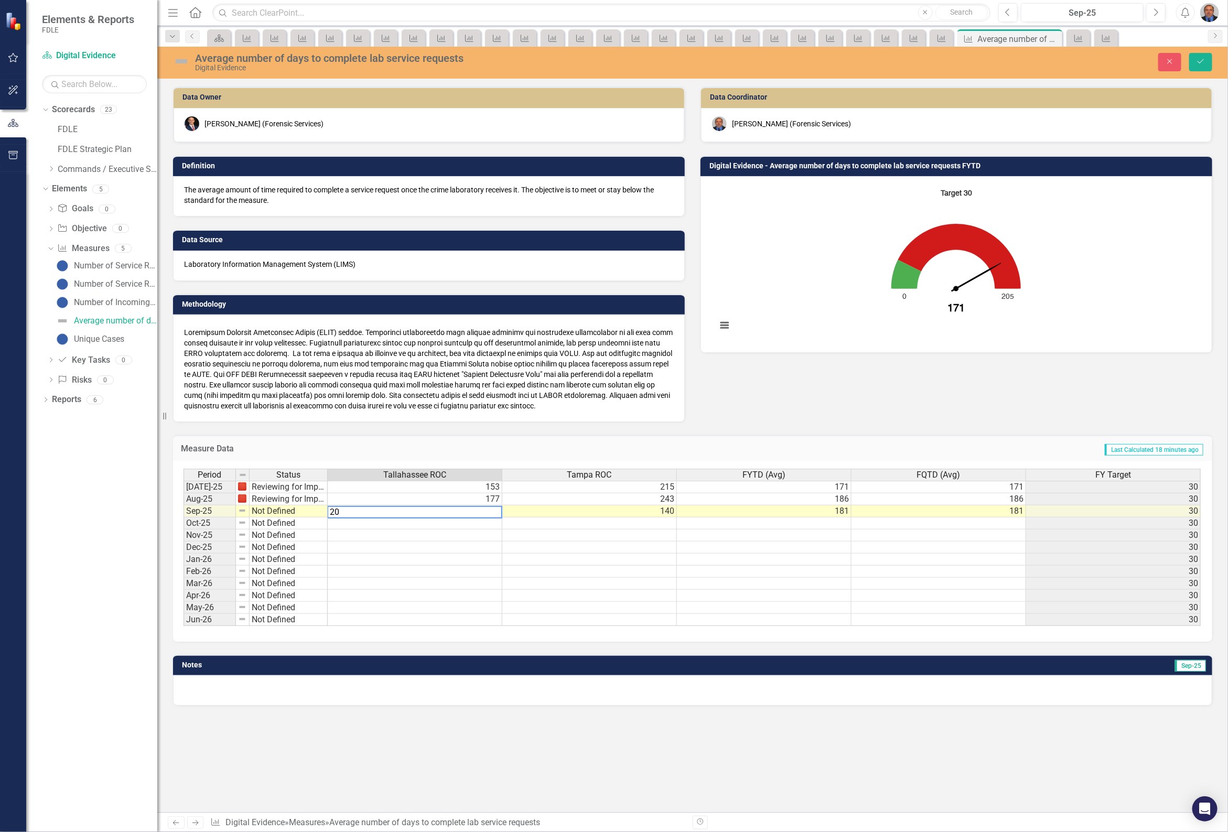
type textarea "209"
click at [55, 168] on icon "Dropdown" at bounding box center [51, 169] width 8 height 6
click at [64, 192] on div "Dropdown" at bounding box center [62, 188] width 8 height 9
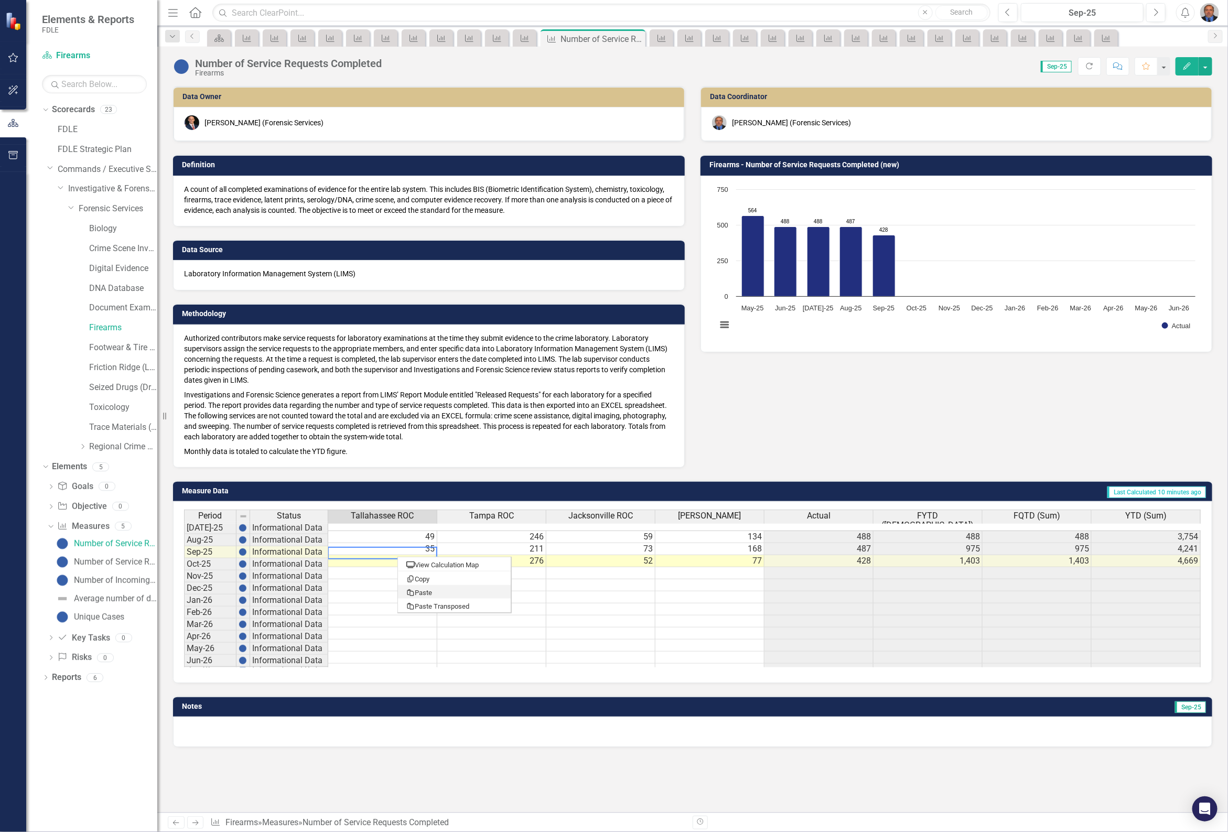
type textarea "20"
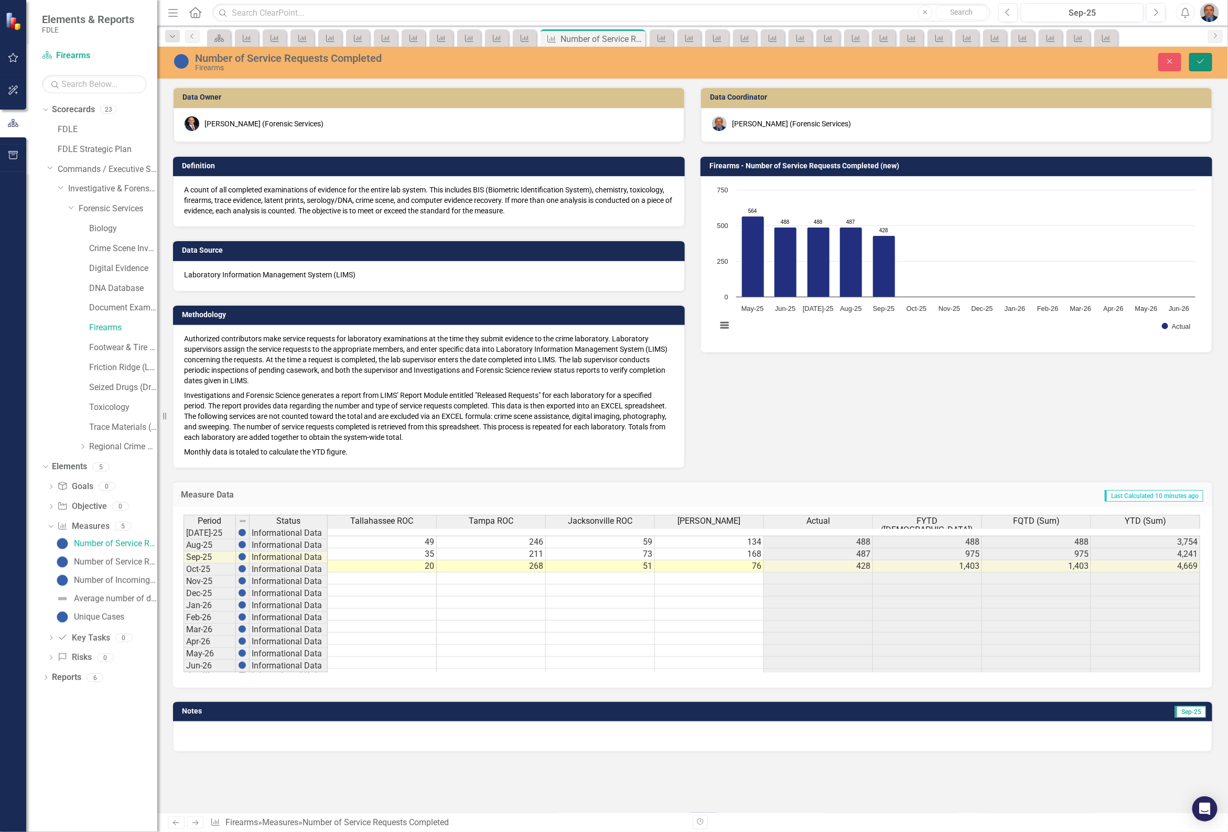
click at [1203, 62] on icon "Save" at bounding box center [1200, 61] width 9 height 7
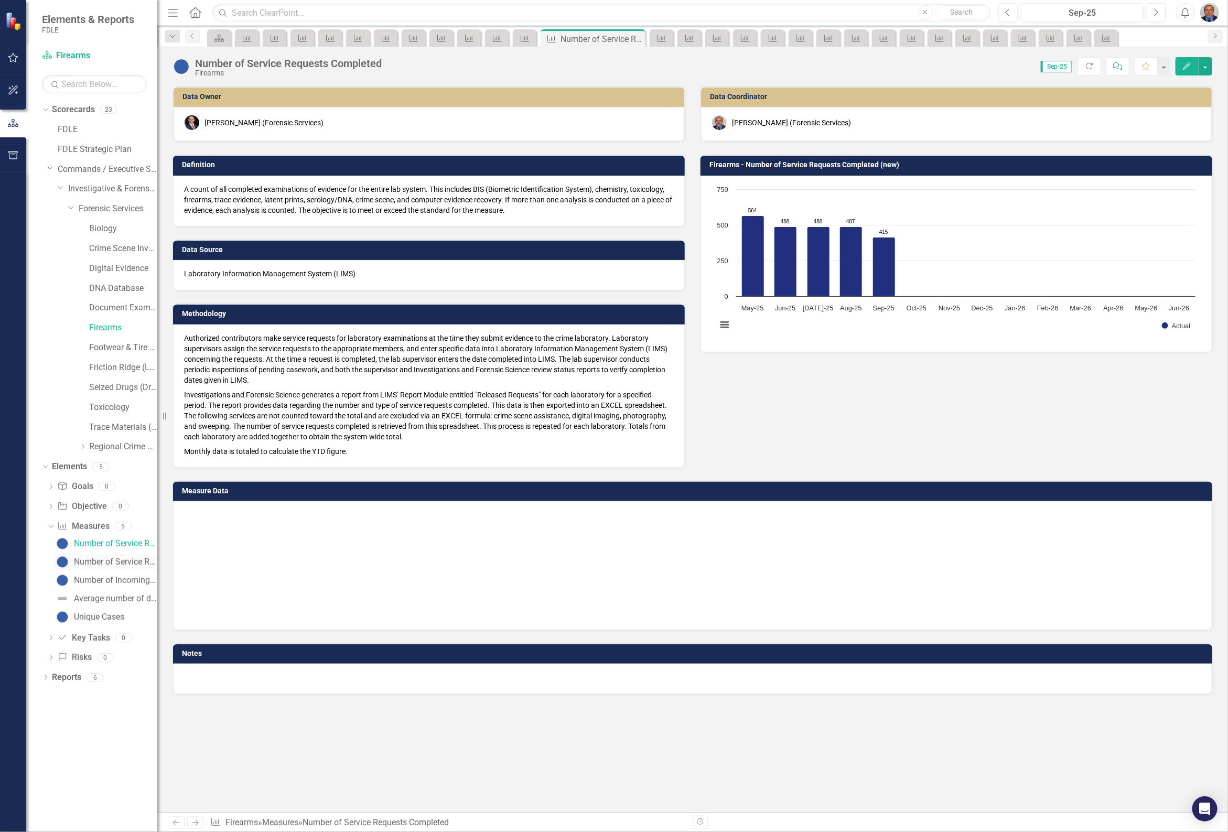
click at [92, 562] on div "Dropdown Scorecards 23 FDLE FDLE Strategic Plan Dropdown Commands / Executive S…" at bounding box center [91, 466] width 131 height 731
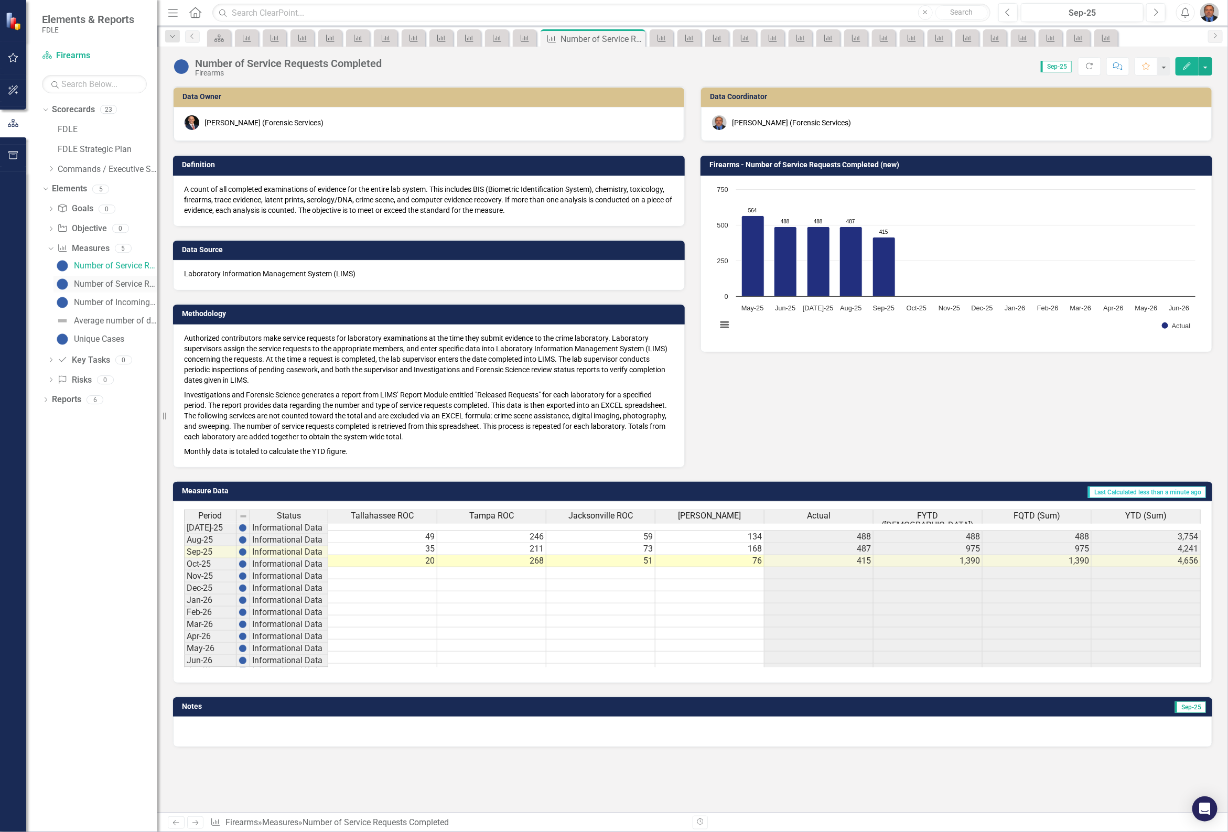
click at [109, 285] on div "Number of Service Requests Pending" at bounding box center [115, 283] width 83 height 9
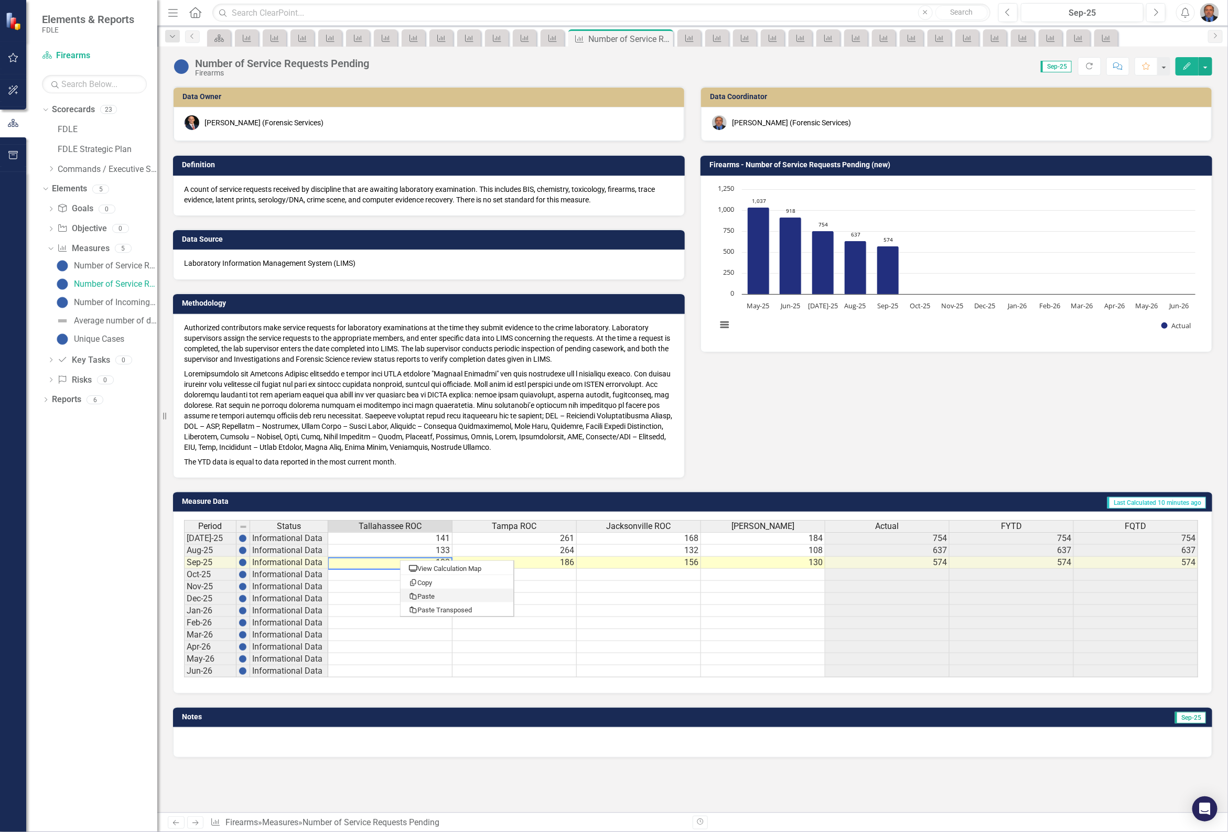
type textarea "95"
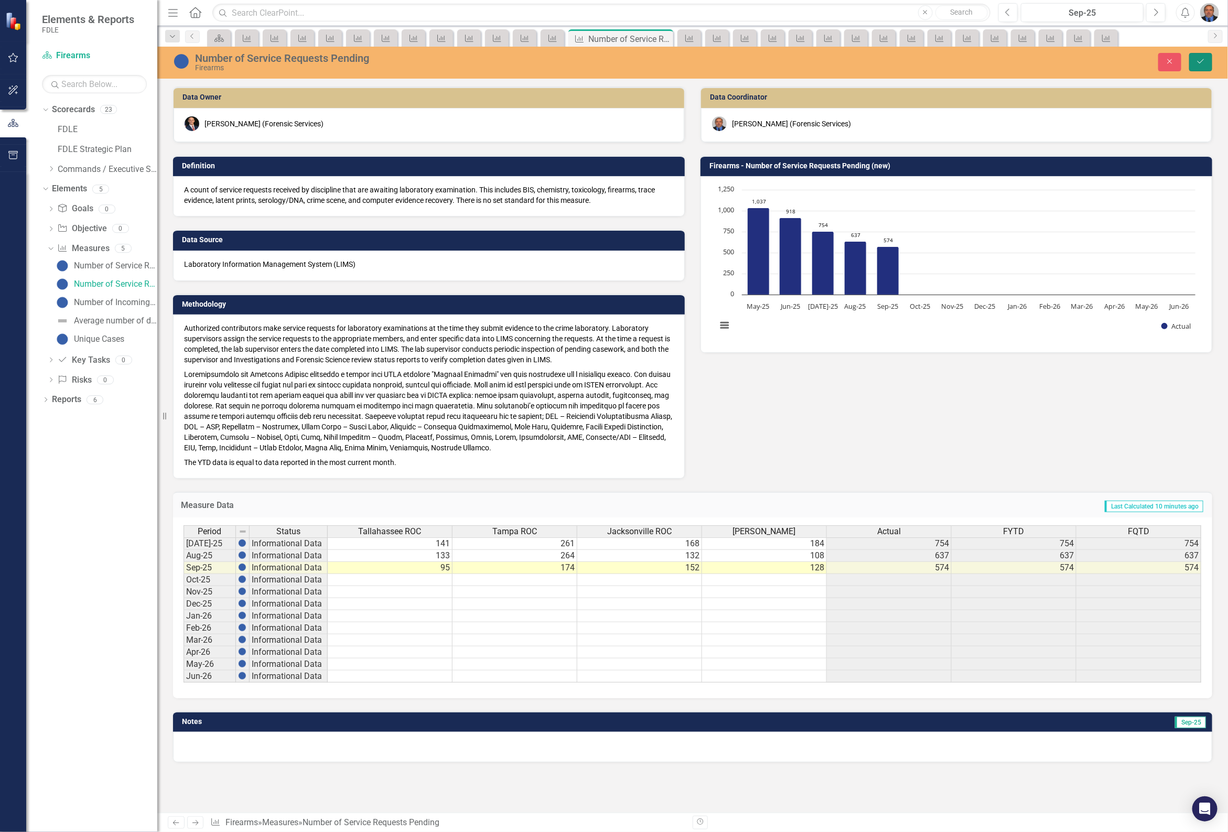
click at [1196, 60] on icon "Save" at bounding box center [1200, 61] width 9 height 7
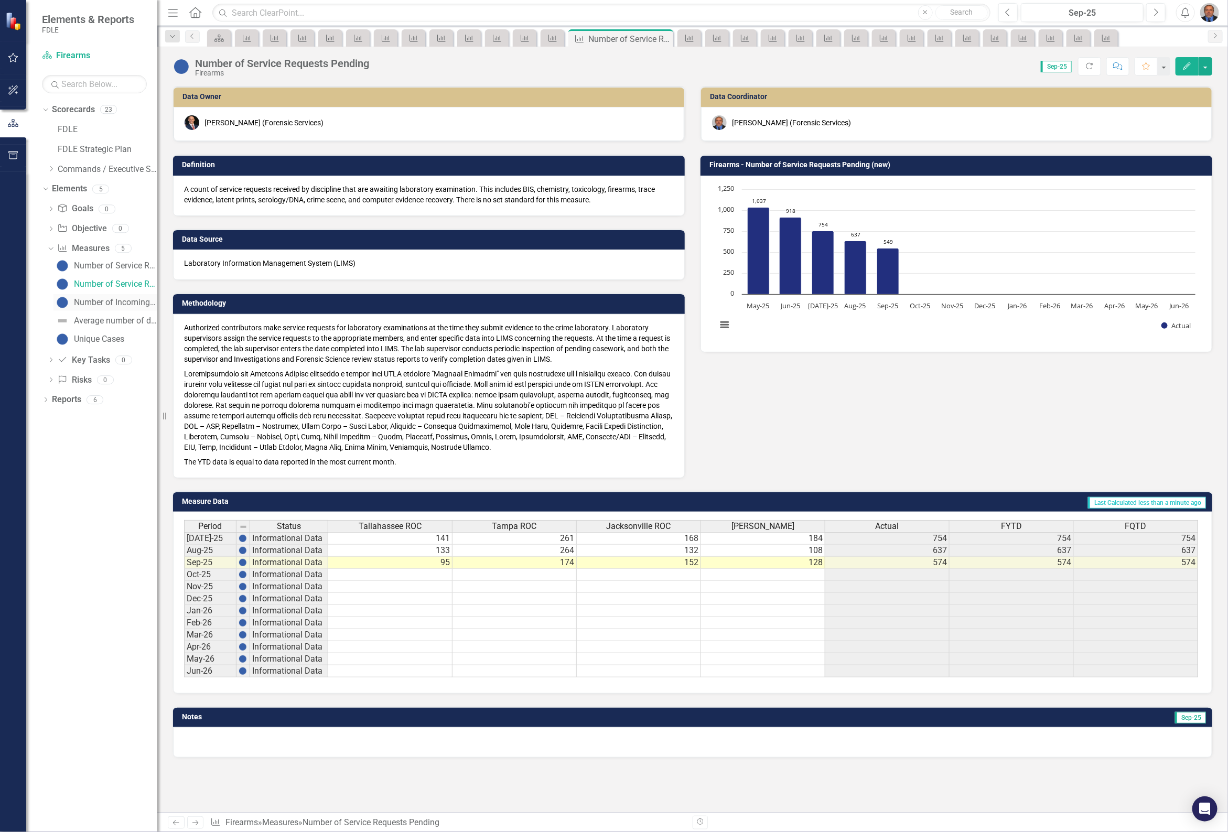
click at [136, 304] on div "Number of Incoming Service Requests" at bounding box center [115, 302] width 83 height 9
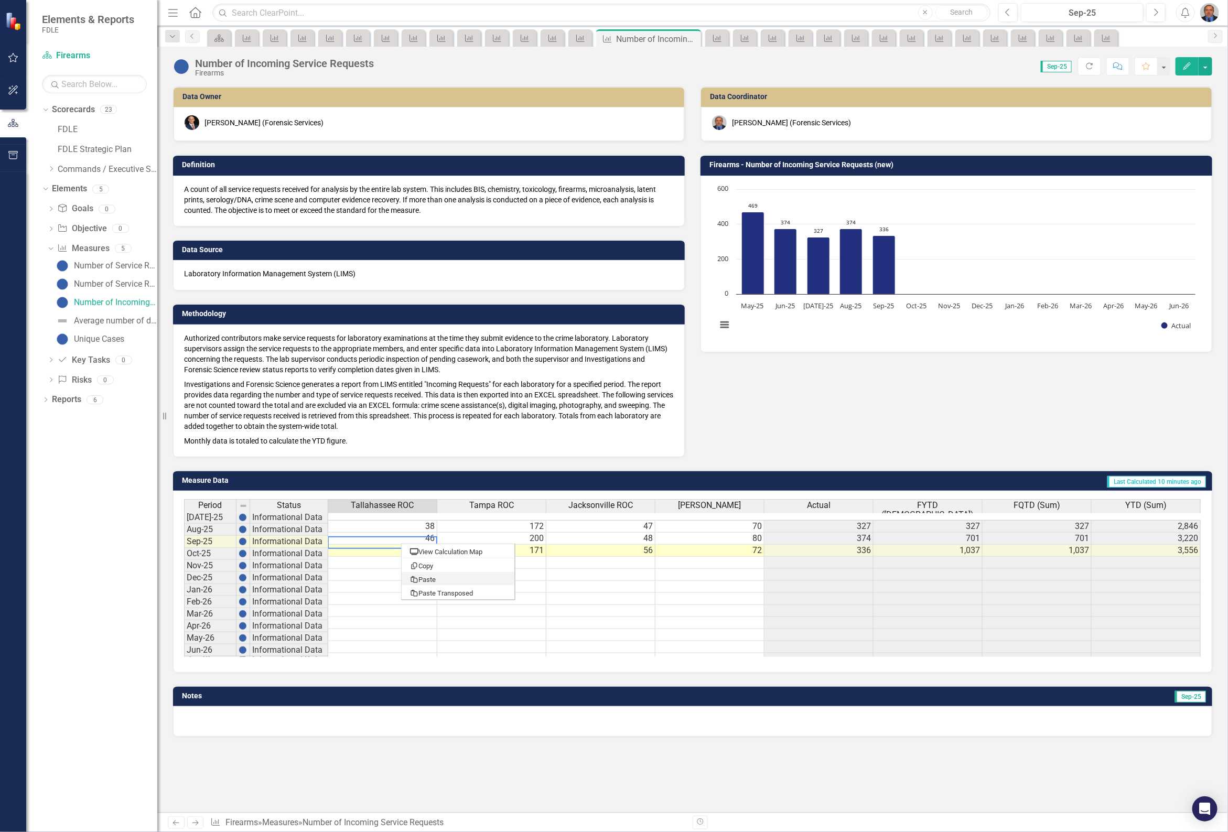
type textarea "34"
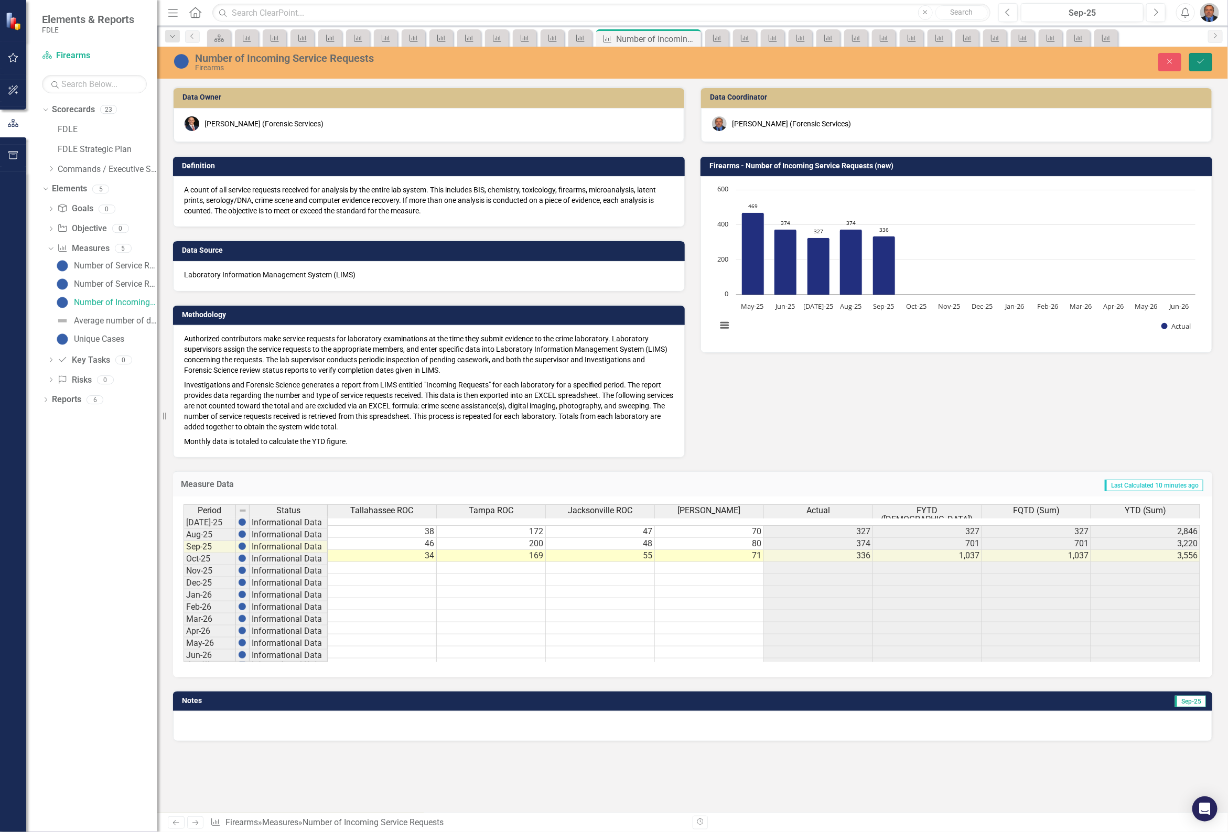
click at [1203, 61] on icon "Save" at bounding box center [1200, 61] width 9 height 7
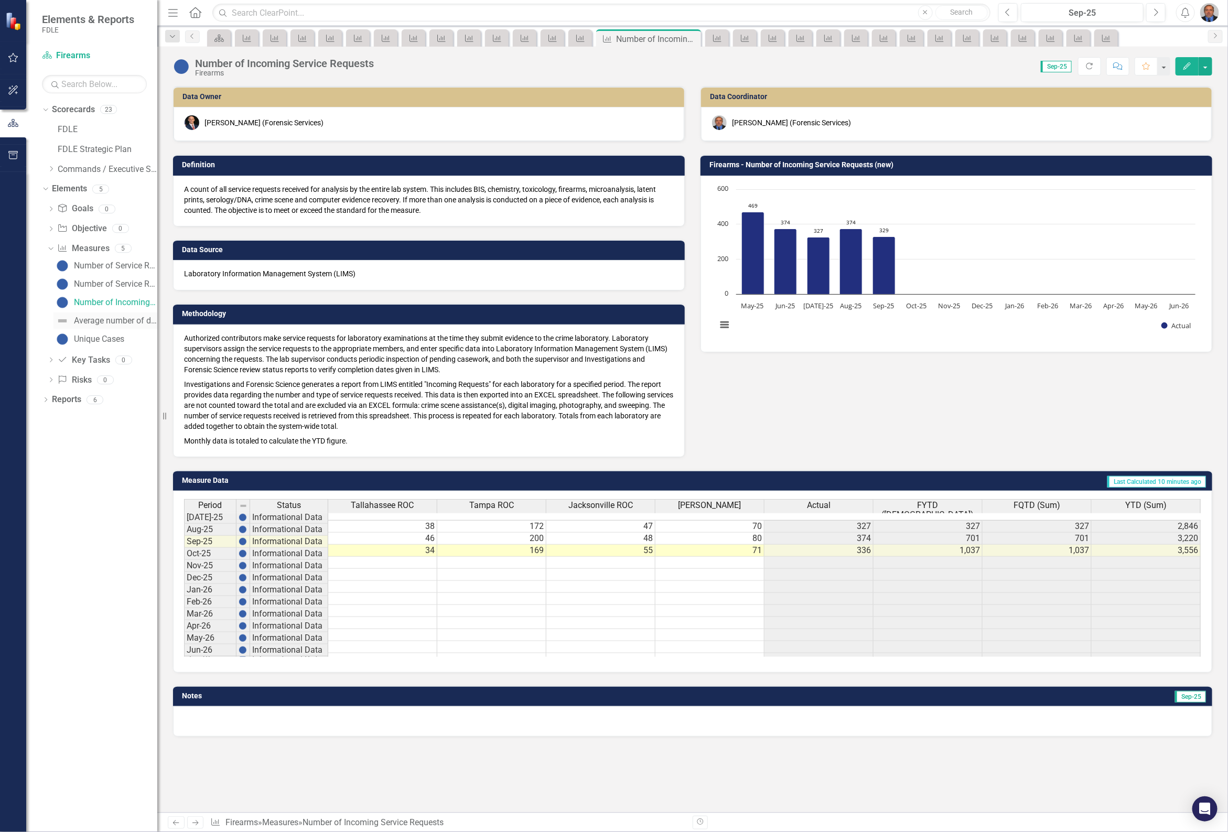
click at [116, 321] on div "Average number of days to complete lab service requests" at bounding box center [115, 320] width 83 height 9
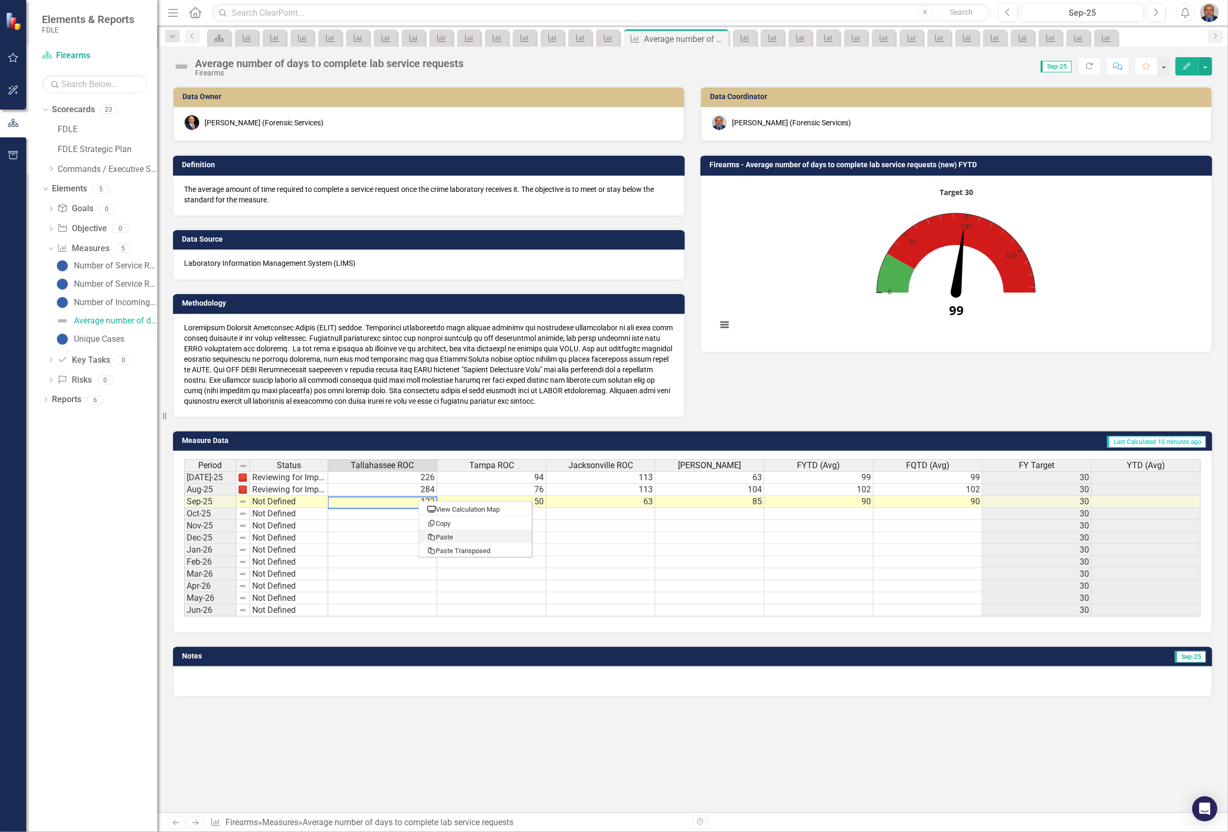
type textarea "114"
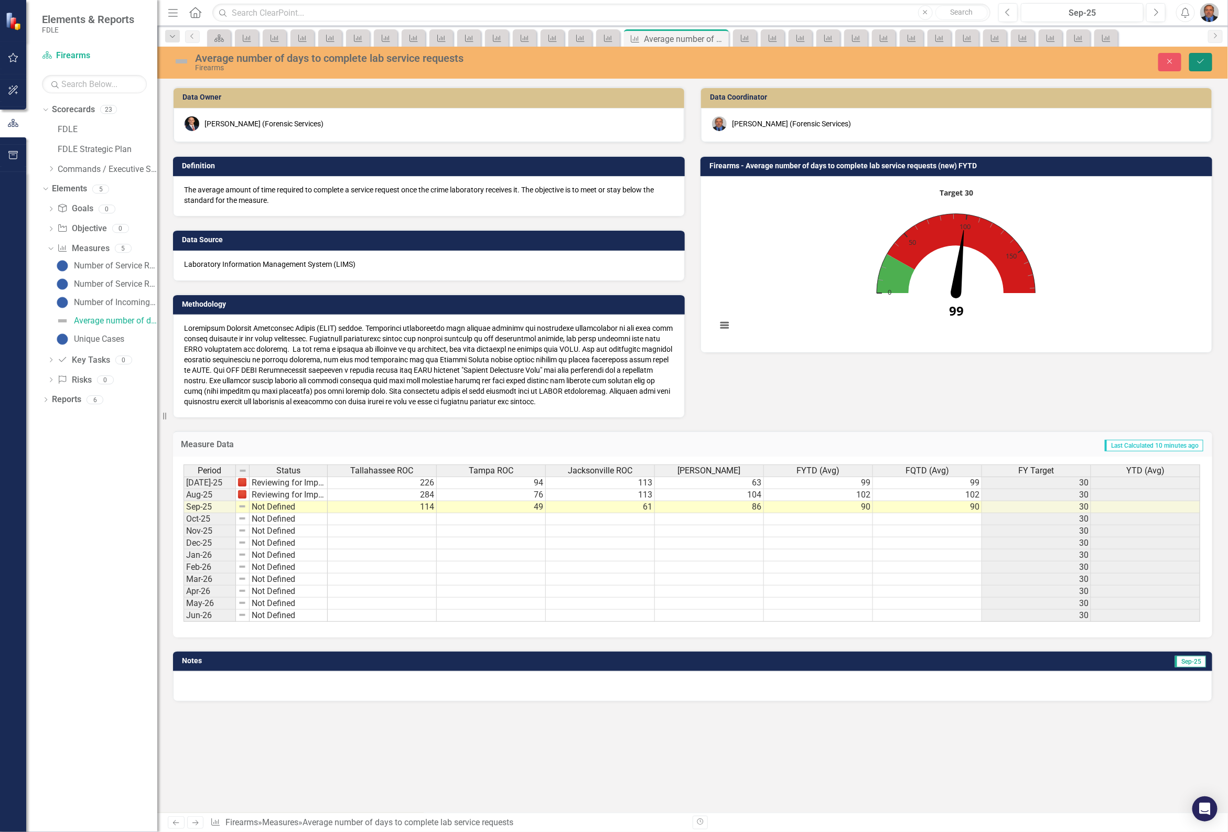
click at [1199, 61] on icon "Save" at bounding box center [1200, 61] width 9 height 7
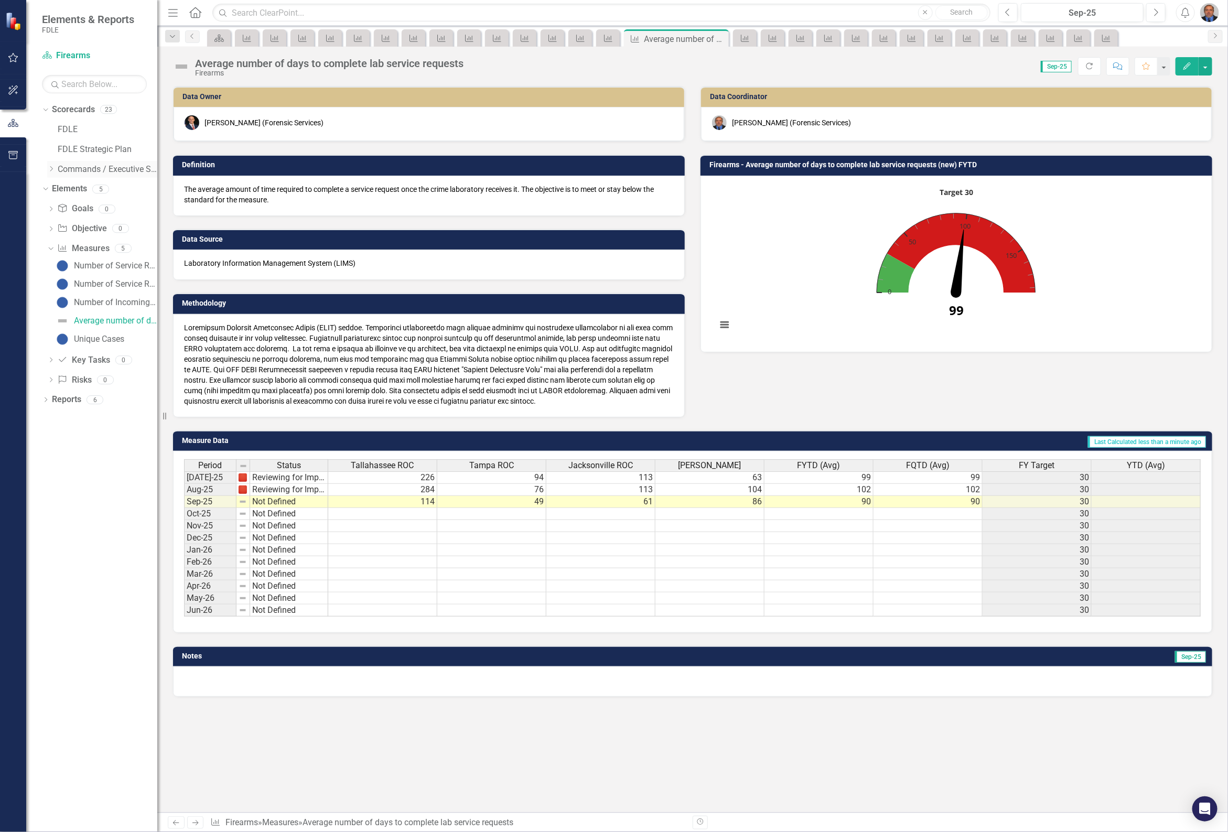
click at [49, 168] on icon "Dropdown" at bounding box center [51, 169] width 8 height 6
click at [59, 187] on icon "Dropdown" at bounding box center [62, 189] width 8 height 6
click at [78, 205] on div "Dropdown" at bounding box center [73, 208] width 10 height 9
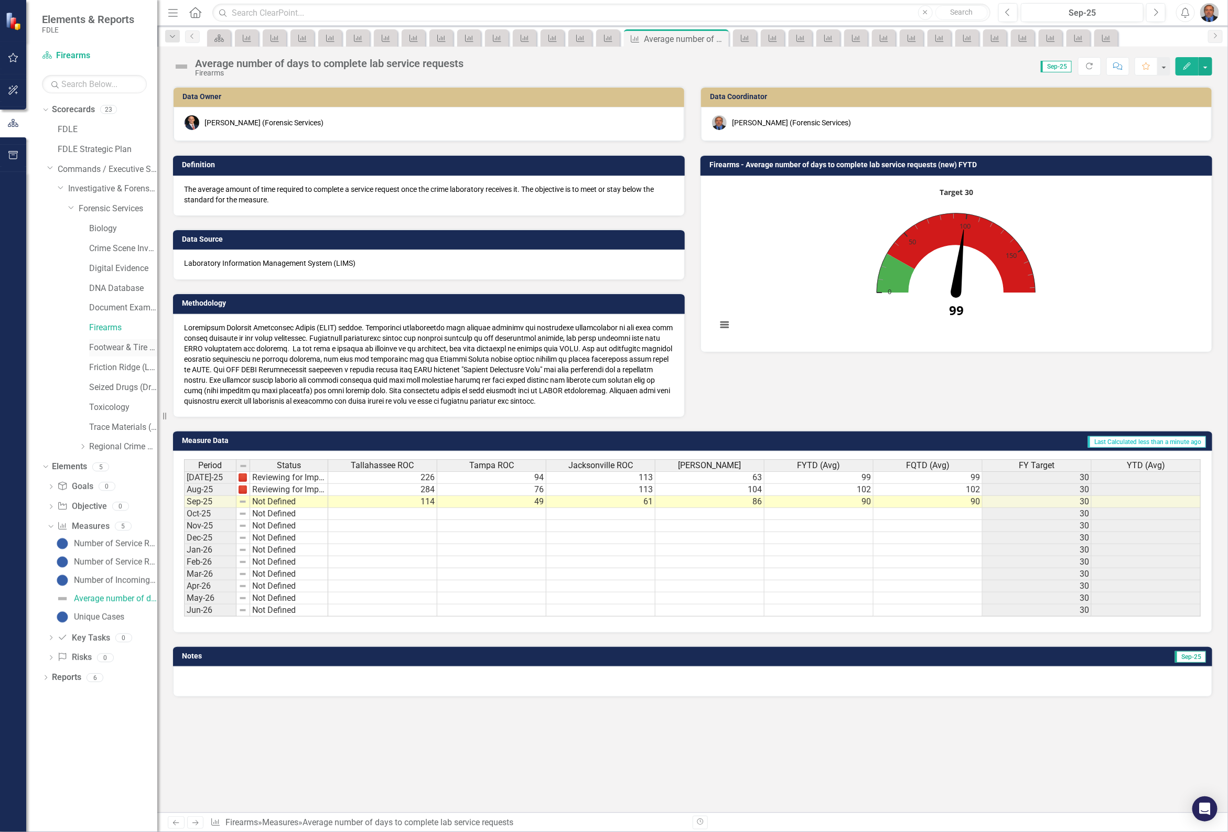
click at [119, 346] on link "Footwear & Tire (Impression Evidence)" at bounding box center [123, 348] width 68 height 12
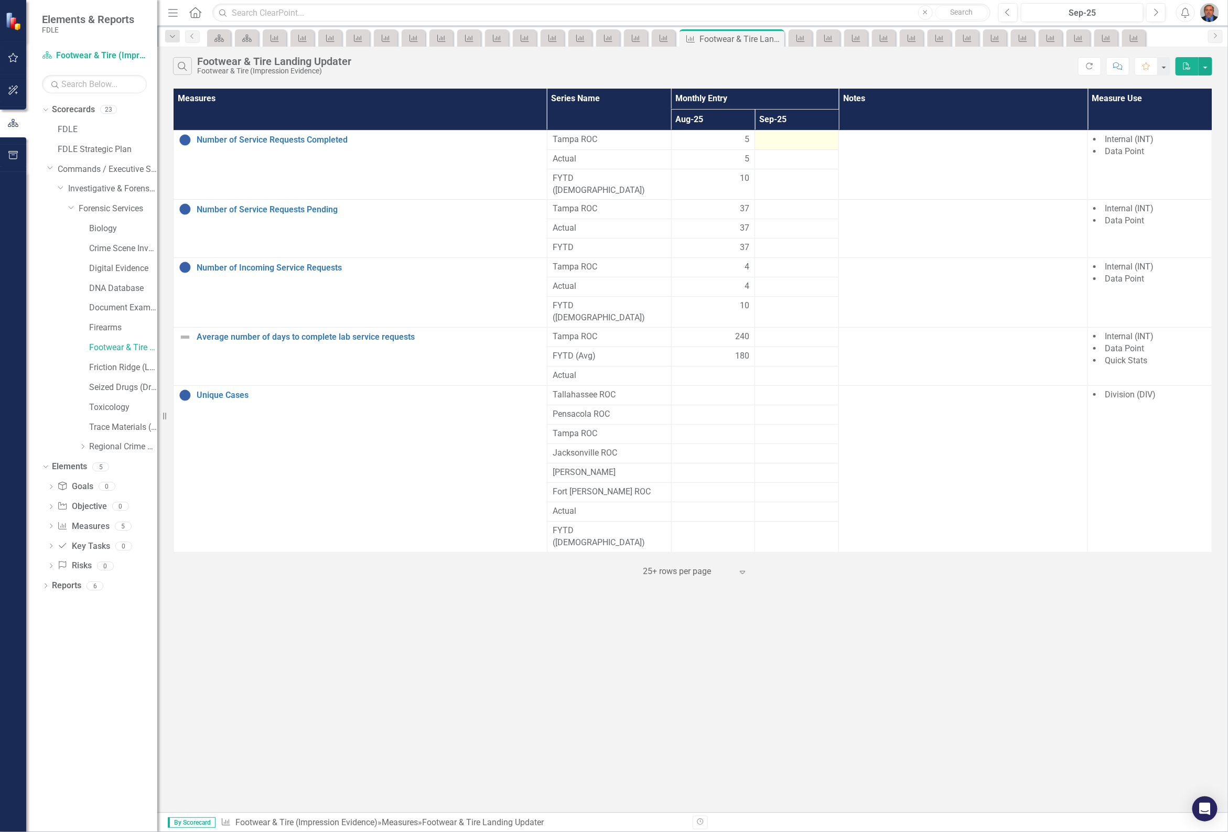
click at [788, 145] on div at bounding box center [796, 140] width 73 height 13
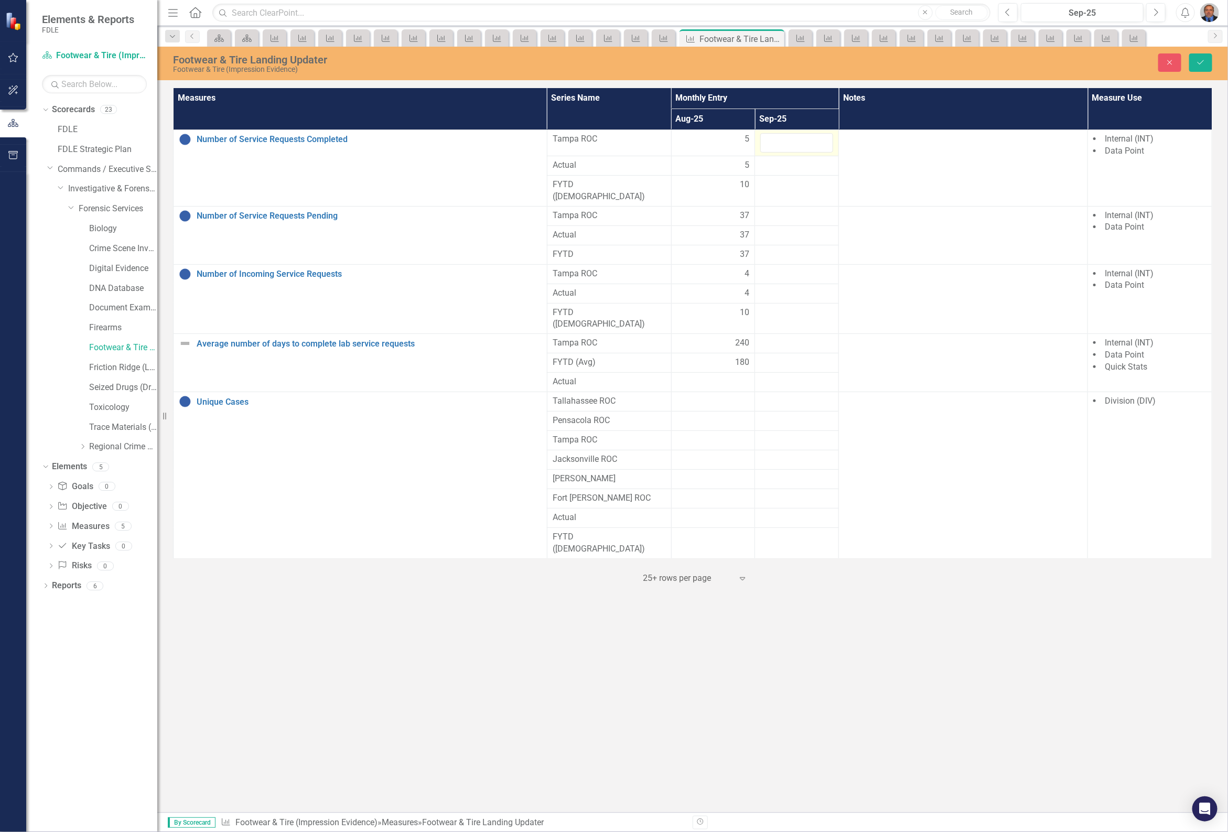
click at [788, 145] on input "number" at bounding box center [796, 142] width 73 height 19
type input "11"
click at [785, 210] on div at bounding box center [796, 216] width 73 height 13
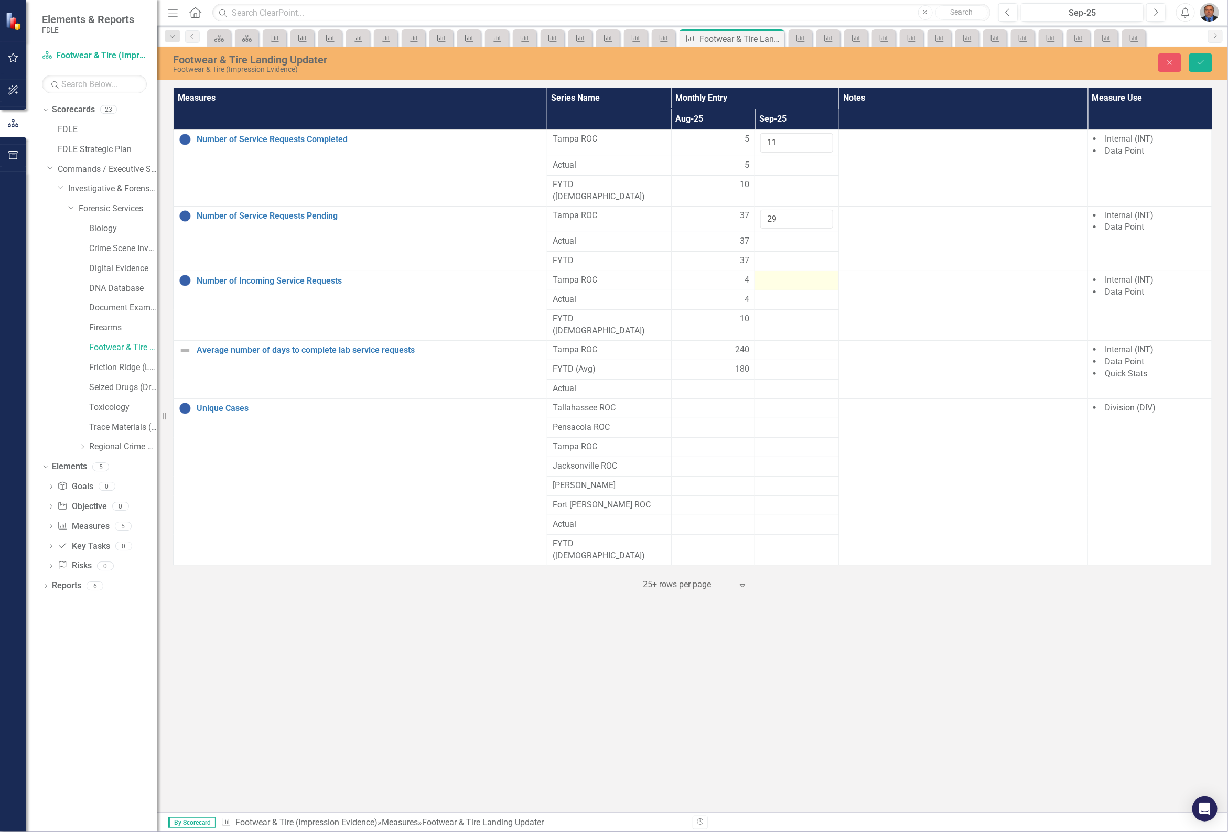
type input "29"
click at [798, 279] on td at bounding box center [797, 280] width 84 height 19
type input "3"
click at [1197, 59] on icon "Save" at bounding box center [1200, 62] width 9 height 7
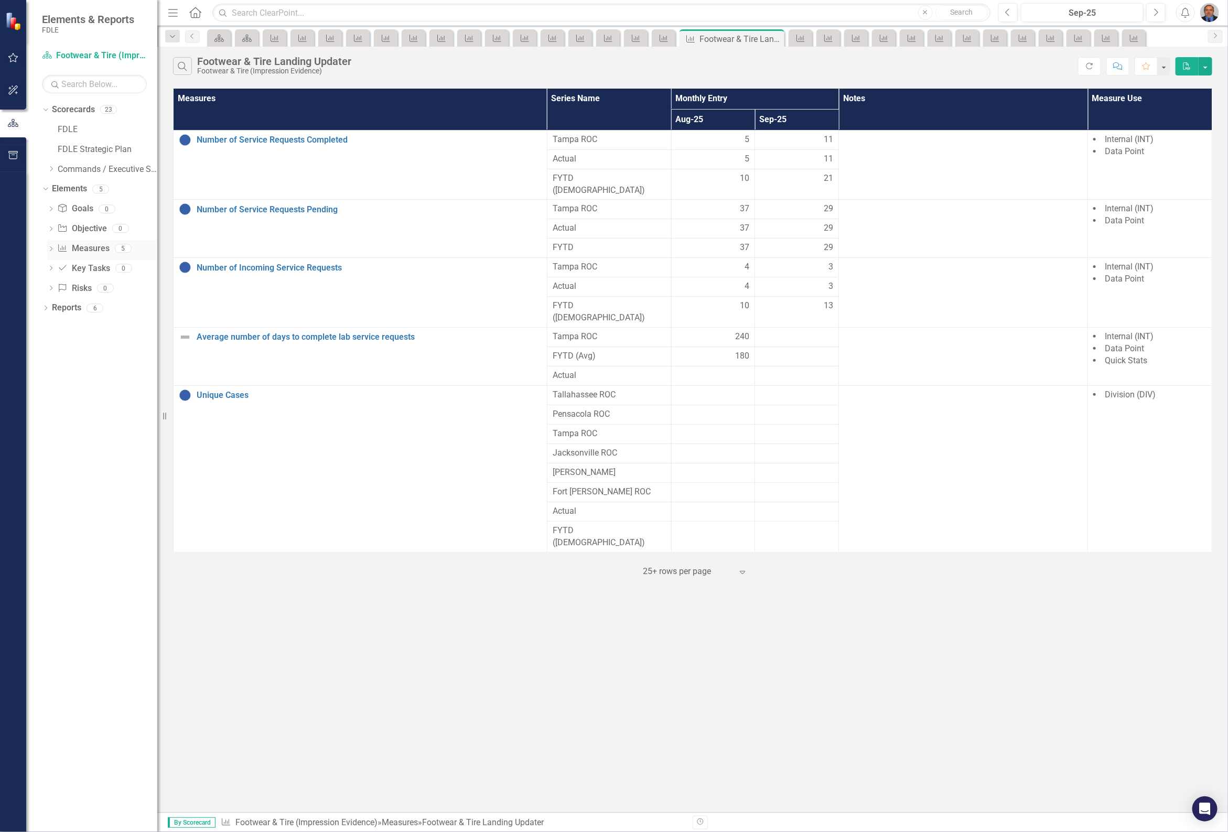
click at [50, 249] on icon "Dropdown" at bounding box center [50, 250] width 7 height 6
click at [88, 318] on div "Average number of days to complete lab service requests" at bounding box center [115, 320] width 83 height 9
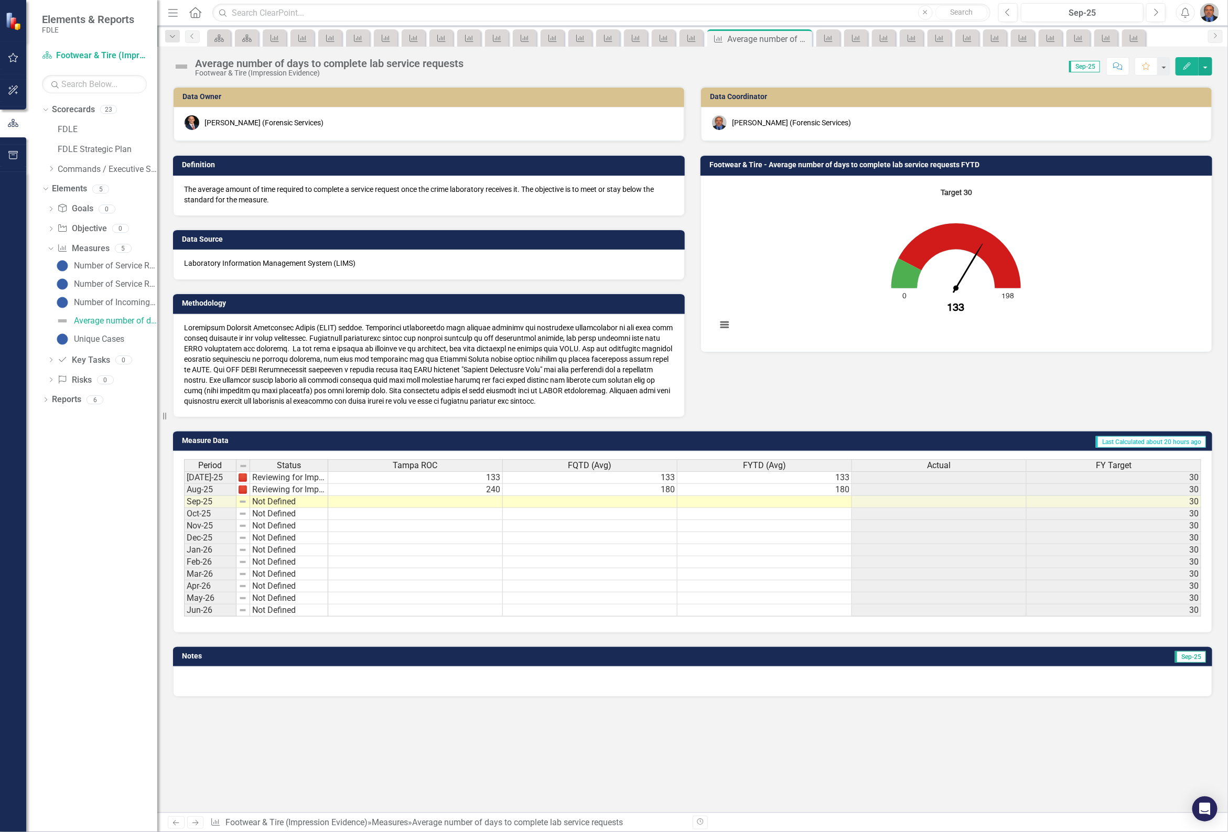
click at [482, 502] on td at bounding box center [415, 502] width 175 height 12
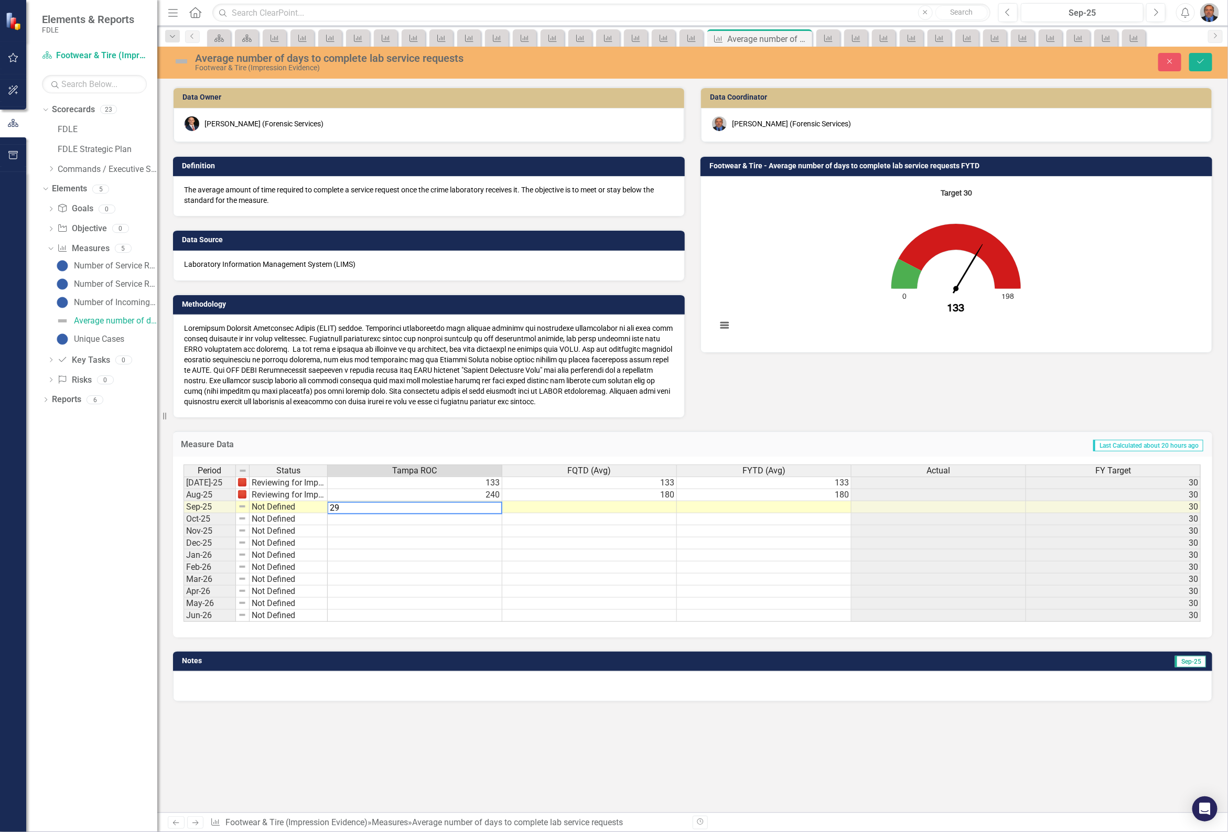
type textarea "294"
click at [667, 510] on td at bounding box center [589, 507] width 175 height 12
type textarea "234"
click at [1201, 61] on icon "Save" at bounding box center [1200, 61] width 9 height 7
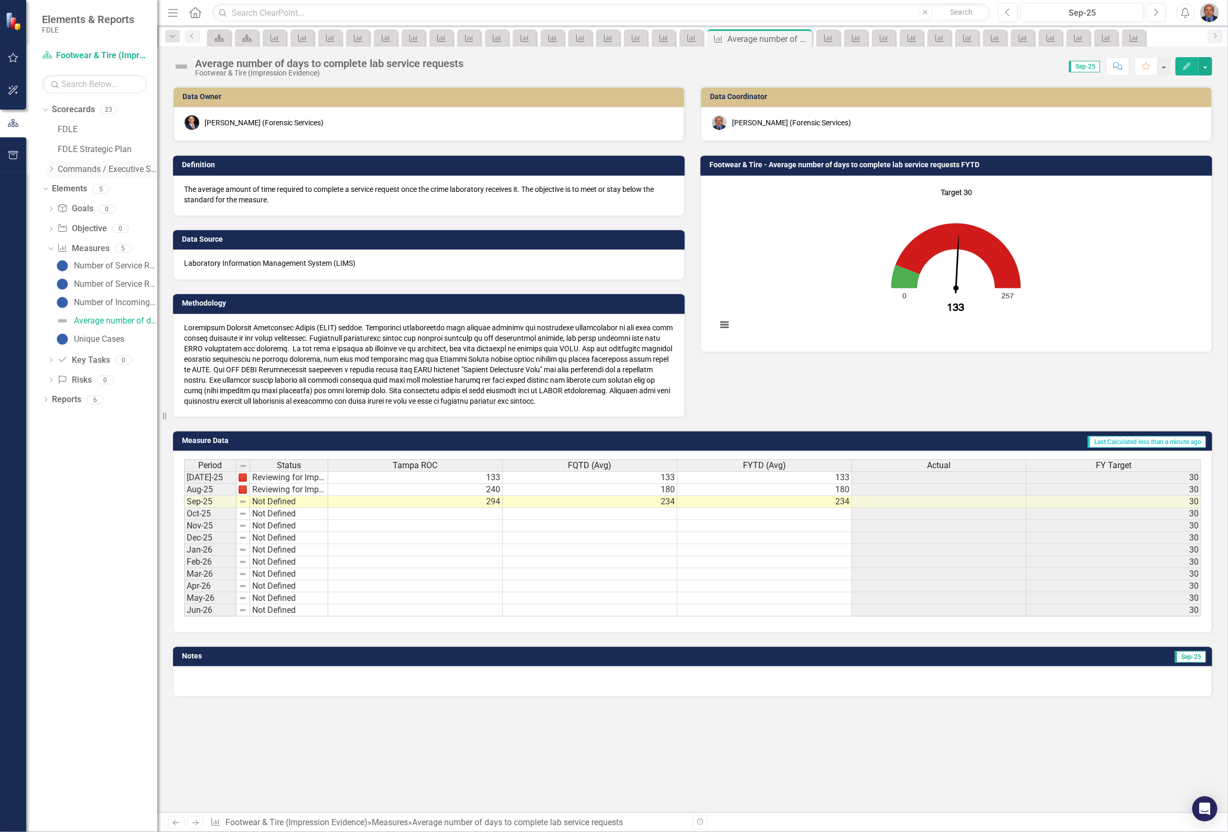
click at [52, 168] on icon "Dropdown" at bounding box center [51, 169] width 8 height 6
click at [61, 189] on icon "Dropdown" at bounding box center [62, 189] width 8 height 6
click at [74, 208] on icon "Dropdown" at bounding box center [72, 208] width 8 height 6
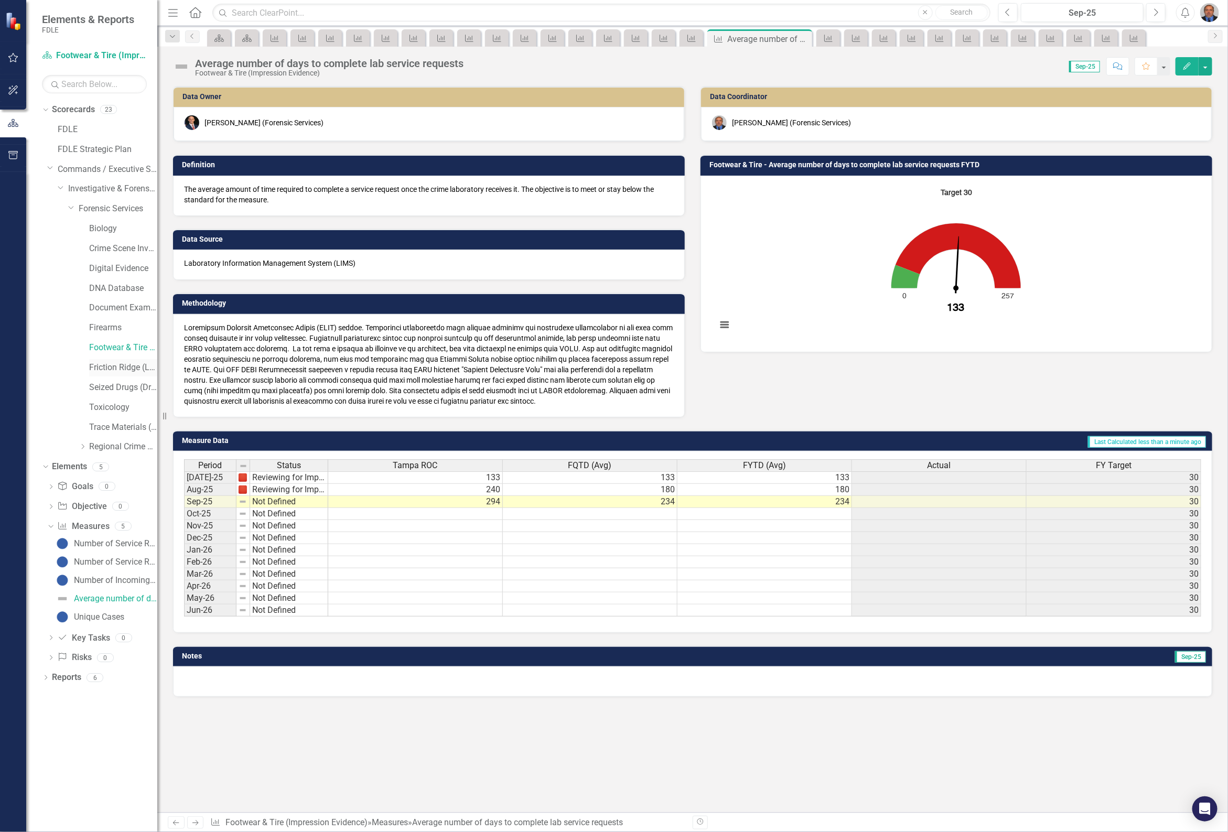
click at [118, 370] on link "Friction Ridge (Latent Prints)" at bounding box center [123, 368] width 68 height 12
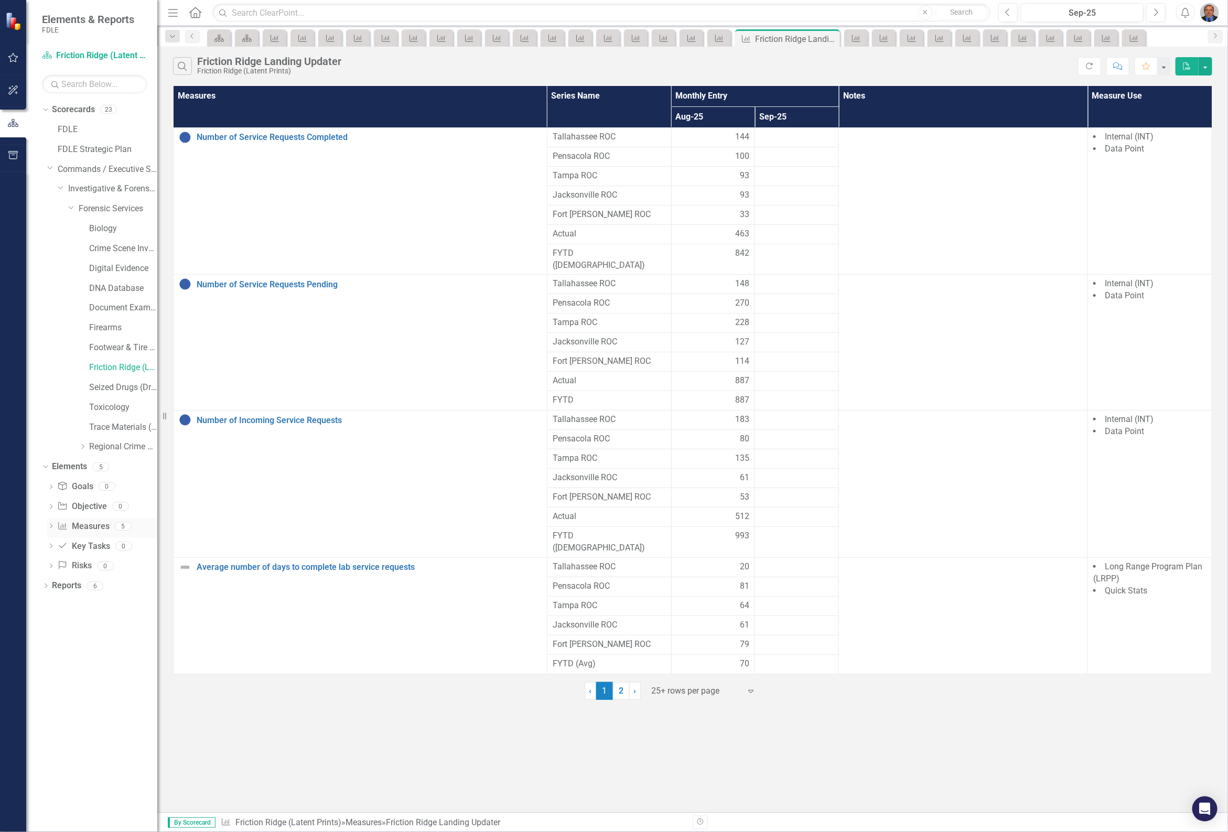
click at [53, 528] on icon "Dropdown" at bounding box center [50, 527] width 7 height 6
drag, startPoint x: 64, startPoint y: 545, endPoint x: 134, endPoint y: 557, distance: 71.2
click at [64, 545] on img at bounding box center [62, 543] width 13 height 13
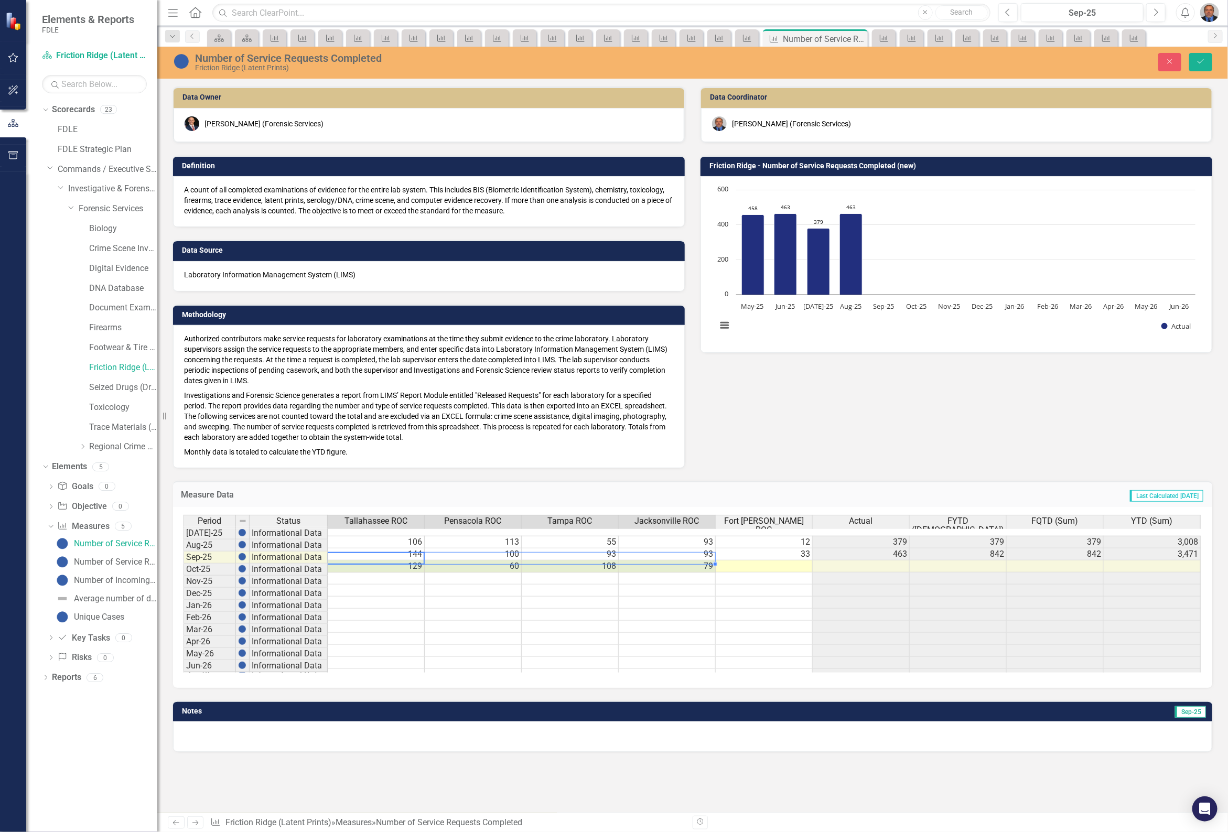
click at [798, 560] on td at bounding box center [763, 566] width 97 height 12
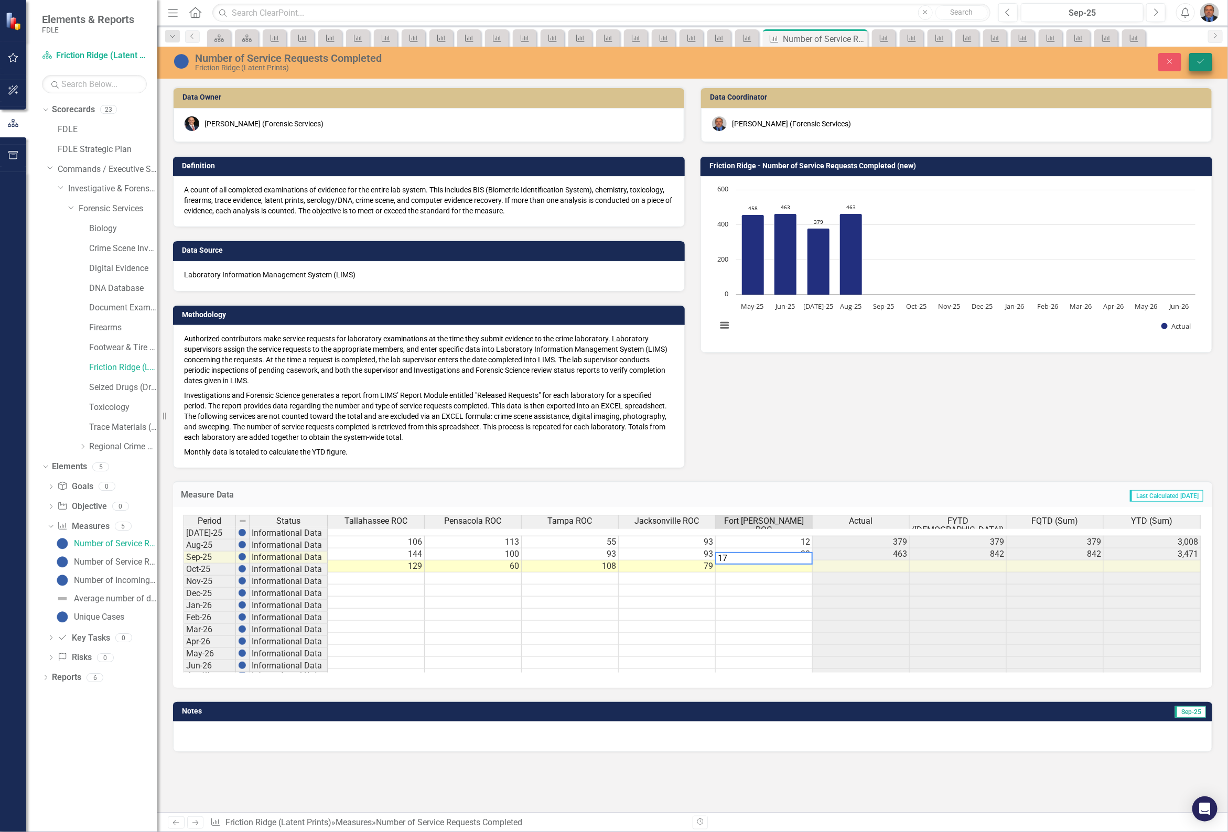
type textarea "17"
click at [1193, 63] on button "Save" at bounding box center [1200, 62] width 23 height 18
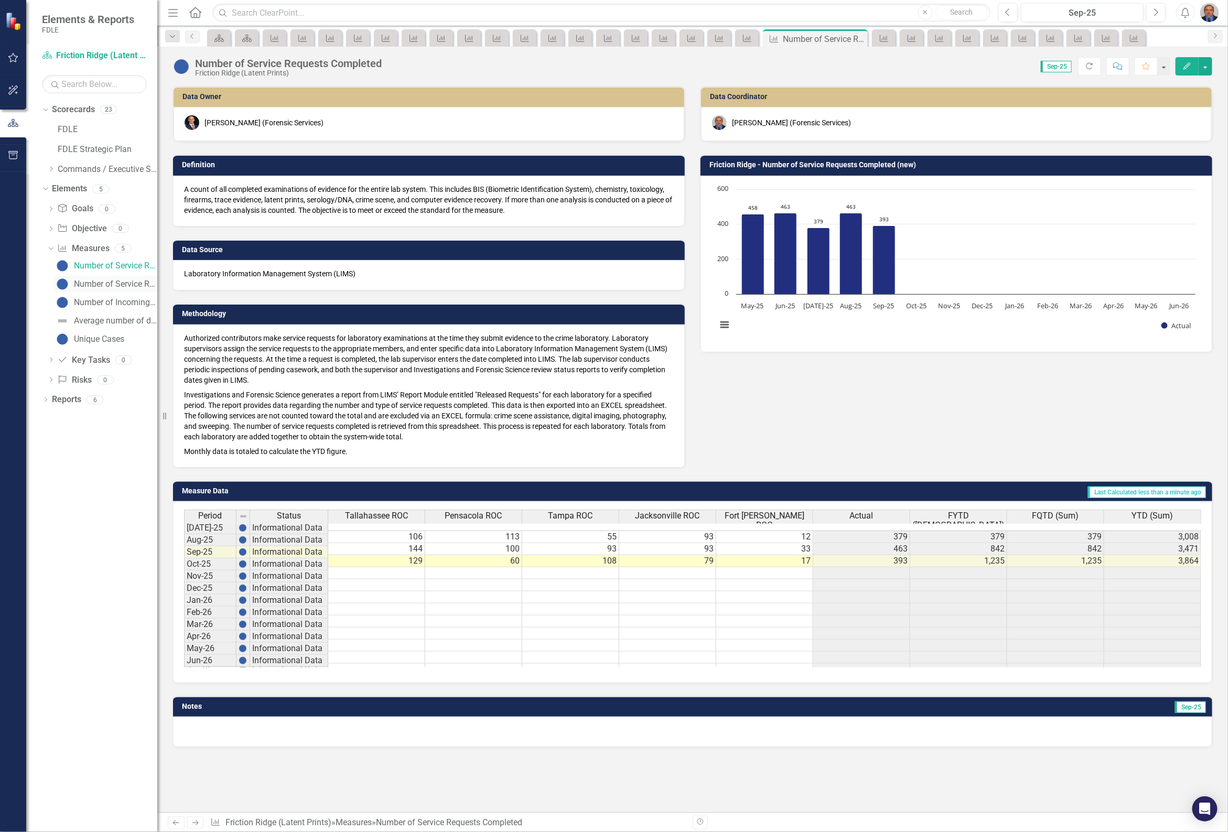
click at [111, 286] on div "Number of Service Requests Pending" at bounding box center [115, 283] width 83 height 9
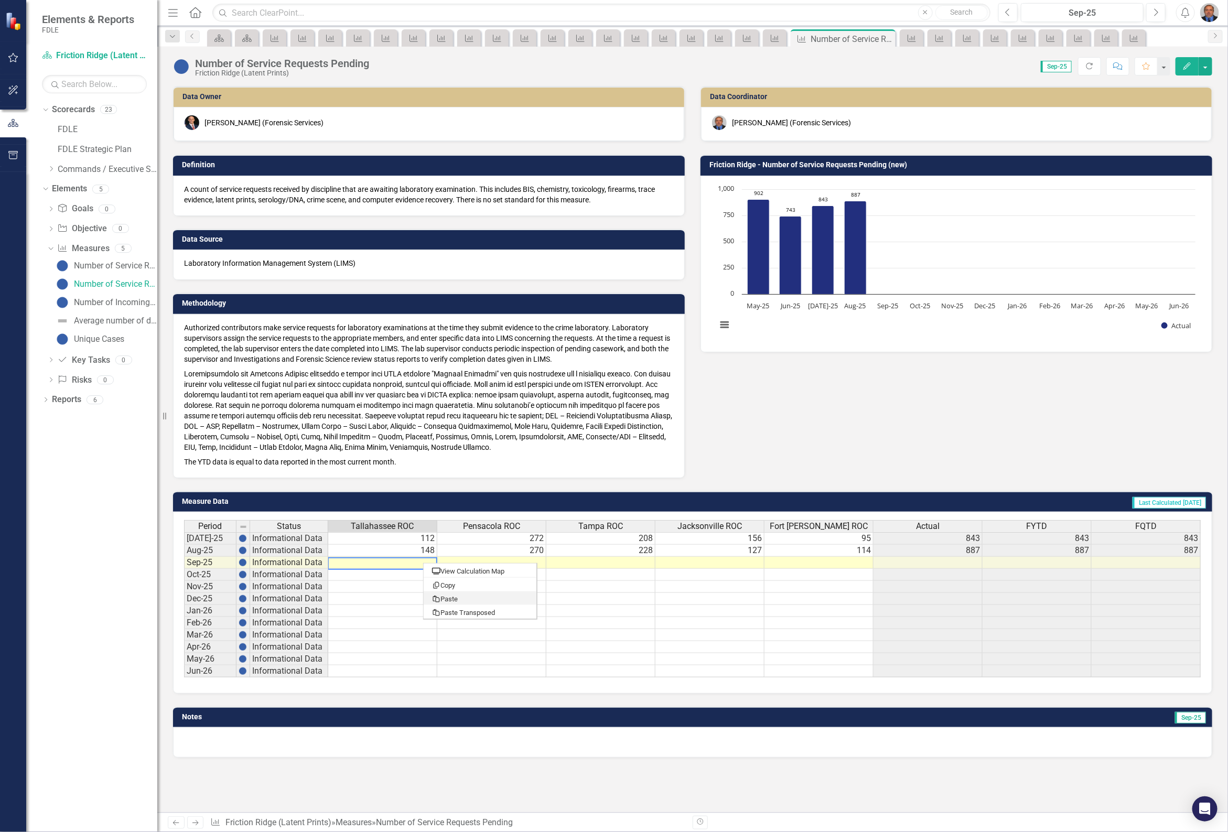
type textarea "169"
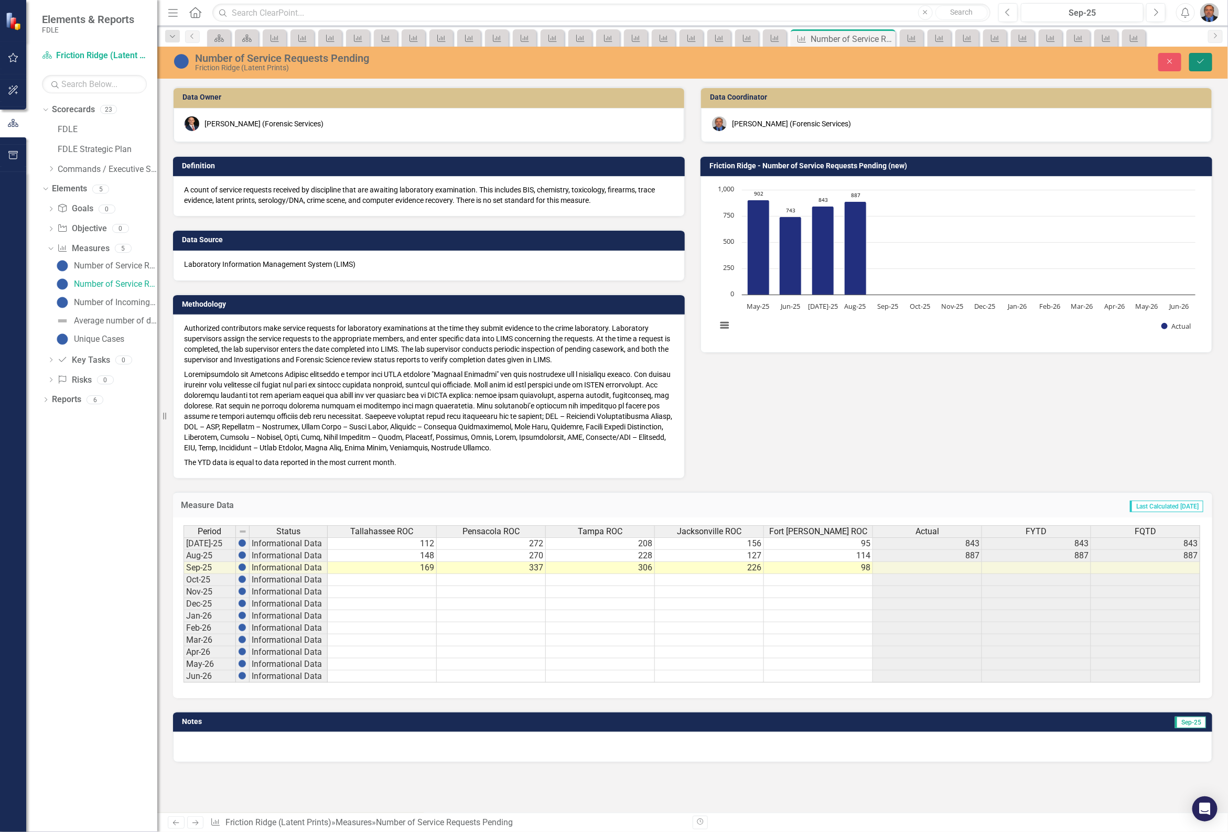
click at [1200, 66] on button "Save" at bounding box center [1200, 62] width 23 height 18
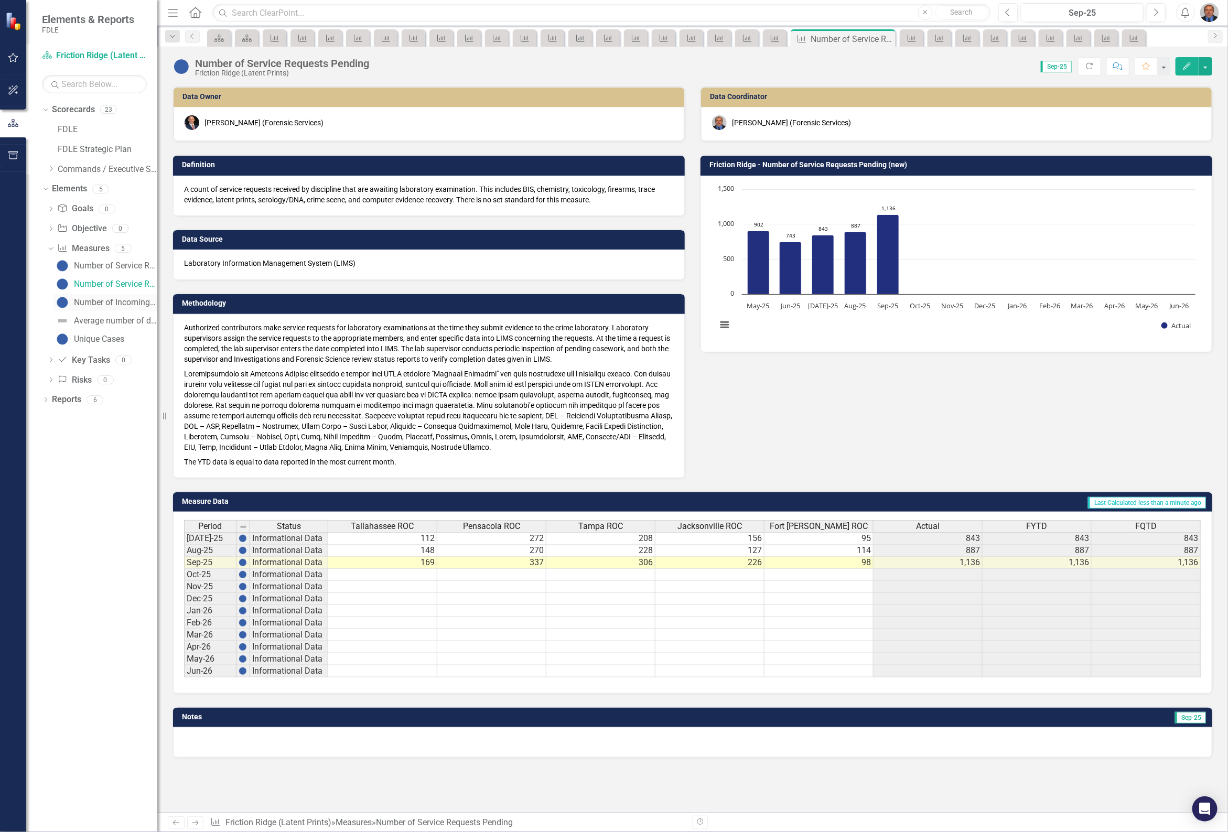
click at [86, 304] on div "Number of Incoming Service Requests" at bounding box center [115, 302] width 83 height 9
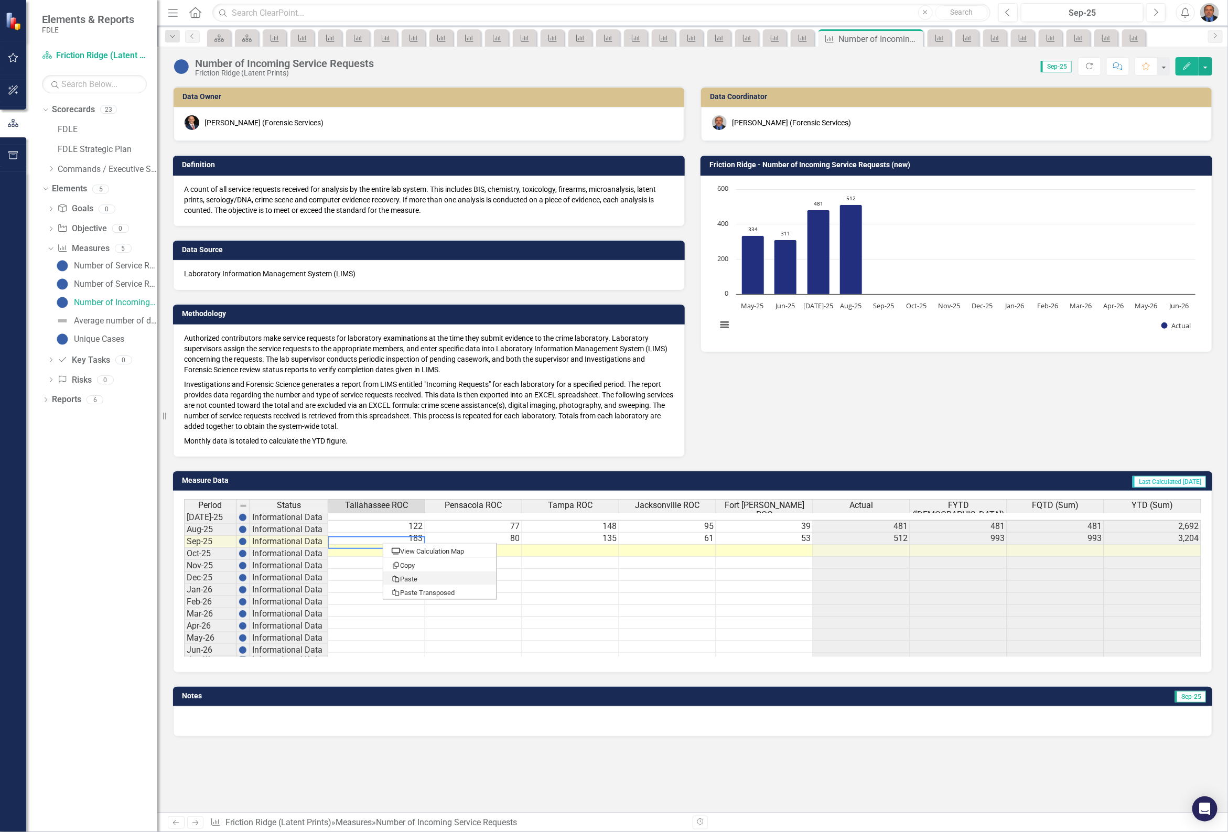
type textarea "146"
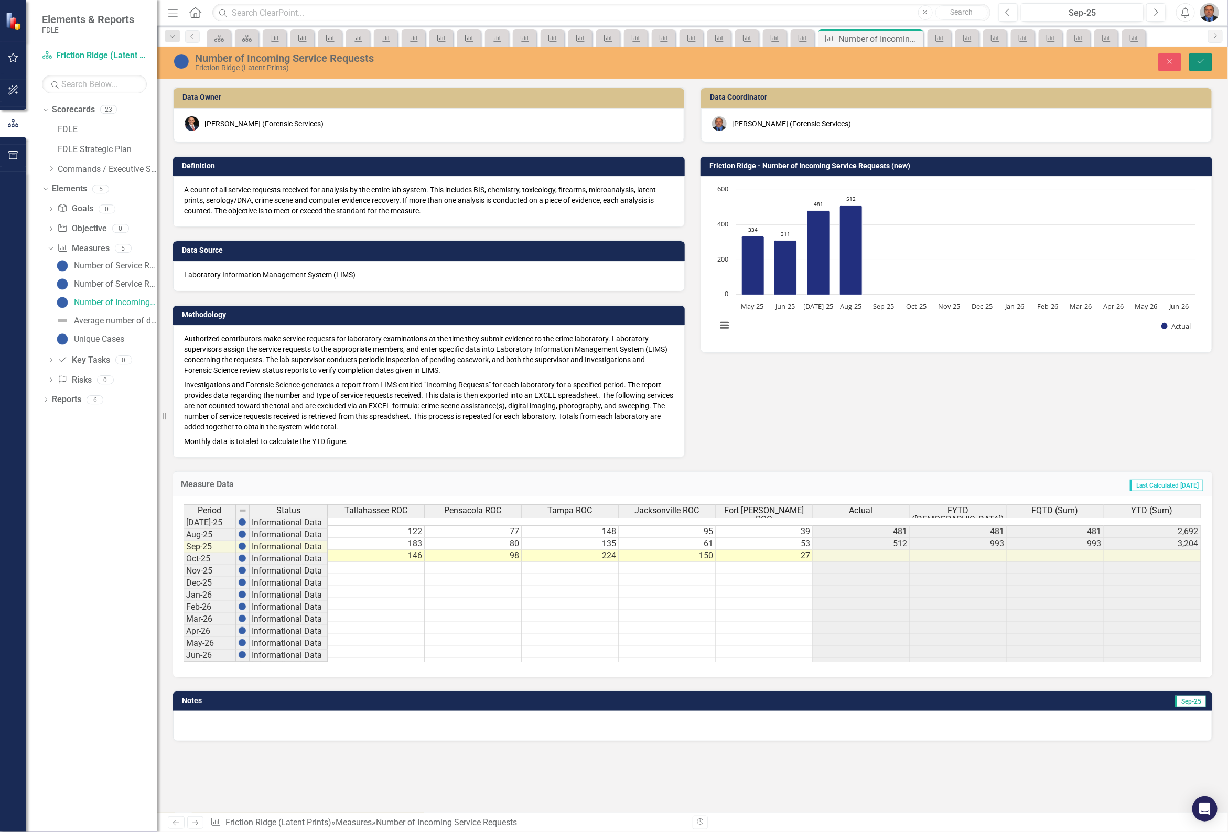
click at [1196, 60] on icon "Save" at bounding box center [1200, 61] width 9 height 7
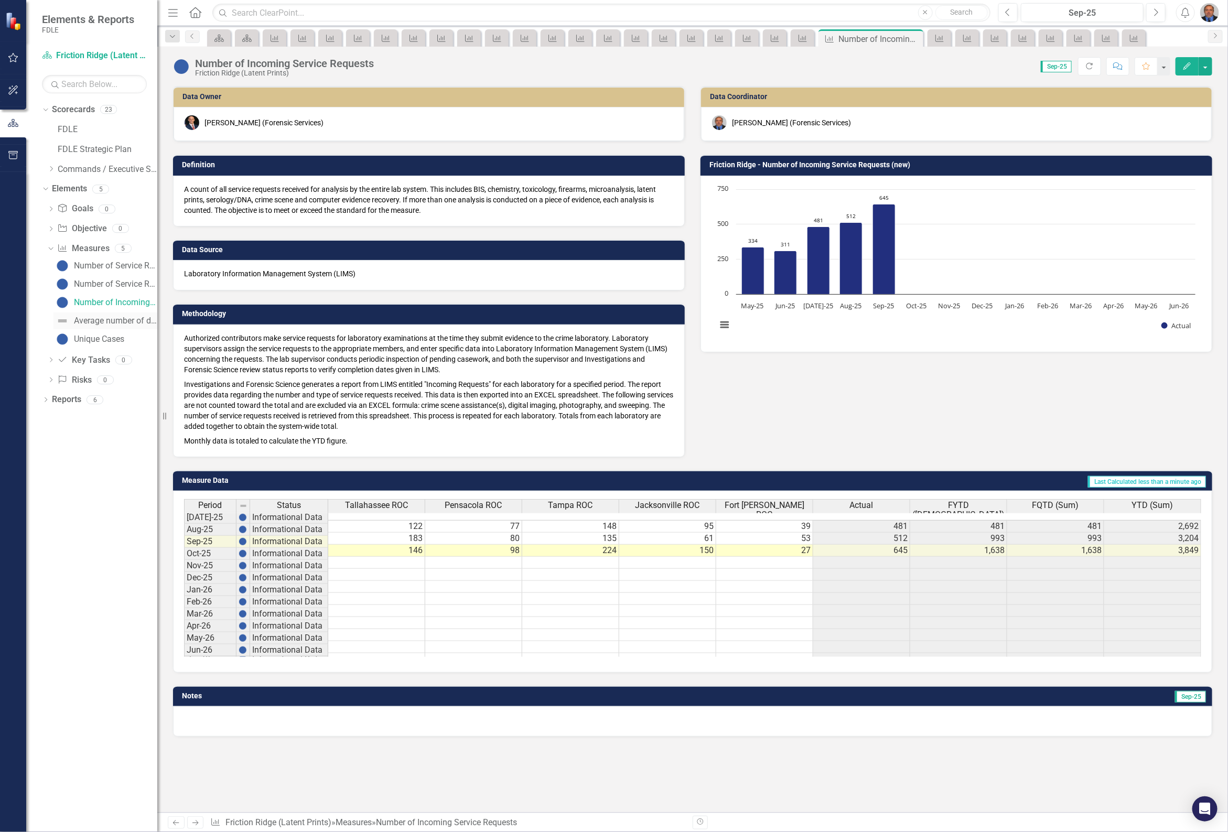
click at [108, 320] on div "Average number of days to complete lab service requests" at bounding box center [115, 320] width 83 height 9
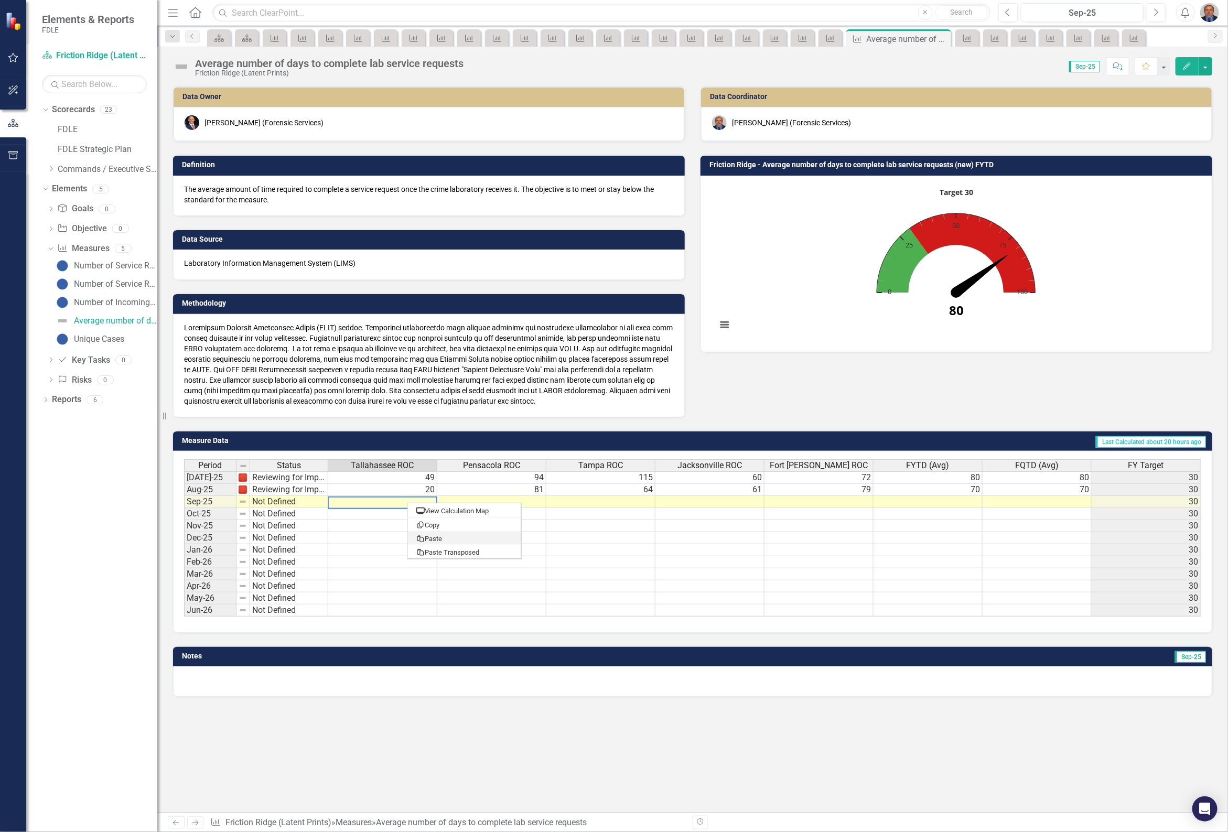
type textarea "32"
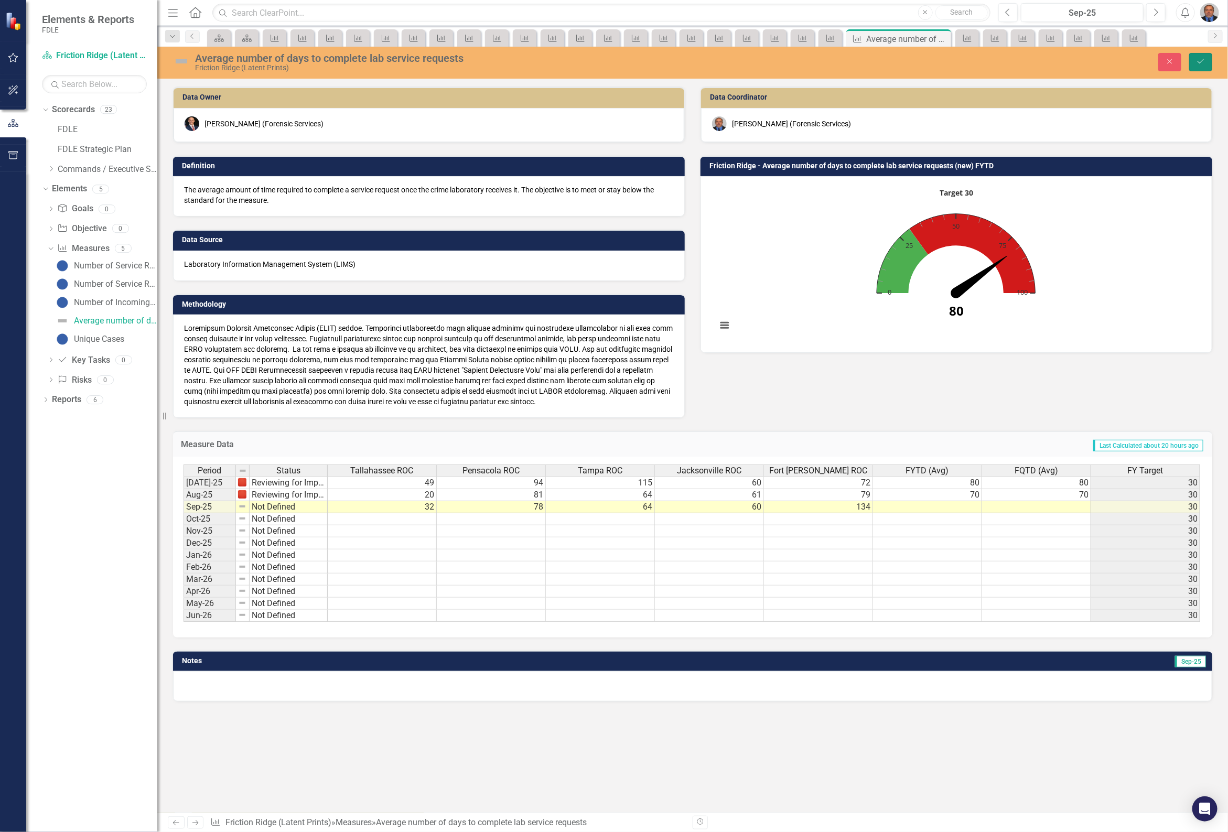
click at [1198, 56] on button "Save" at bounding box center [1200, 62] width 23 height 18
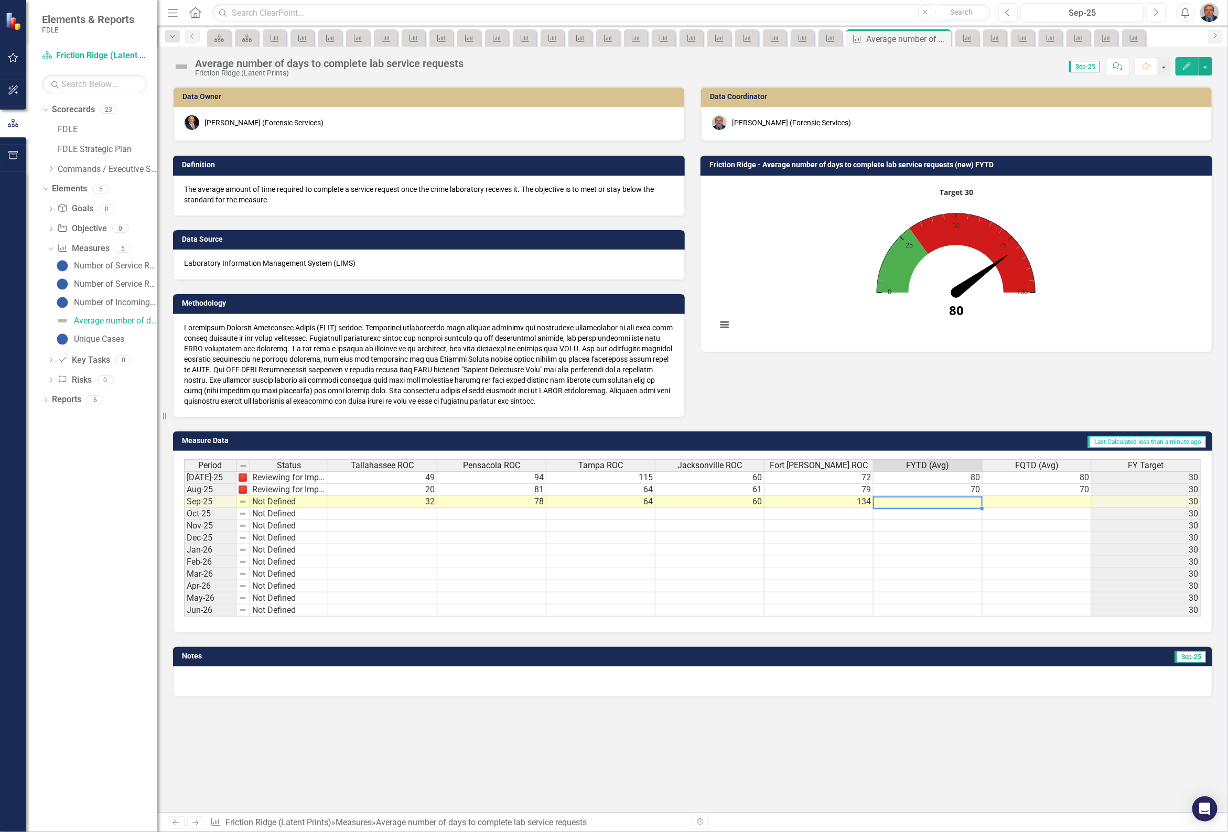
click at [927, 501] on td at bounding box center [927, 502] width 109 height 12
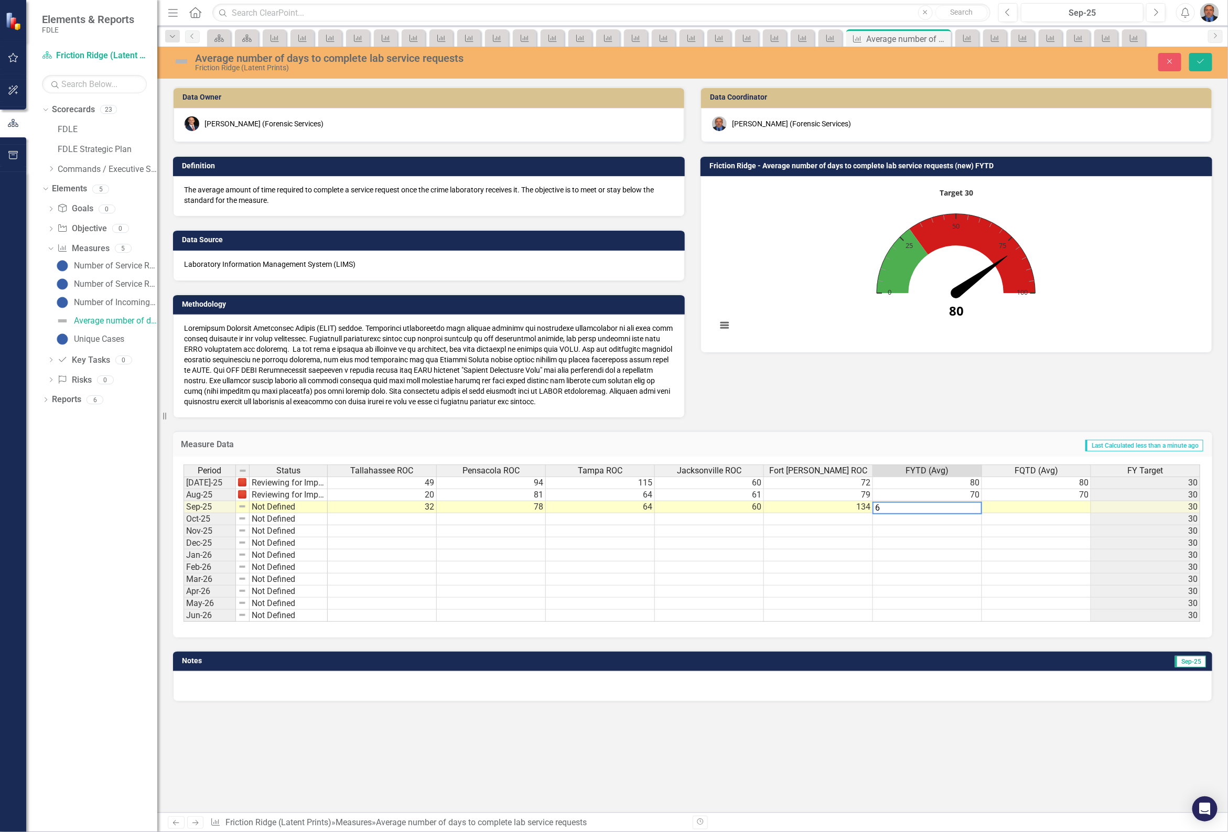
type textarea "67"
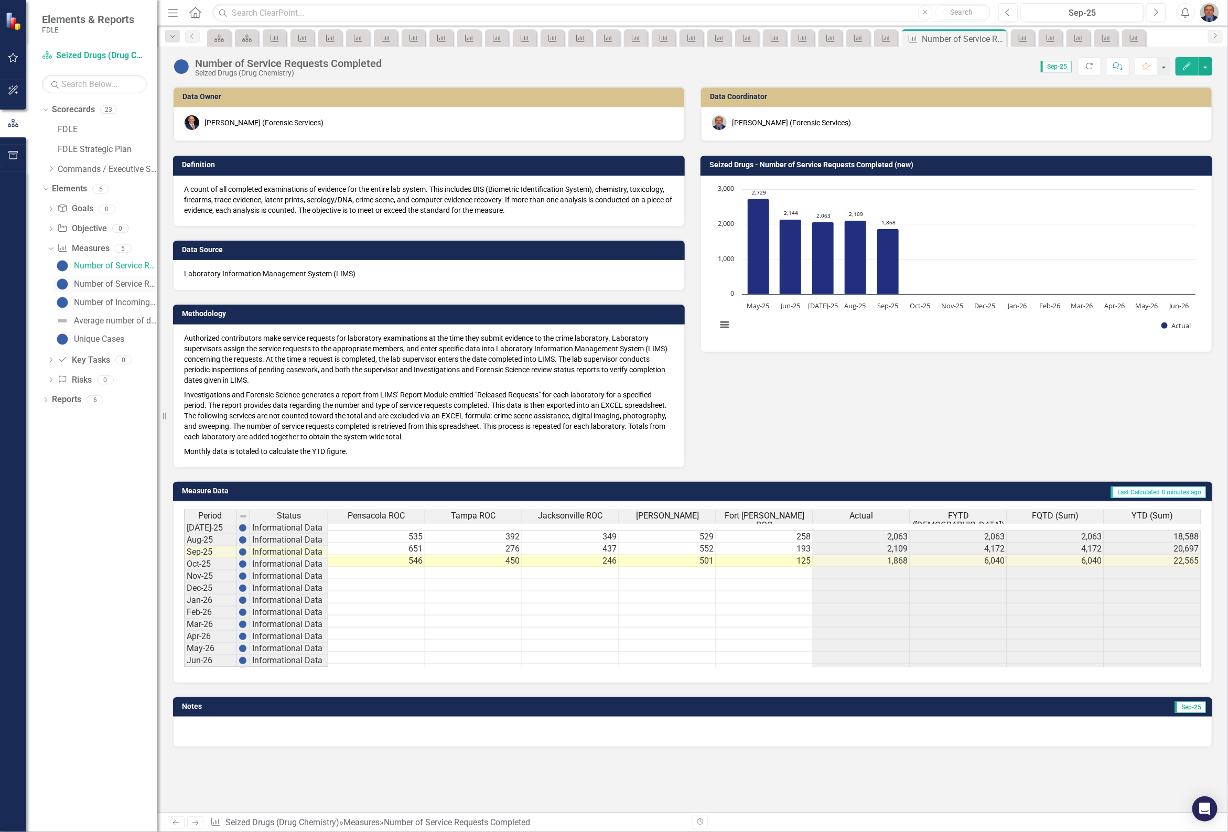
click at [112, 281] on div "Number of Service Requests Pending" at bounding box center [115, 283] width 83 height 9
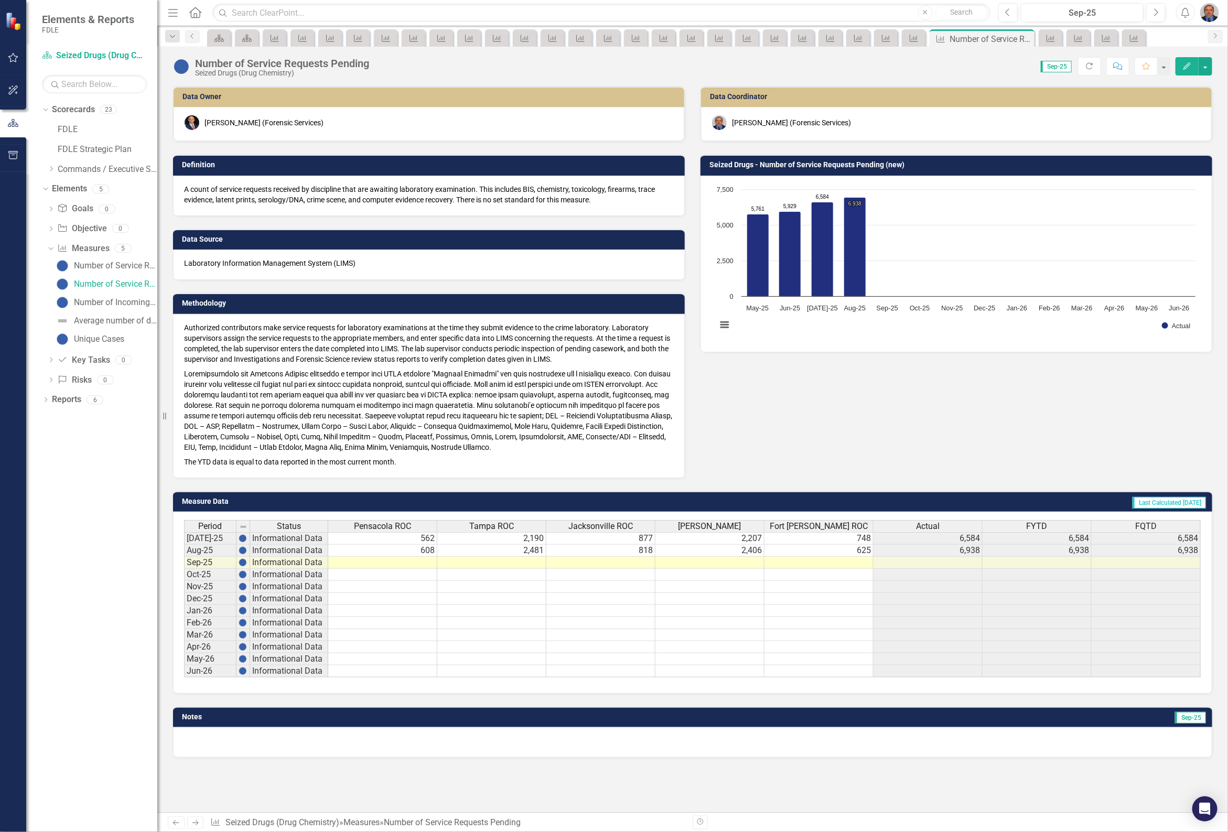
click at [422, 562] on td at bounding box center [382, 563] width 109 height 12
type textarea "519"
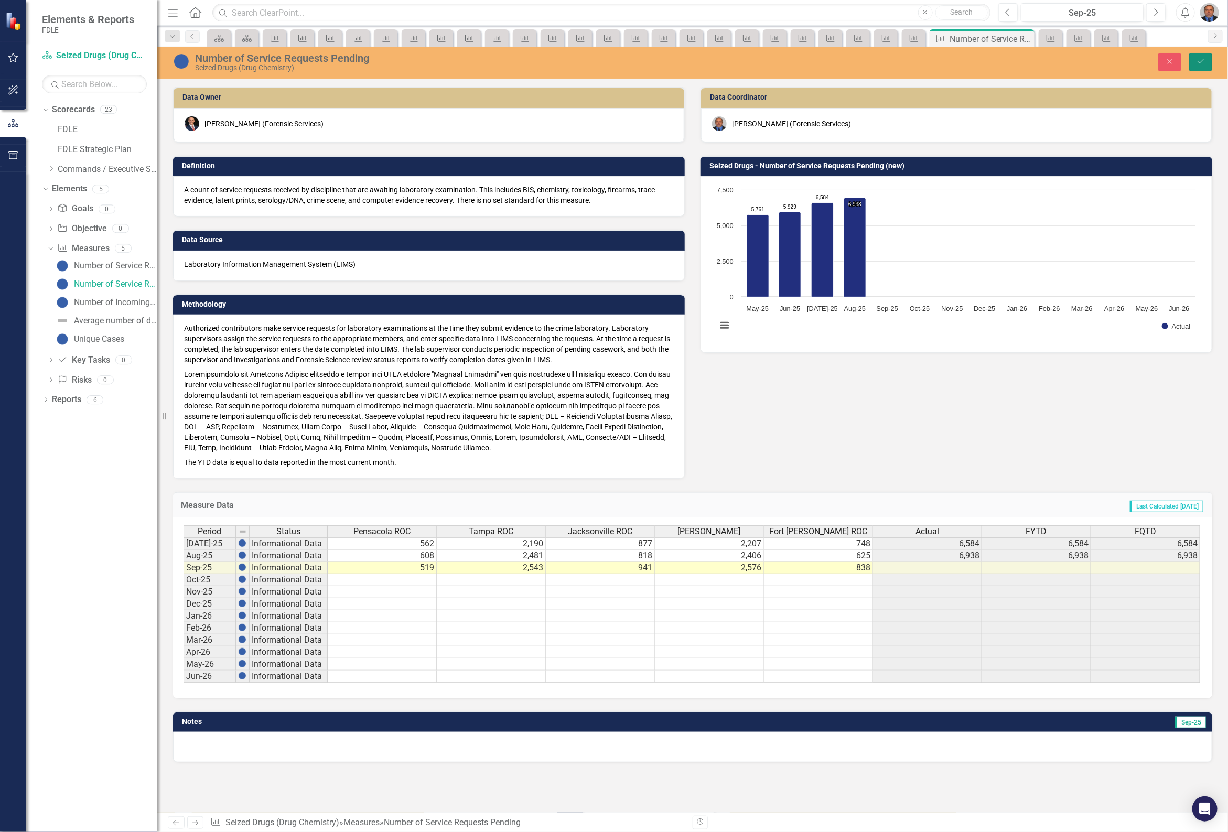
click at [1199, 59] on icon "Save" at bounding box center [1200, 61] width 9 height 7
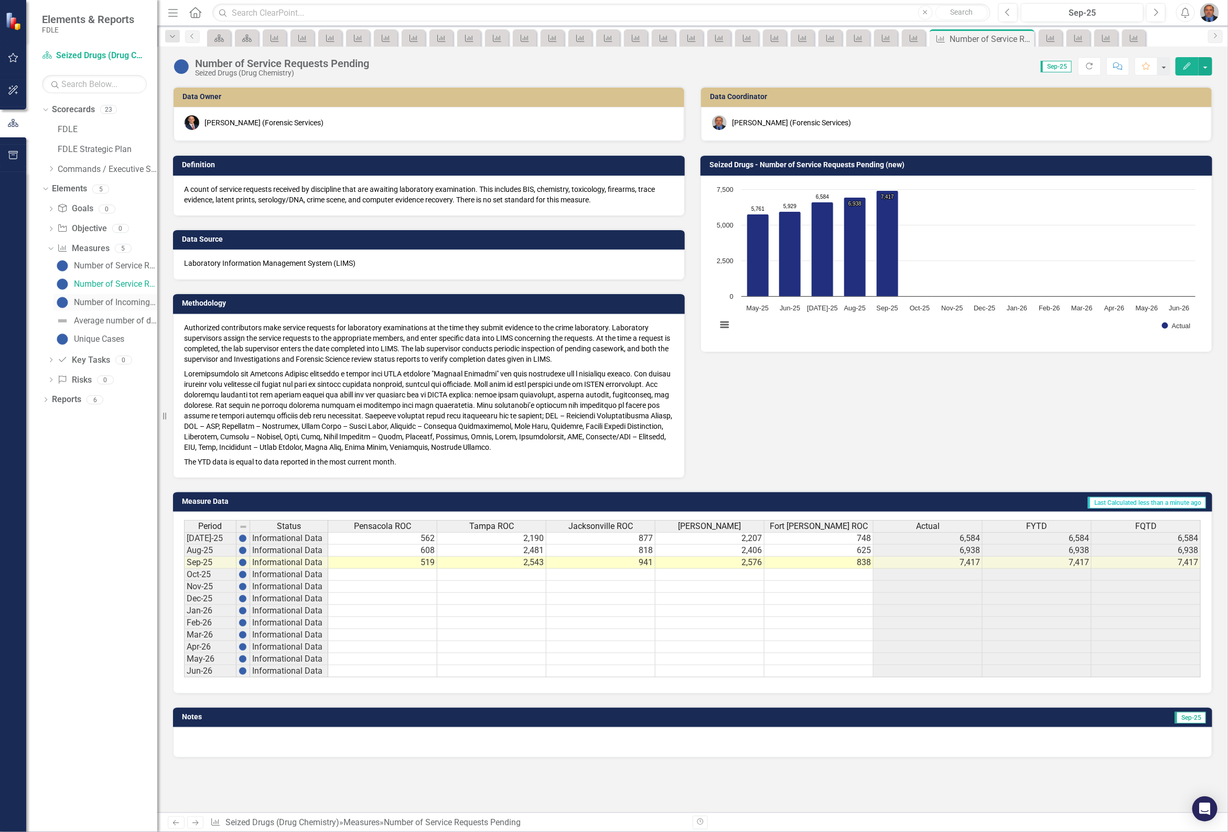
click at [97, 301] on div "Number of Incoming Service Requests" at bounding box center [115, 302] width 83 height 9
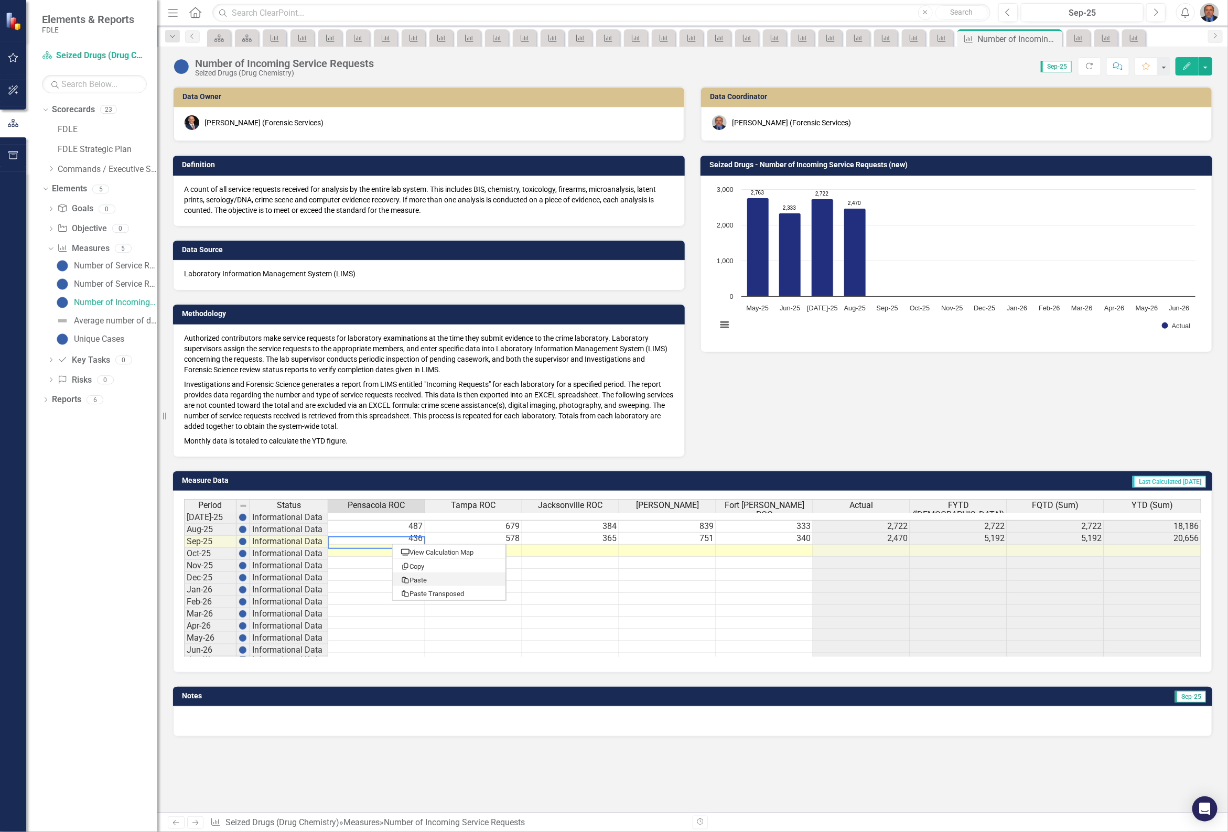
type textarea "470"
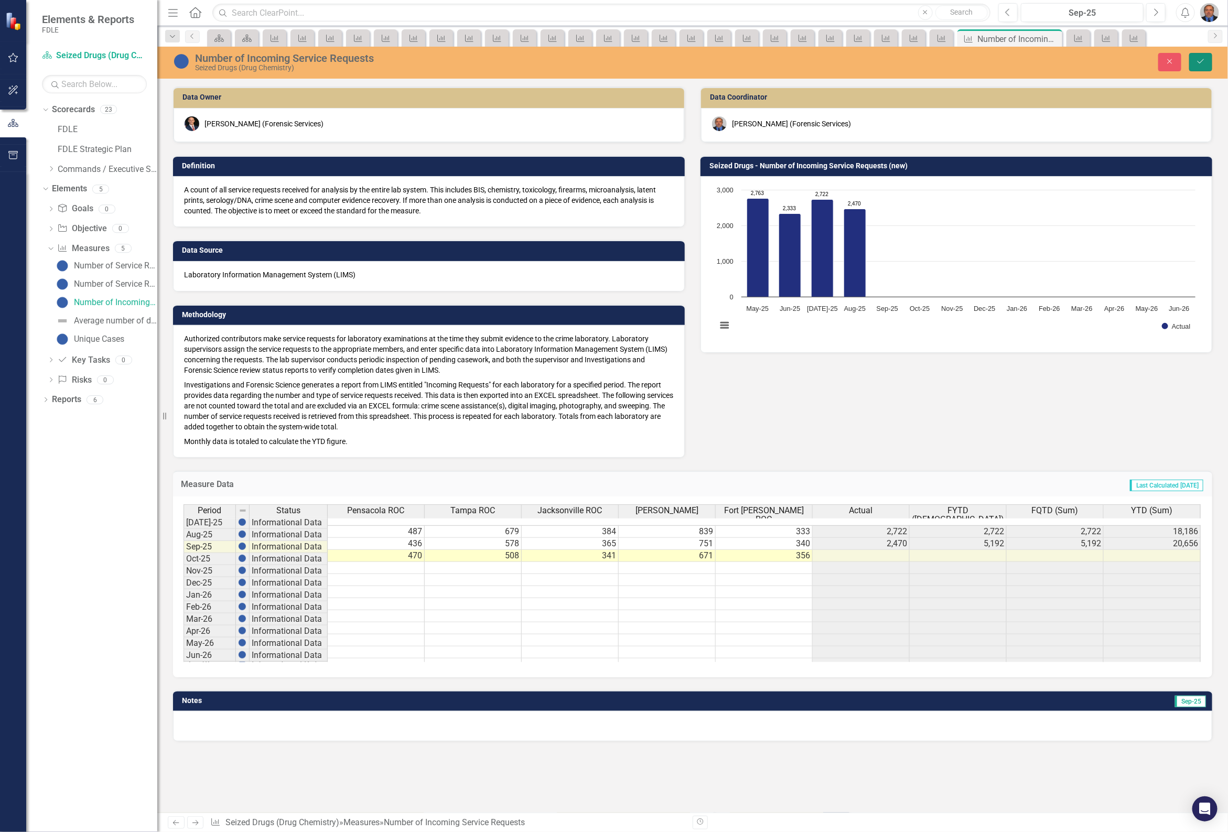
click at [1194, 67] on button "Save" at bounding box center [1200, 62] width 23 height 18
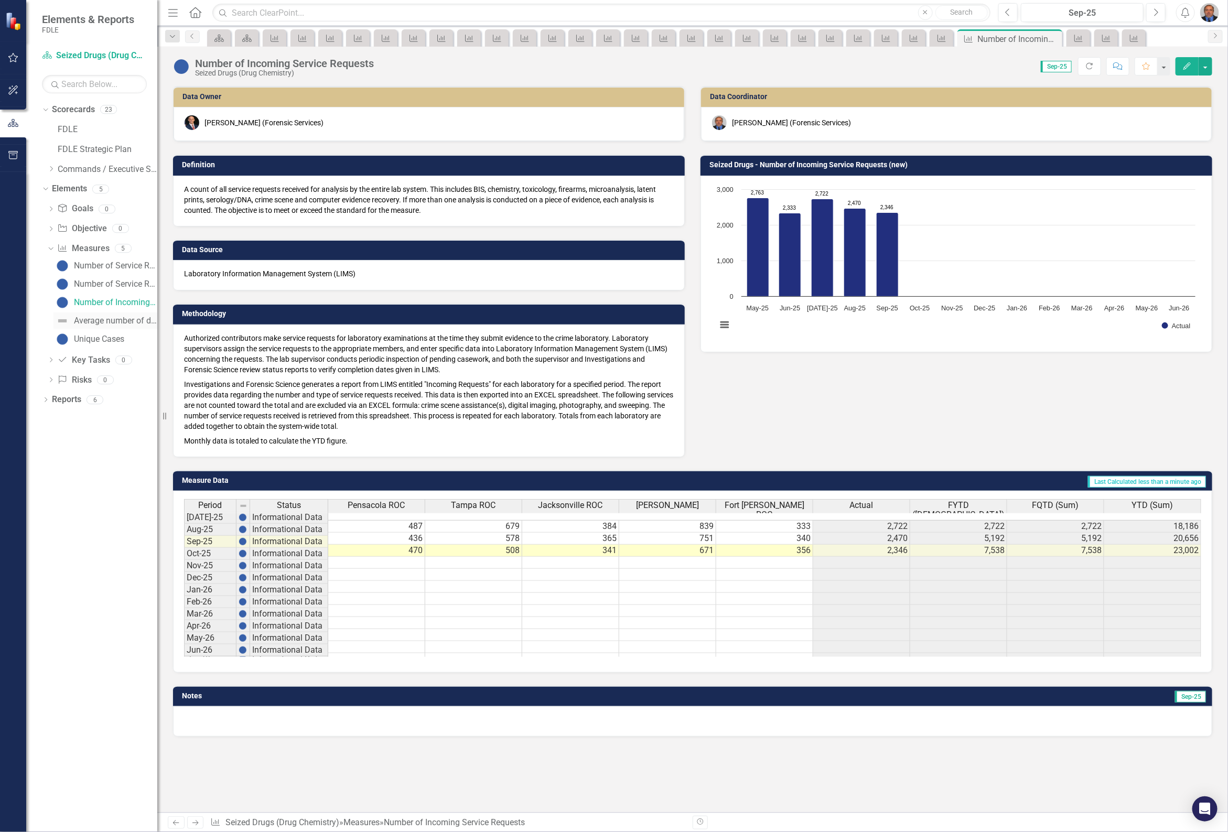
click at [74, 318] on div "Average number of days to complete lab service requests" at bounding box center [115, 320] width 83 height 9
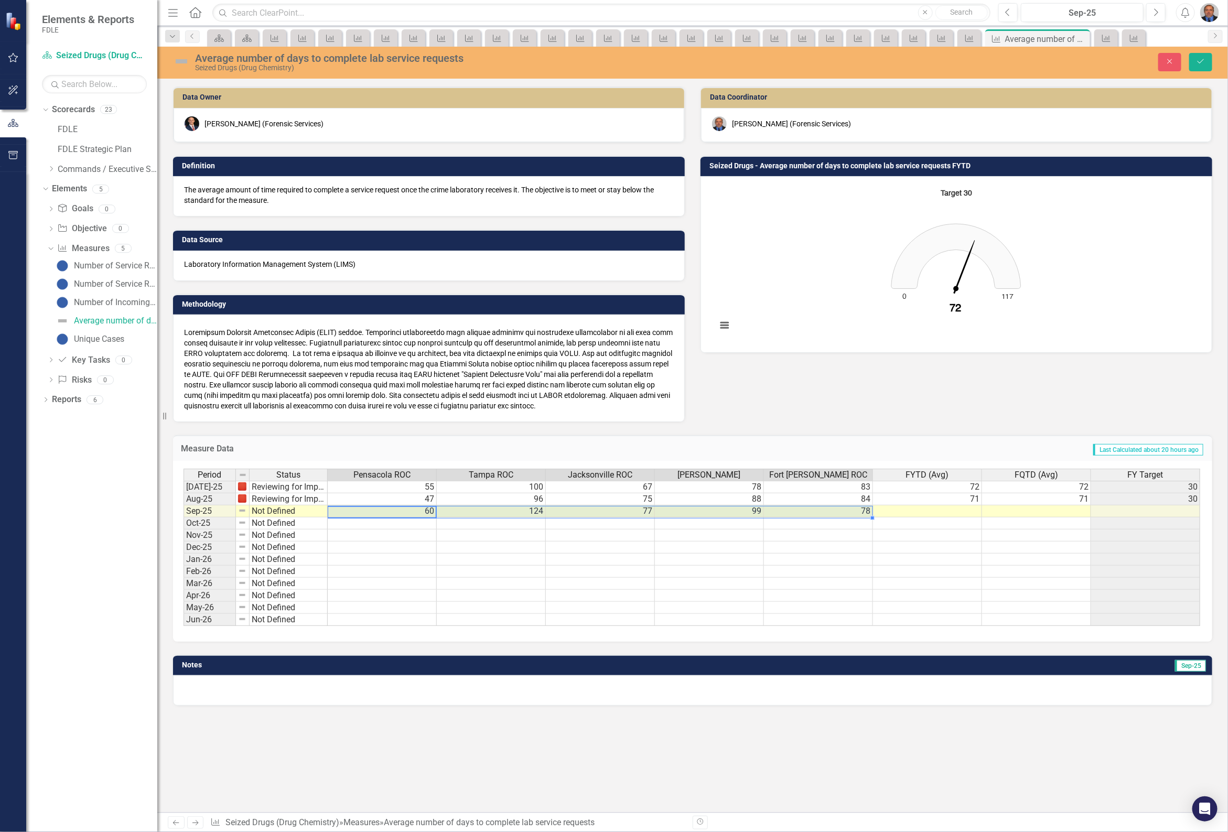
type textarea "60"
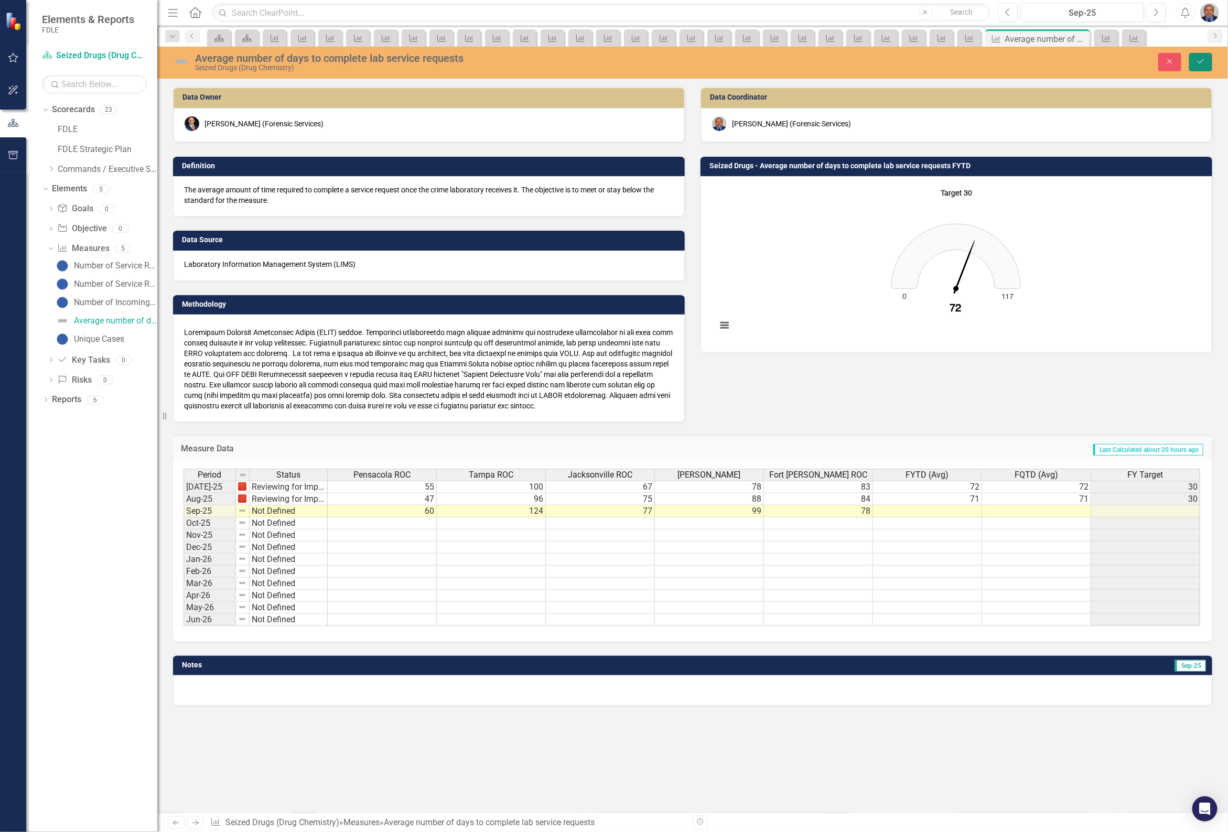
click at [1204, 61] on icon "Save" at bounding box center [1200, 61] width 9 height 7
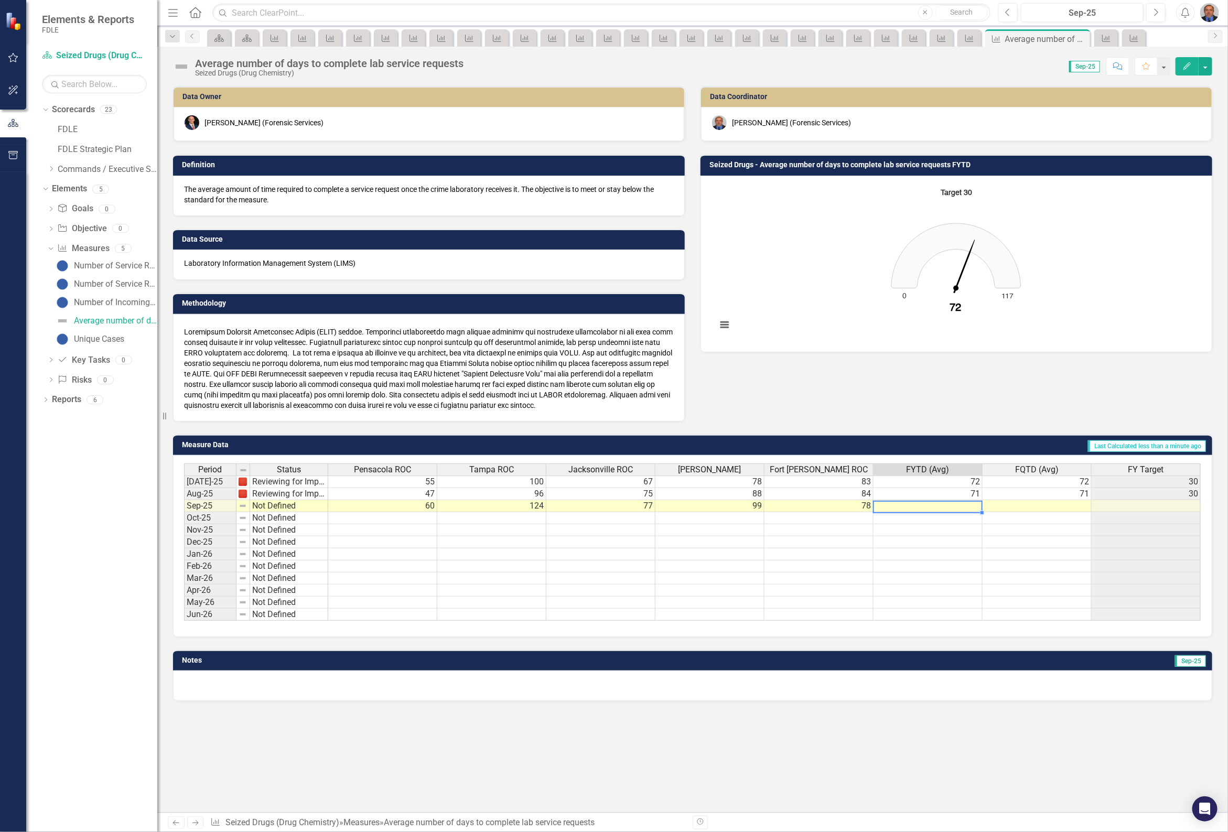
click at [933, 502] on td at bounding box center [927, 506] width 109 height 12
click at [955, 507] on td at bounding box center [927, 506] width 109 height 12
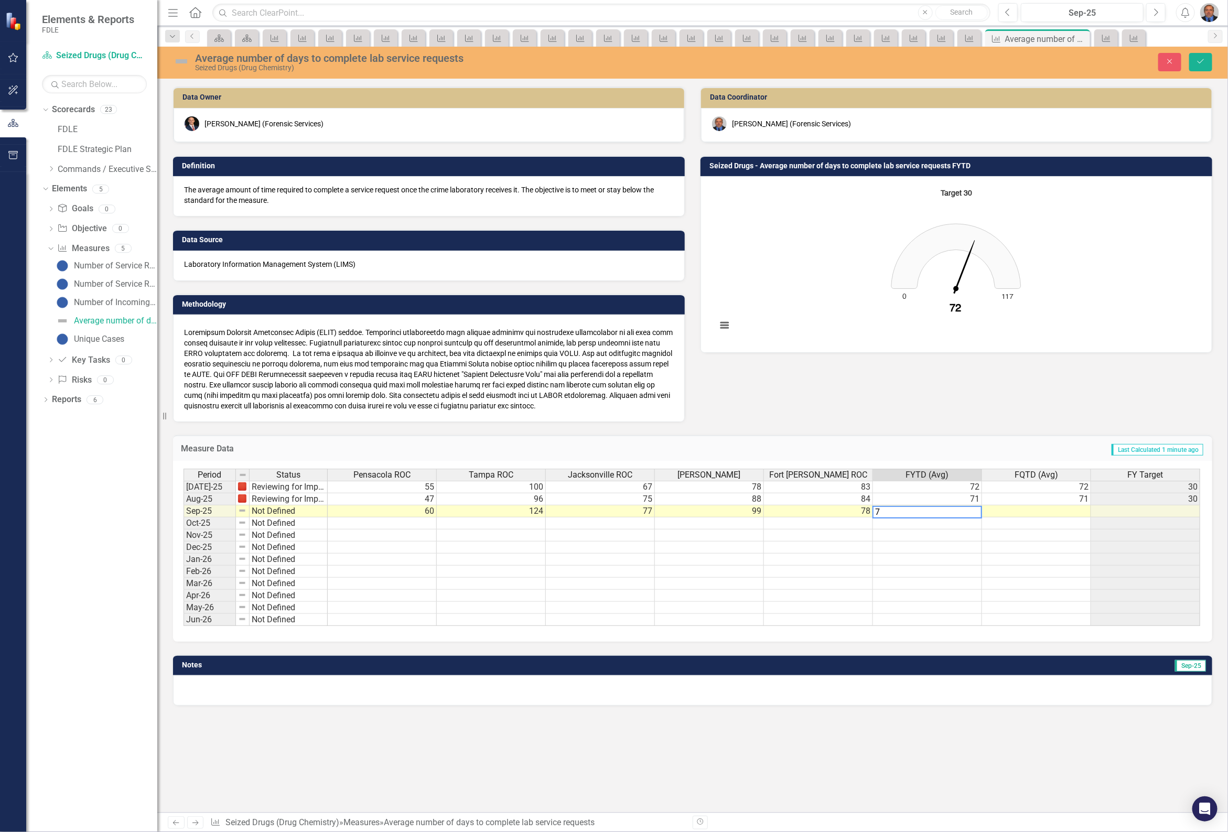
type textarea "77"
click at [1206, 61] on button "Save" at bounding box center [1200, 62] width 23 height 18
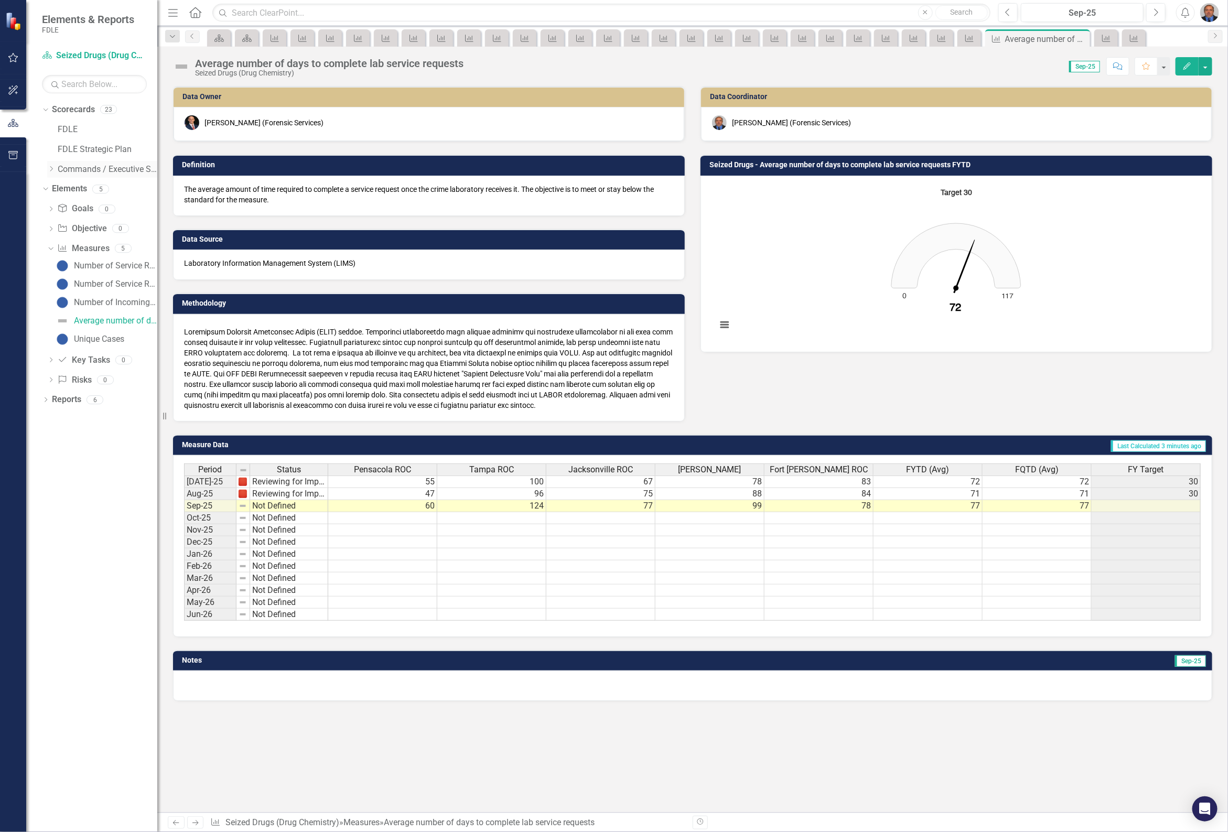
click at [51, 167] on icon "Dropdown" at bounding box center [51, 169] width 8 height 6
click at [62, 187] on icon "Dropdown" at bounding box center [62, 189] width 8 height 6
click at [72, 207] on icon "Dropdown" at bounding box center [72, 208] width 8 height 6
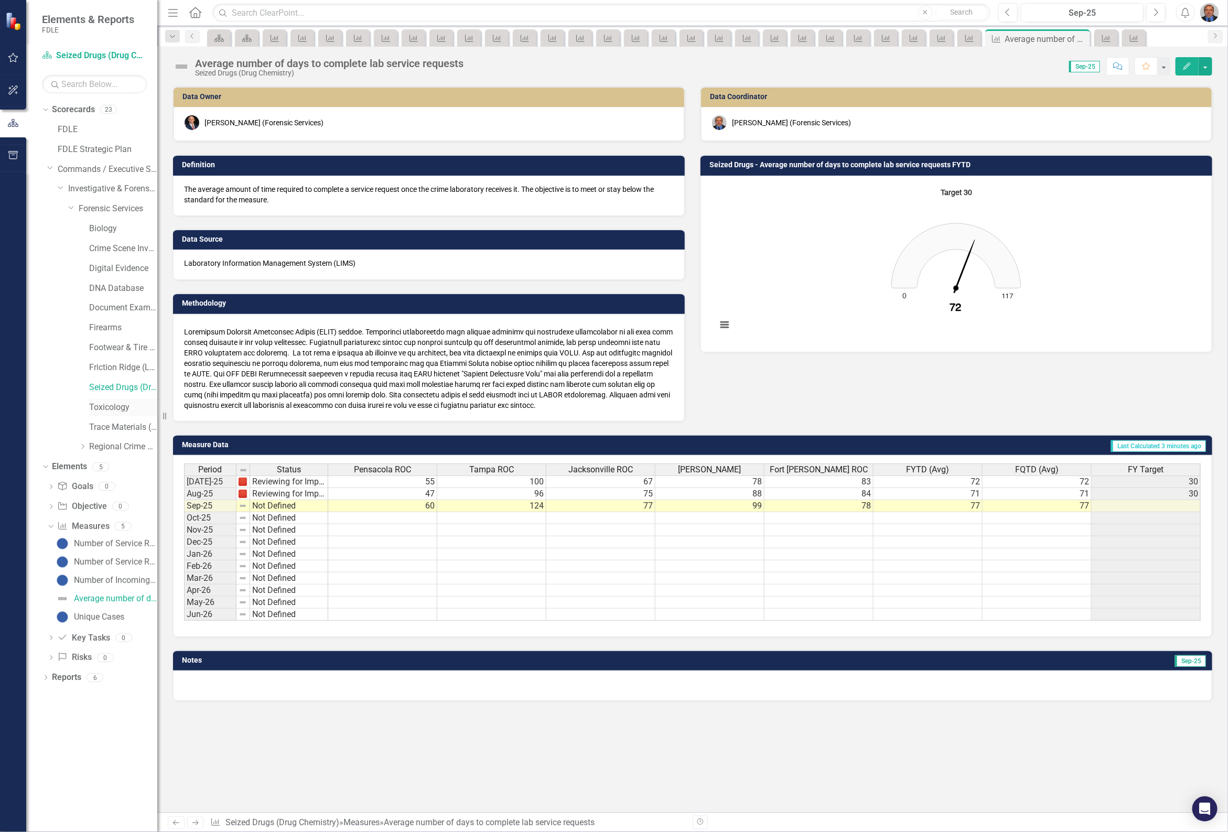
click at [115, 407] on link "Toxicology" at bounding box center [123, 407] width 68 height 12
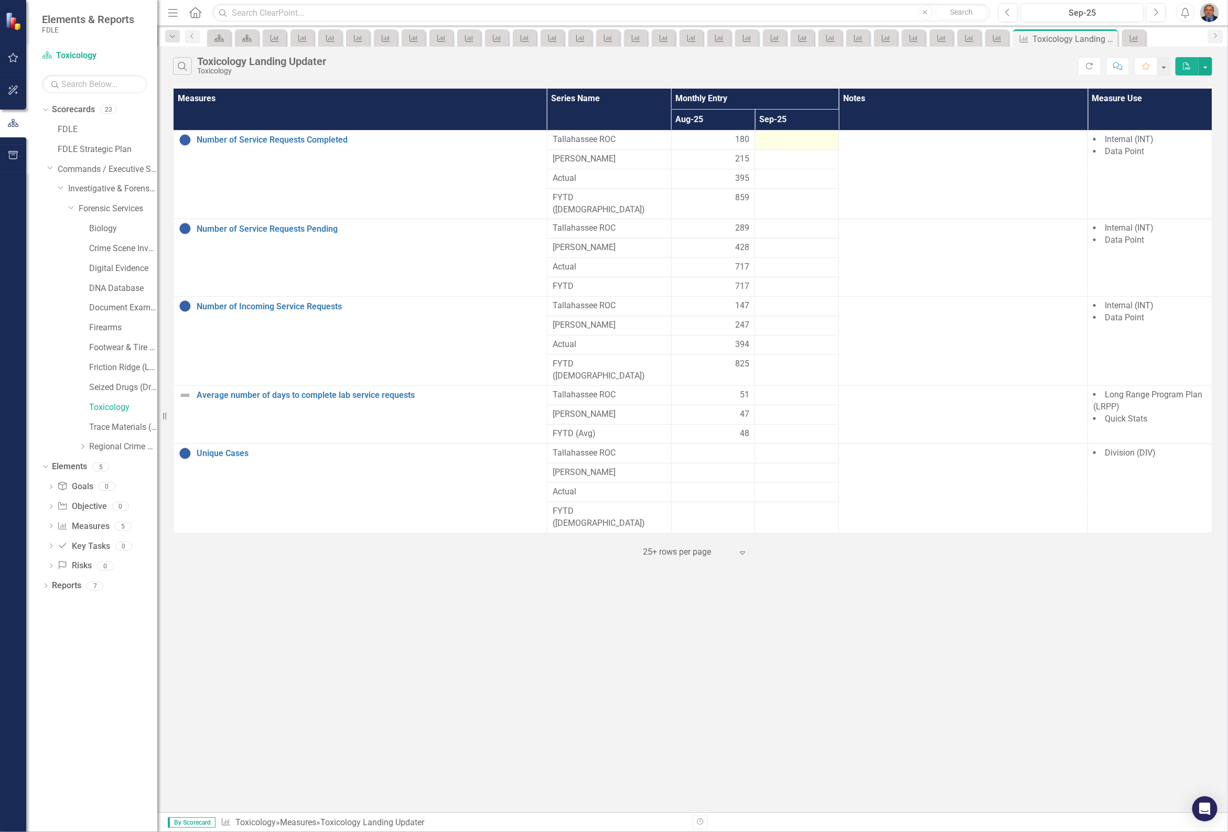
click at [790, 142] on div at bounding box center [796, 140] width 73 height 13
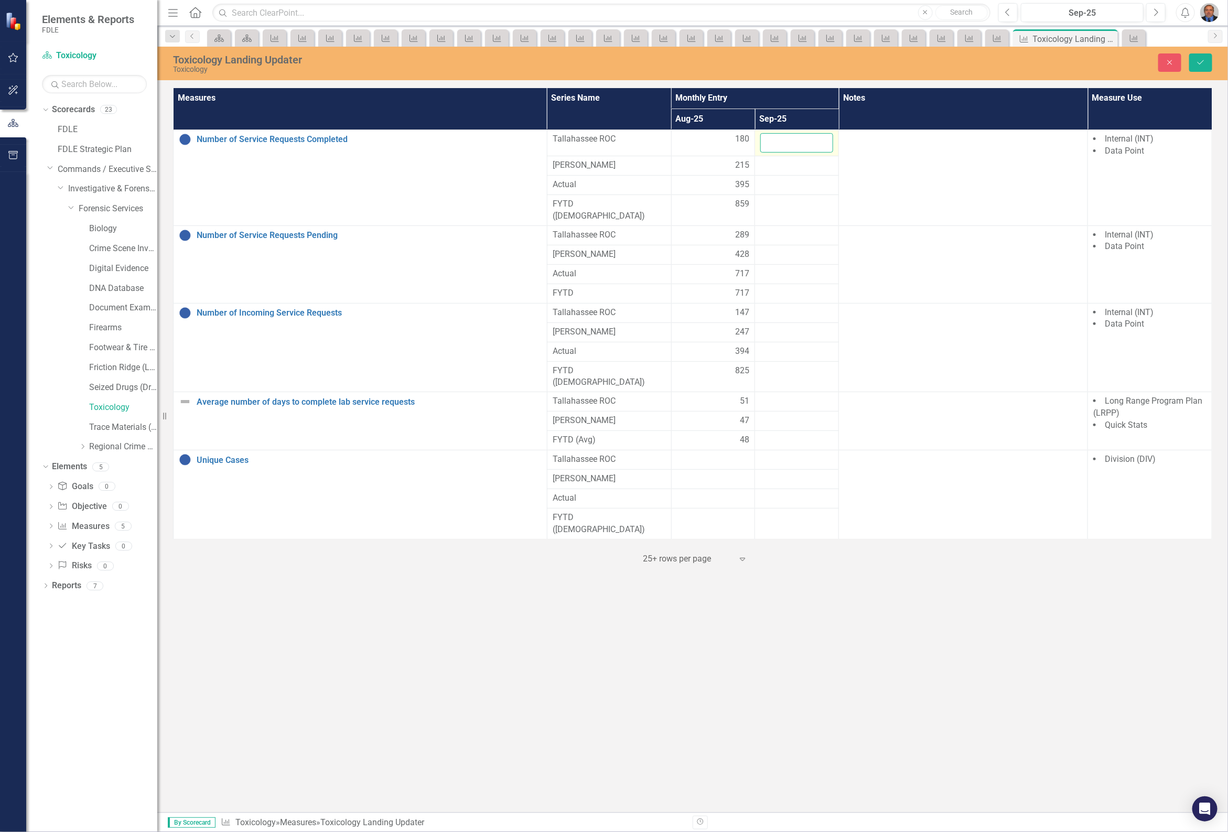
click at [790, 142] on input "number" at bounding box center [796, 142] width 73 height 19
type input "230"
click at [806, 164] on div at bounding box center [796, 165] width 73 height 13
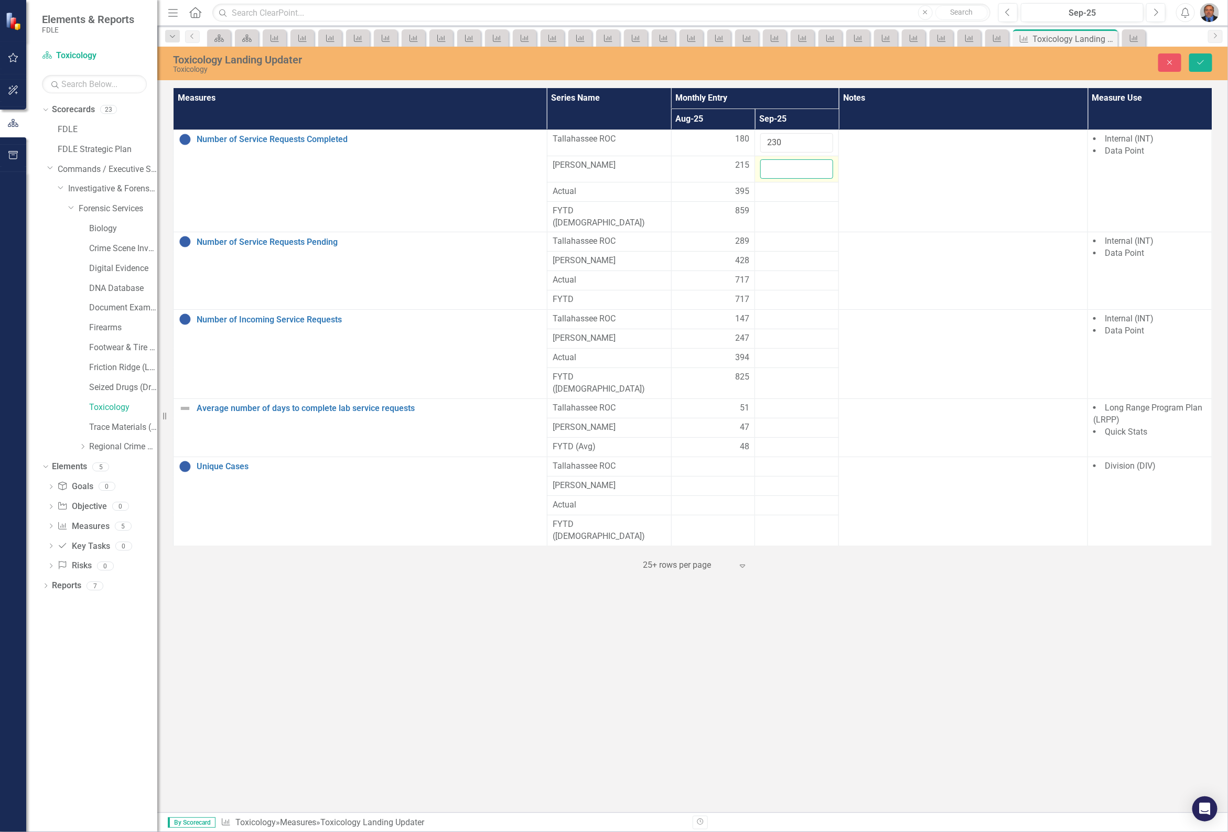
click at [803, 162] on input "number" at bounding box center [796, 168] width 73 height 19
type input "234"
click at [789, 235] on div at bounding box center [796, 241] width 73 height 13
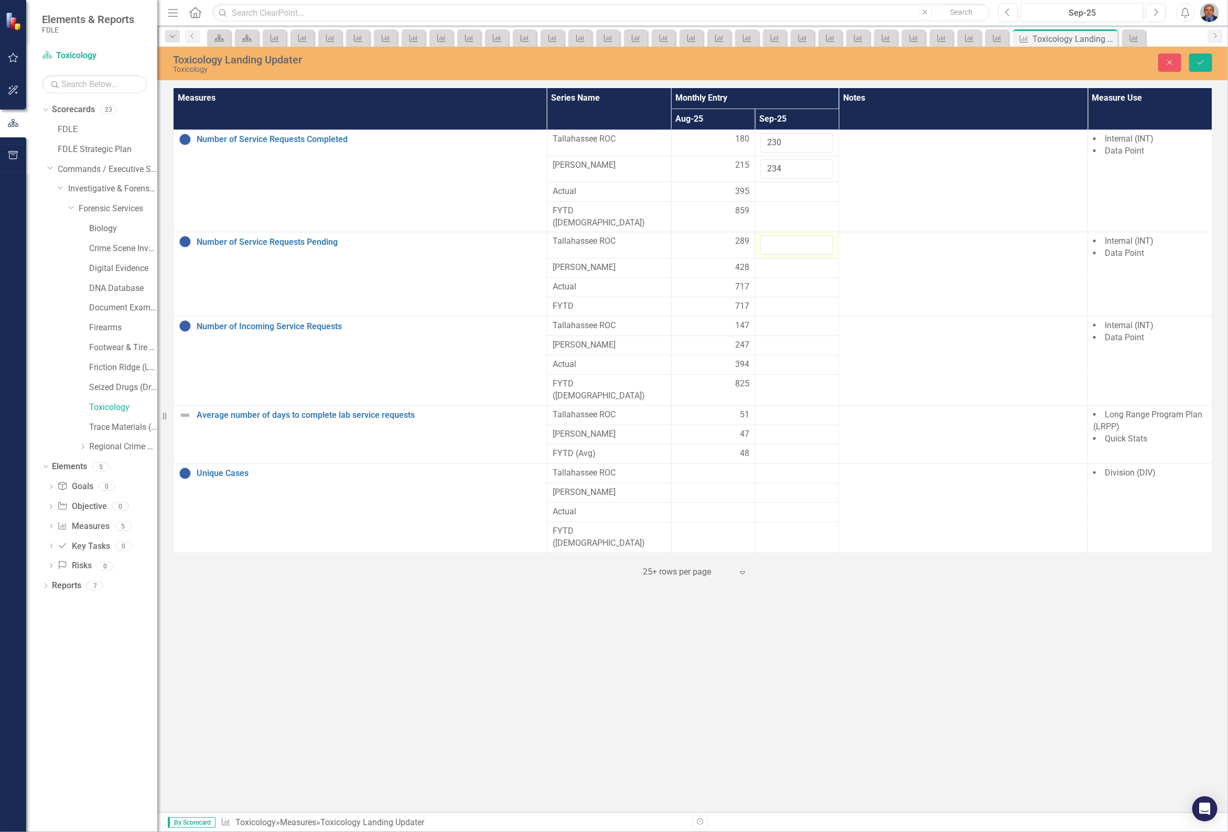
click at [789, 235] on input "number" at bounding box center [796, 244] width 73 height 19
type input "239"
click at [772, 262] on div at bounding box center [796, 268] width 73 height 13
type input "433"
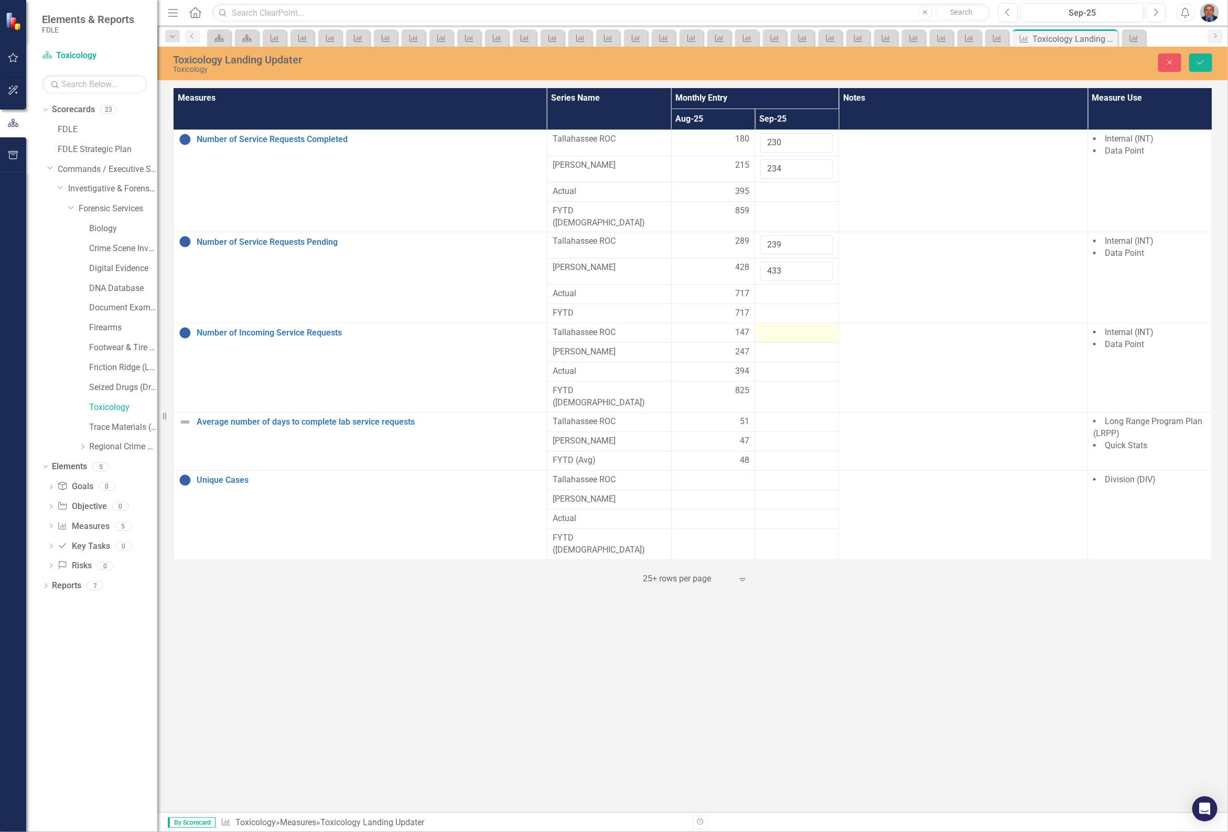
click at [763, 327] on div at bounding box center [796, 333] width 73 height 13
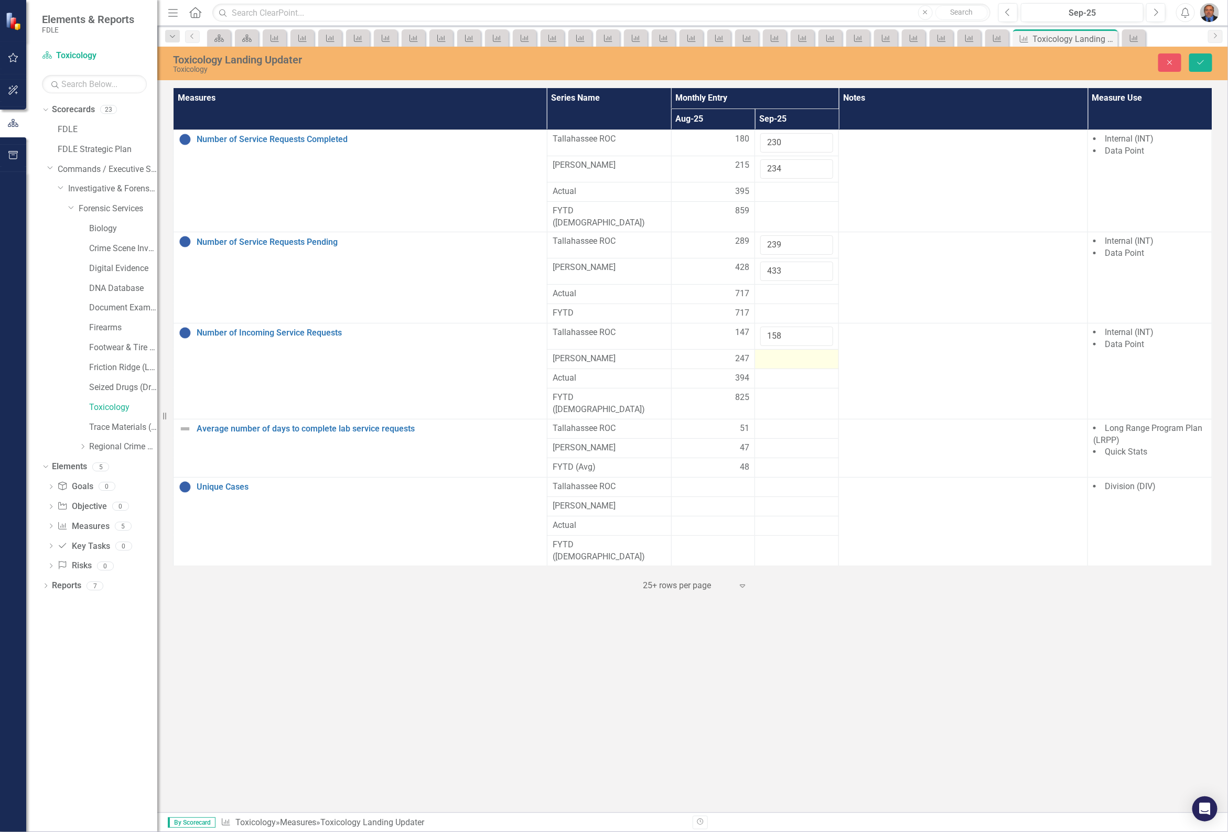
type input "158"
click at [772, 353] on div at bounding box center [796, 359] width 73 height 13
click at [772, 353] on input "number" at bounding box center [796, 362] width 73 height 19
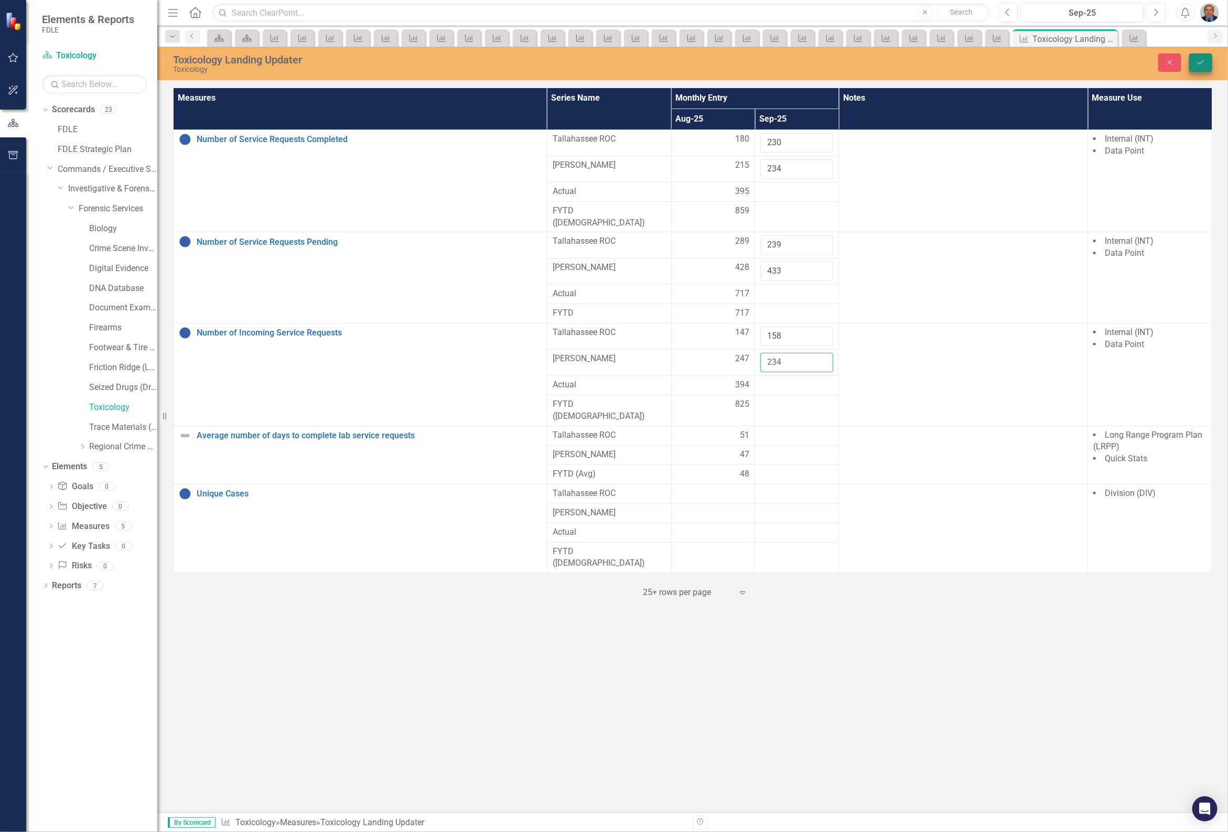
type input "234"
click at [1194, 56] on button "Save" at bounding box center [1200, 62] width 23 height 18
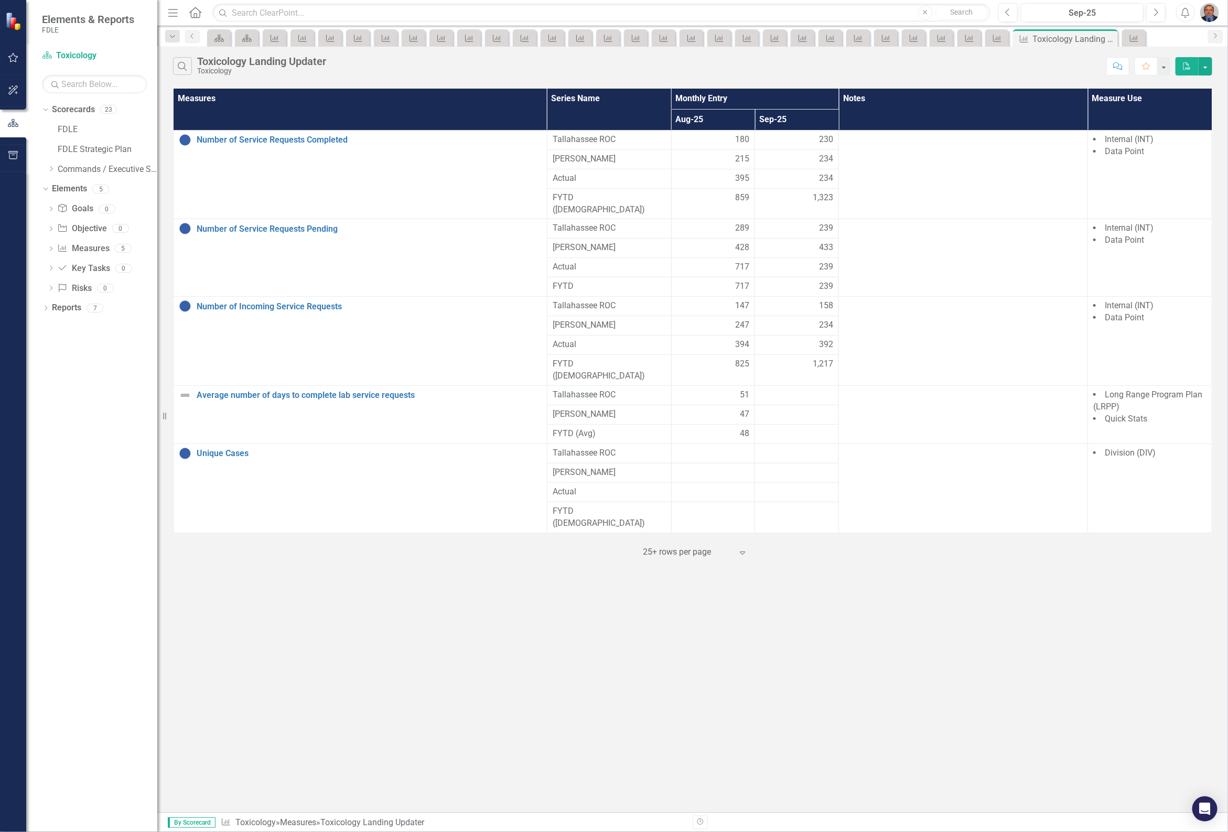
click at [1188, 63] on icon "PDF" at bounding box center [1186, 65] width 9 height 7
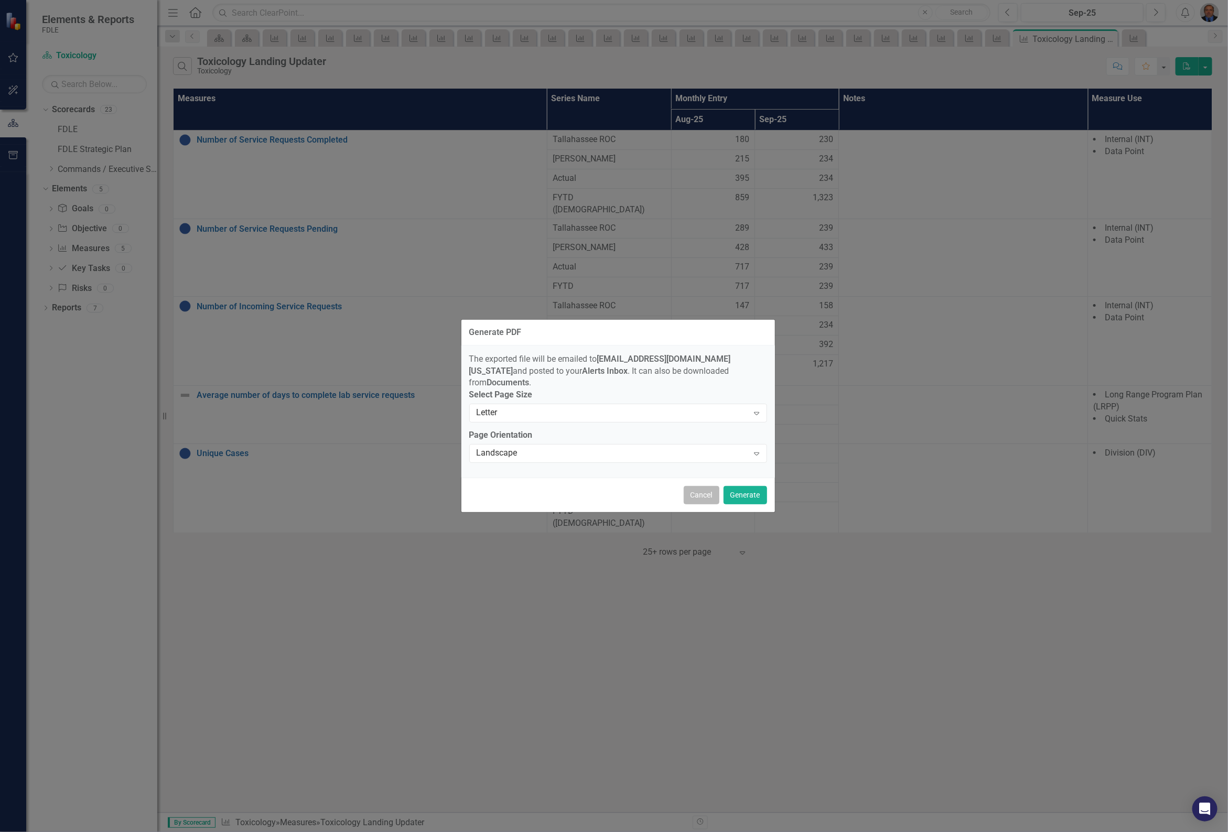
click at [703, 494] on button "Cancel" at bounding box center [701, 495] width 36 height 18
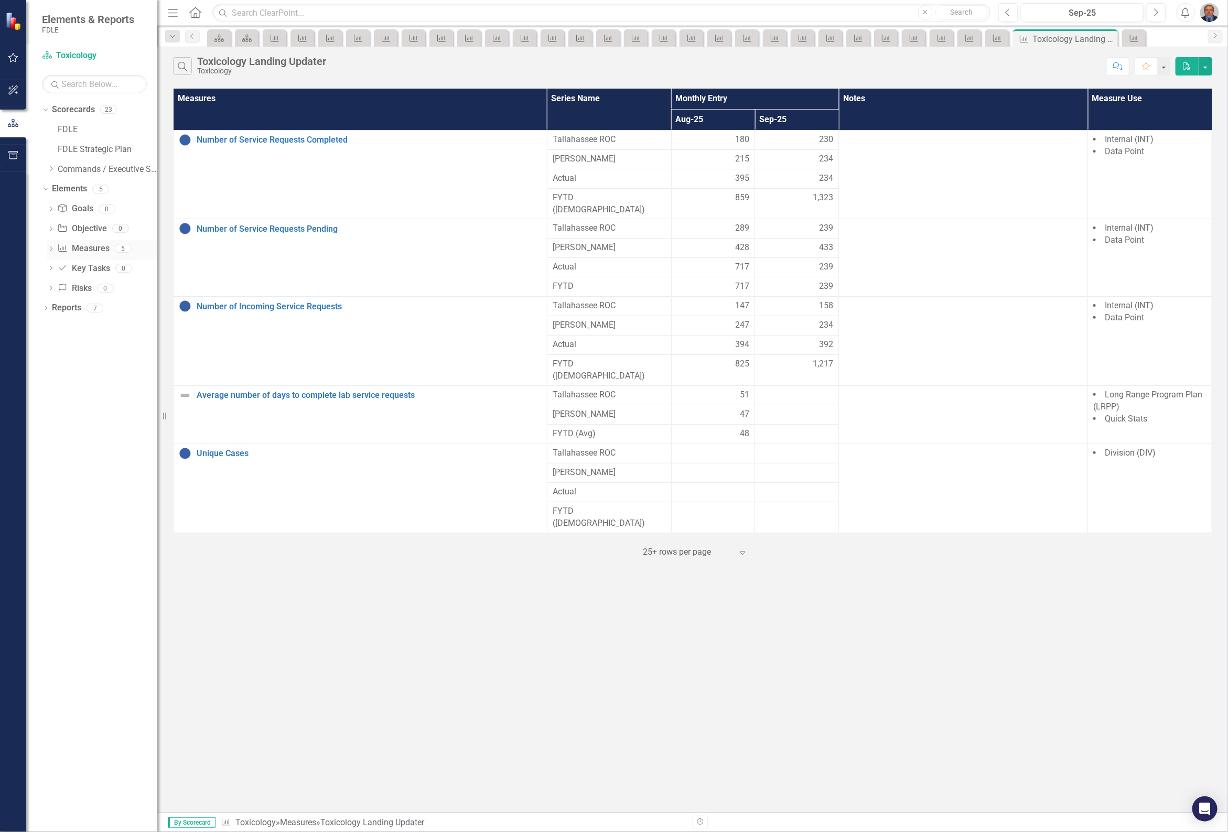
click at [53, 247] on icon "Dropdown" at bounding box center [50, 250] width 7 height 6
click at [71, 316] on link "Average number of days to complete lab service requests" at bounding box center [105, 320] width 104 height 17
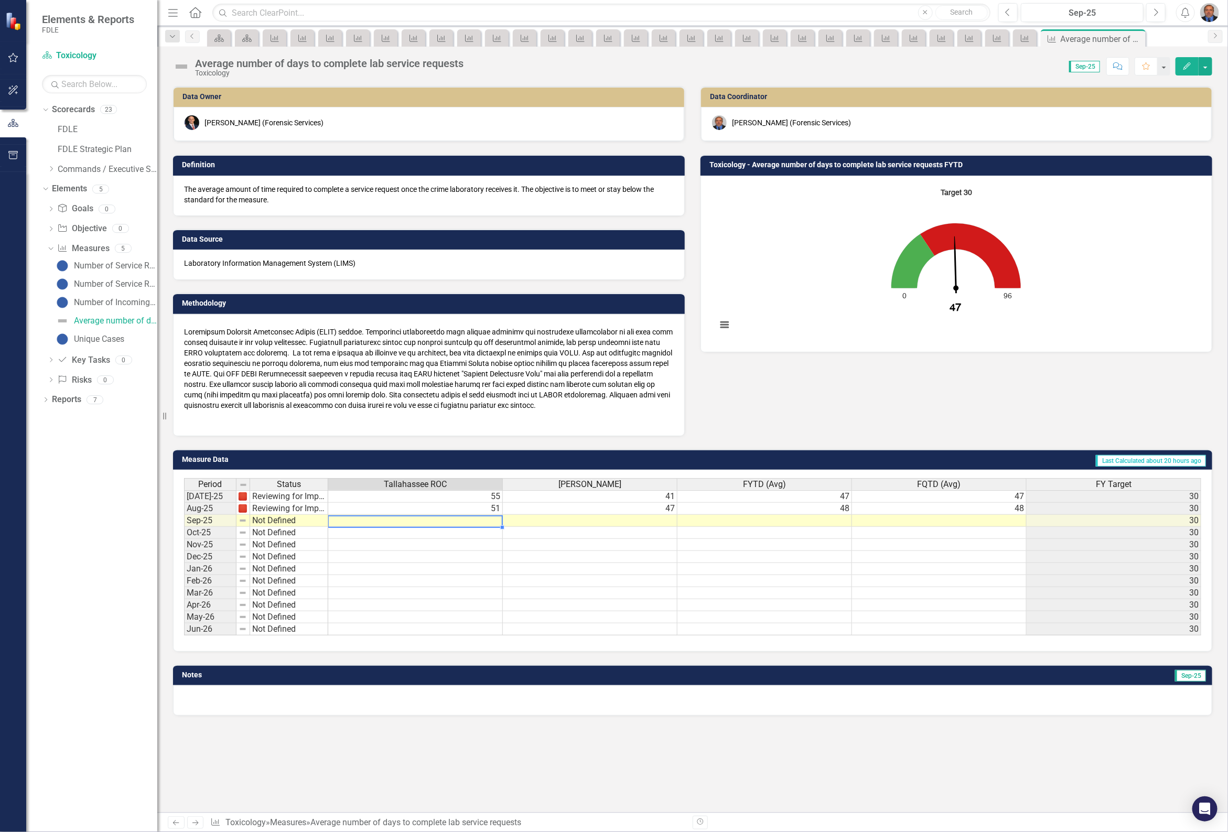
click at [437, 522] on td at bounding box center [415, 521] width 175 height 12
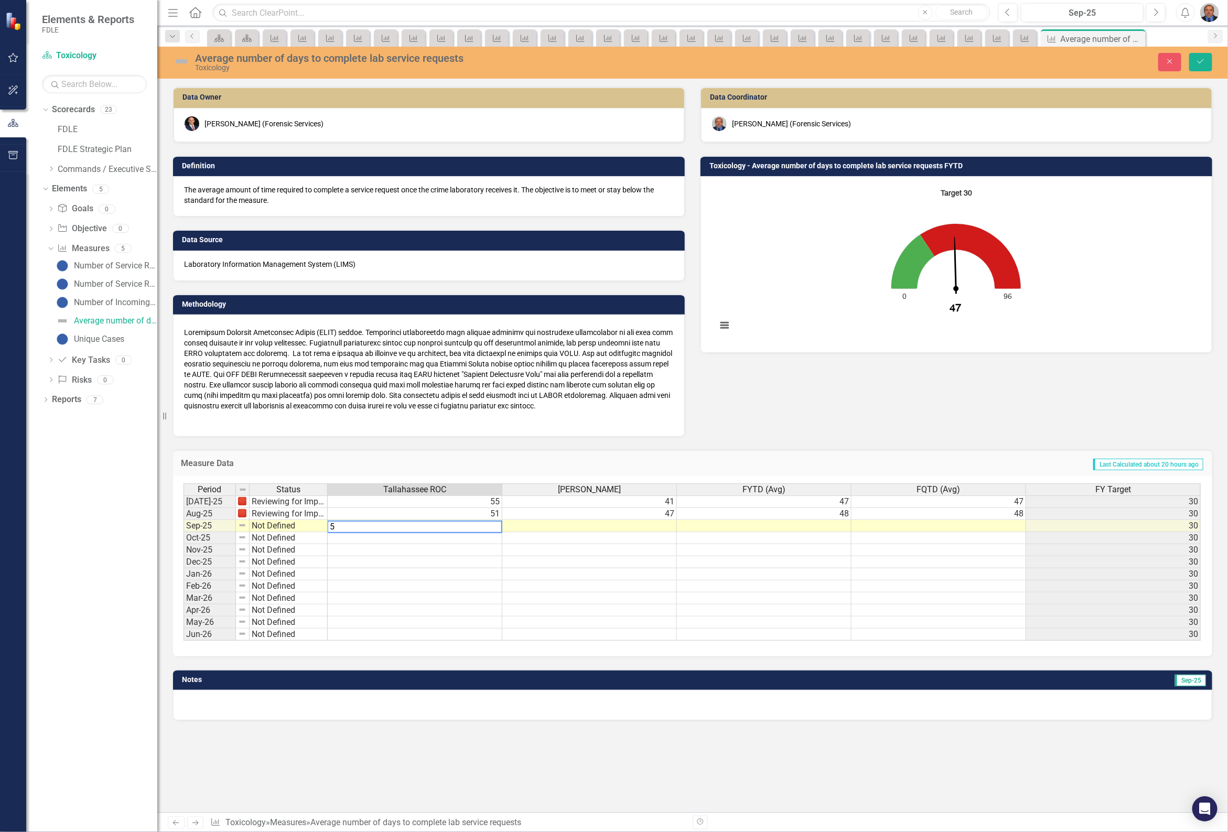
type textarea "55"
type textarea "52"
click at [795, 520] on td at bounding box center [764, 526] width 175 height 12
type textarea "49"
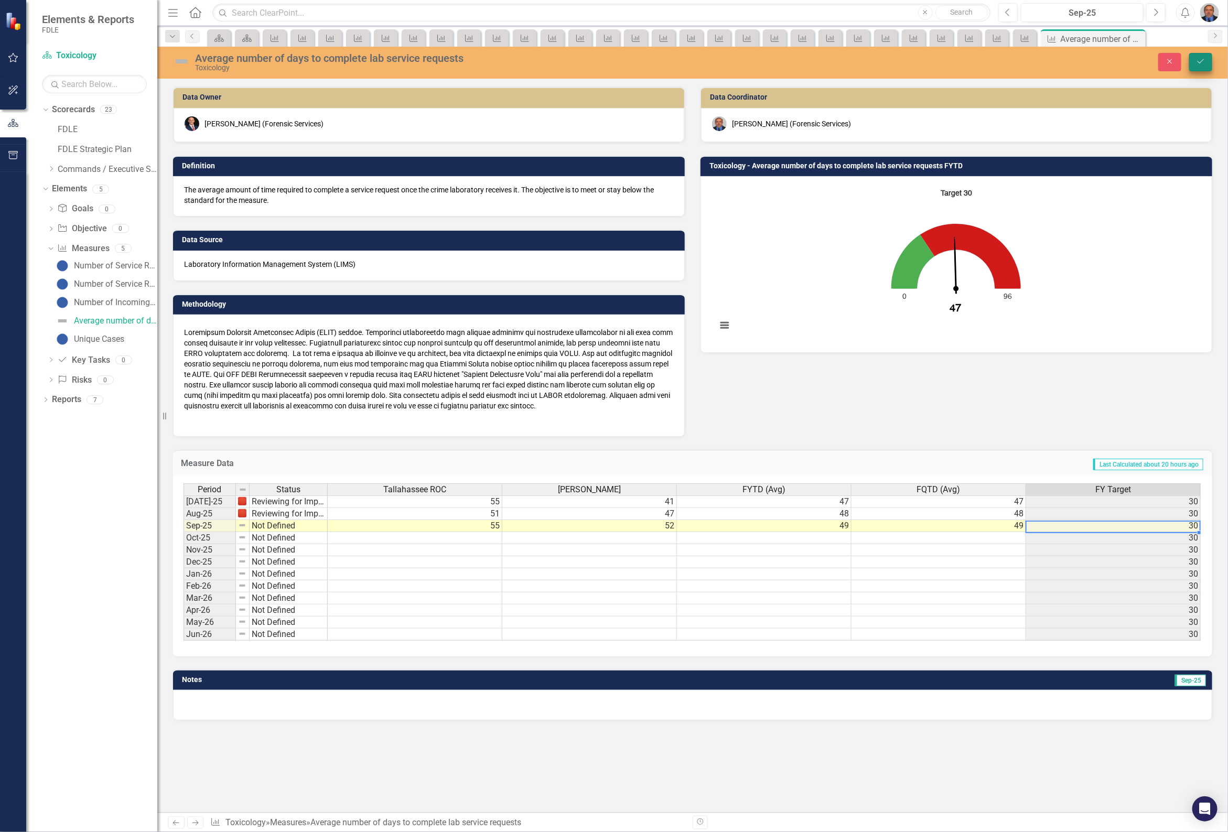
type textarea "49"
click at [1203, 59] on icon "Save" at bounding box center [1200, 61] width 9 height 7
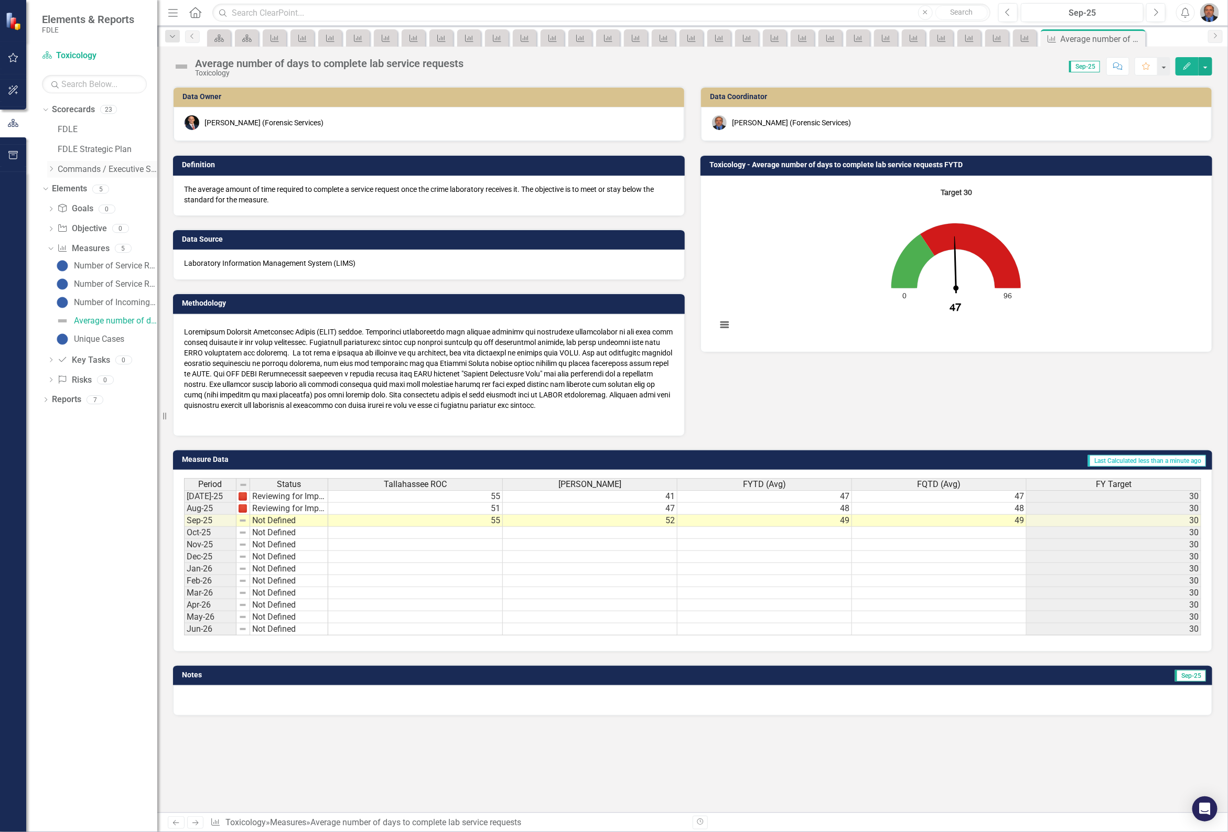
click at [55, 171] on icon "Dropdown" at bounding box center [51, 169] width 8 height 6
click at [56, 191] on link "Elements" at bounding box center [69, 189] width 35 height 12
click at [56, 174] on div "Dropdown Commands / Executive Support Branch" at bounding box center [102, 169] width 110 height 17
click at [52, 169] on icon at bounding box center [51, 168] width 3 height 5
click at [58, 187] on icon "Dropdown" at bounding box center [62, 189] width 8 height 6
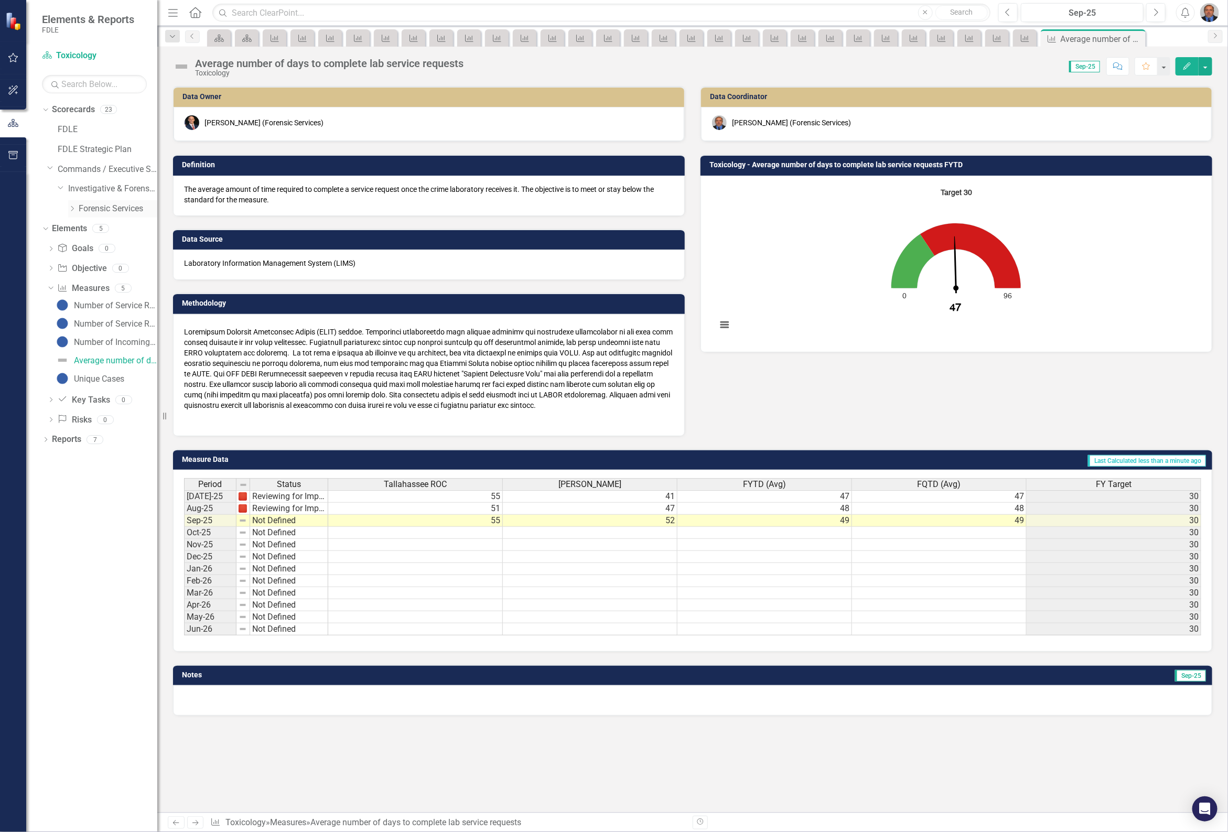
click at [69, 209] on icon "Dropdown" at bounding box center [72, 208] width 8 height 6
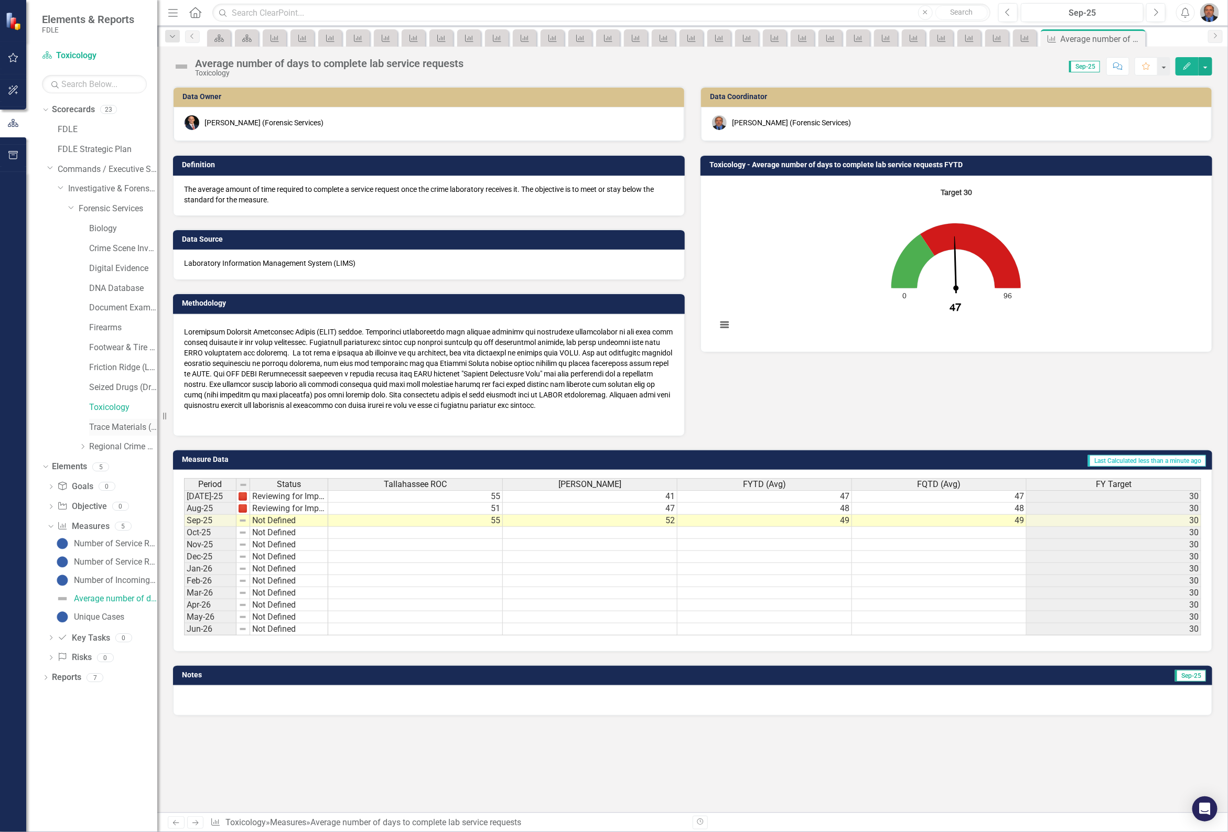
click at [103, 428] on link "Trace Materials (Trace Evidence)" at bounding box center [123, 427] width 68 height 12
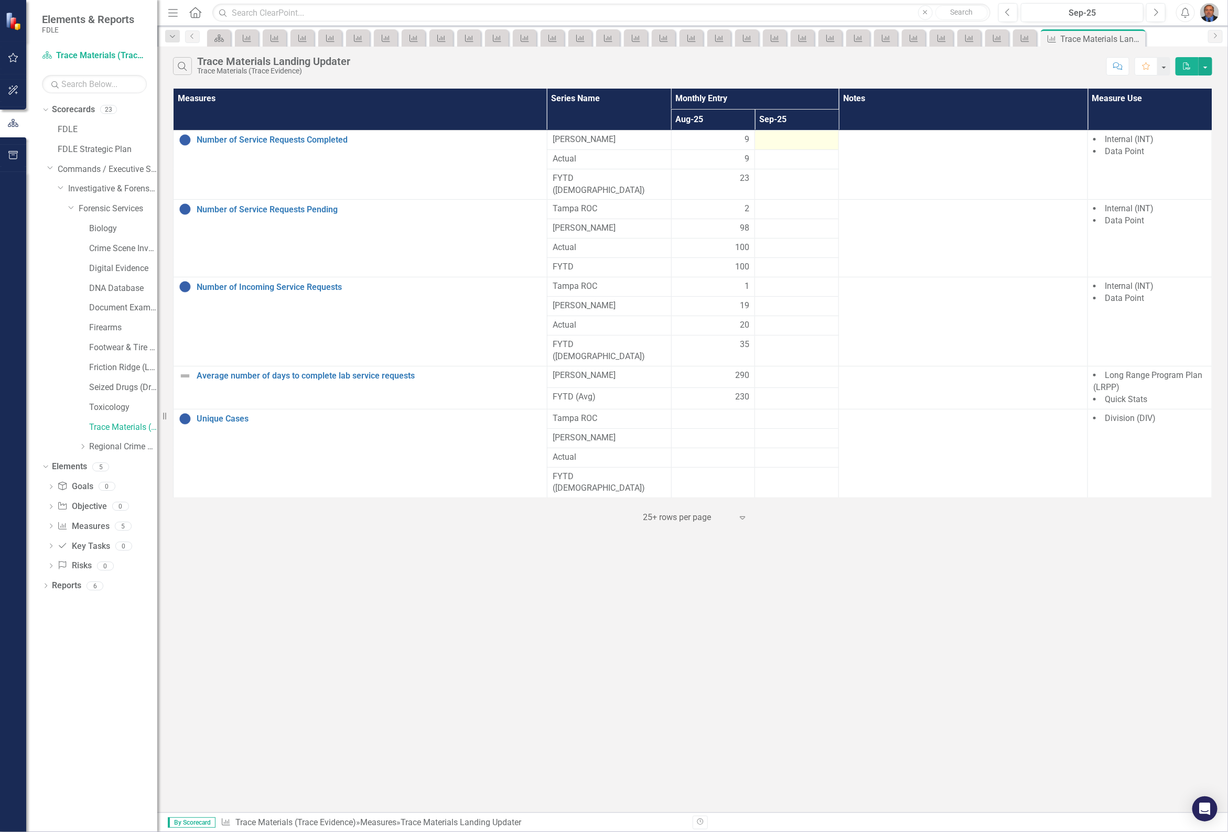
click at [792, 140] on div at bounding box center [796, 140] width 73 height 13
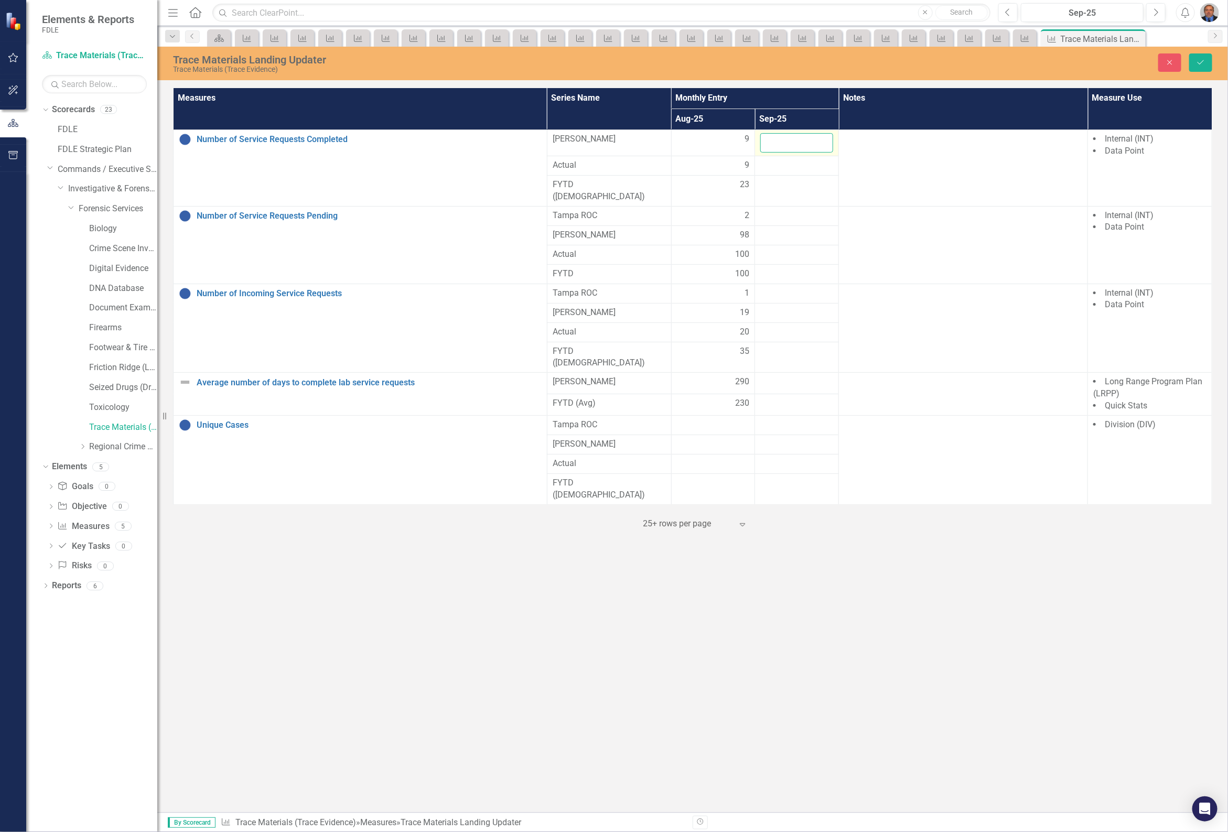
click at [792, 140] on input "number" at bounding box center [796, 142] width 73 height 19
type input "1"
click at [782, 210] on div at bounding box center [796, 216] width 73 height 13
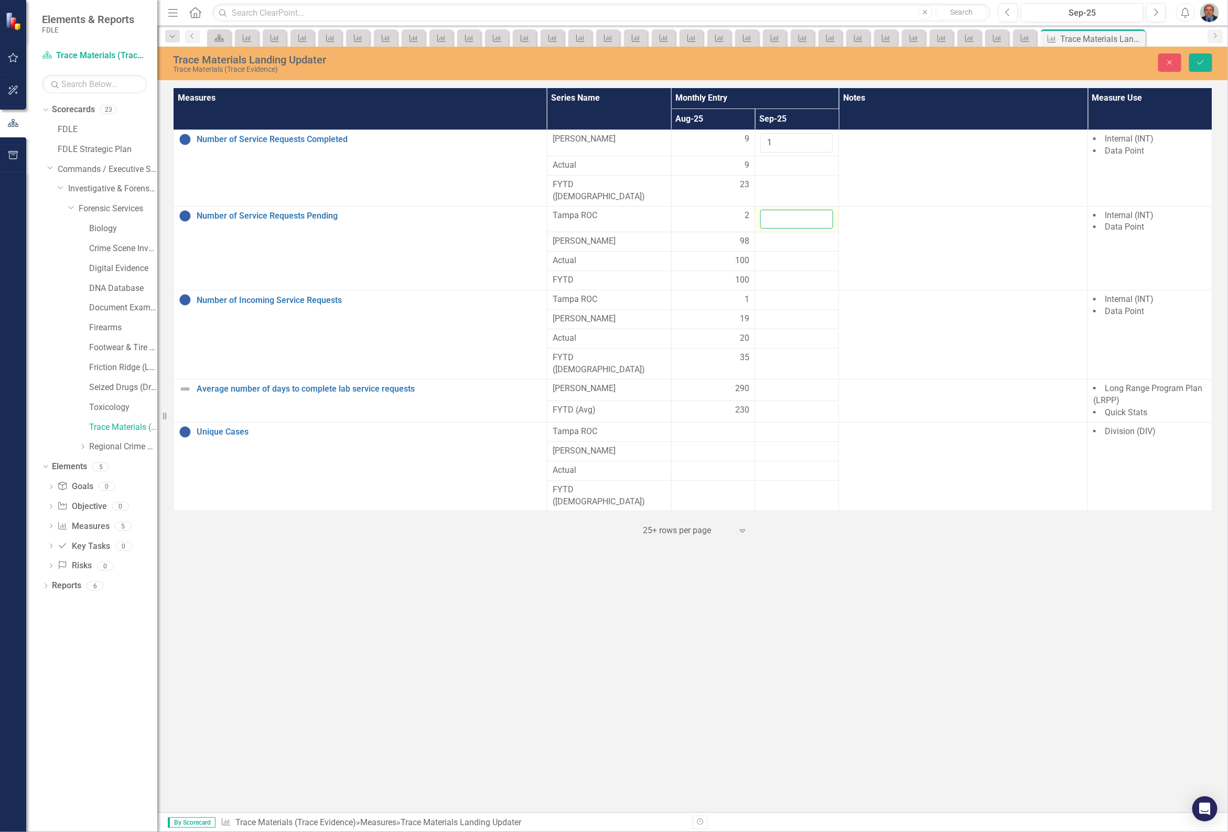
click at [782, 210] on input "number" at bounding box center [796, 219] width 73 height 19
type input "2"
click at [771, 235] on div at bounding box center [796, 241] width 73 height 13
click at [771, 235] on input "number" at bounding box center [796, 244] width 73 height 19
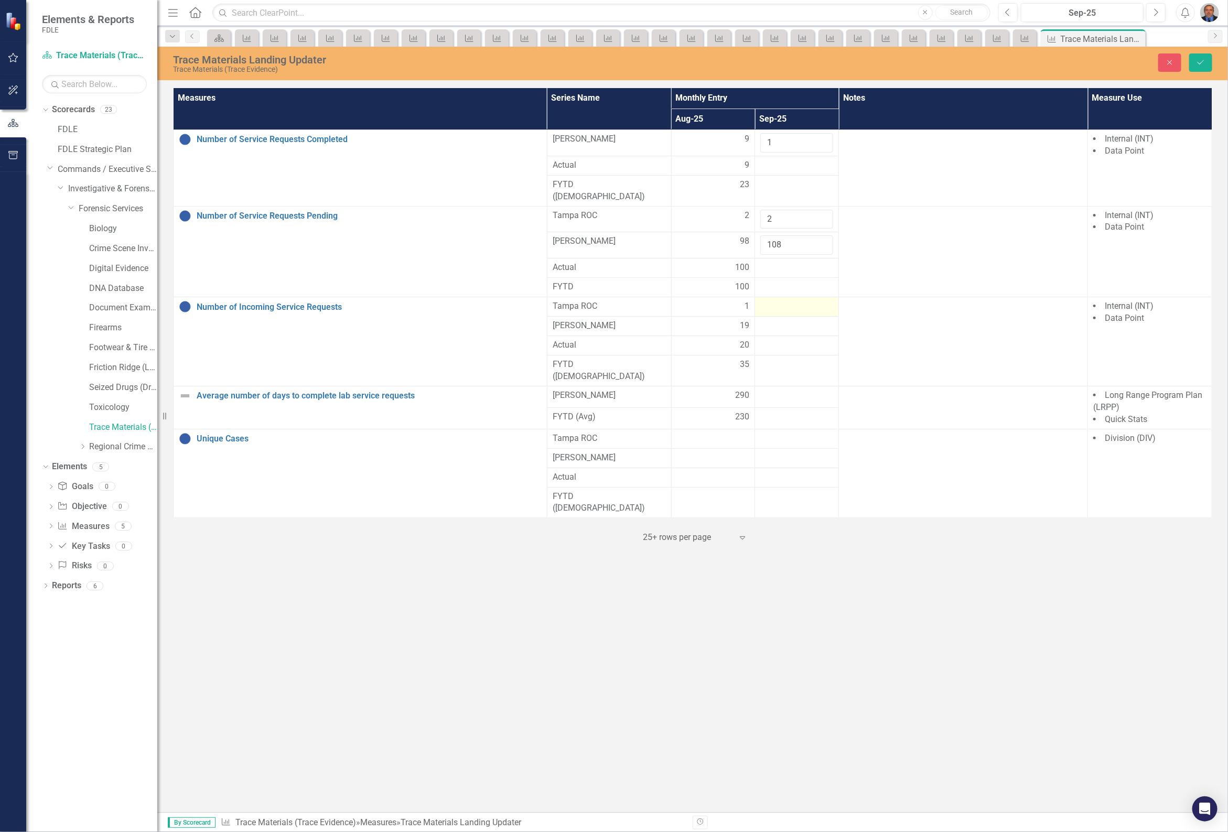
type input "108"
click at [789, 300] on div at bounding box center [796, 306] width 73 height 13
click at [789, 300] on input "number" at bounding box center [796, 309] width 73 height 19
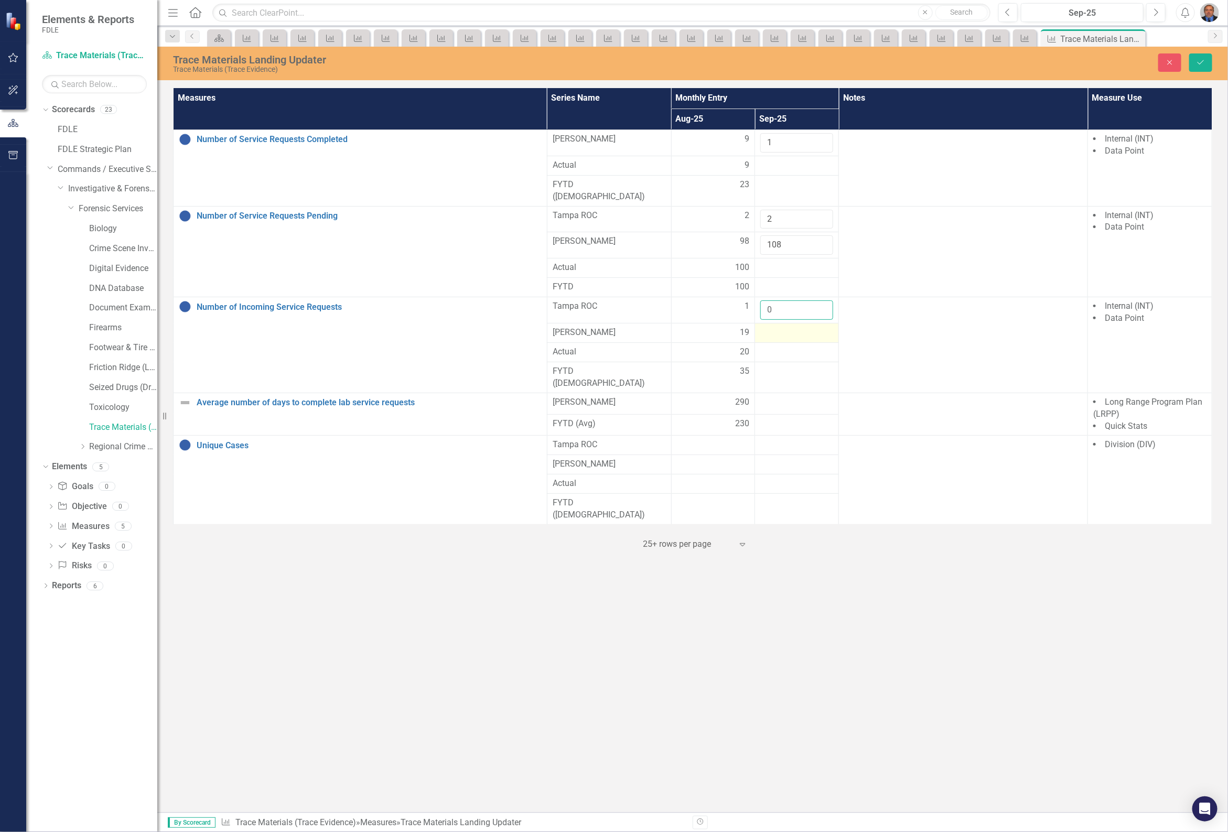
type input "0"
click at [793, 327] on div at bounding box center [796, 333] width 73 height 13
click at [794, 327] on div at bounding box center [796, 333] width 73 height 13
click at [794, 327] on input "number" at bounding box center [796, 336] width 73 height 19
type input "13"
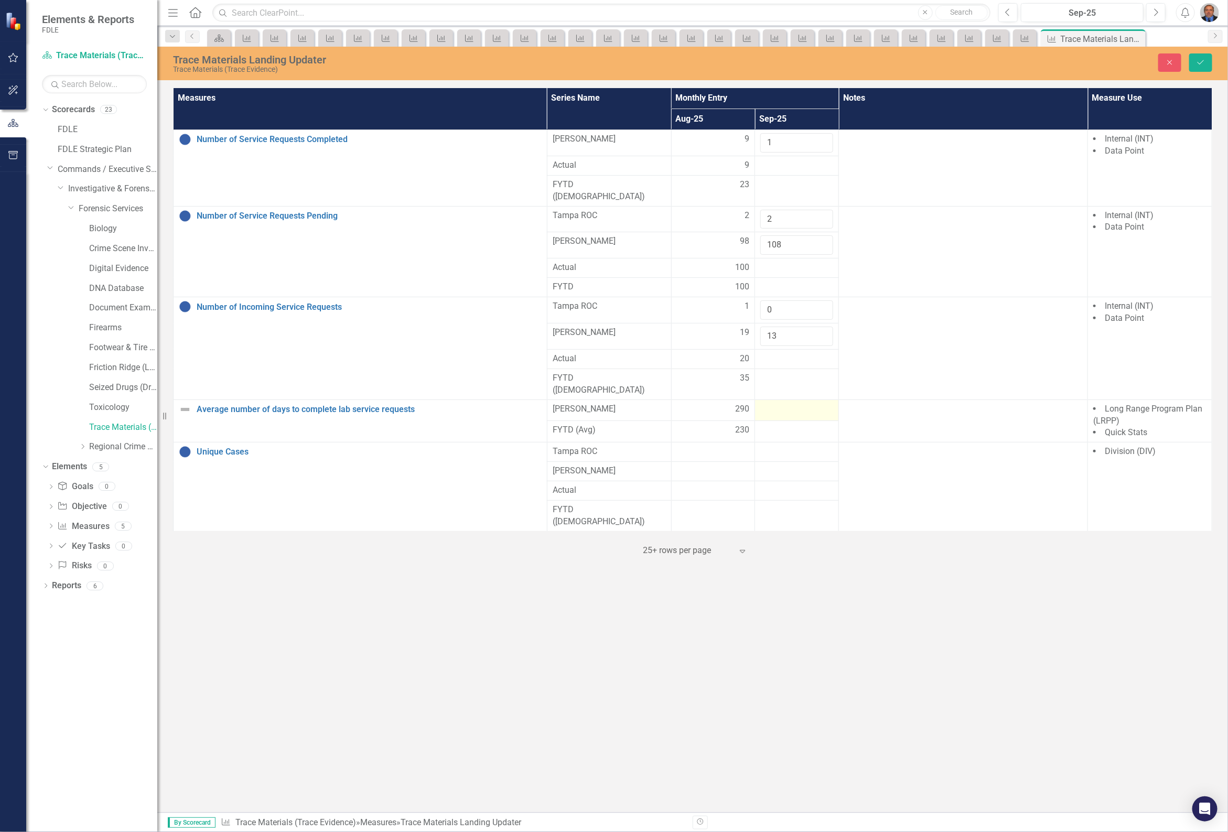
click at [786, 403] on div at bounding box center [796, 409] width 73 height 13
click at [786, 403] on input "number" at bounding box center [796, 412] width 73 height 19
type input "319"
click at [1201, 67] on button "Save" at bounding box center [1200, 62] width 23 height 18
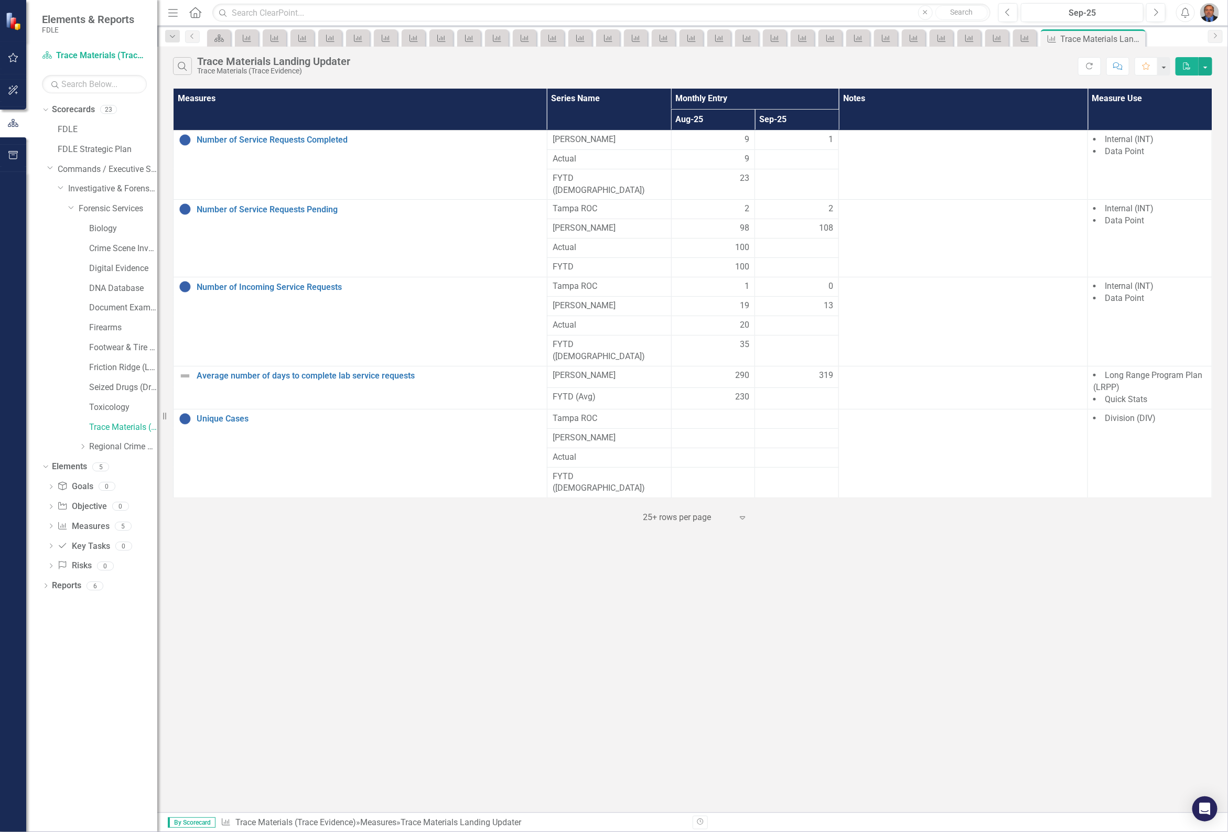
drag, startPoint x: 52, startPoint y: 528, endPoint x: 75, endPoint y: 541, distance: 26.1
click at [52, 528] on div "Dropdown Scorecards 23 FDLE FDLE Strategic Plan Dropdown Commands / Executive S…" at bounding box center [91, 466] width 131 height 731
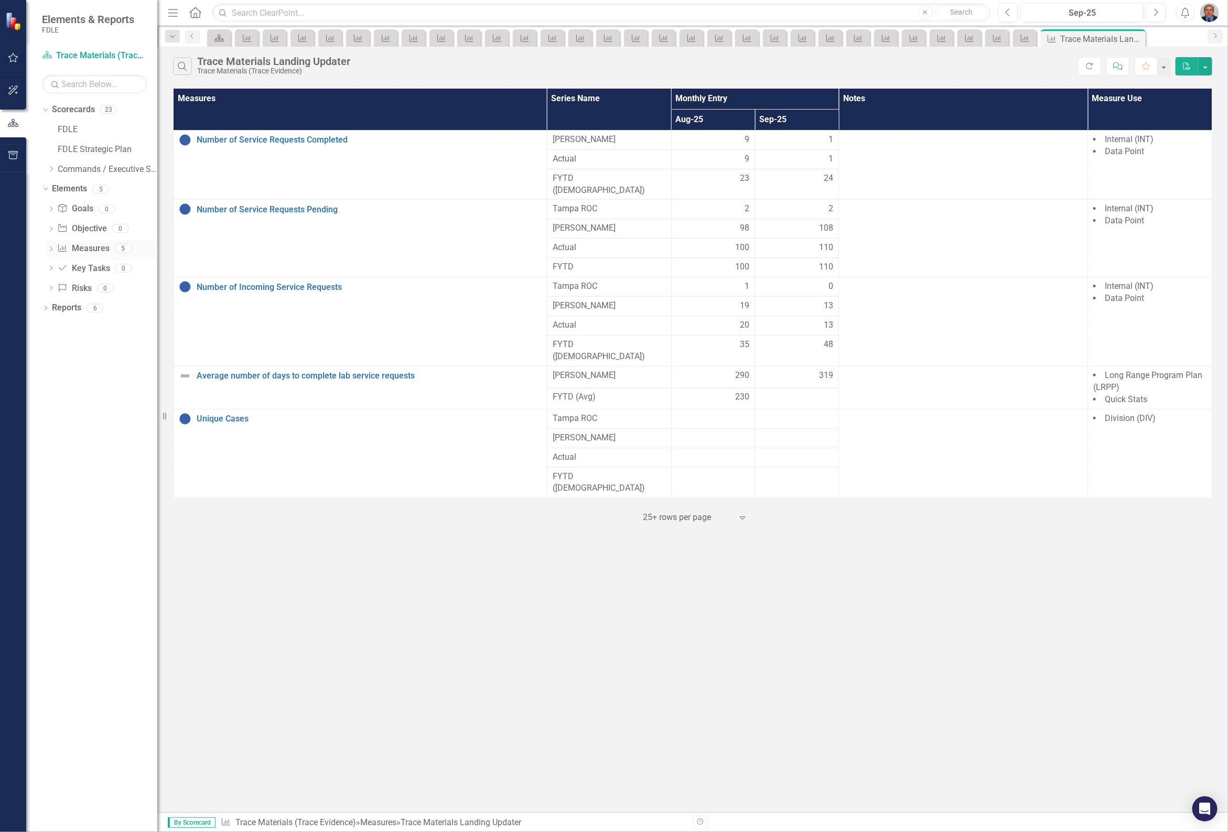
click at [50, 249] on icon "Dropdown" at bounding box center [50, 250] width 7 height 6
click at [98, 321] on div "Average number of days to complete lab service requests" at bounding box center [115, 320] width 83 height 9
